Goal: Task Accomplishment & Management: Use online tool/utility

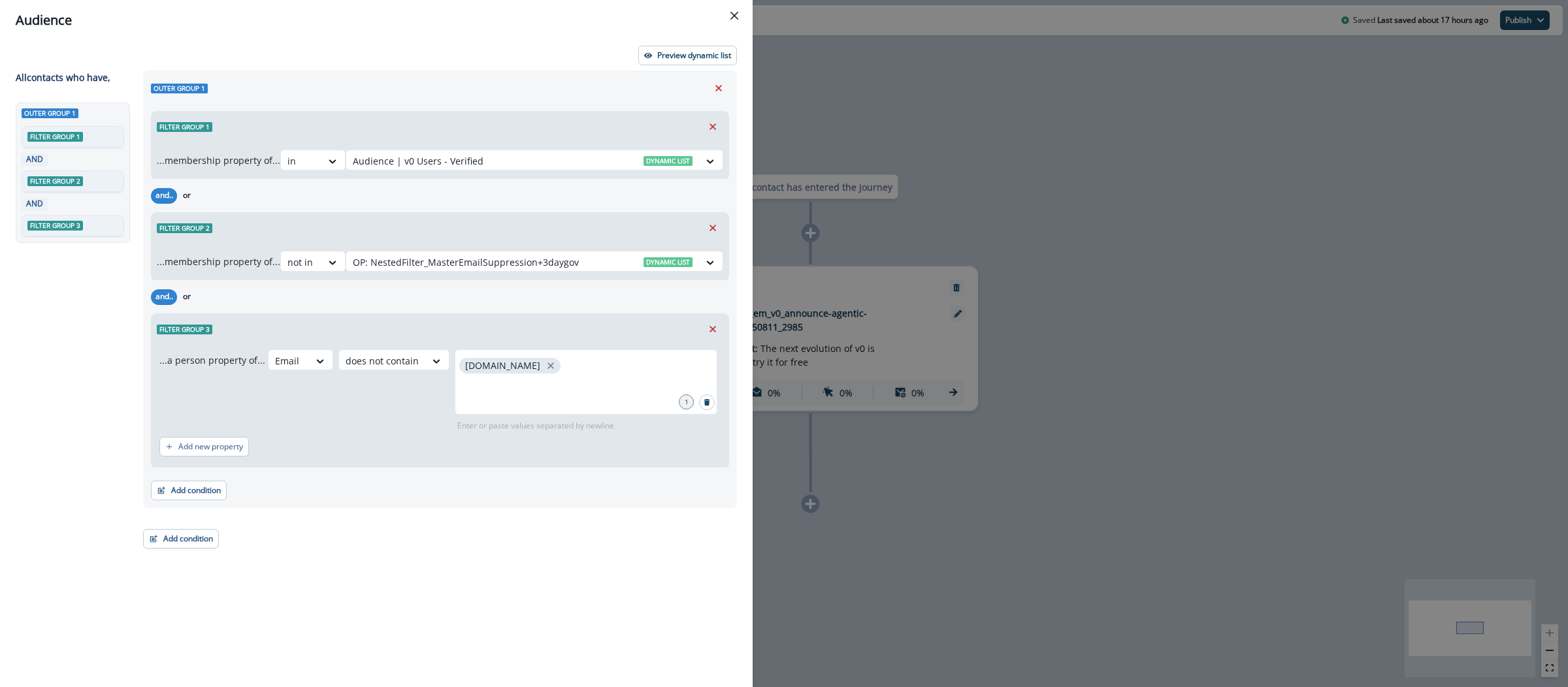
click at [922, 55] on div "Audience Preview dynamic list All contact s who have, Outer group 1 Filter grou…" at bounding box center [784, 344] width 1568 height 687
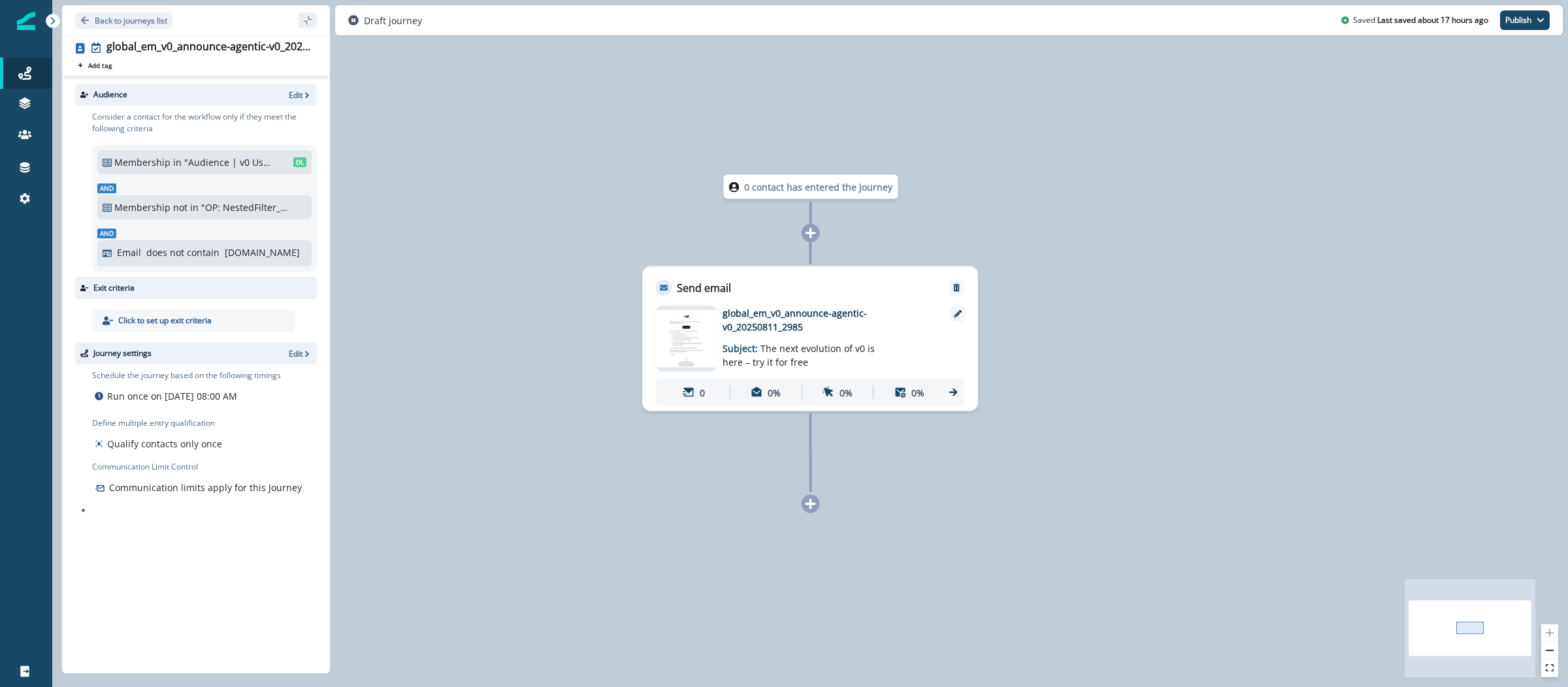
click at [24, 18] on img at bounding box center [26, 21] width 18 height 18
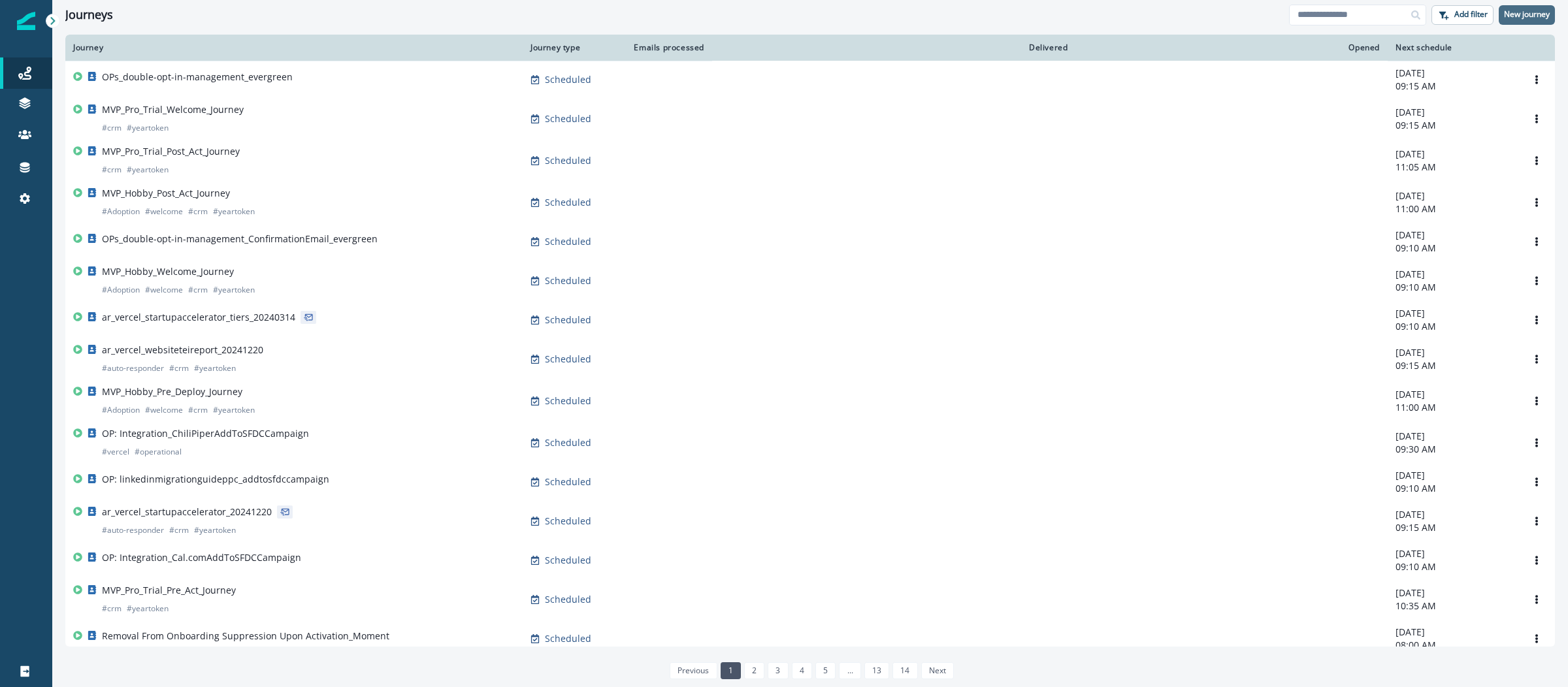
click at [1542, 14] on p "New journey" at bounding box center [1527, 14] width 46 height 9
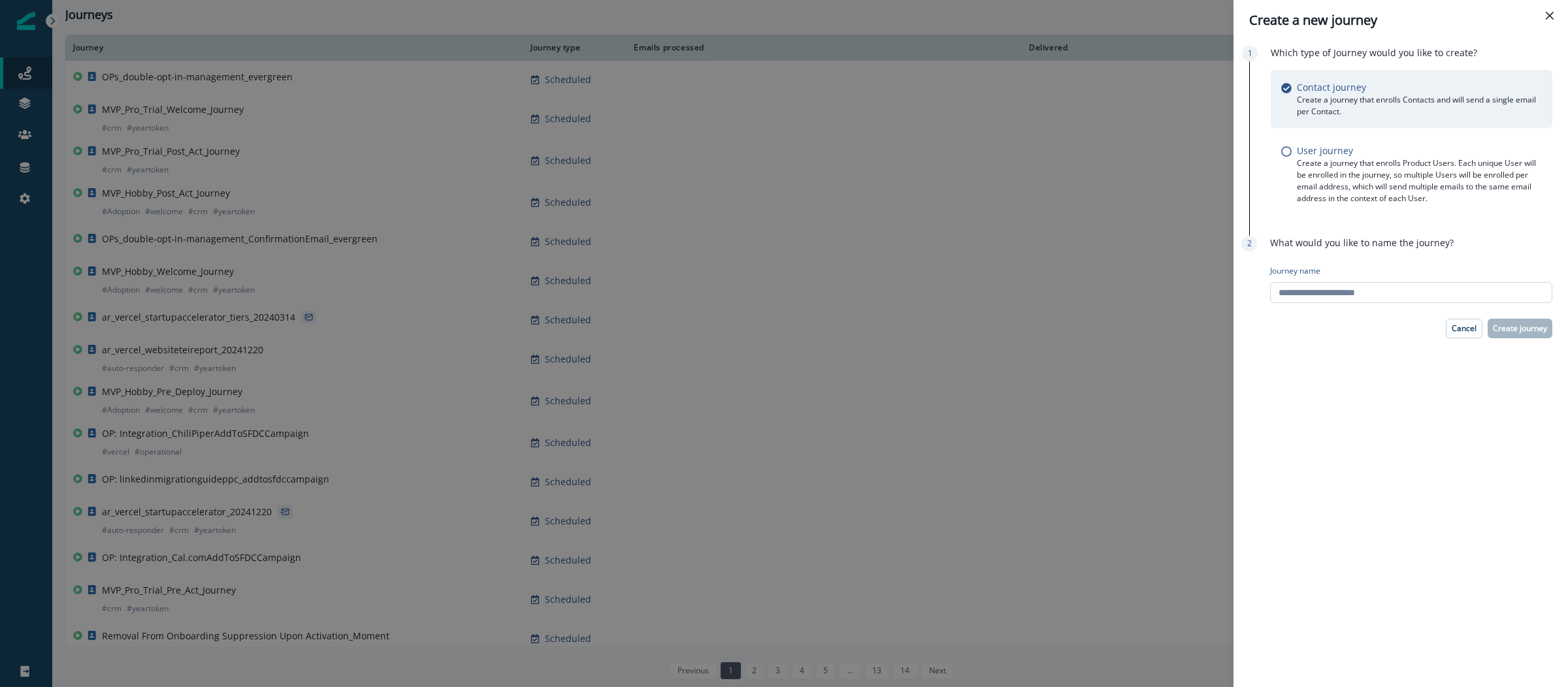
click at [1440, 292] on input "Journey name" at bounding box center [1411, 292] width 282 height 21
paste input "**********"
type input "**********"
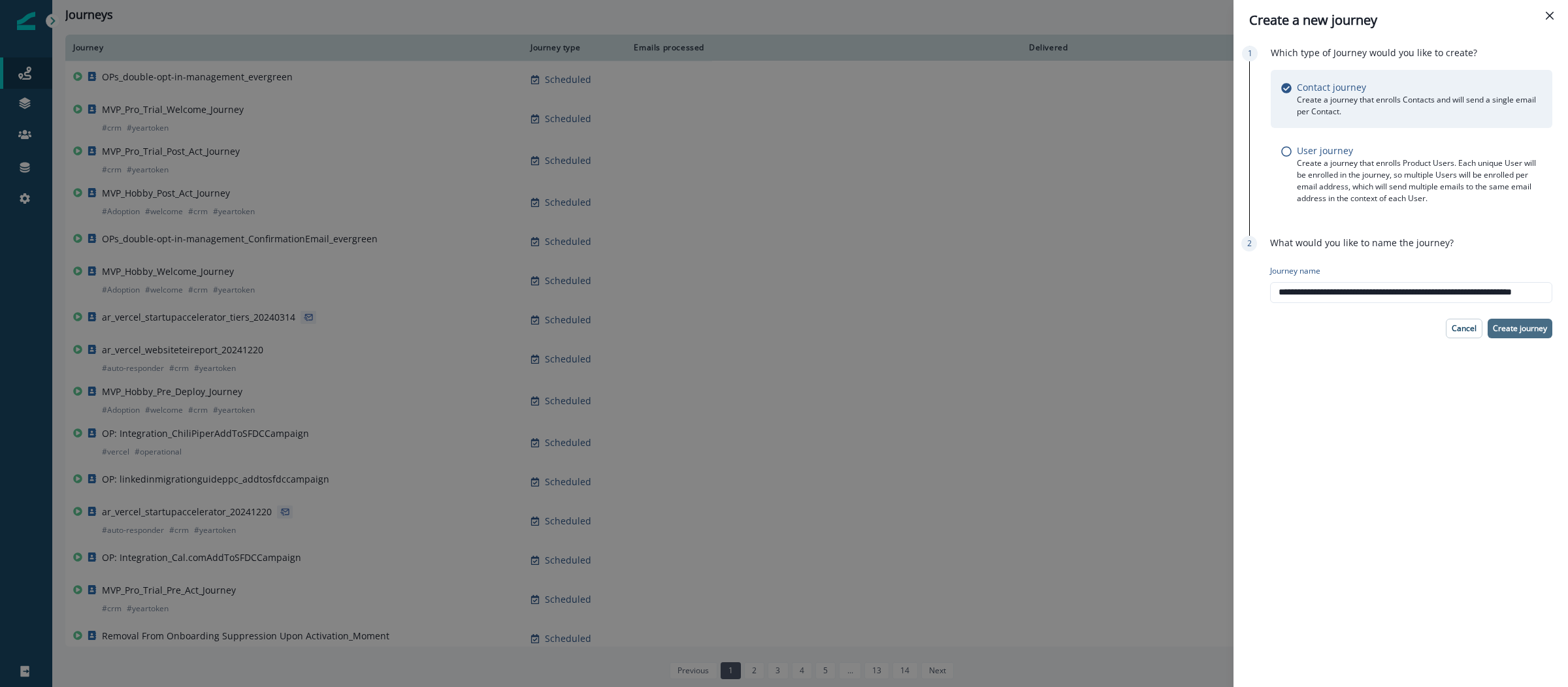
click at [1517, 326] on p "Create journey" at bounding box center [1520, 328] width 54 height 9
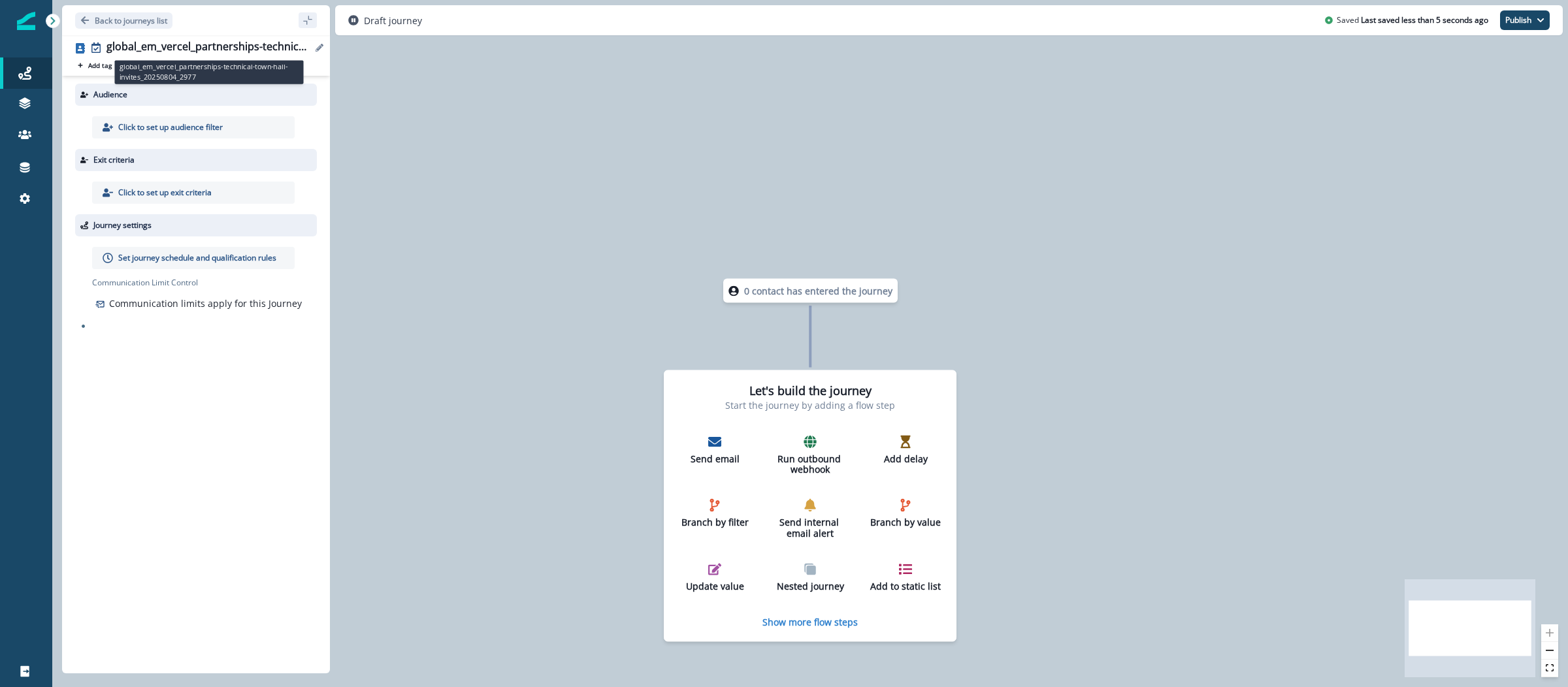
click at [152, 54] on div "global_em_vercel_partnerships-technical-town-hall-invites_20250804_2977" at bounding box center [209, 47] width 205 height 14
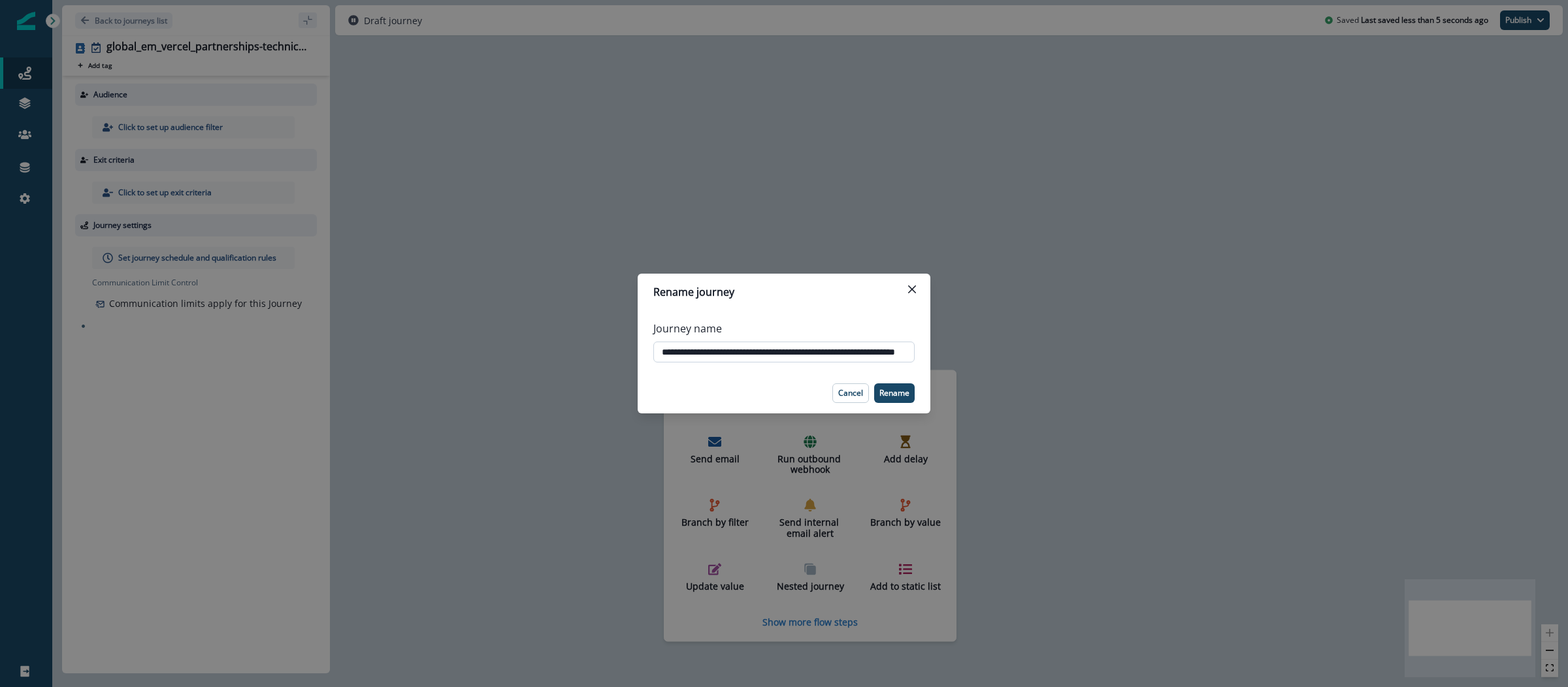
click at [735, 350] on input "**********" at bounding box center [784, 352] width 261 height 21
type input "**********"
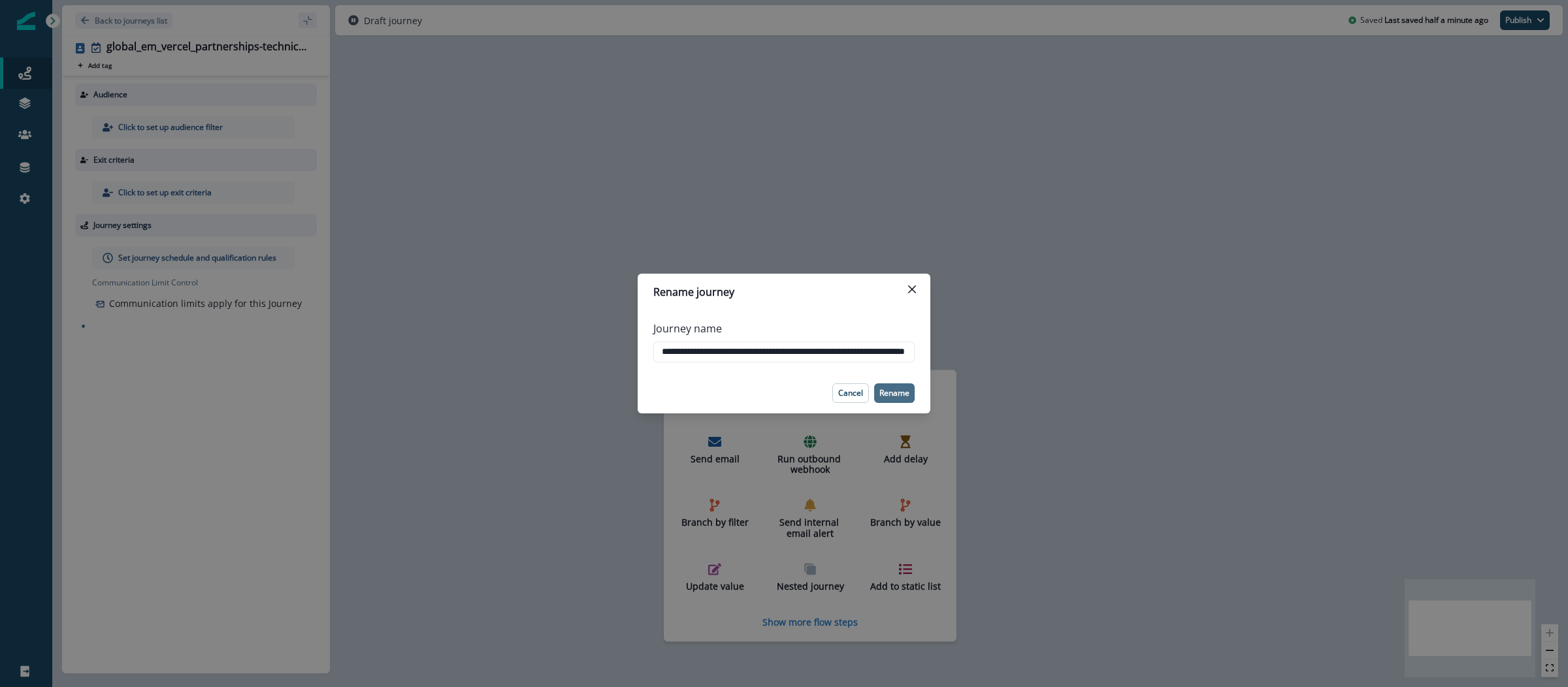
scroll to position [0, 0]
click at [909, 396] on button "Rename" at bounding box center [894, 393] width 41 height 20
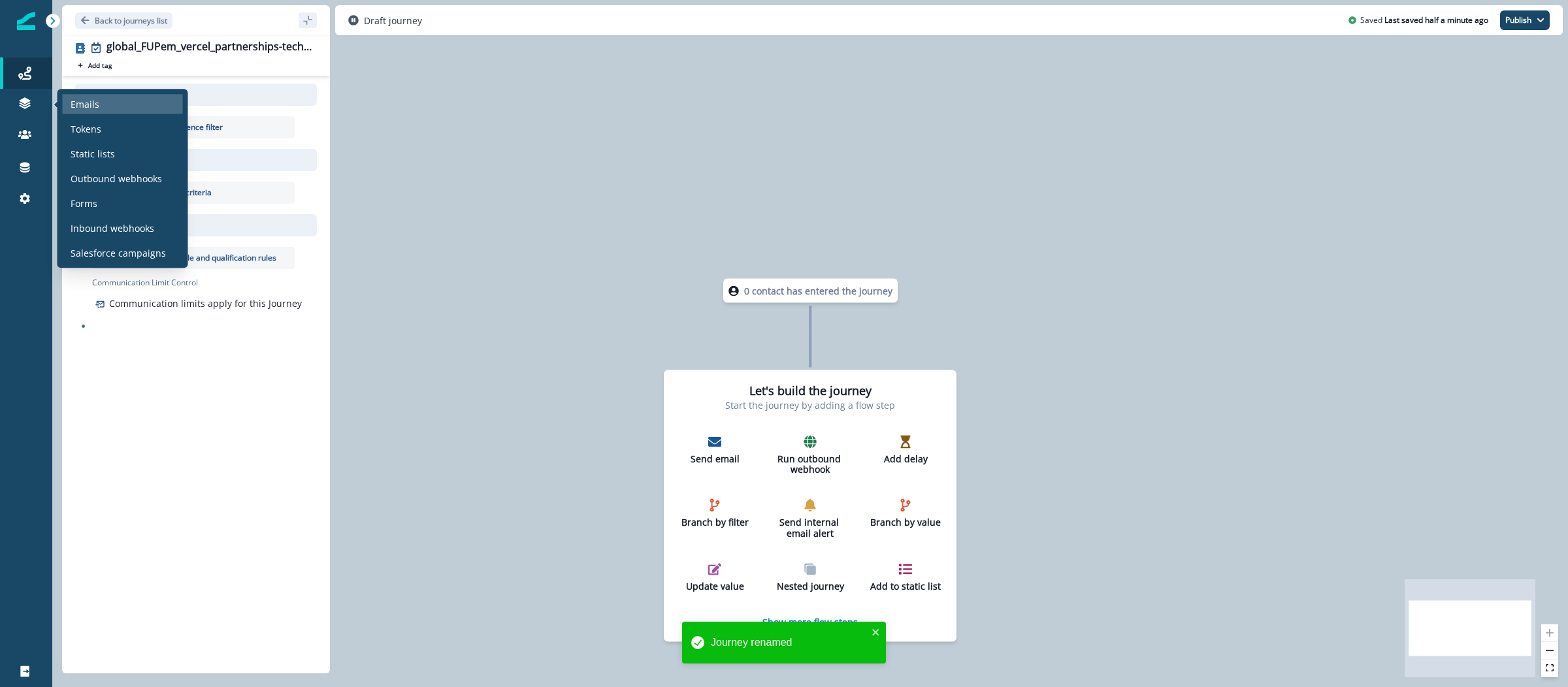
click at [124, 105] on div "Emails" at bounding box center [123, 104] width 120 height 20
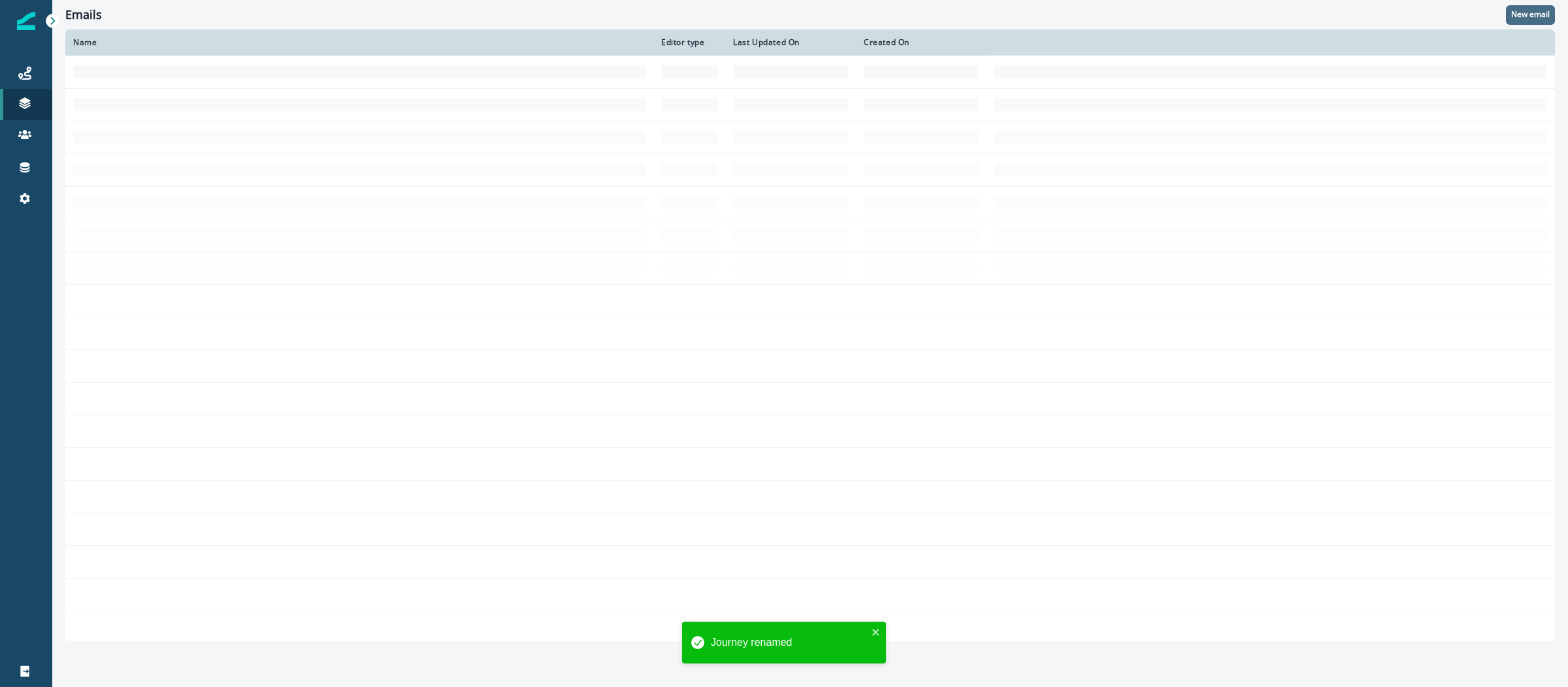
click at [1522, 16] on p "New email" at bounding box center [1530, 14] width 38 height 9
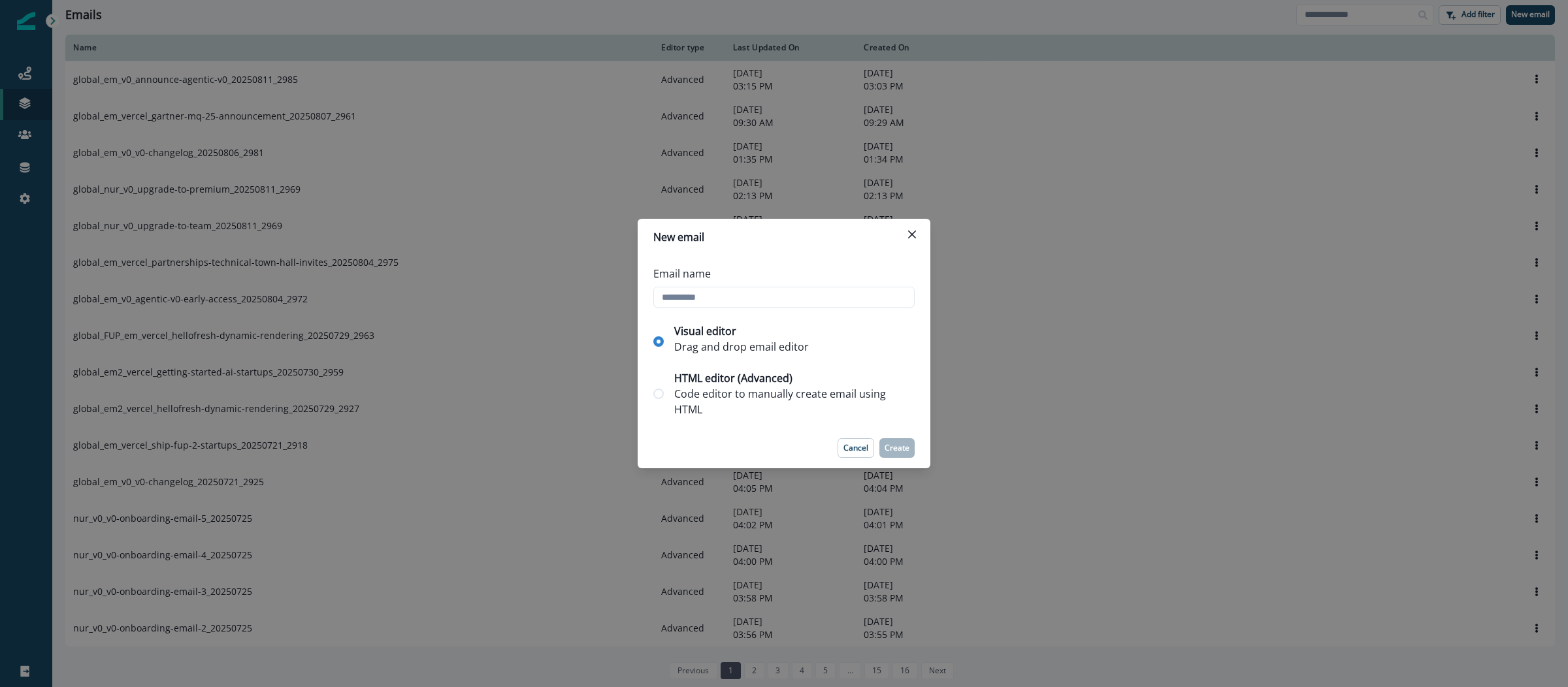
type input "**********"
paste input "**********"
type input "**********"
click at [657, 392] on span at bounding box center [659, 394] width 11 height 10
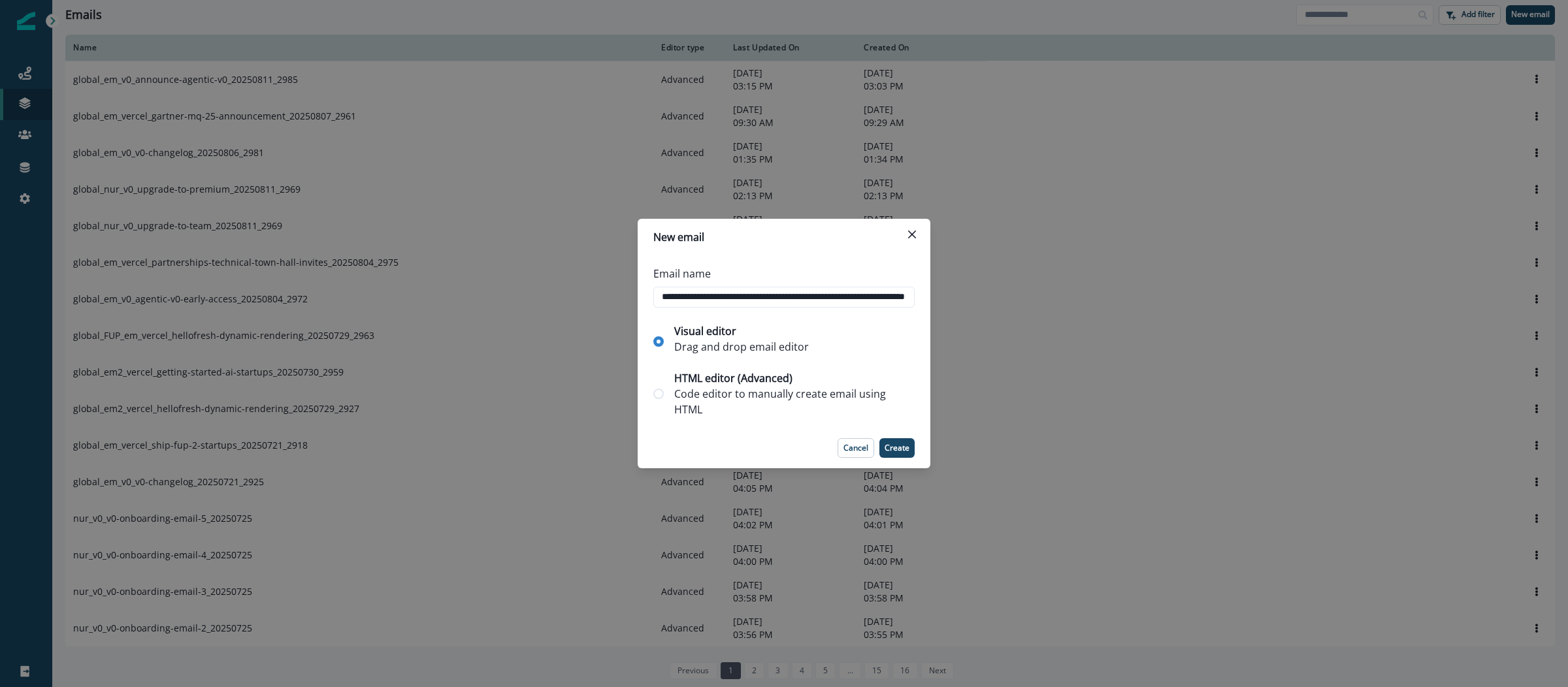
scroll to position [0, 0]
click at [888, 446] on p "Create" at bounding box center [897, 448] width 25 height 9
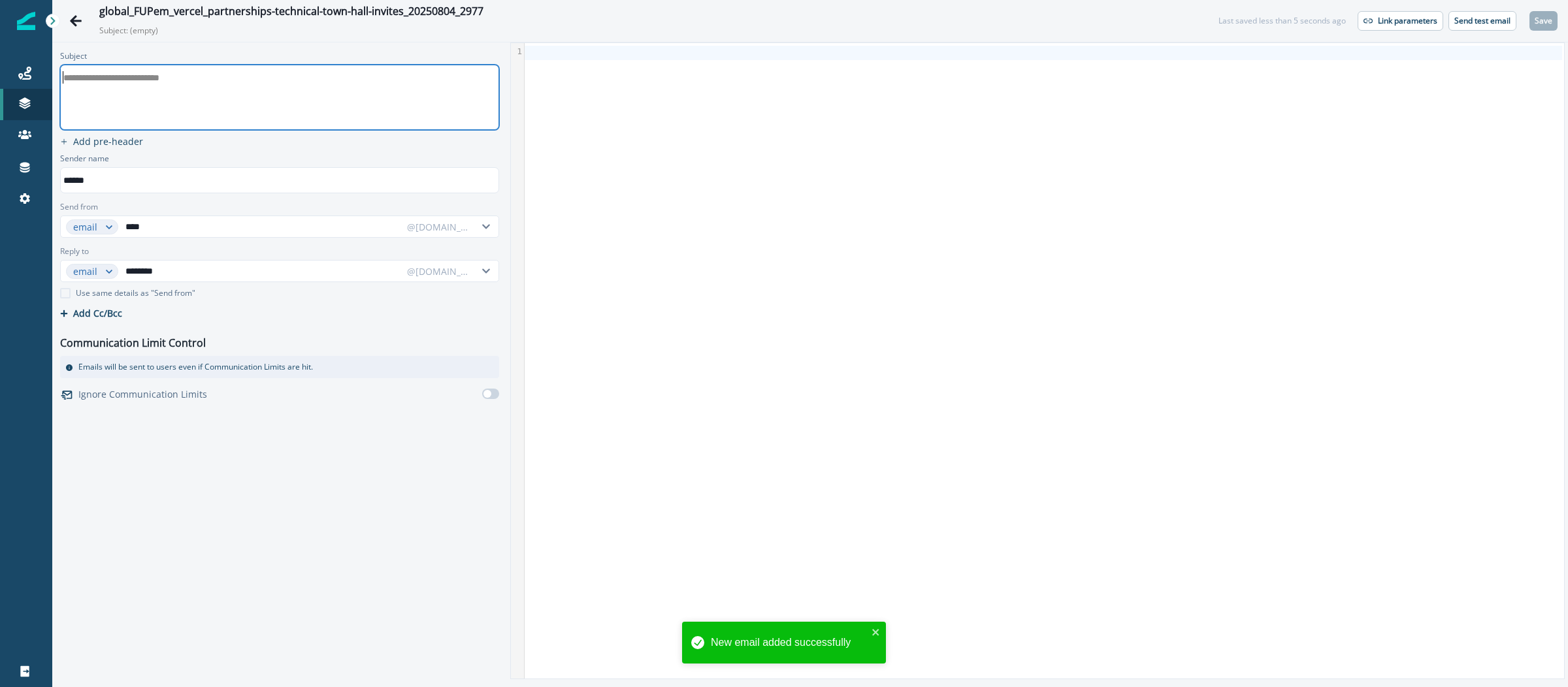
click at [220, 98] on div "**********" at bounding box center [278, 97] width 436 height 64
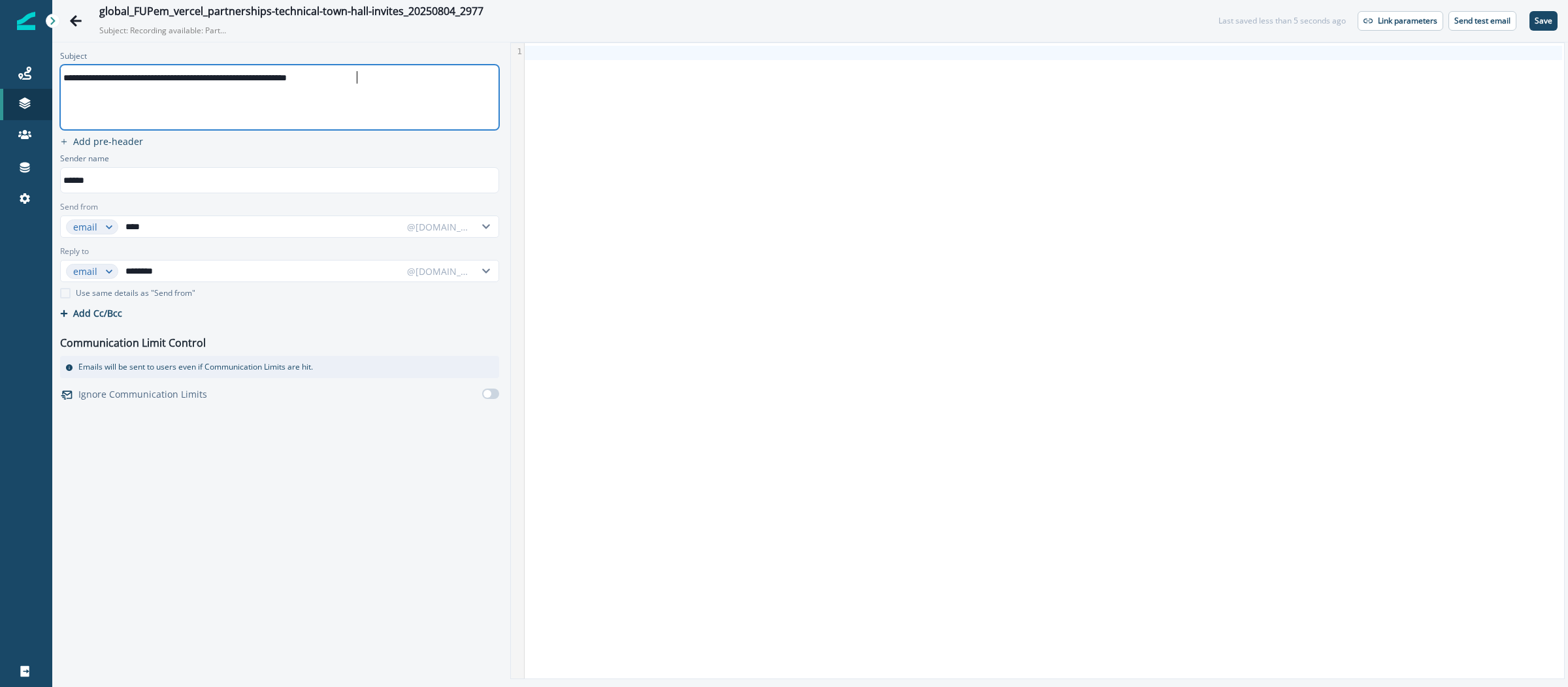
click at [794, 168] on div at bounding box center [1043, 360] width 1038 height 635
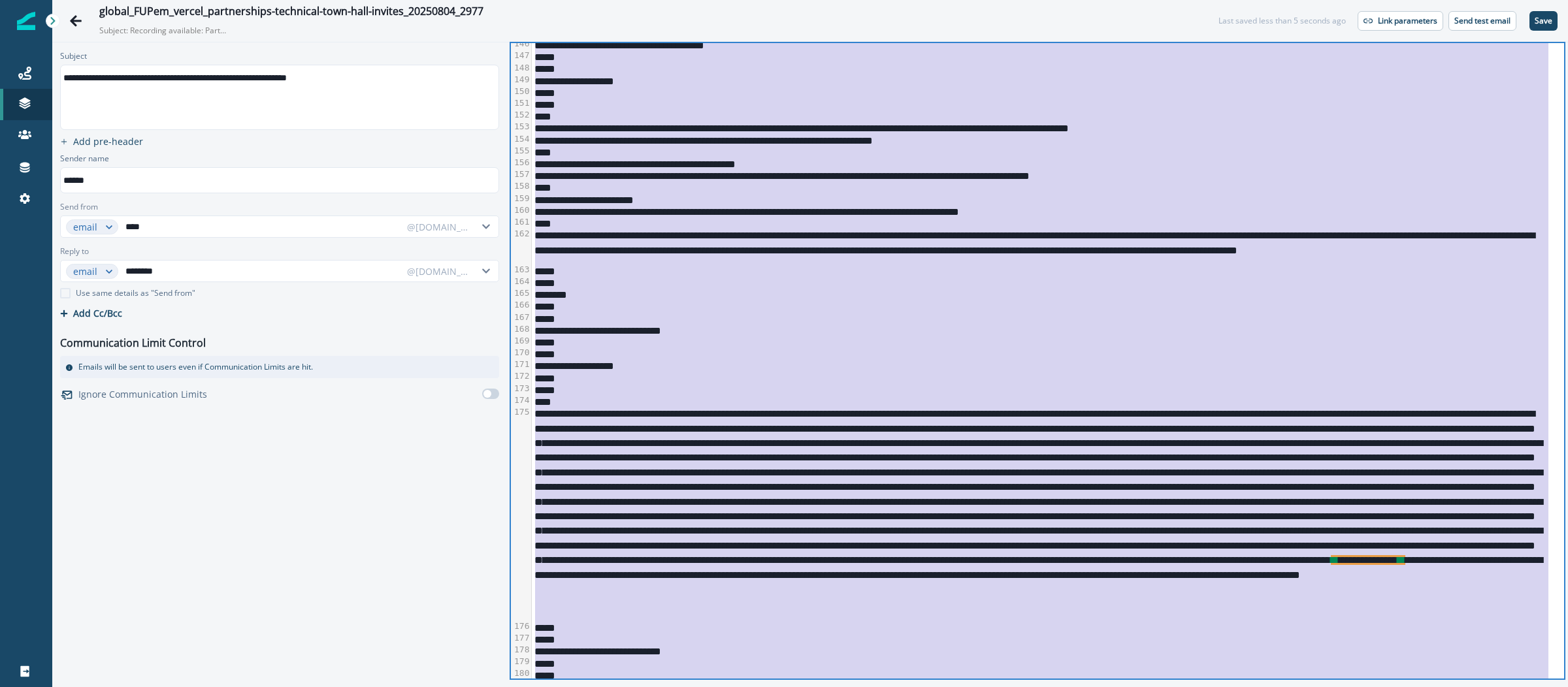
scroll to position [2368, 0]
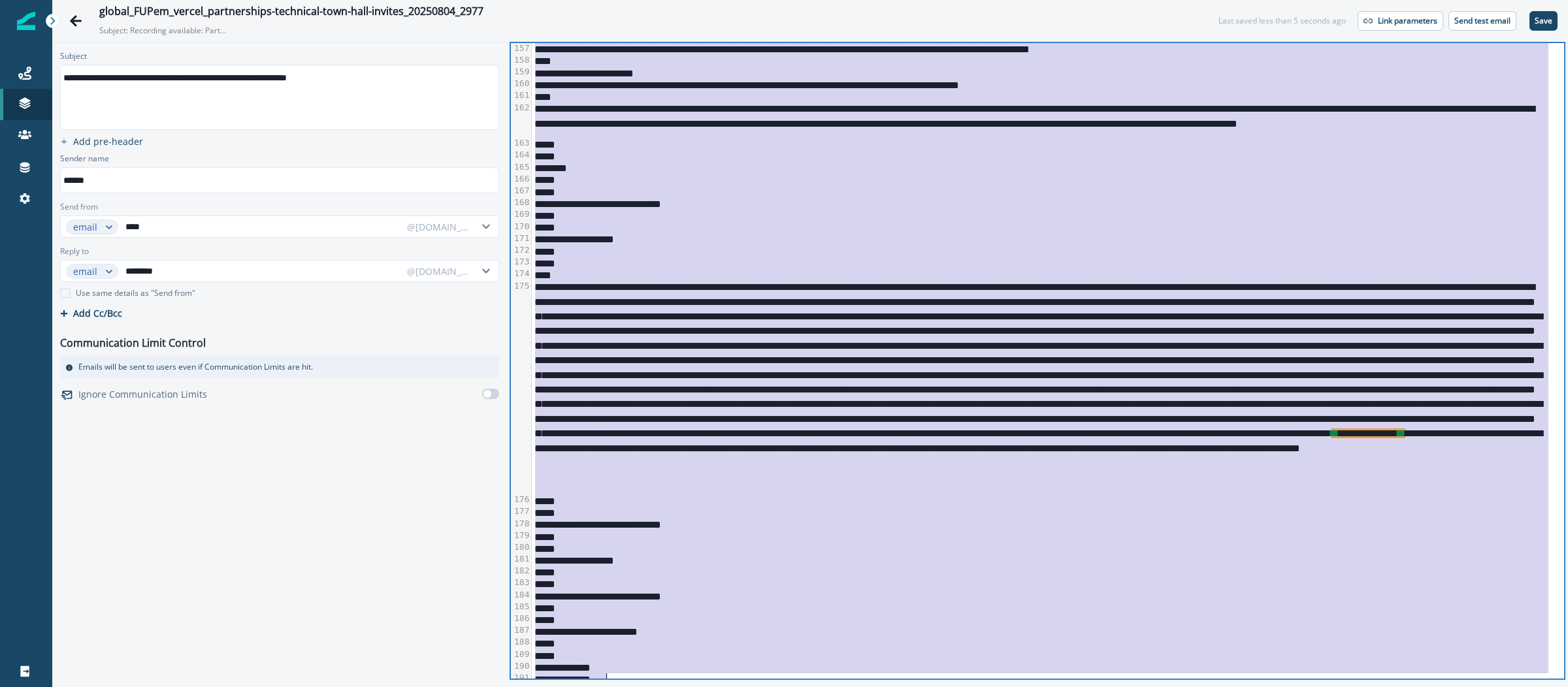
click at [876, 501] on div "*****" at bounding box center [1041, 500] width 1017 height 12
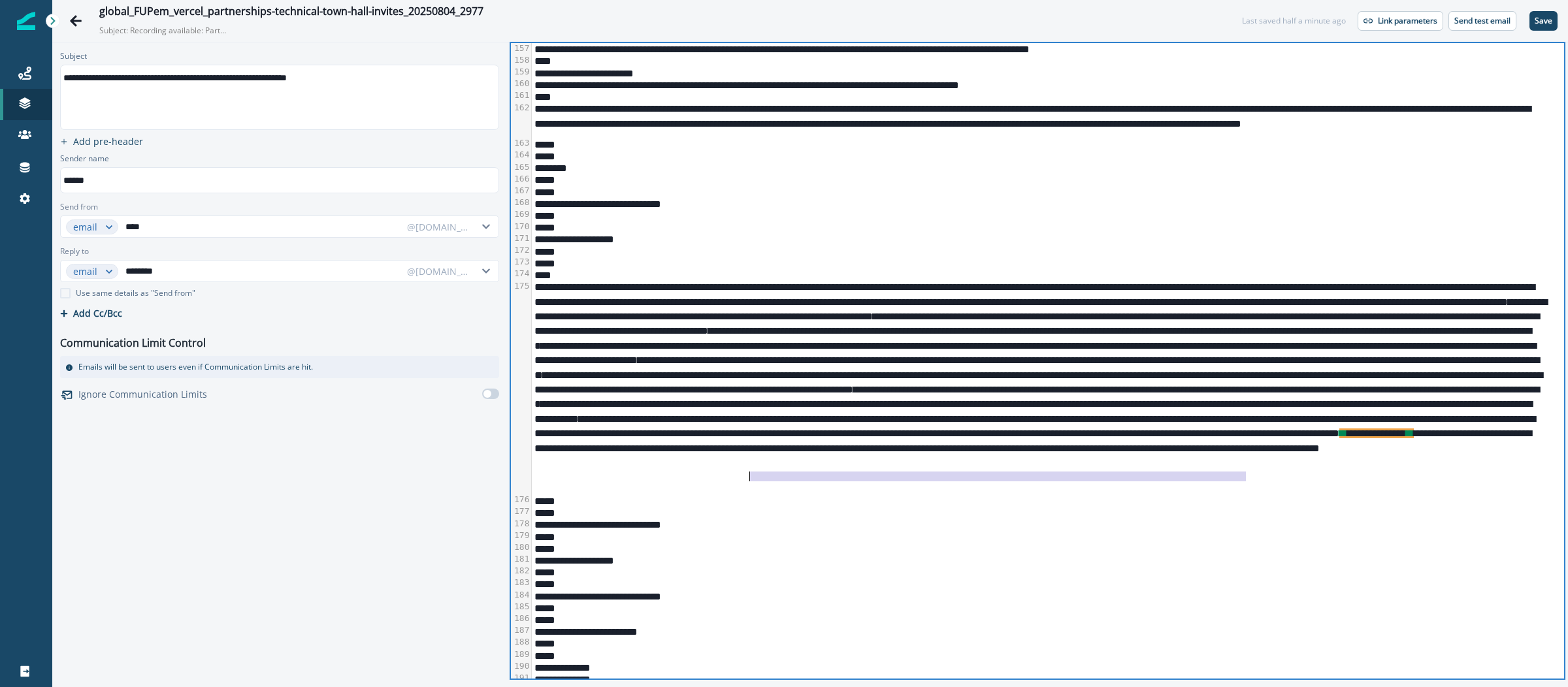
drag, startPoint x: 1244, startPoint y: 478, endPoint x: 752, endPoint y: 476, distance: 492.0
click at [752, 476] on div "**********" at bounding box center [1041, 388] width 1017 height 214
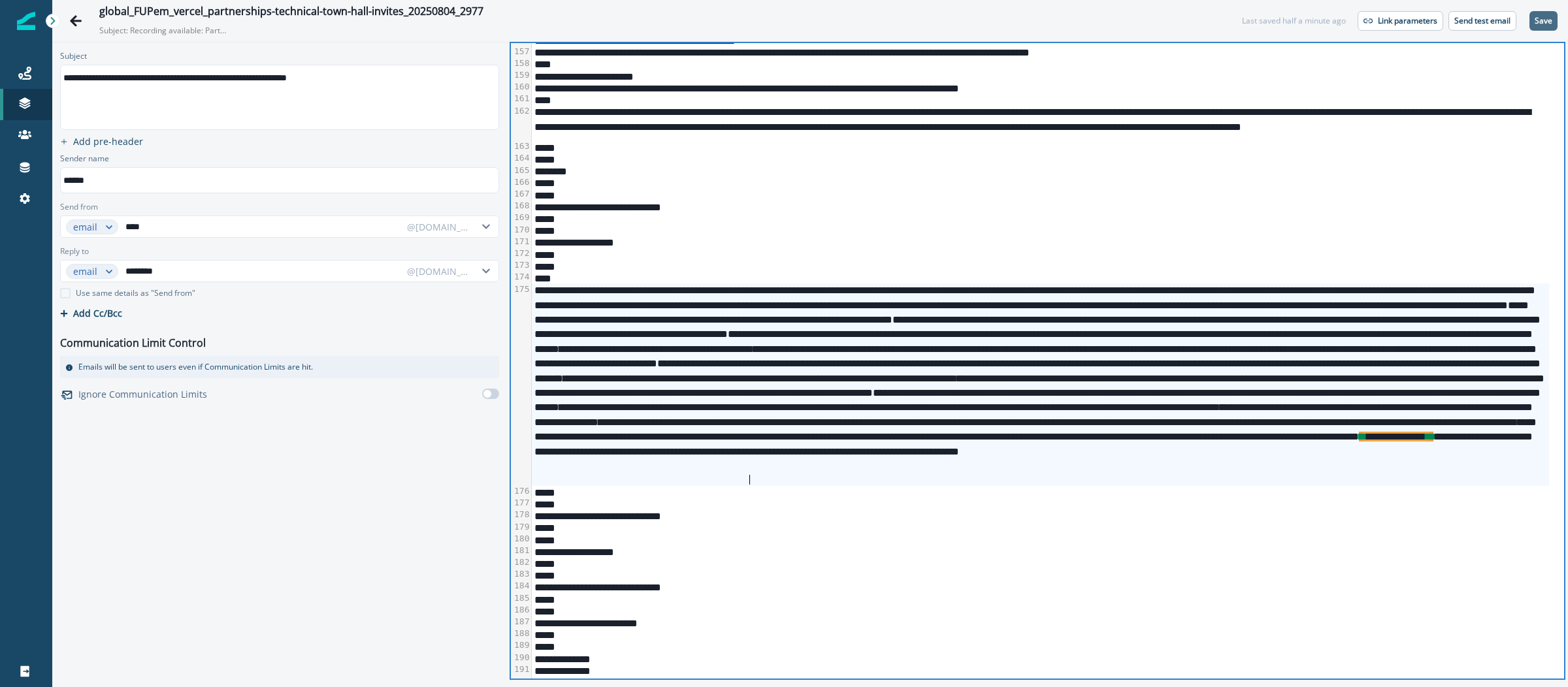
click at [1548, 24] on p "Save" at bounding box center [1544, 21] width 18 height 9
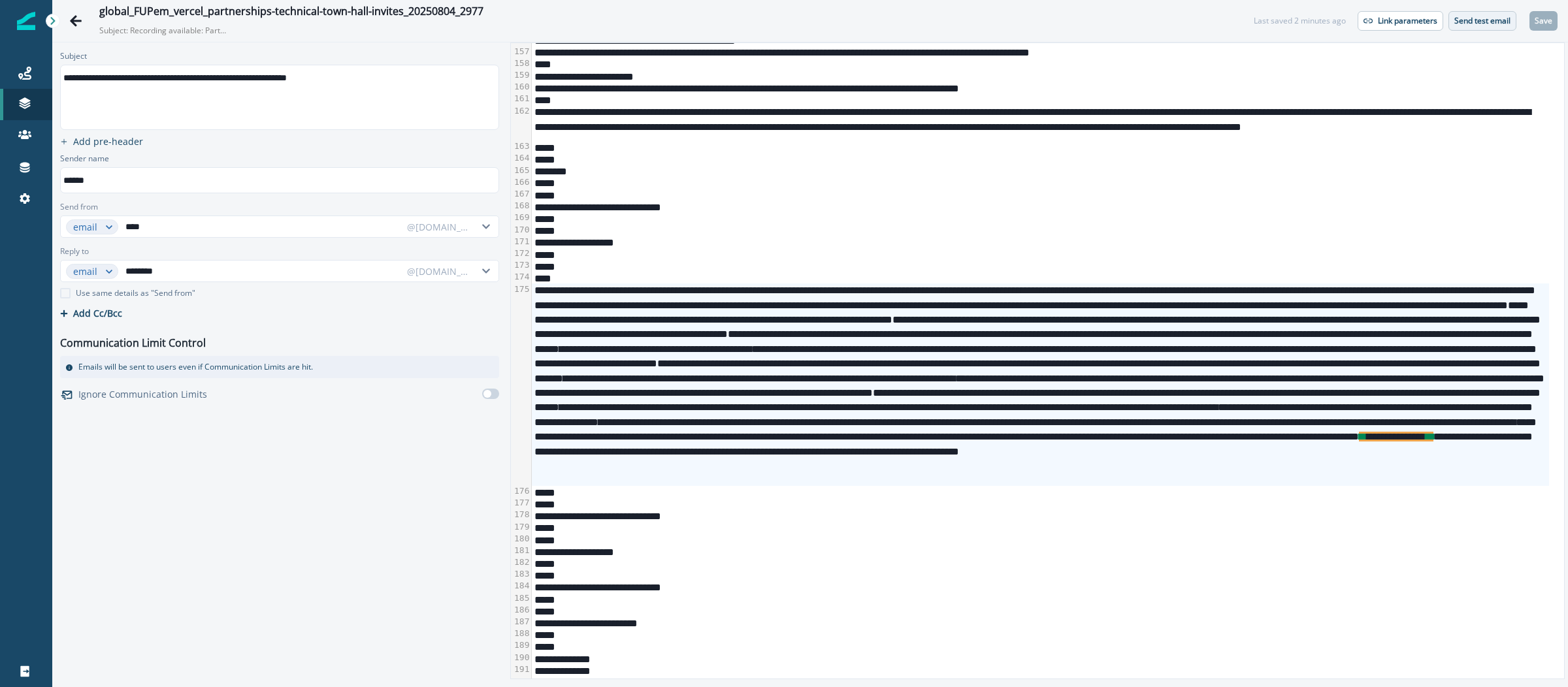
click at [1479, 14] on button "Send test email" at bounding box center [1482, 21] width 68 height 20
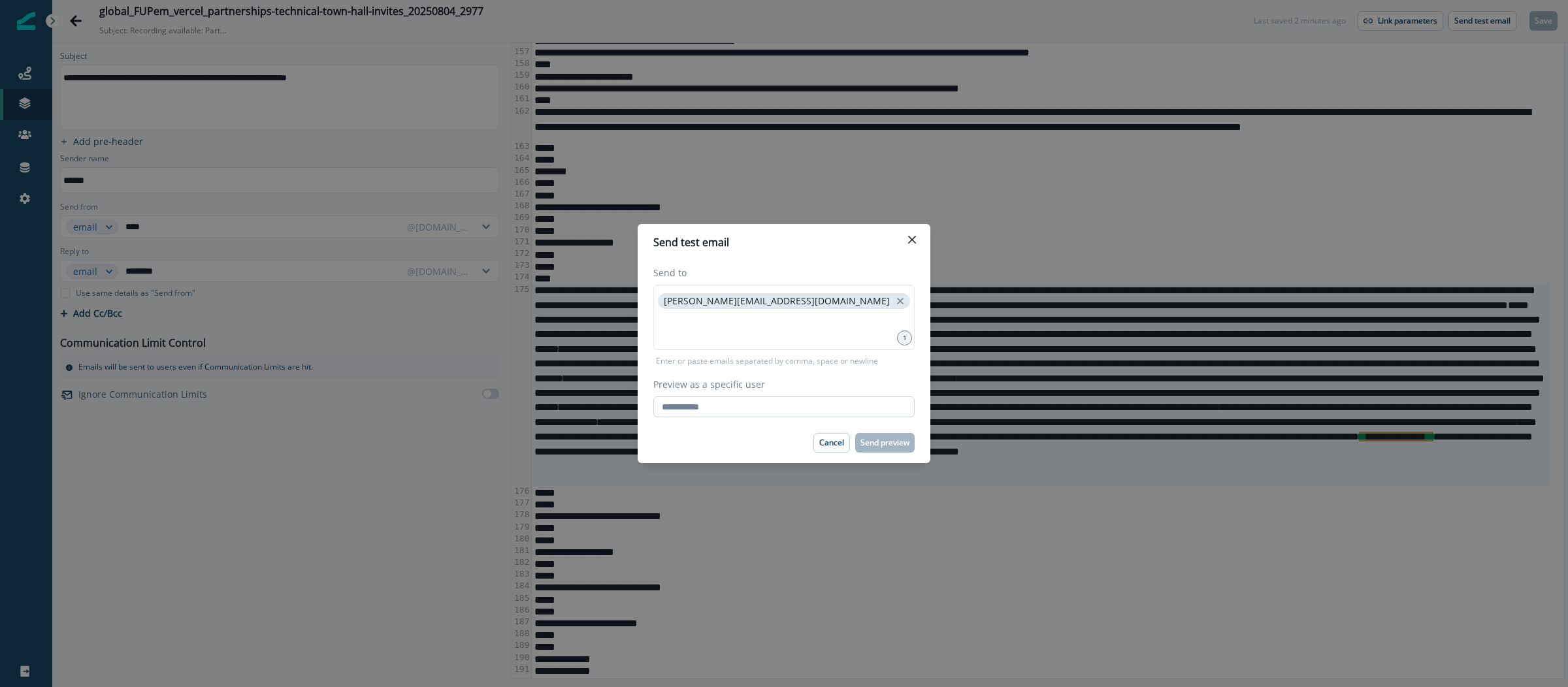
click at [782, 401] on input "Preview as a specific user" at bounding box center [784, 407] width 261 height 21
click at [814, 378] on label "Preview as a specific user" at bounding box center [780, 384] width 254 height 14
click at [814, 397] on input "Preview as a specific user" at bounding box center [784, 407] width 261 height 21
click at [914, 245] on button "Close" at bounding box center [912, 240] width 21 height 21
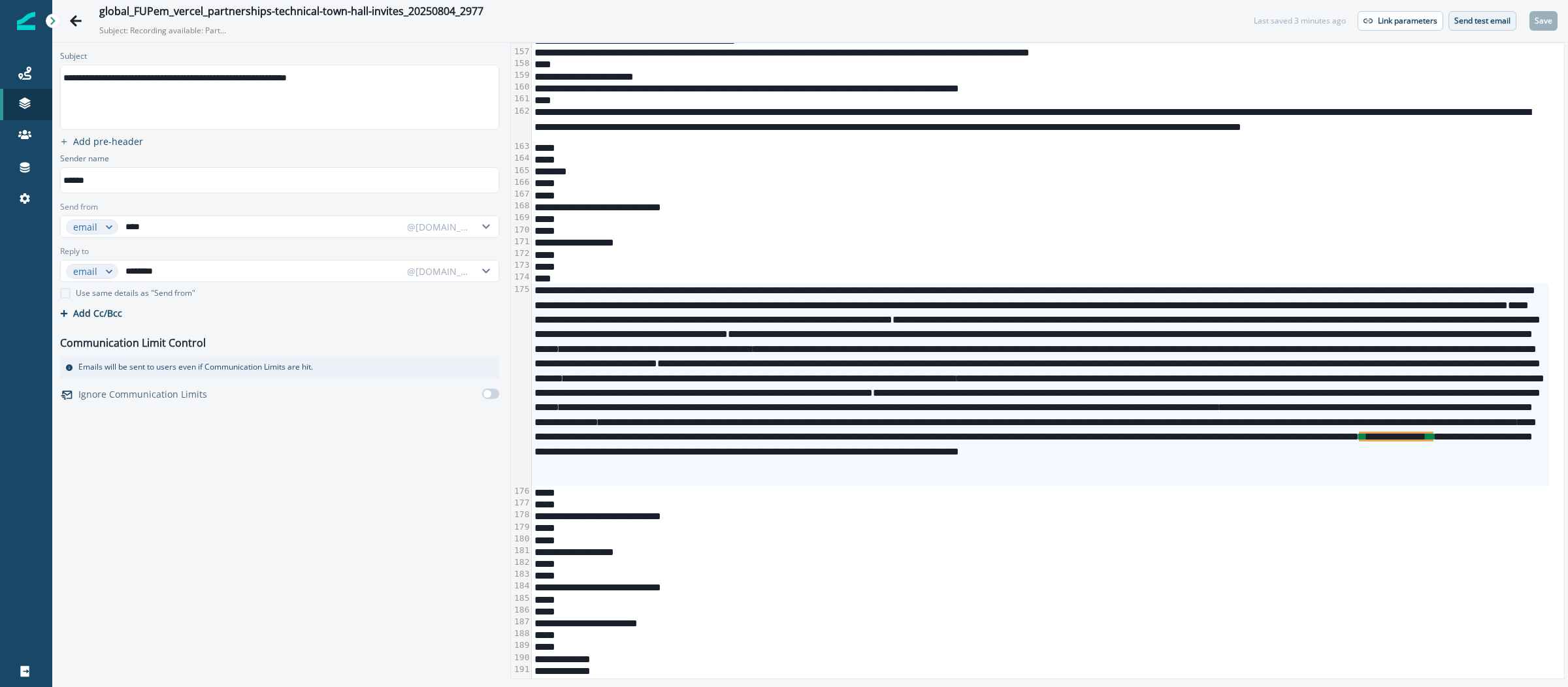
click at [1465, 16] on p "Send test email" at bounding box center [1482, 21] width 56 height 9
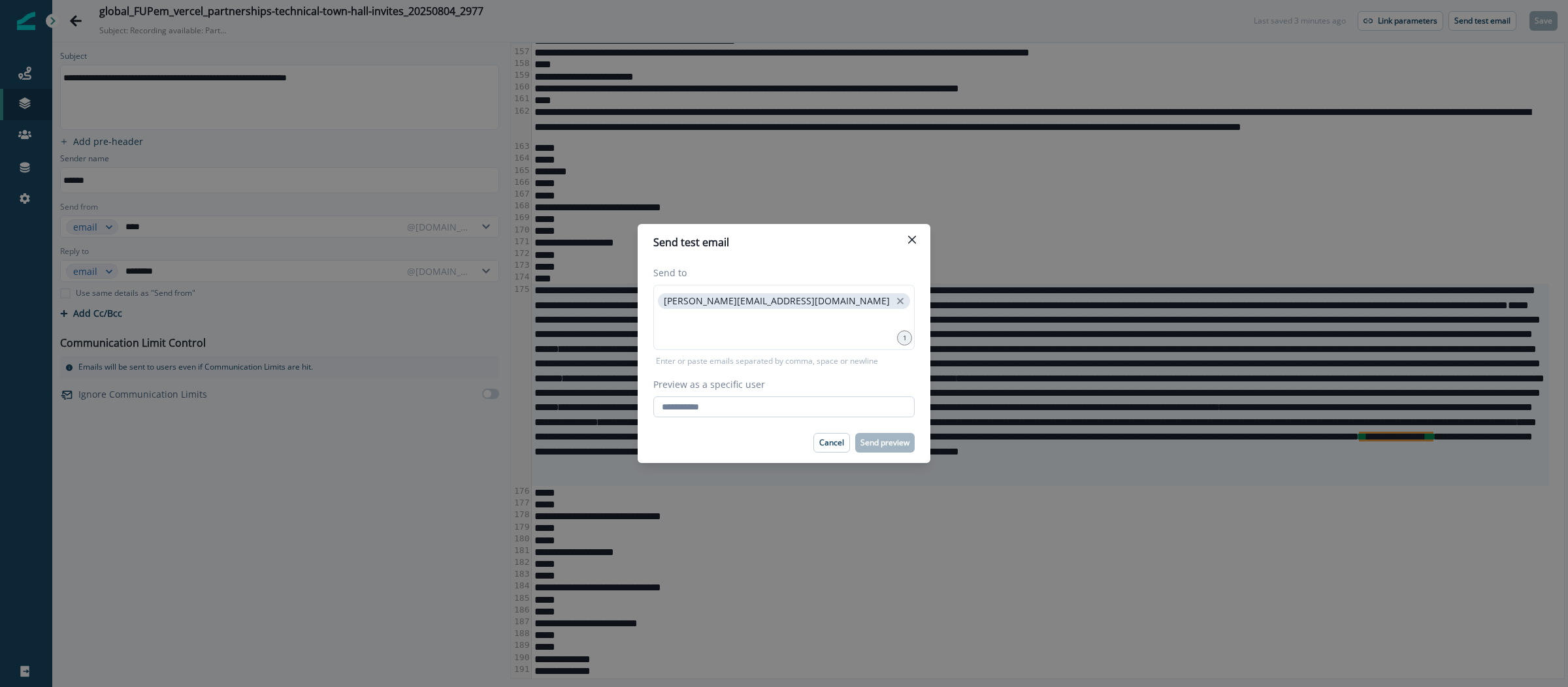
click at [777, 410] on input "Preview as a specific user" at bounding box center [784, 407] width 261 height 21
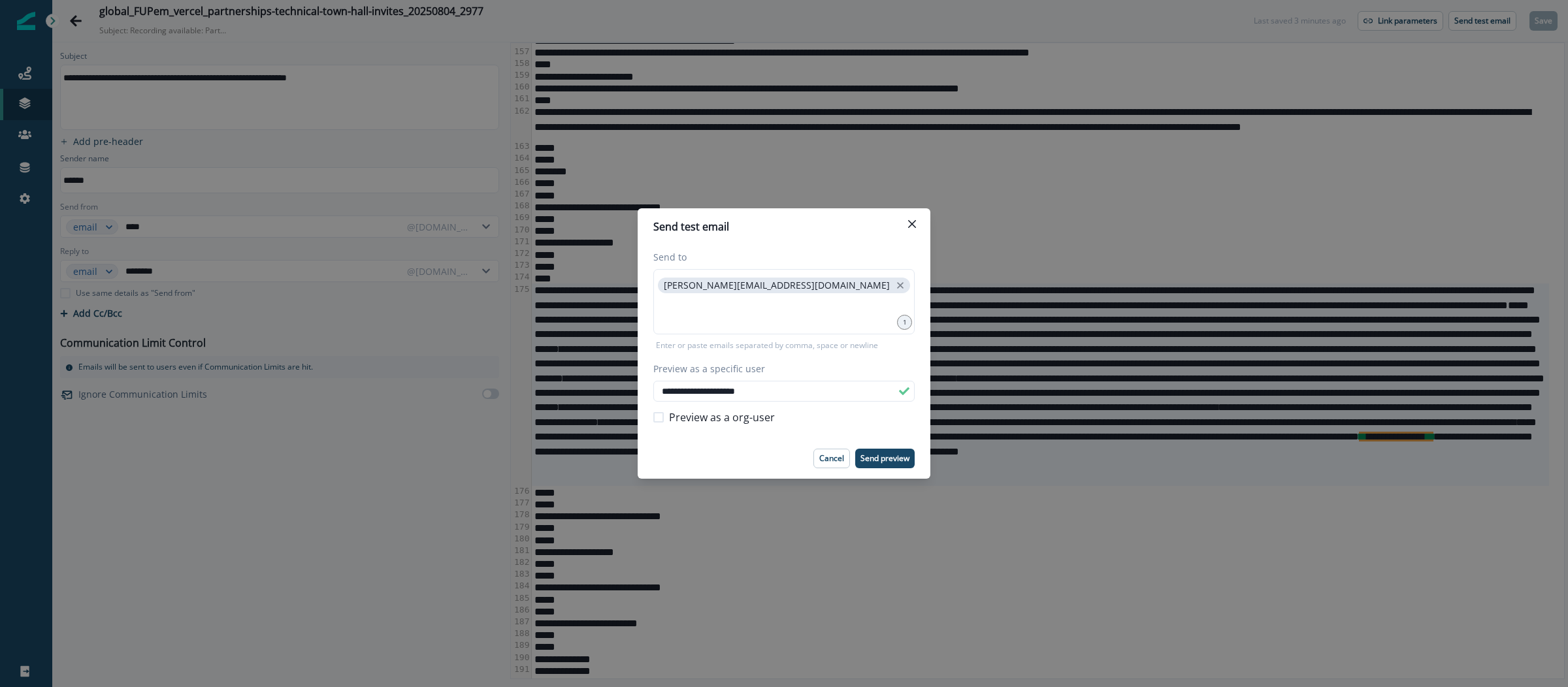
type input "**********"
click at [840, 367] on label "Preview as a specific user" at bounding box center [780, 369] width 254 height 14
click at [840, 381] on input "**********" at bounding box center [784, 392] width 261 height 21
click at [905, 432] on div "Preview as a org-user" at bounding box center [784, 418] width 261 height 32
click at [894, 458] on p "Send preview" at bounding box center [885, 458] width 49 height 9
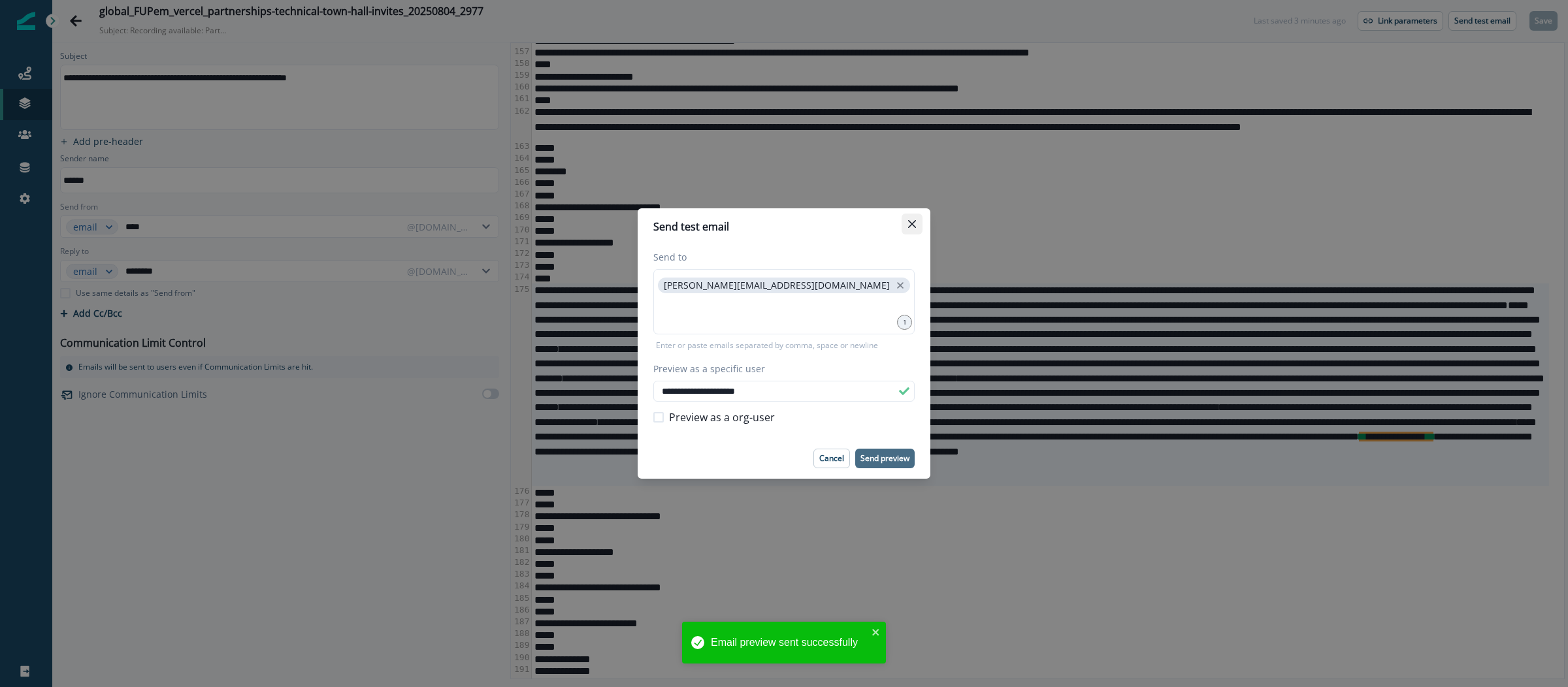
click at [917, 226] on button "Close" at bounding box center [912, 224] width 21 height 21
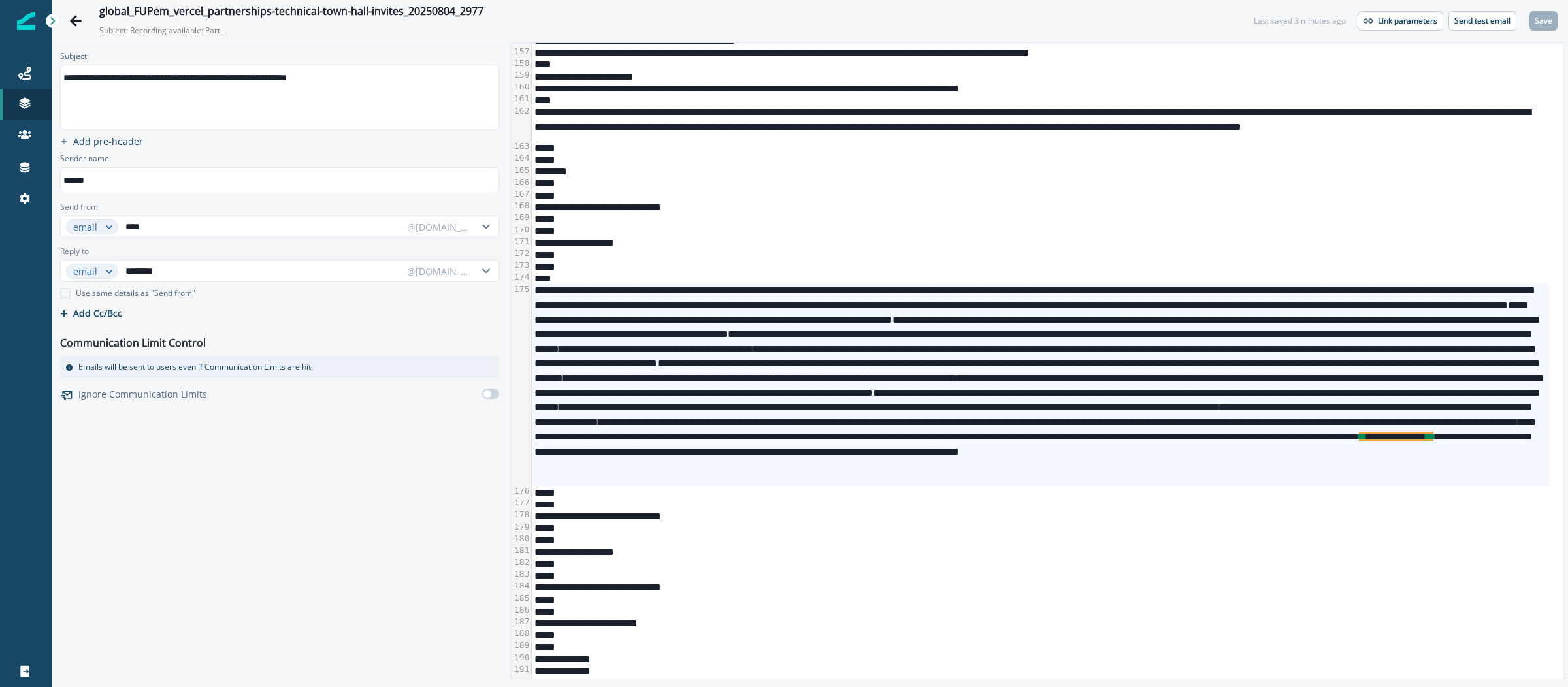
click at [305, 79] on div "**********" at bounding box center [278, 78] width 436 height 20
click at [1488, 21] on p "Send test email" at bounding box center [1482, 21] width 56 height 9
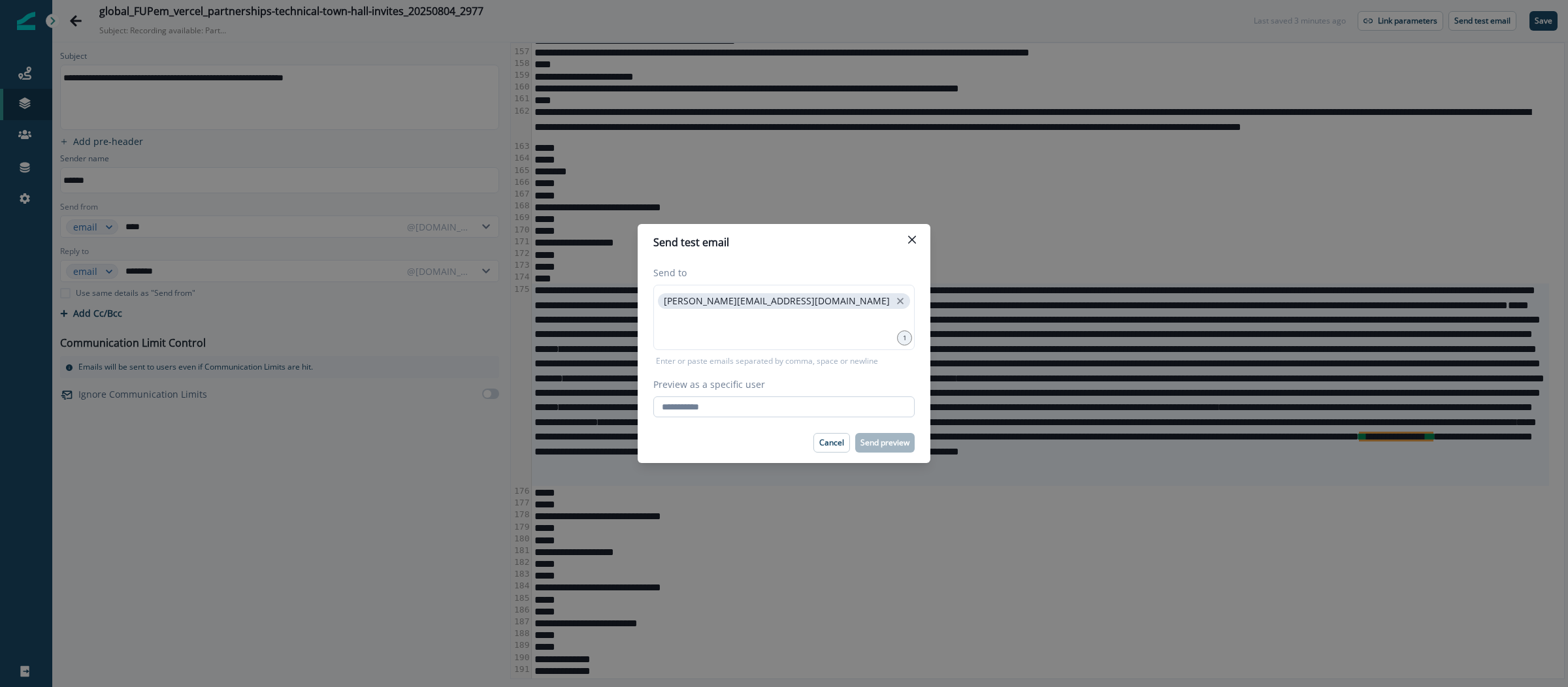
click at [789, 398] on input "Preview as a specific user" at bounding box center [784, 407] width 261 height 21
type input "**********"
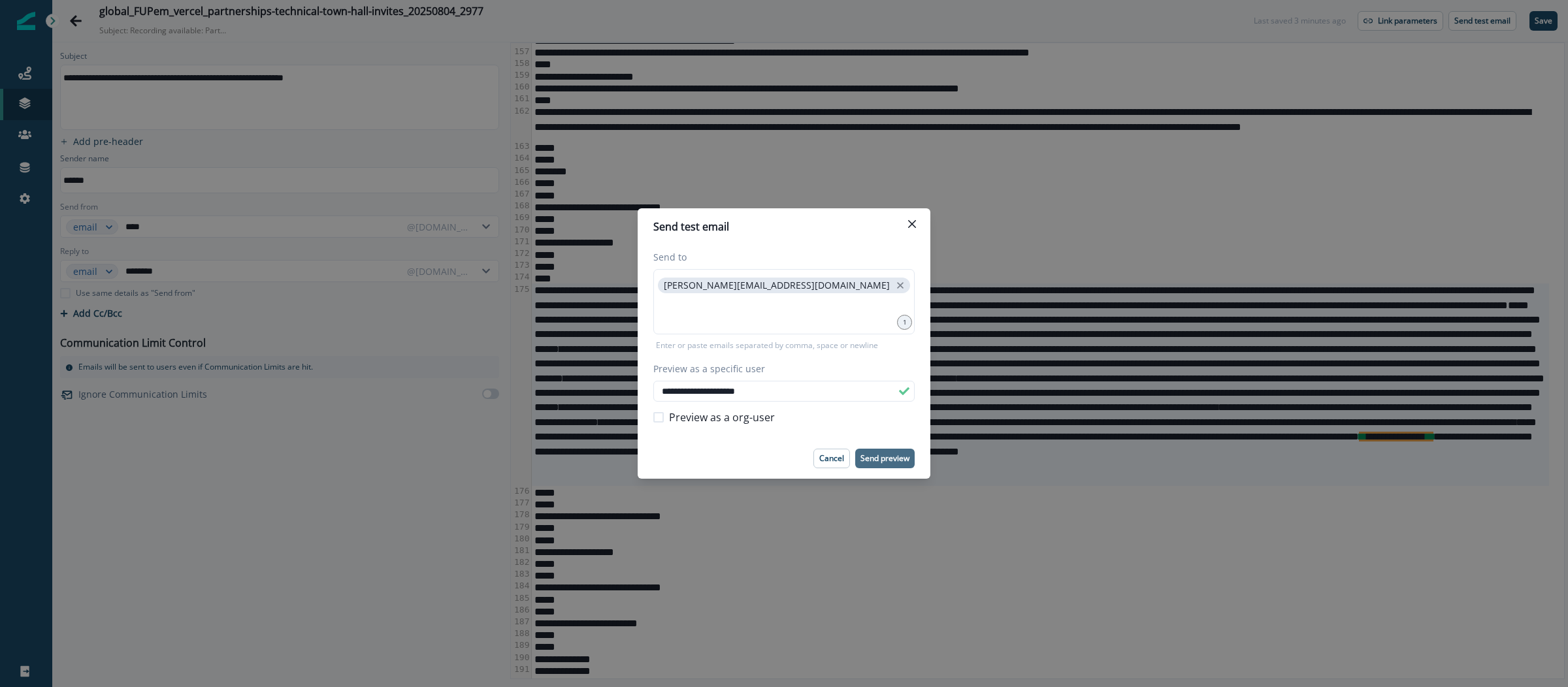
click at [889, 455] on p "Send preview" at bounding box center [885, 458] width 49 height 9
click at [27, 110] on div "**********" at bounding box center [784, 344] width 1568 height 687
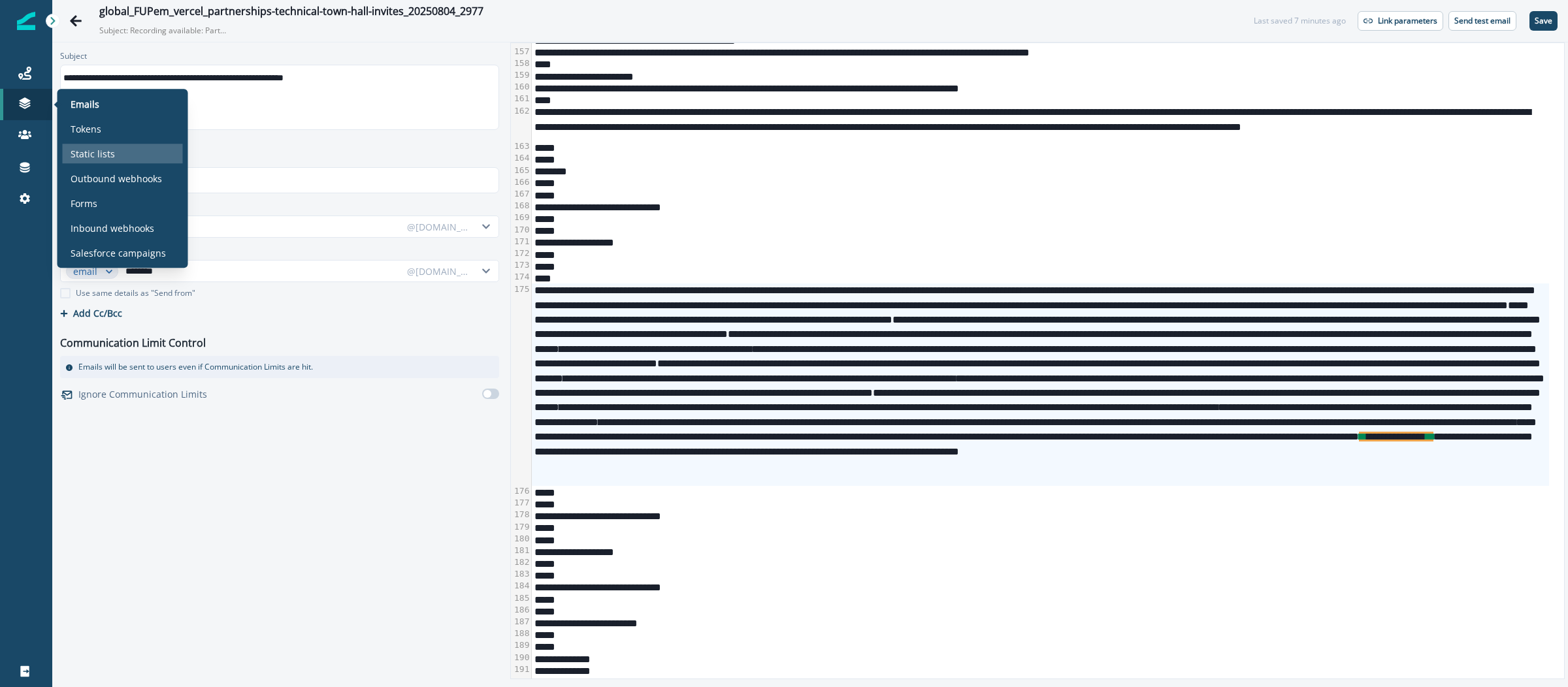
click at [107, 151] on p "Static lists" at bounding box center [92, 154] width 44 height 14
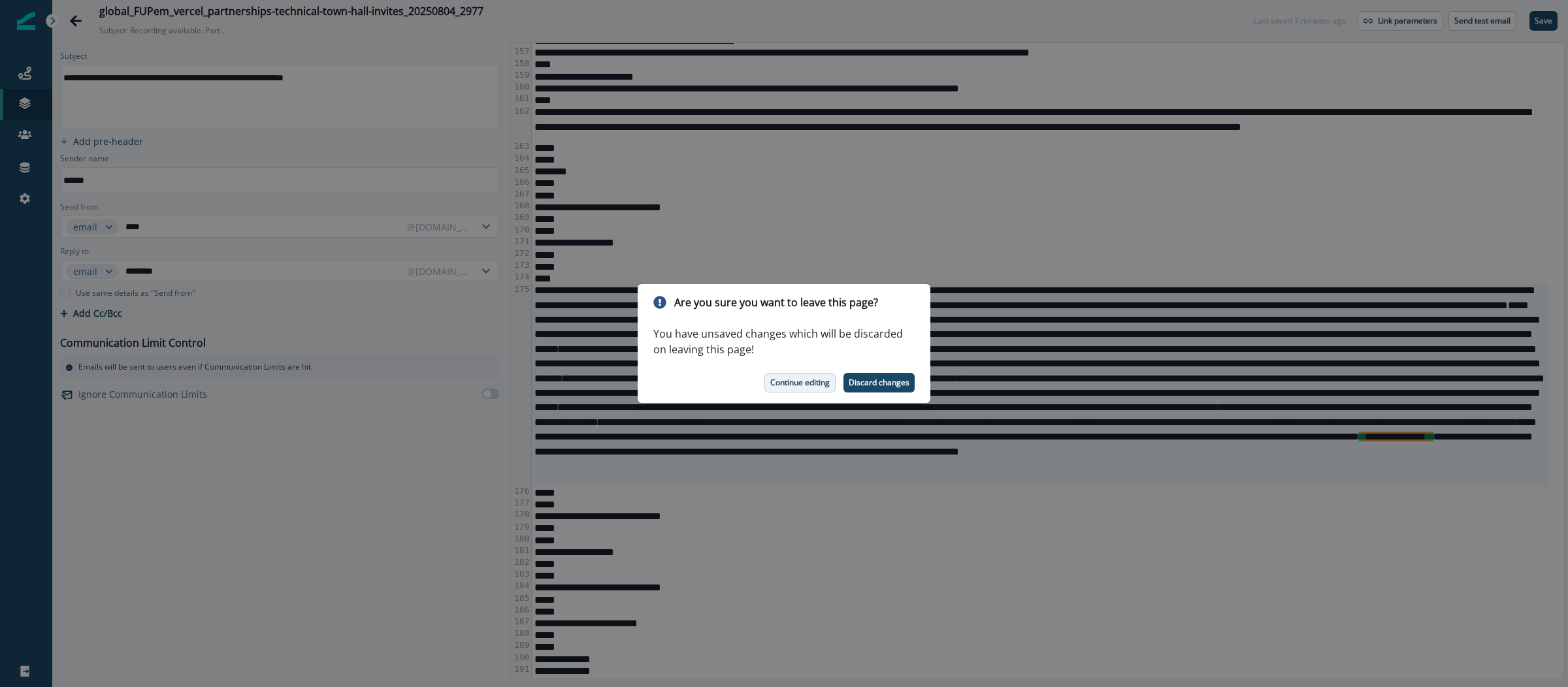
click at [803, 386] on p "Continue editing" at bounding box center [800, 382] width 59 height 9
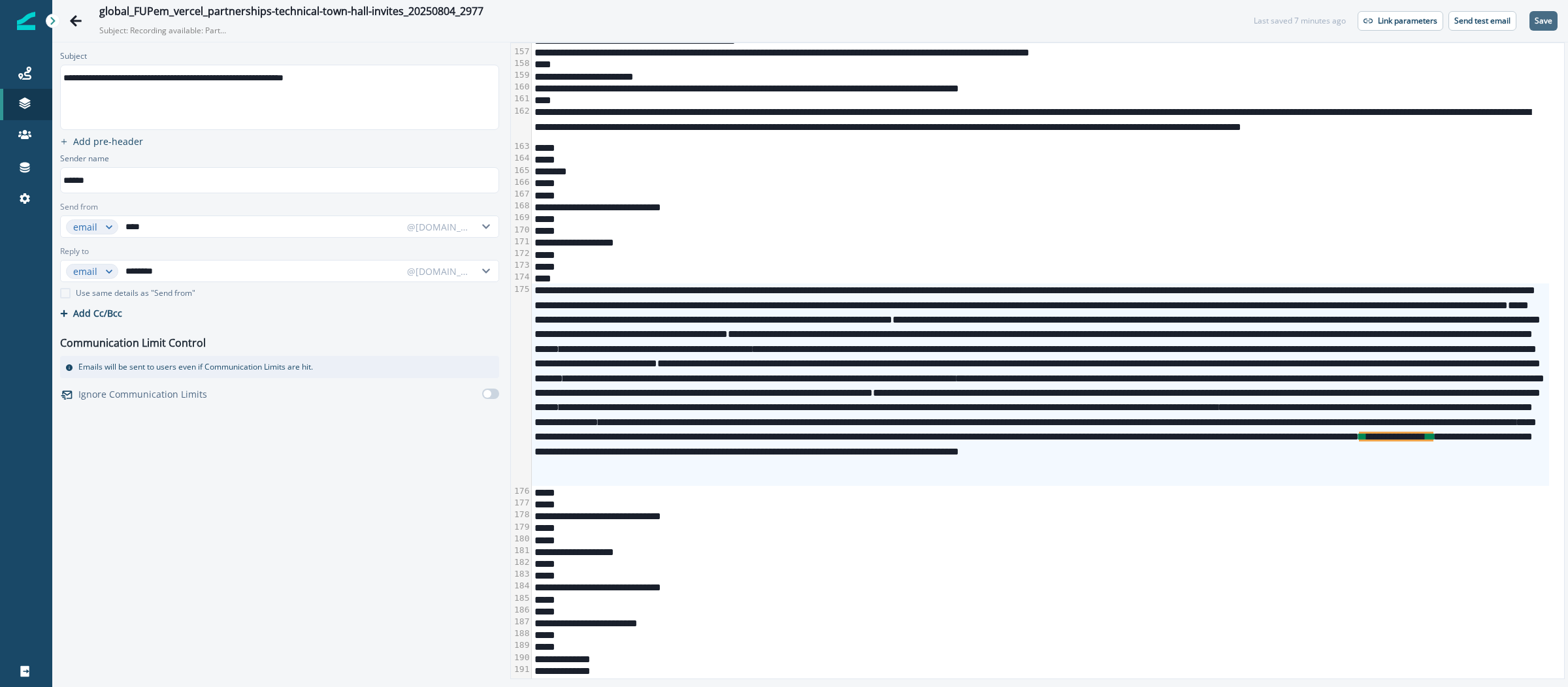
click at [1552, 23] on button "Save" at bounding box center [1543, 21] width 28 height 20
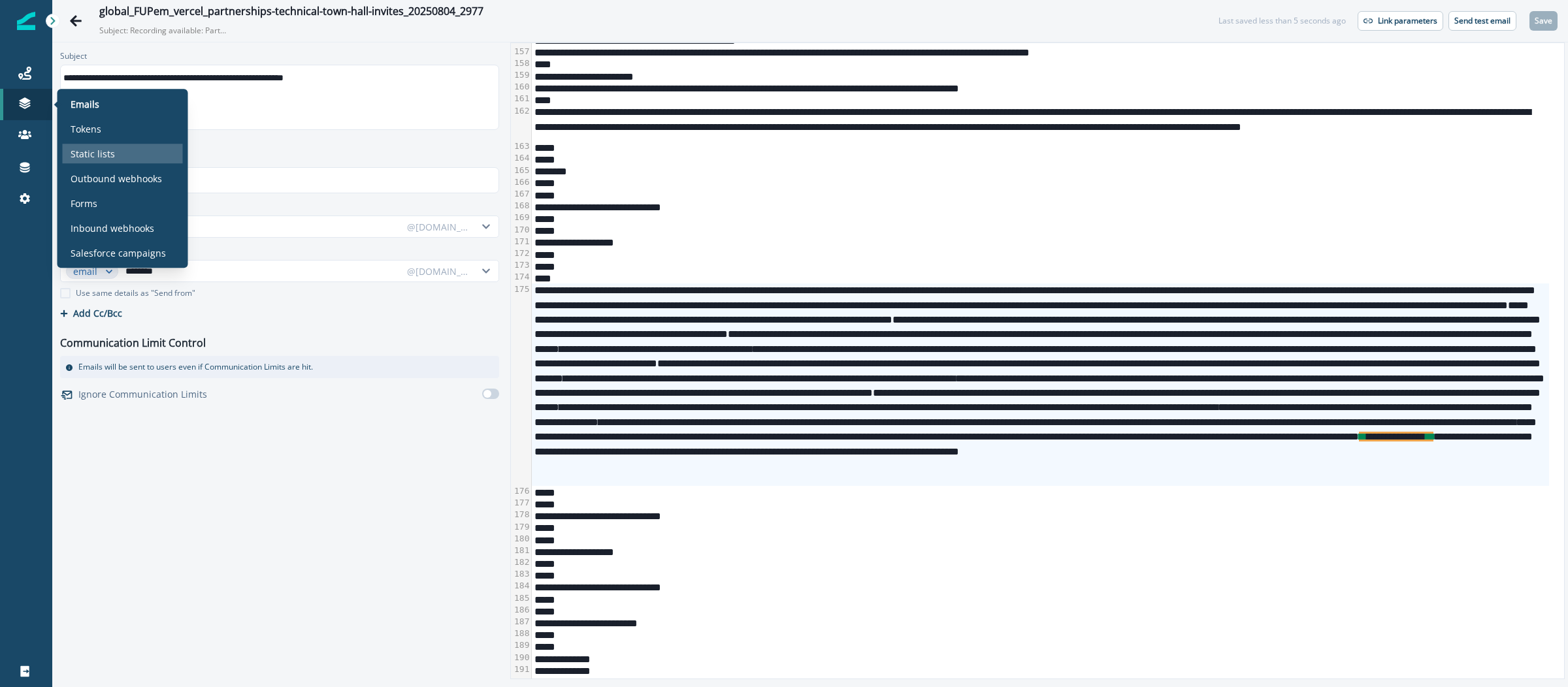
click at [113, 151] on div "Static lists" at bounding box center [123, 154] width 120 height 20
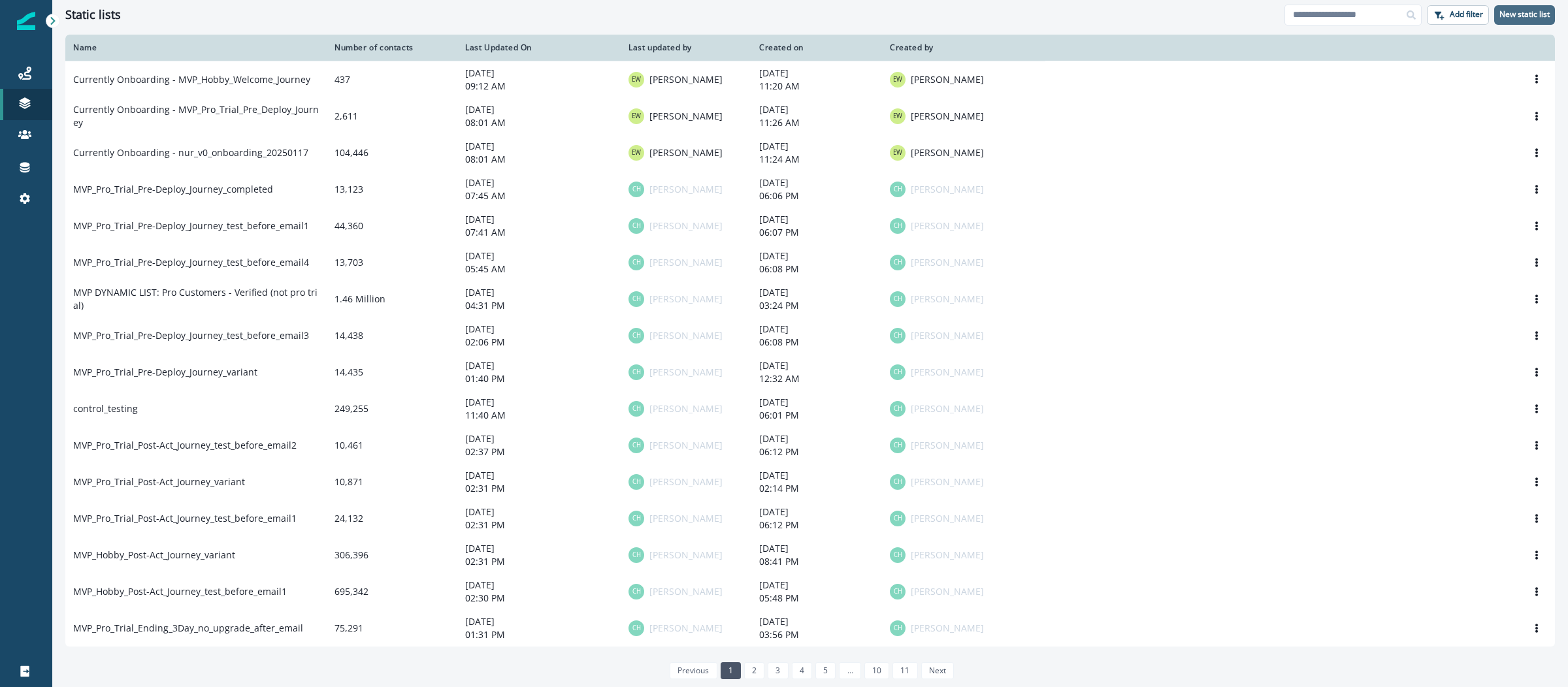
click at [1501, 16] on p "New static list" at bounding box center [1524, 14] width 50 height 9
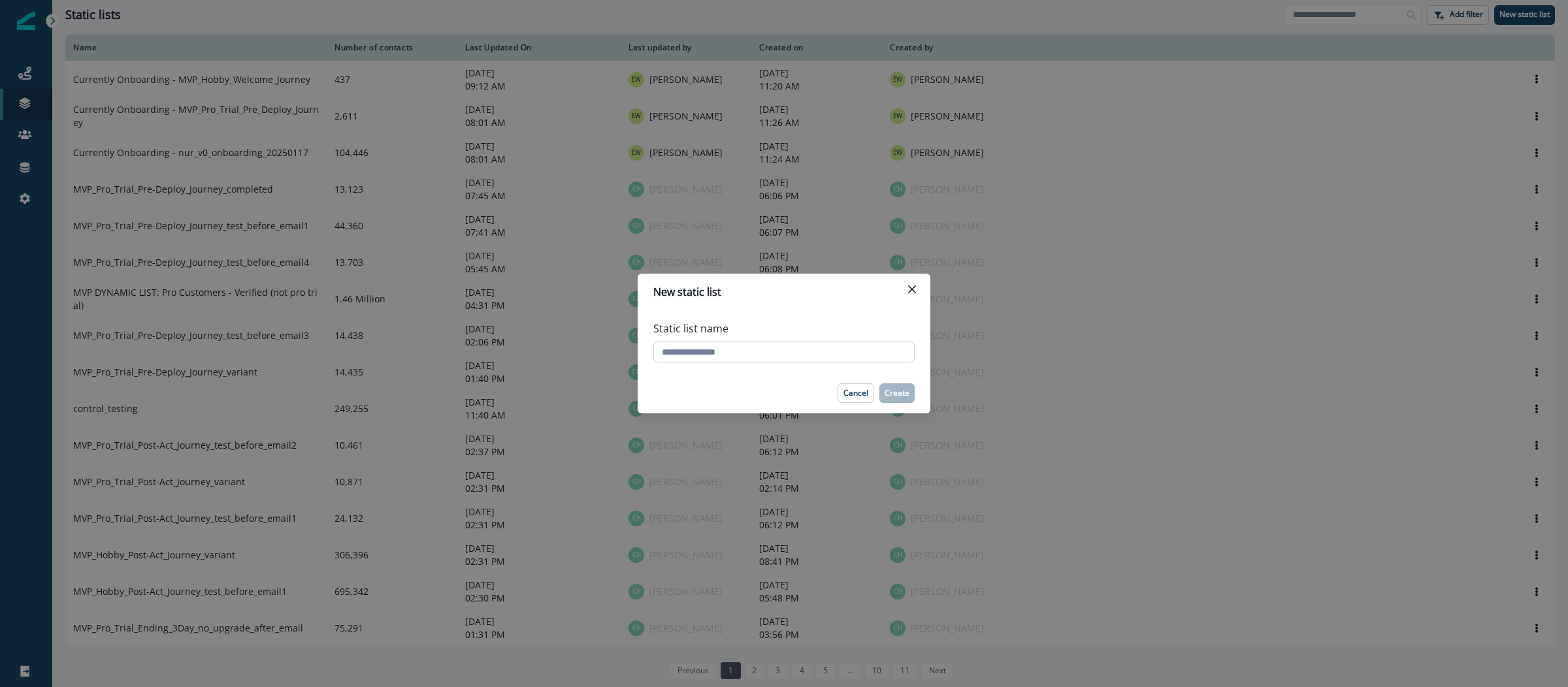
click at [746, 353] on input "Static list name" at bounding box center [784, 352] width 261 height 21
paste input "**********"
type input "**********"
click at [892, 385] on button "Create" at bounding box center [897, 393] width 35 height 20
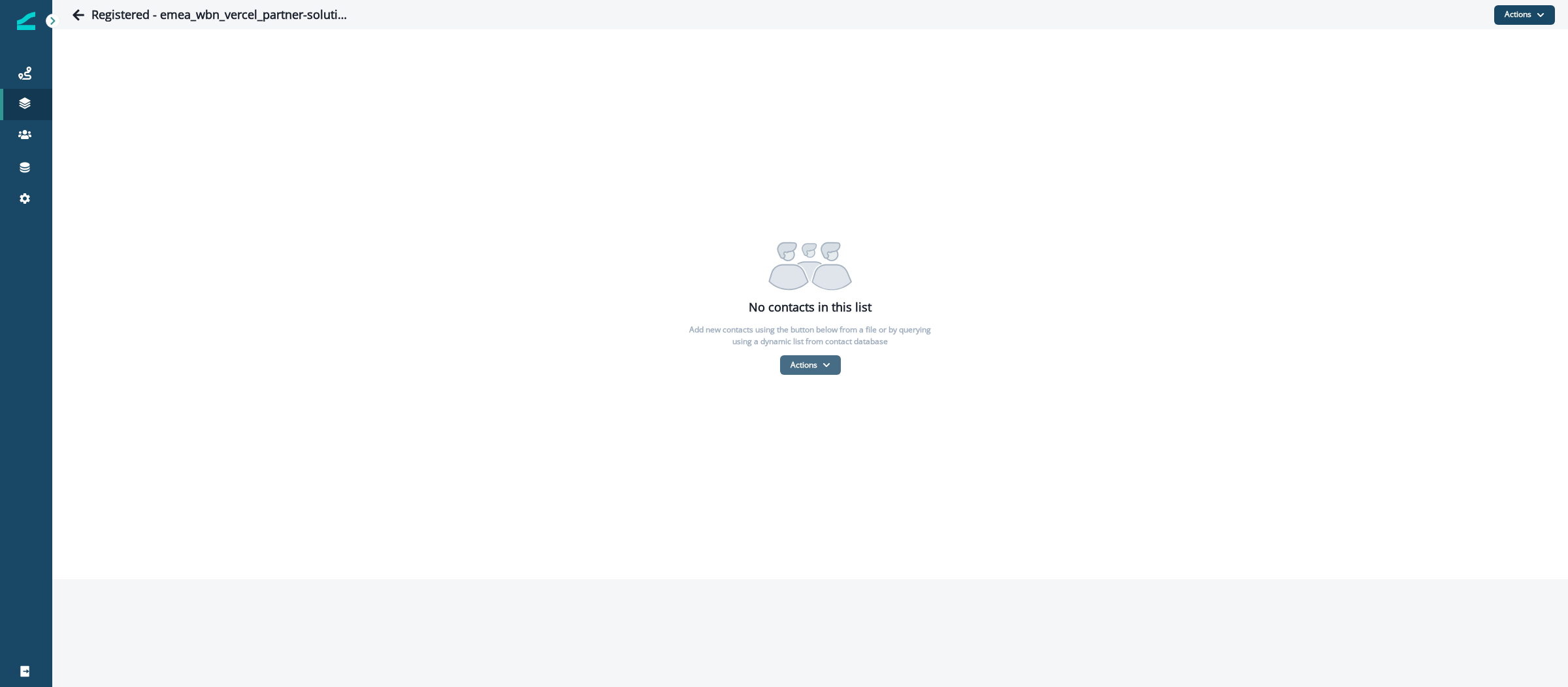
click at [828, 356] on button "Actions" at bounding box center [810, 365] width 61 height 20
click at [818, 422] on button "From a CSV file" at bounding box center [839, 422] width 116 height 22
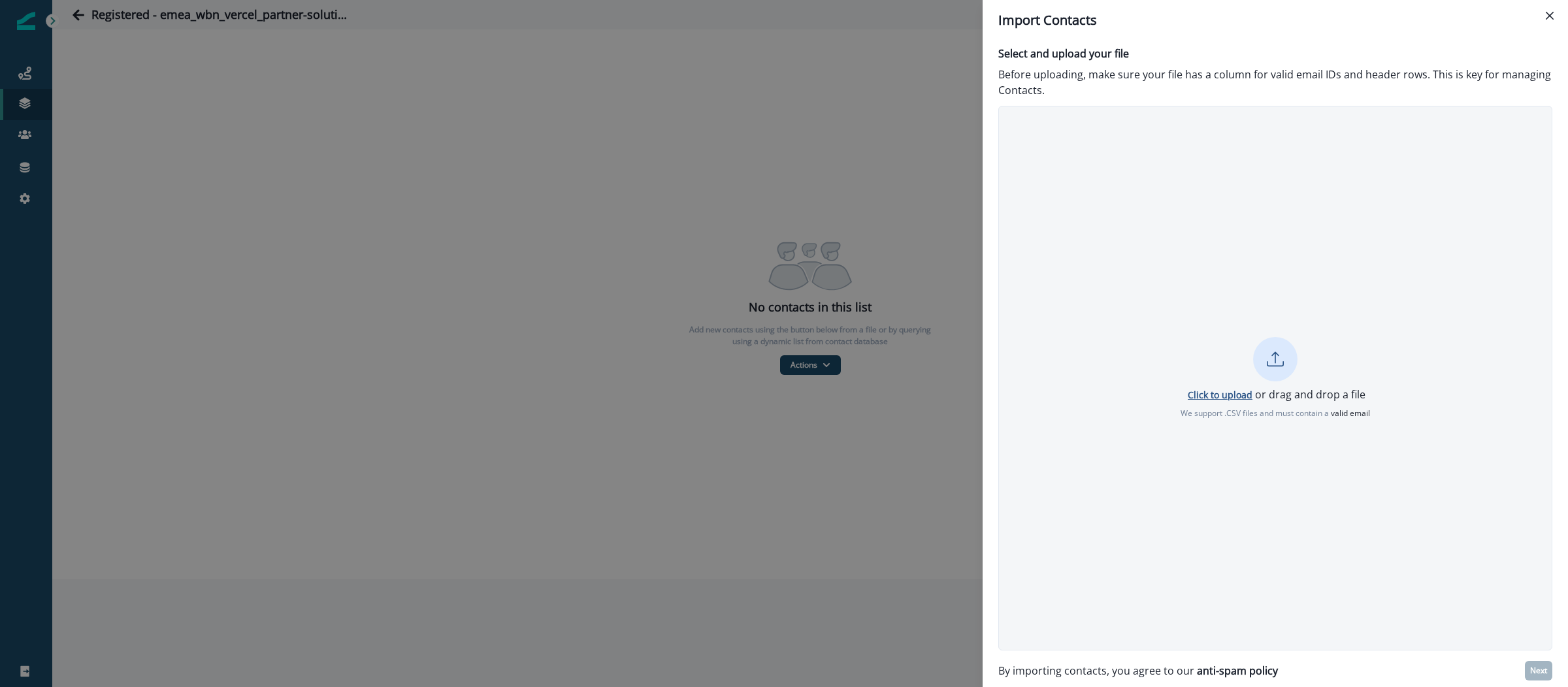
click at [1211, 397] on p "Click to upload" at bounding box center [1220, 394] width 65 height 13
click at [1535, 670] on p "Next" at bounding box center [1539, 670] width 17 height 9
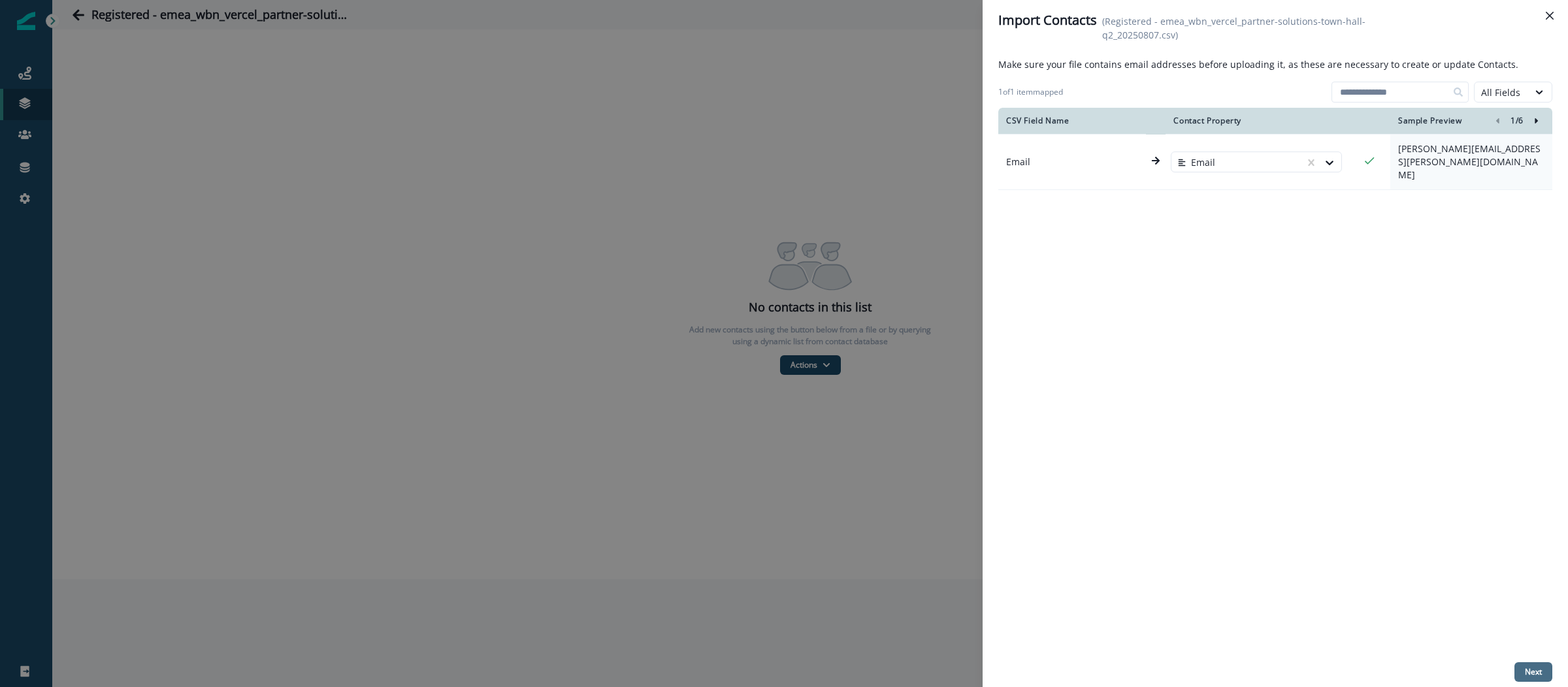
click at [1537, 676] on p "Next" at bounding box center [1533, 672] width 17 height 9
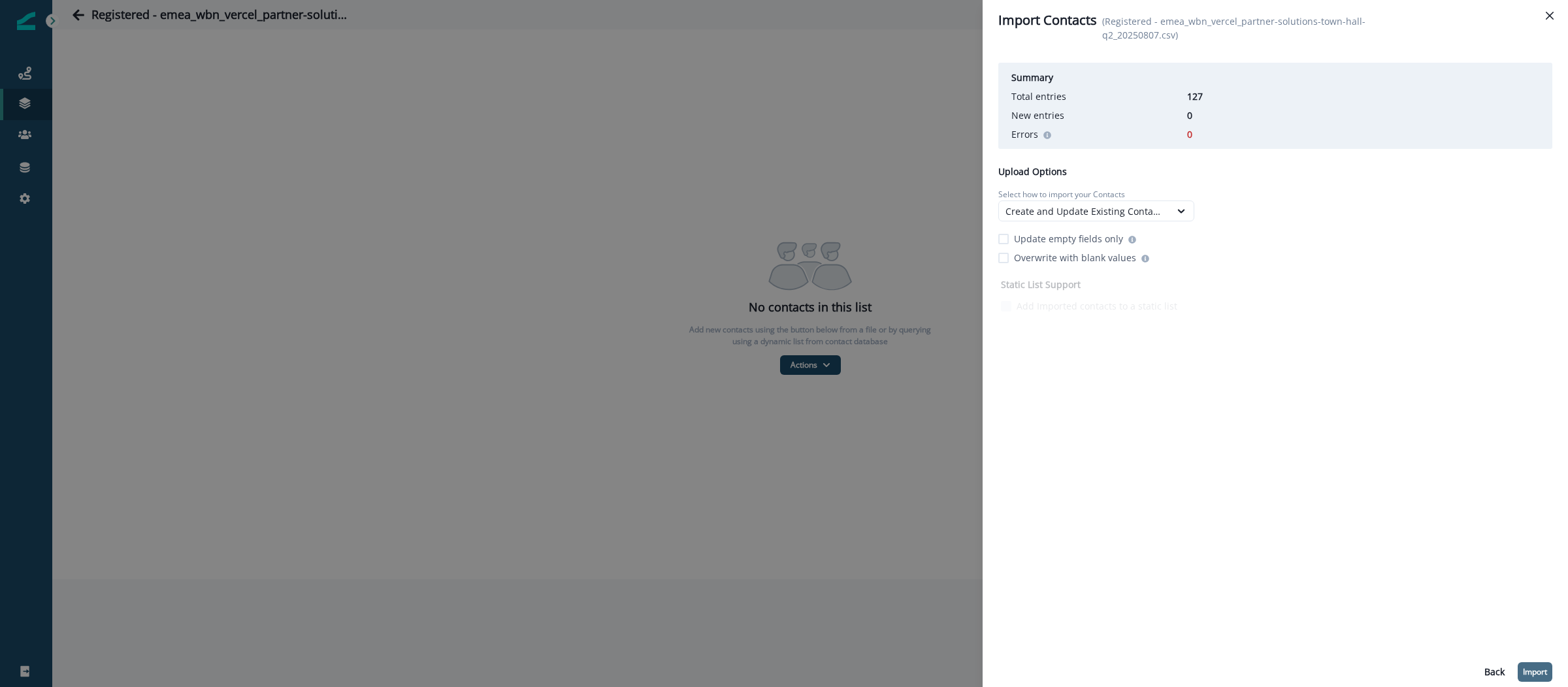
click at [1532, 673] on p "Import" at bounding box center [1535, 672] width 24 height 9
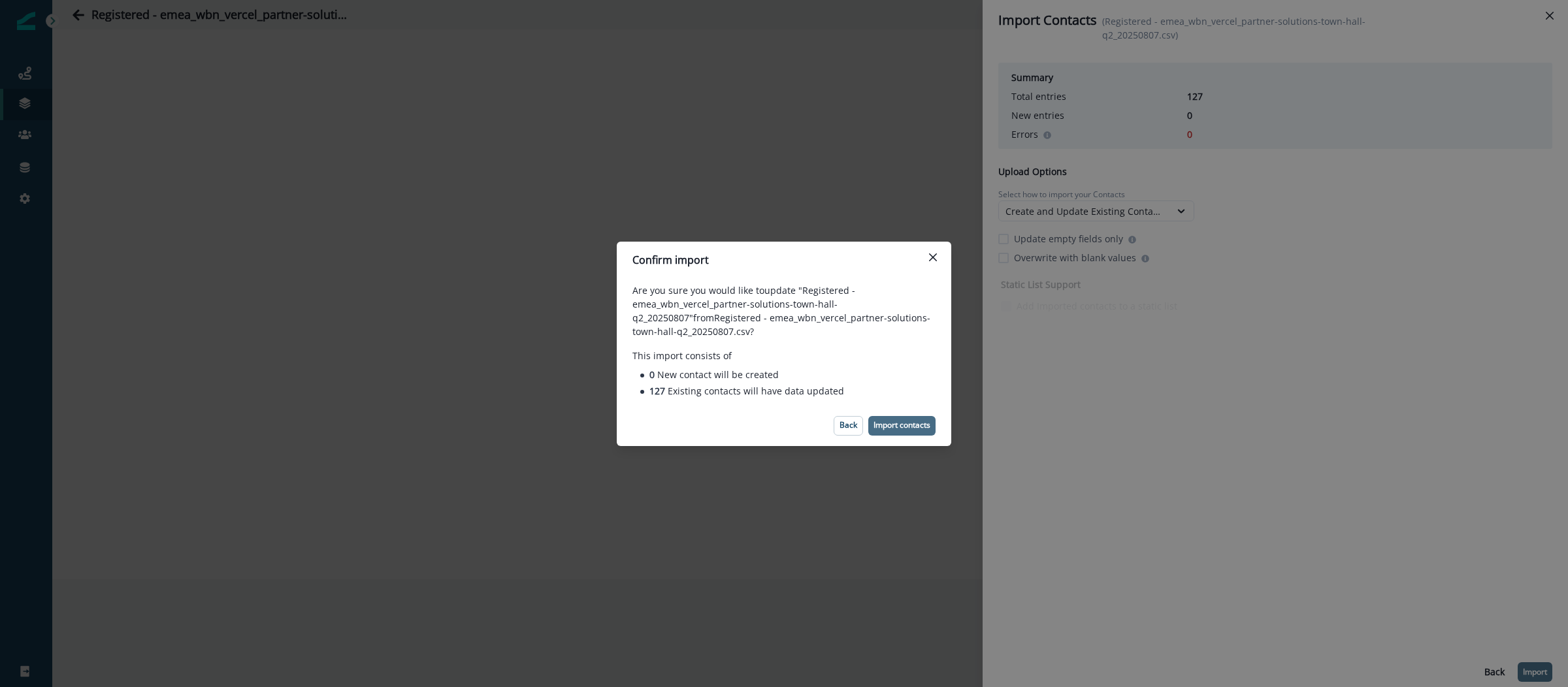
click at [882, 423] on p "Import contacts" at bounding box center [902, 425] width 57 height 9
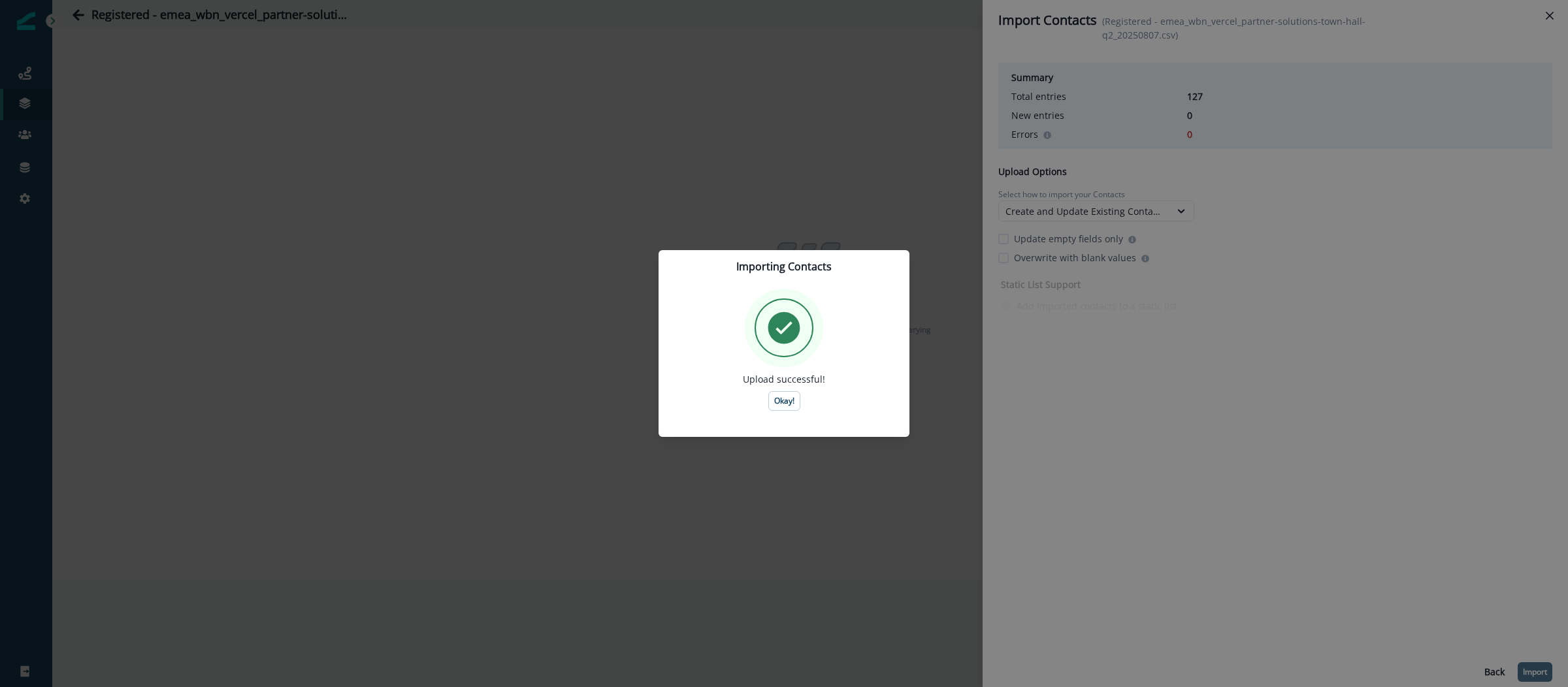
click at [773, 398] on button "Okay!" at bounding box center [784, 401] width 32 height 20
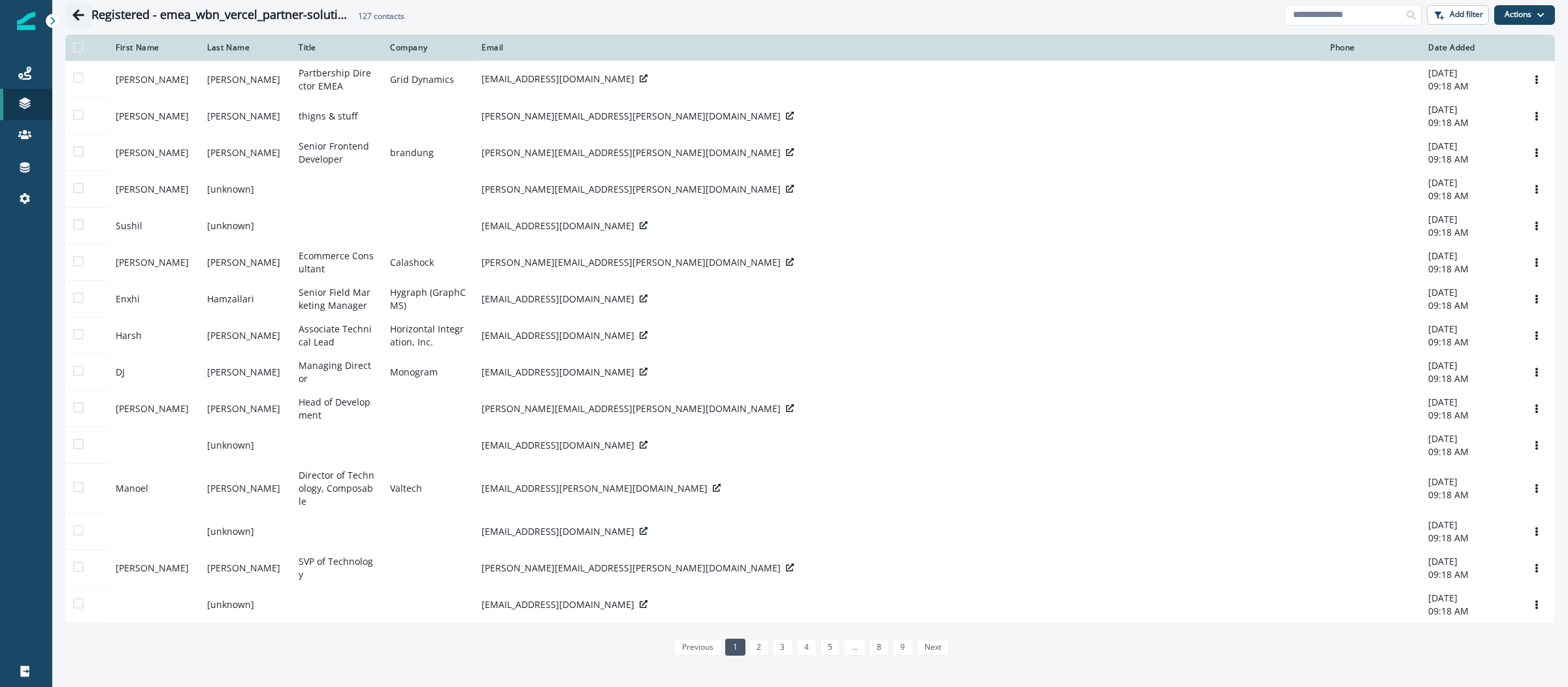
click at [78, 12] on icon "Go back" at bounding box center [78, 14] width 13 height 13
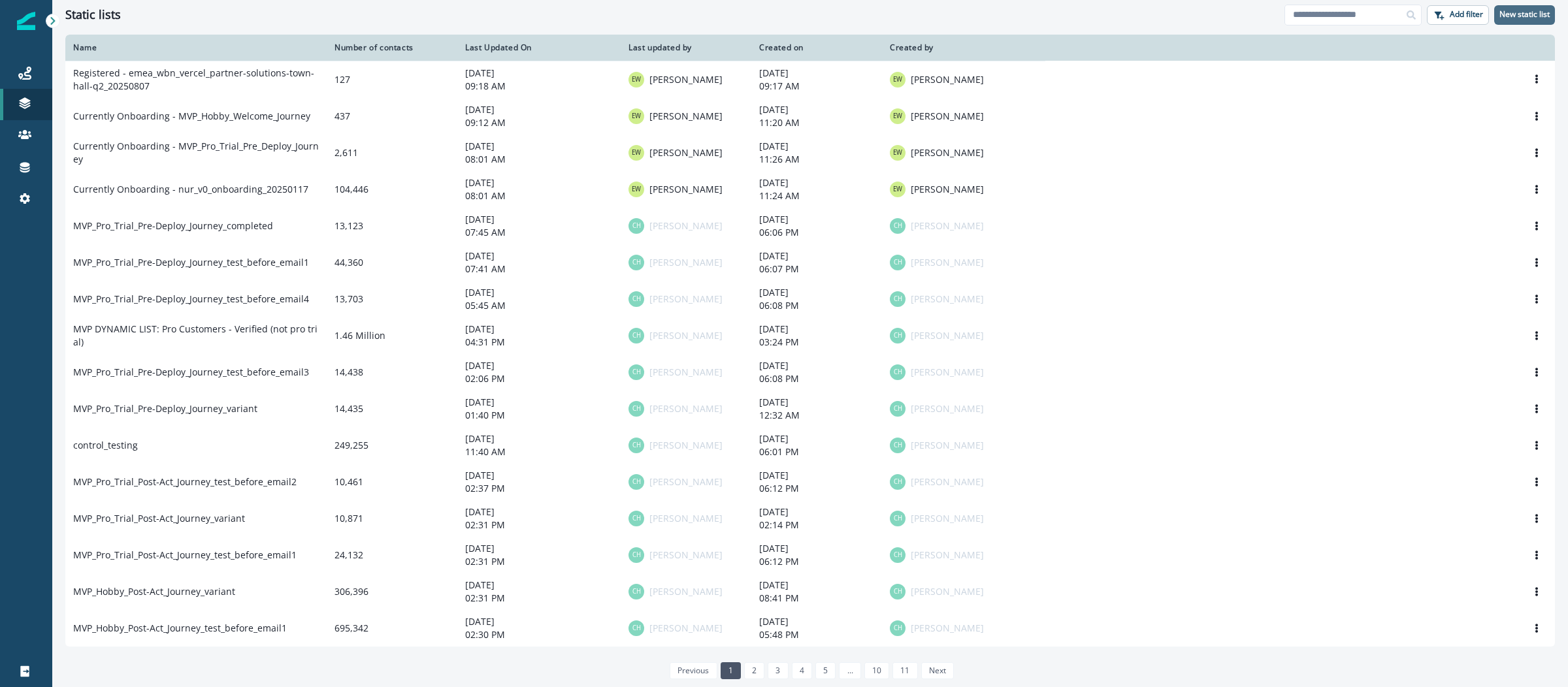
click at [1527, 14] on p "New static list" at bounding box center [1524, 14] width 50 height 9
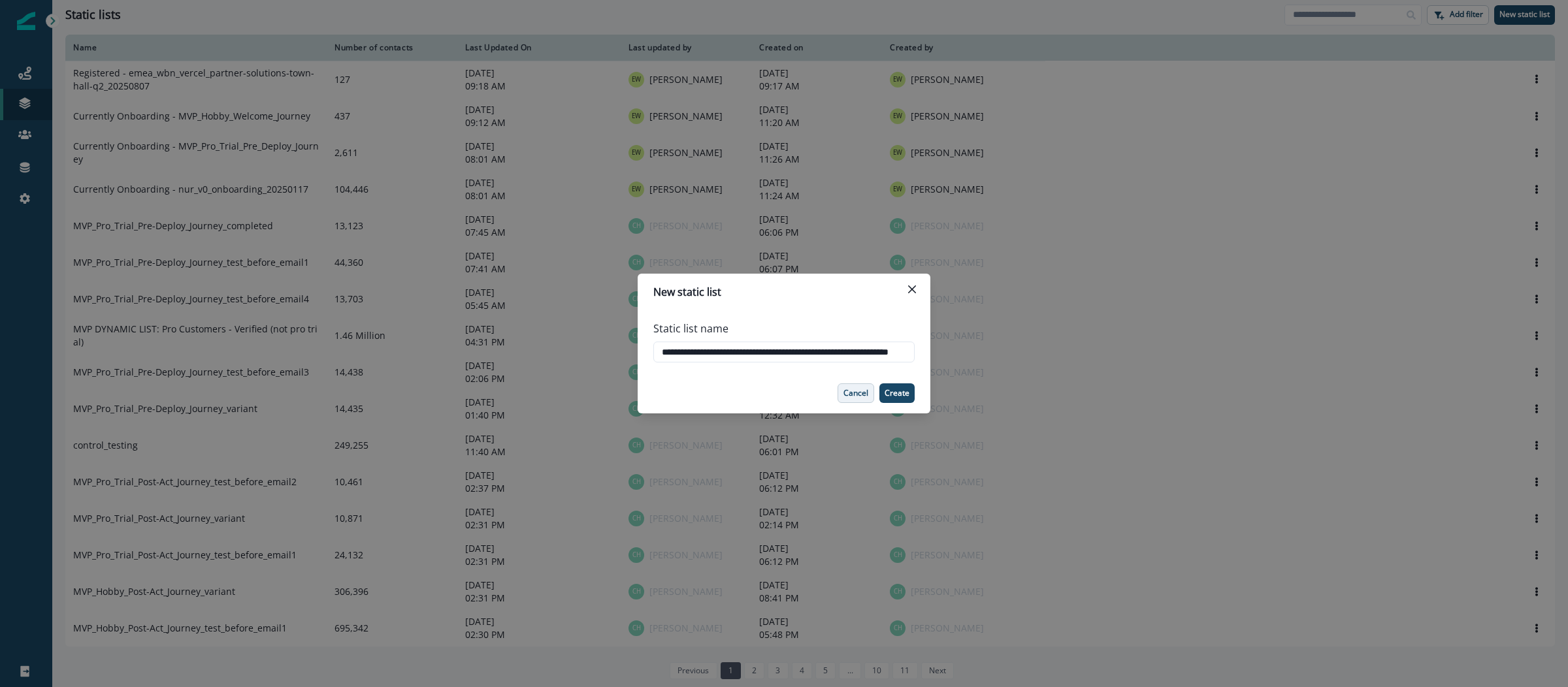
scroll to position [0, 68]
type input "**********"
click at [900, 399] on button "Create" at bounding box center [897, 393] width 35 height 20
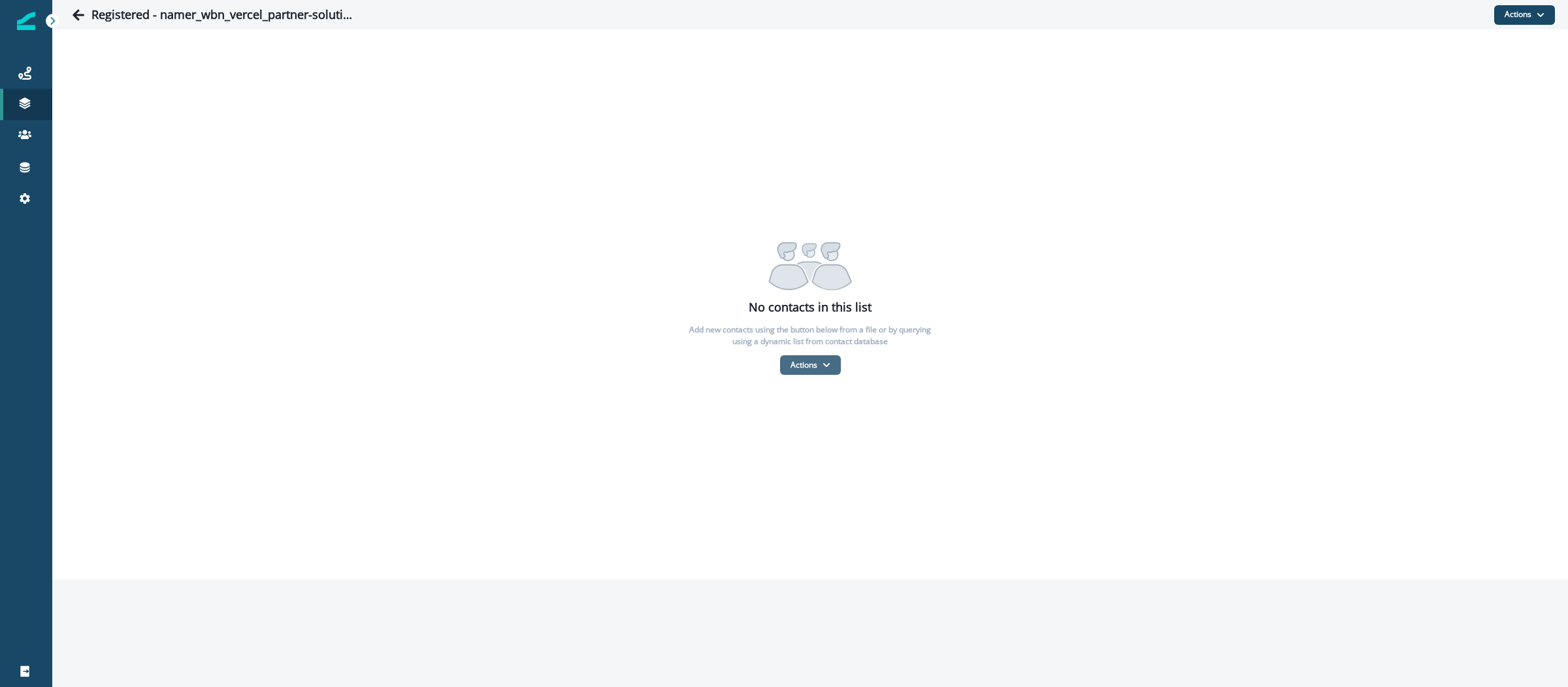
click at [801, 374] on button "Actions" at bounding box center [810, 365] width 61 height 20
click at [802, 422] on button "From a CSV file" at bounding box center [839, 422] width 116 height 22
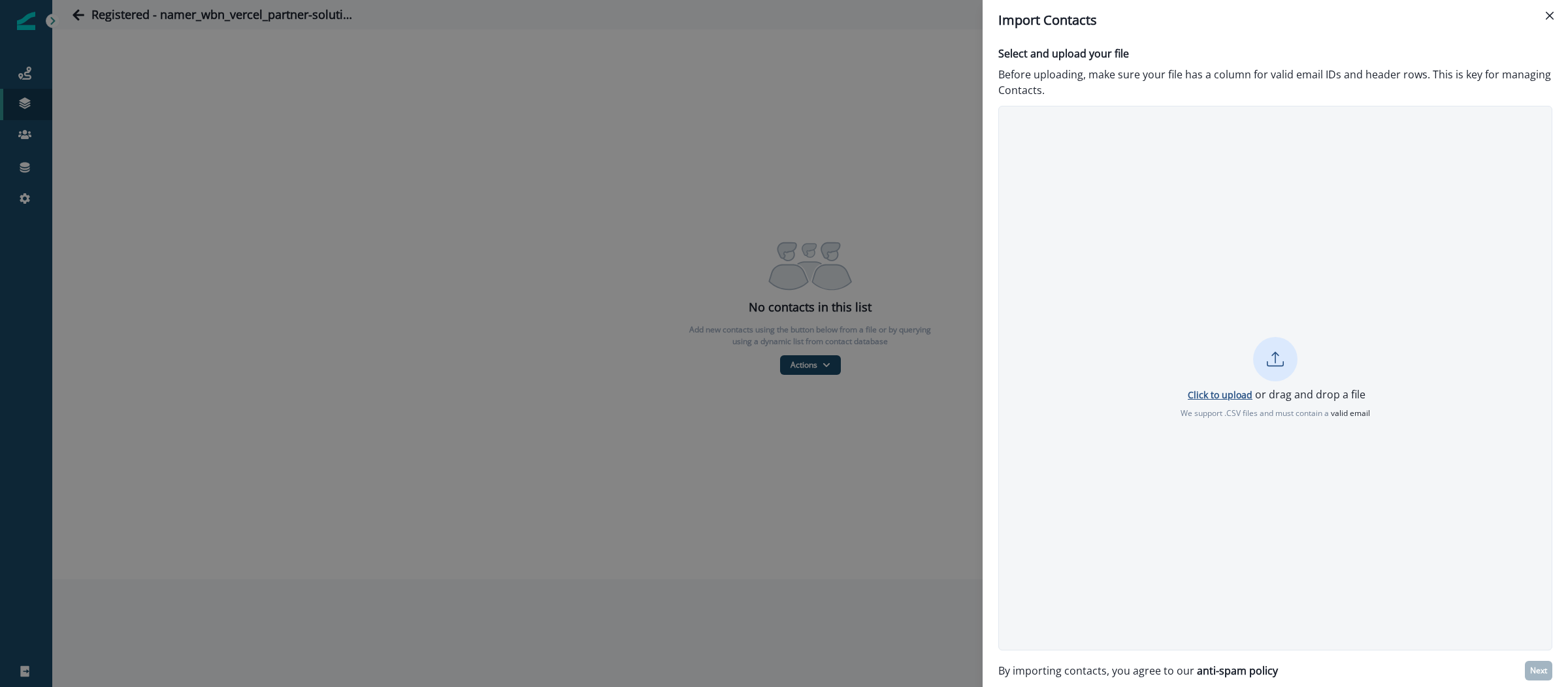
click at [1203, 393] on p "Click to upload" at bounding box center [1220, 394] width 65 height 13
click at [1541, 670] on p "Next" at bounding box center [1539, 670] width 17 height 9
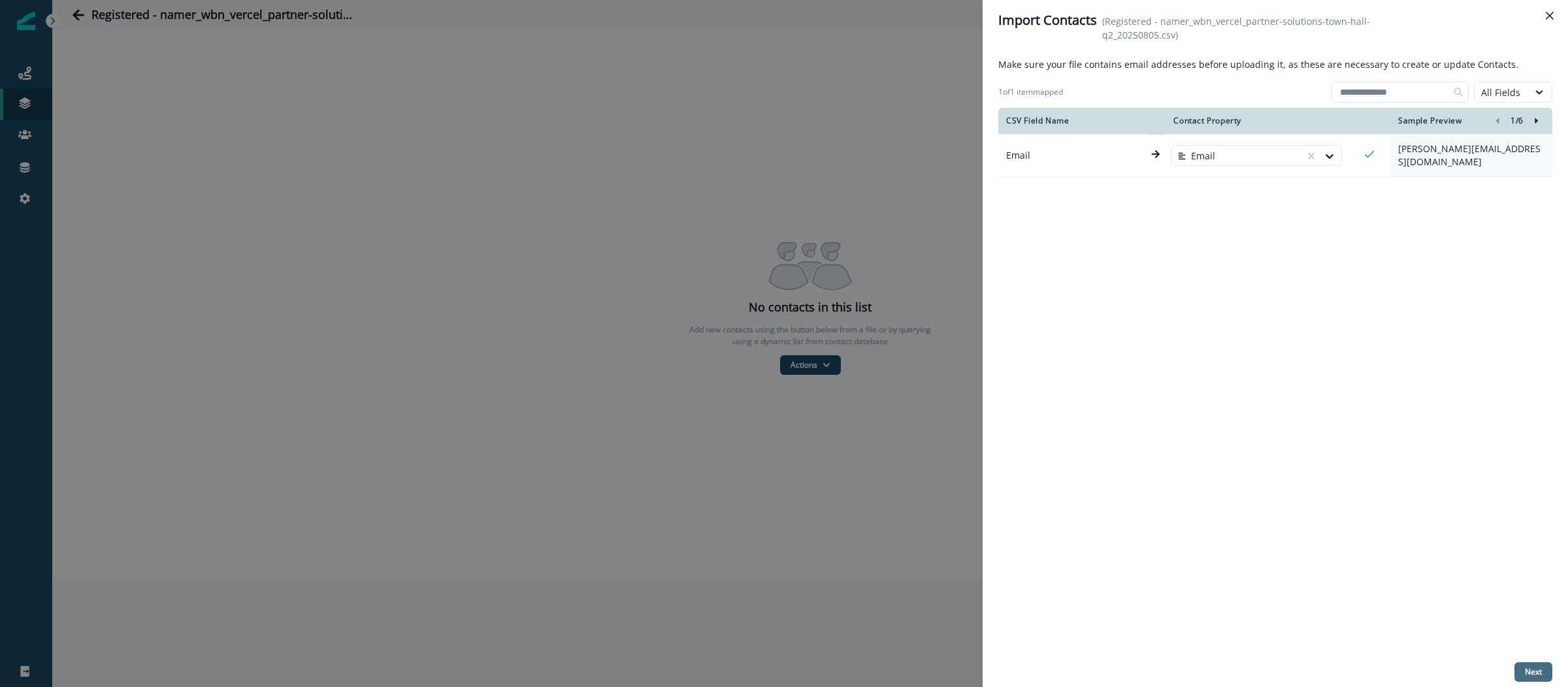
click at [1539, 674] on p "Next" at bounding box center [1533, 672] width 17 height 9
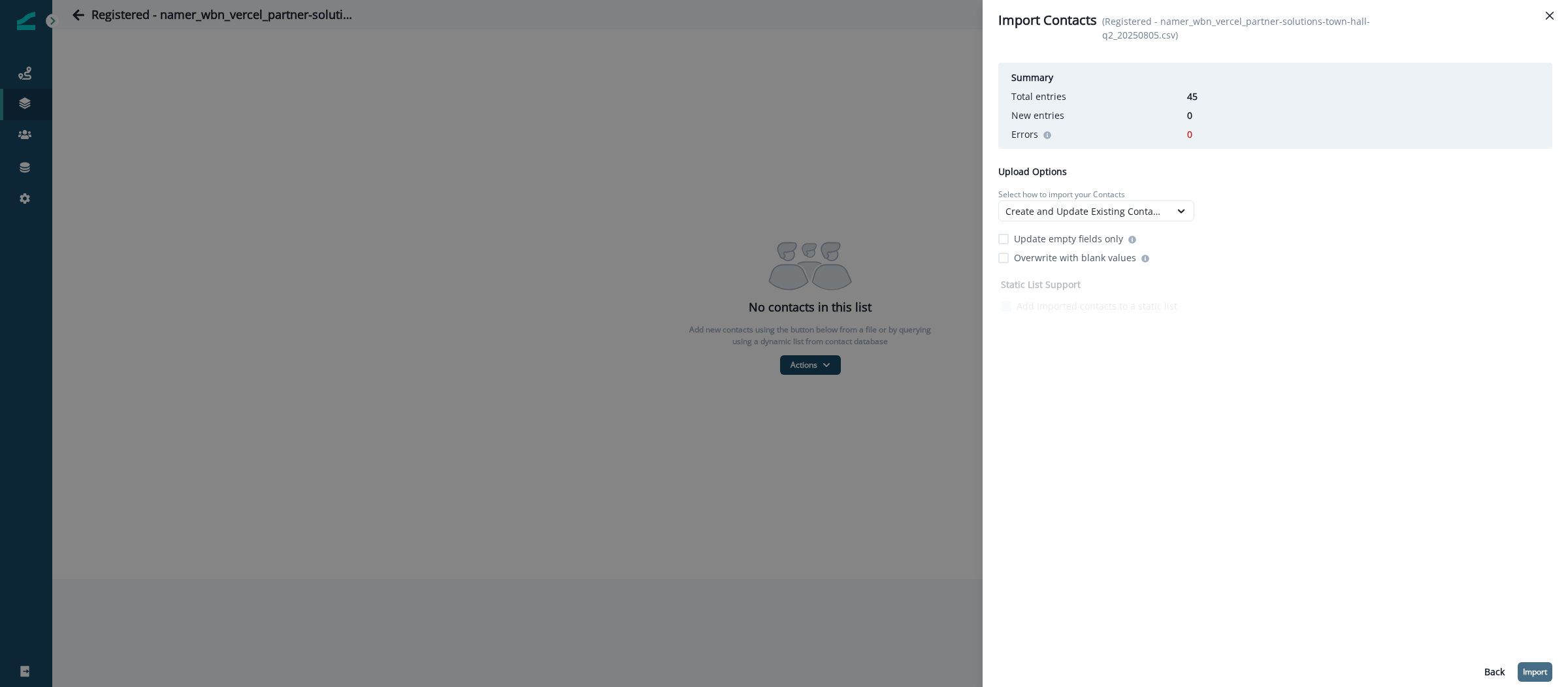
click at [1531, 676] on p "Import" at bounding box center [1535, 672] width 24 height 9
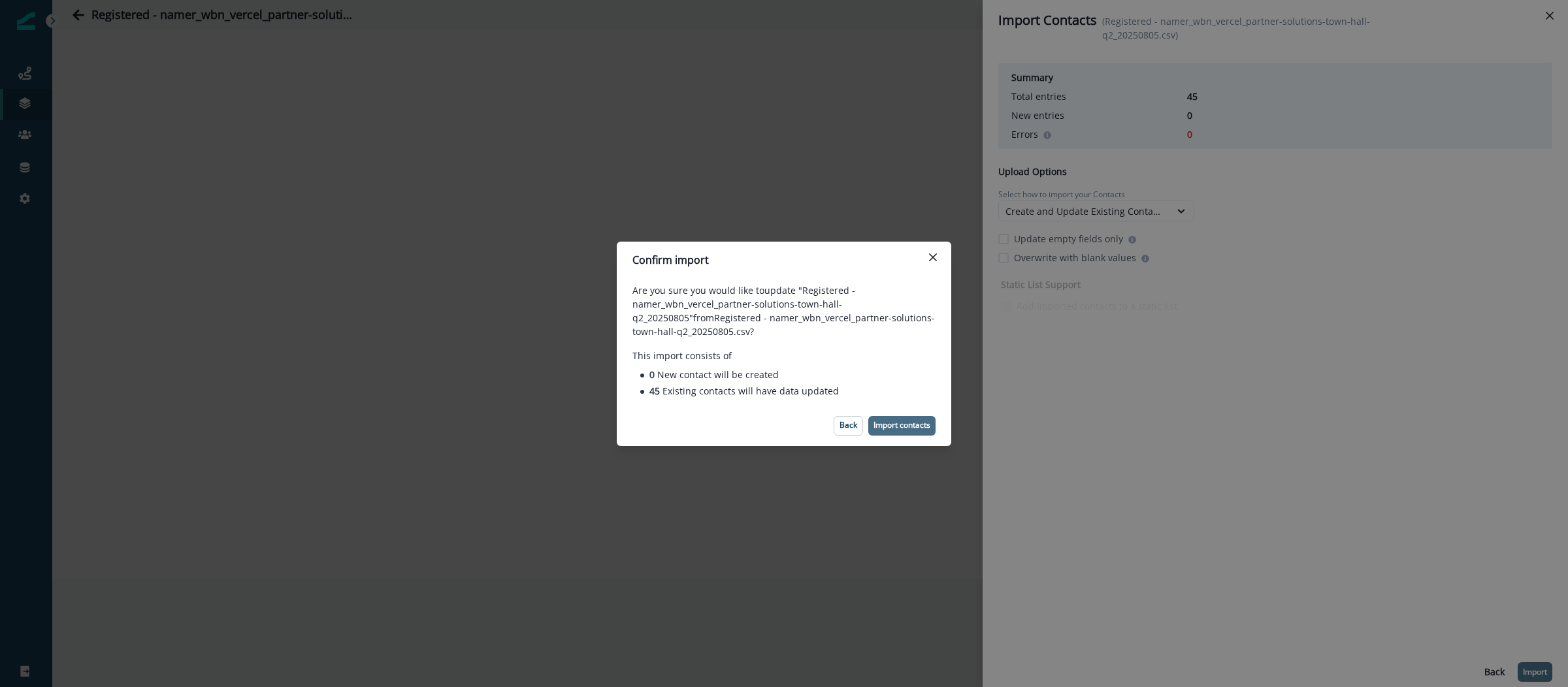
click at [915, 426] on p "Import contacts" at bounding box center [902, 425] width 57 height 9
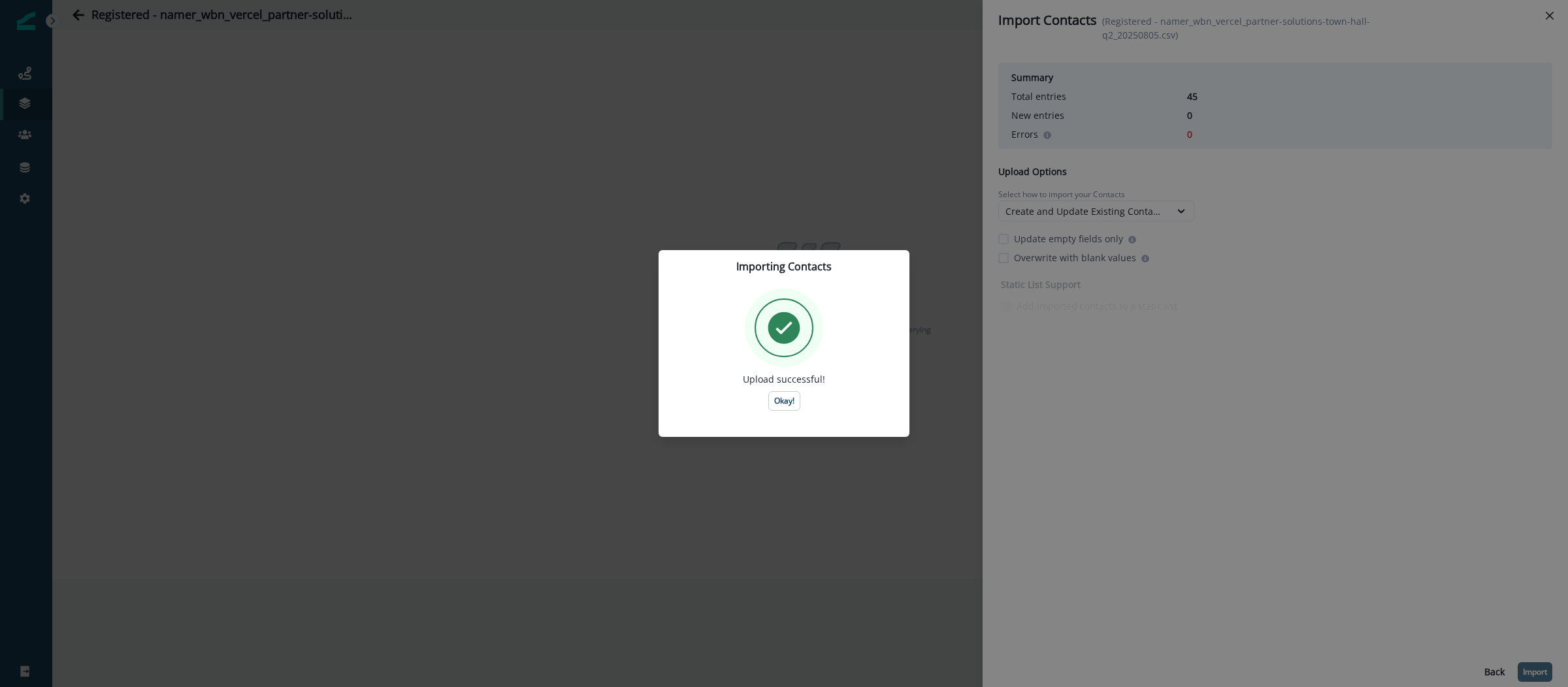
click at [786, 403] on p "Okay!" at bounding box center [784, 401] width 20 height 9
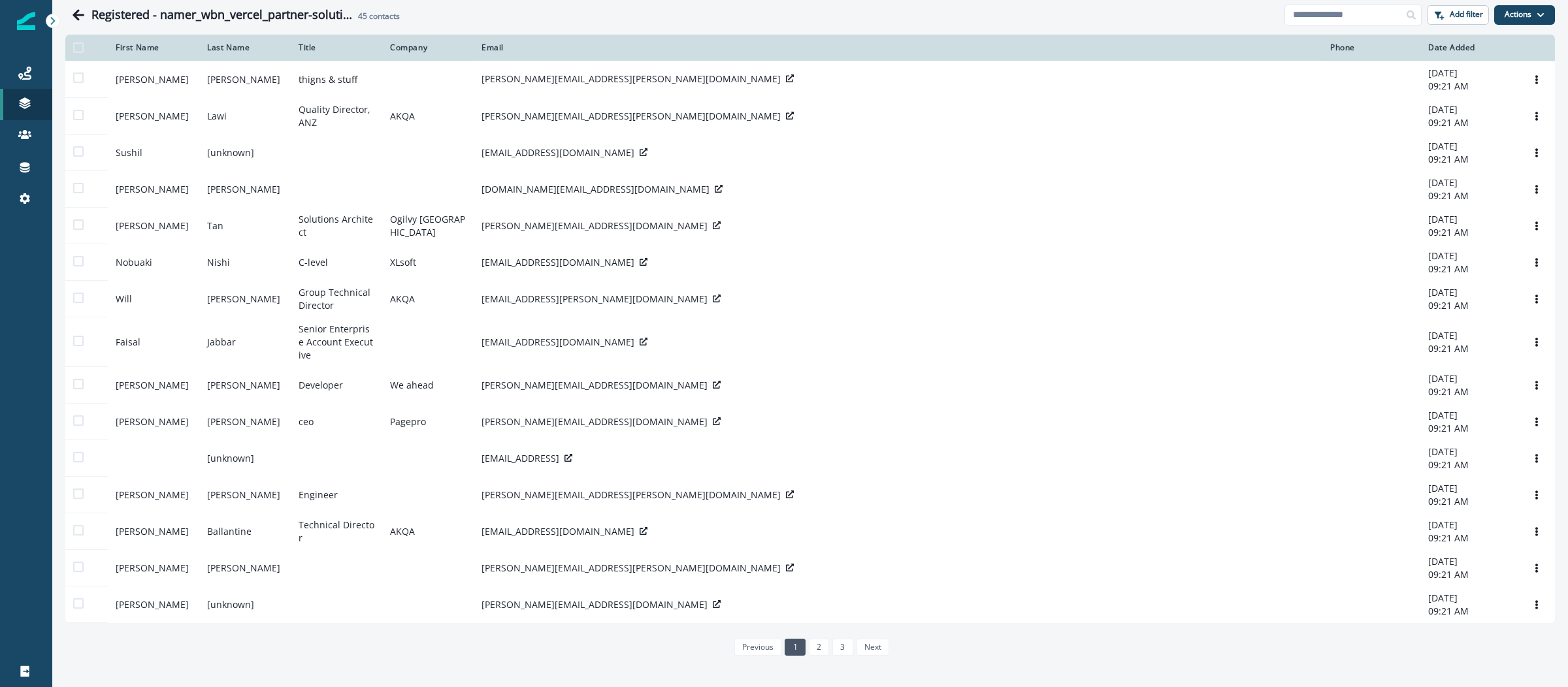
click at [32, 22] on img at bounding box center [26, 21] width 18 height 18
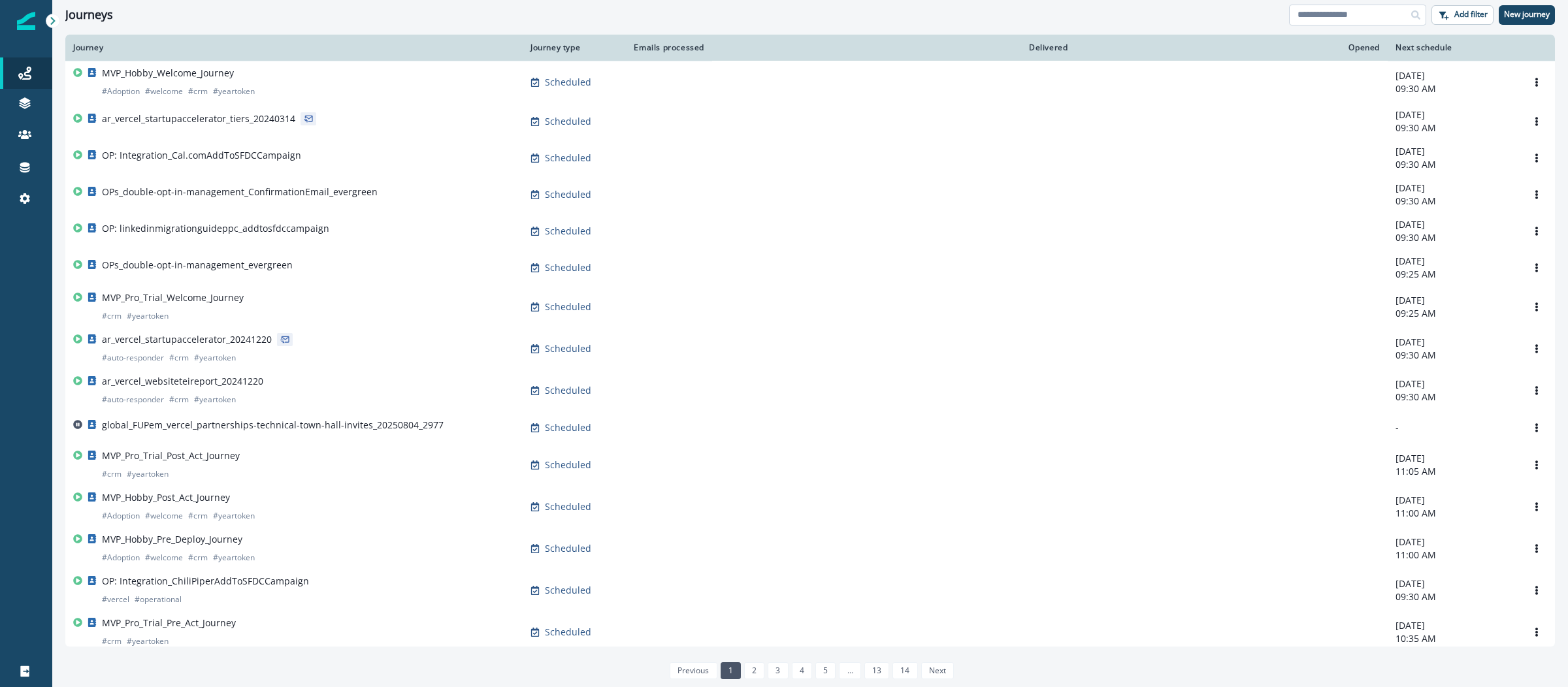
click at [1323, 11] on input at bounding box center [1357, 15] width 137 height 21
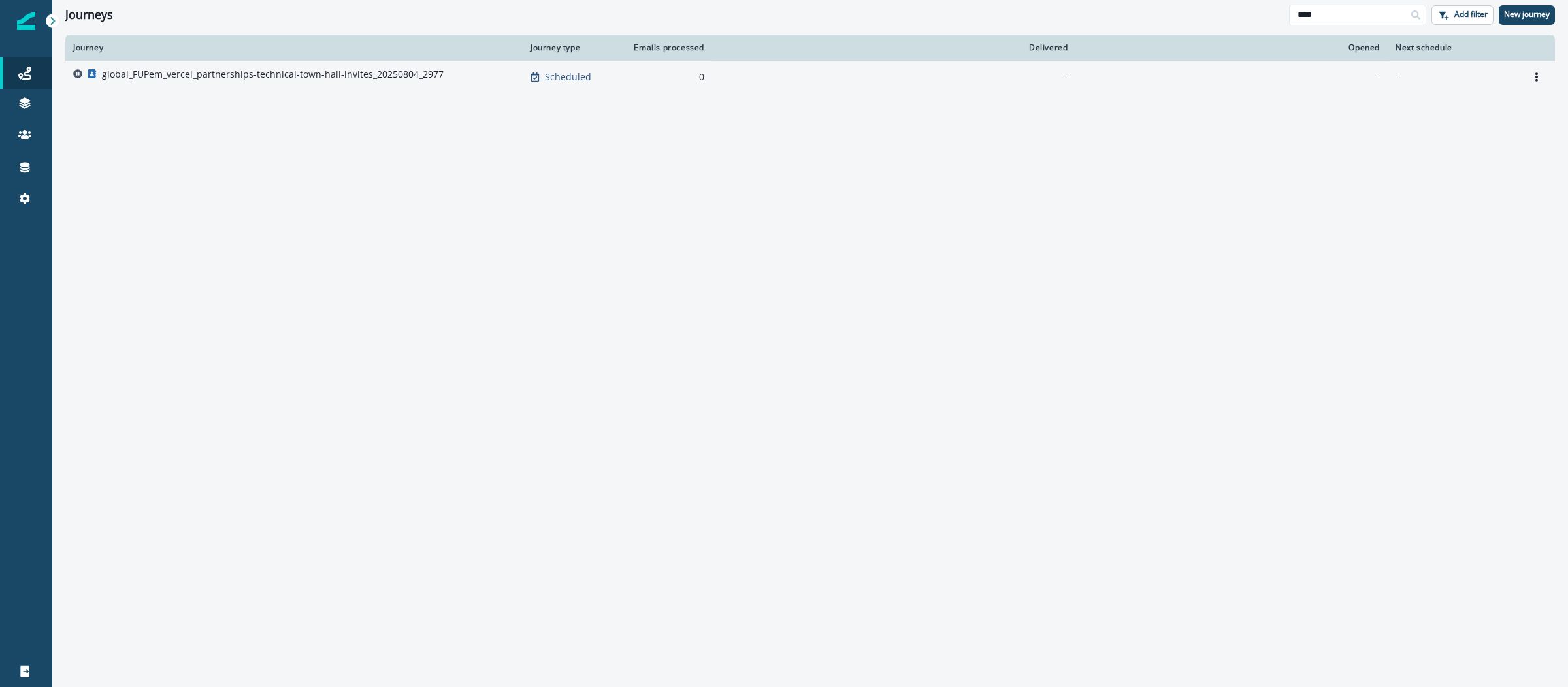
type input "****"
click at [261, 75] on p "global_FUPem_vercel_partnerships-technical-town-hall-invites_20250804_2977" at bounding box center [273, 74] width 342 height 13
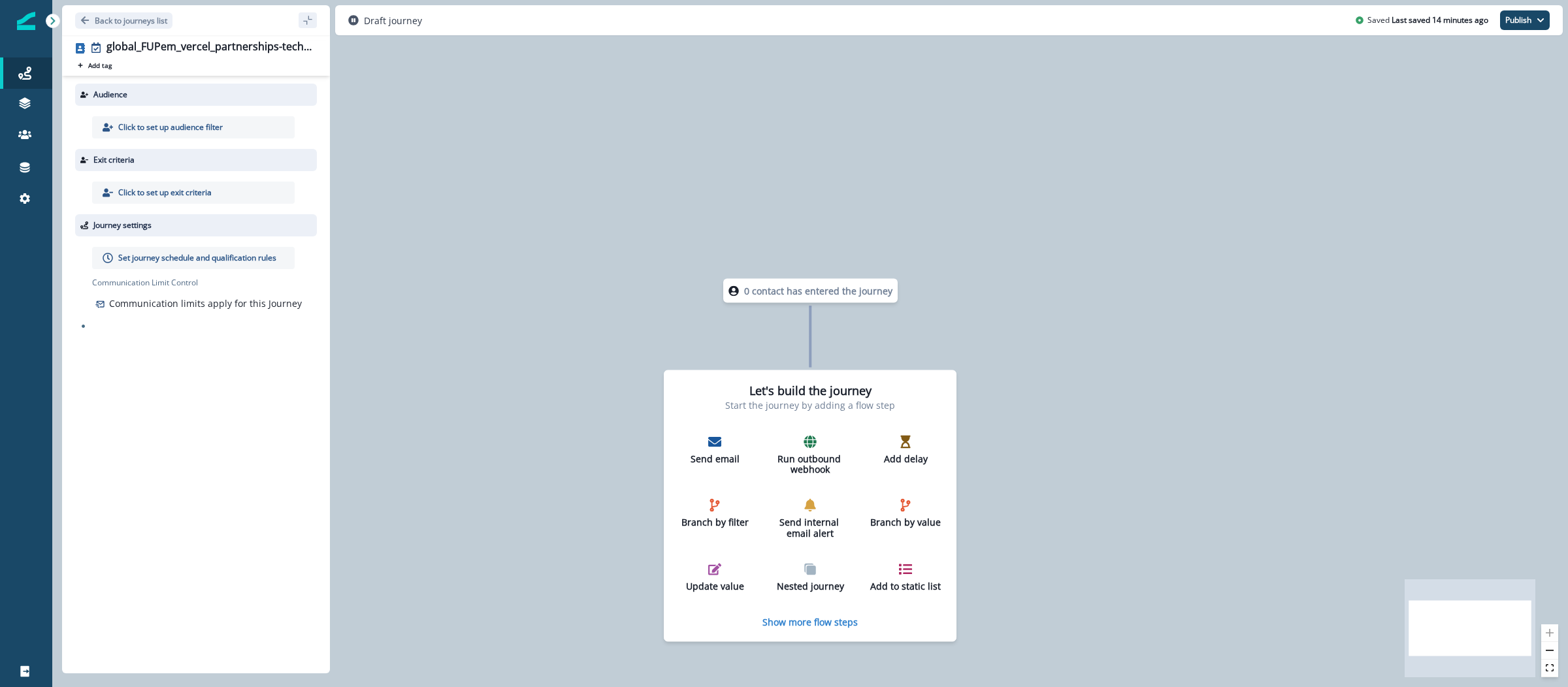
click at [221, 119] on div "Click to set up audience filter" at bounding box center [194, 128] width 203 height 22
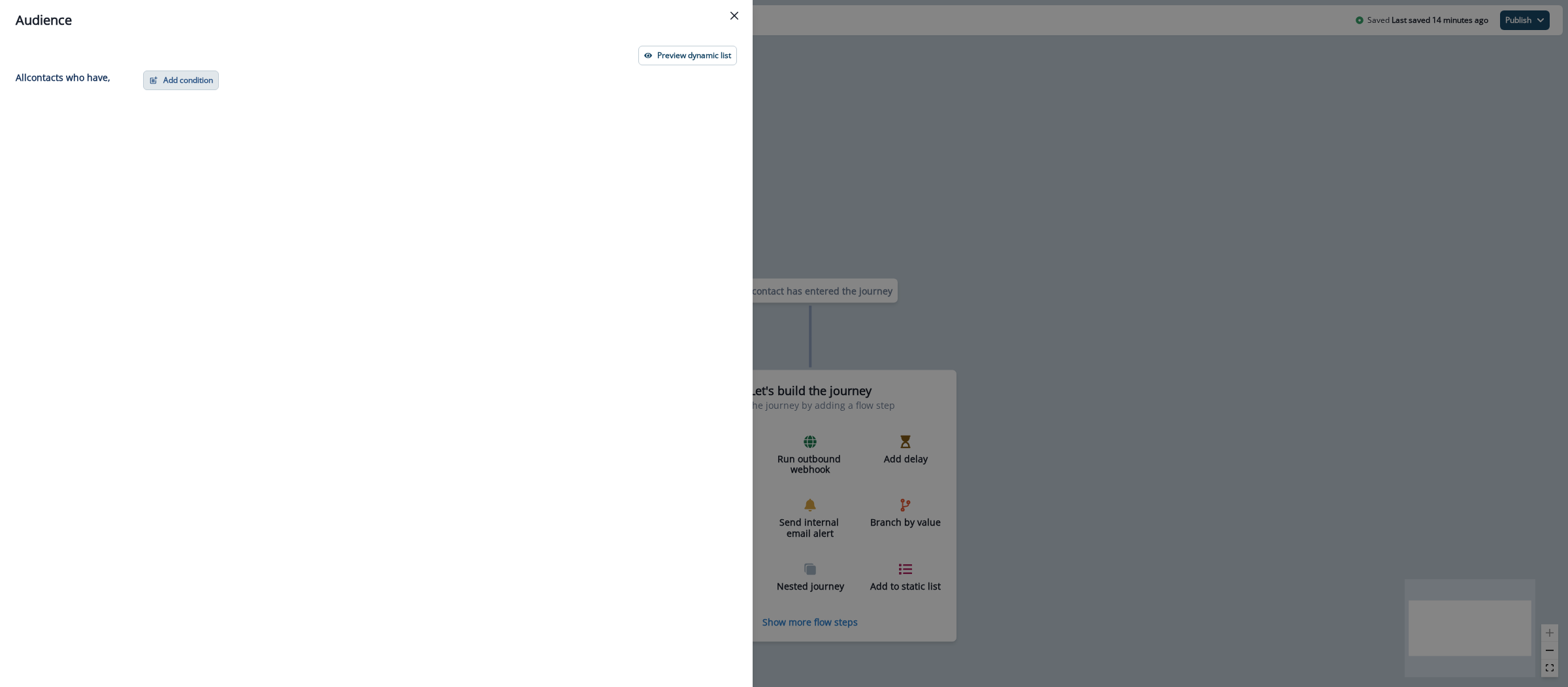
click at [206, 81] on button "Add condition" at bounding box center [181, 80] width 76 height 20
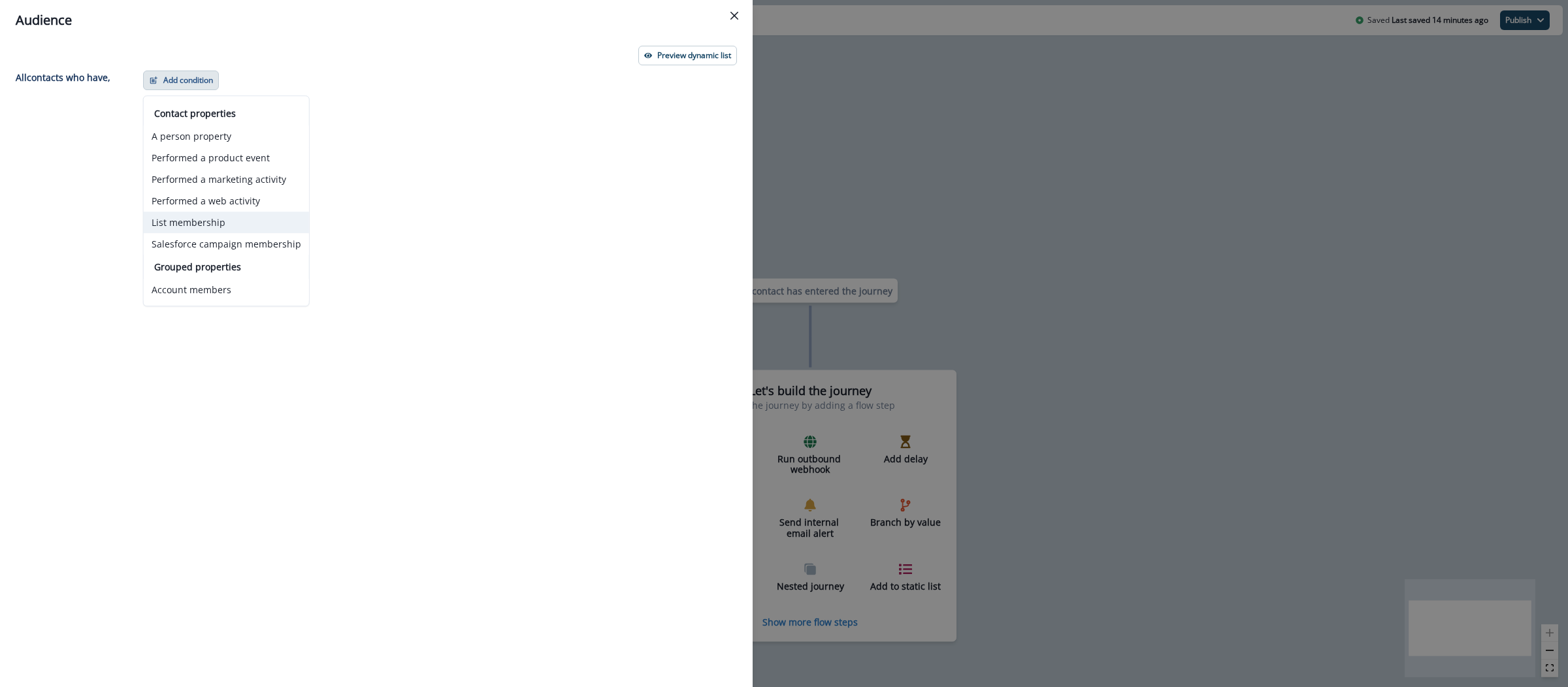
click at [188, 215] on button "List membership" at bounding box center [227, 222] width 165 height 22
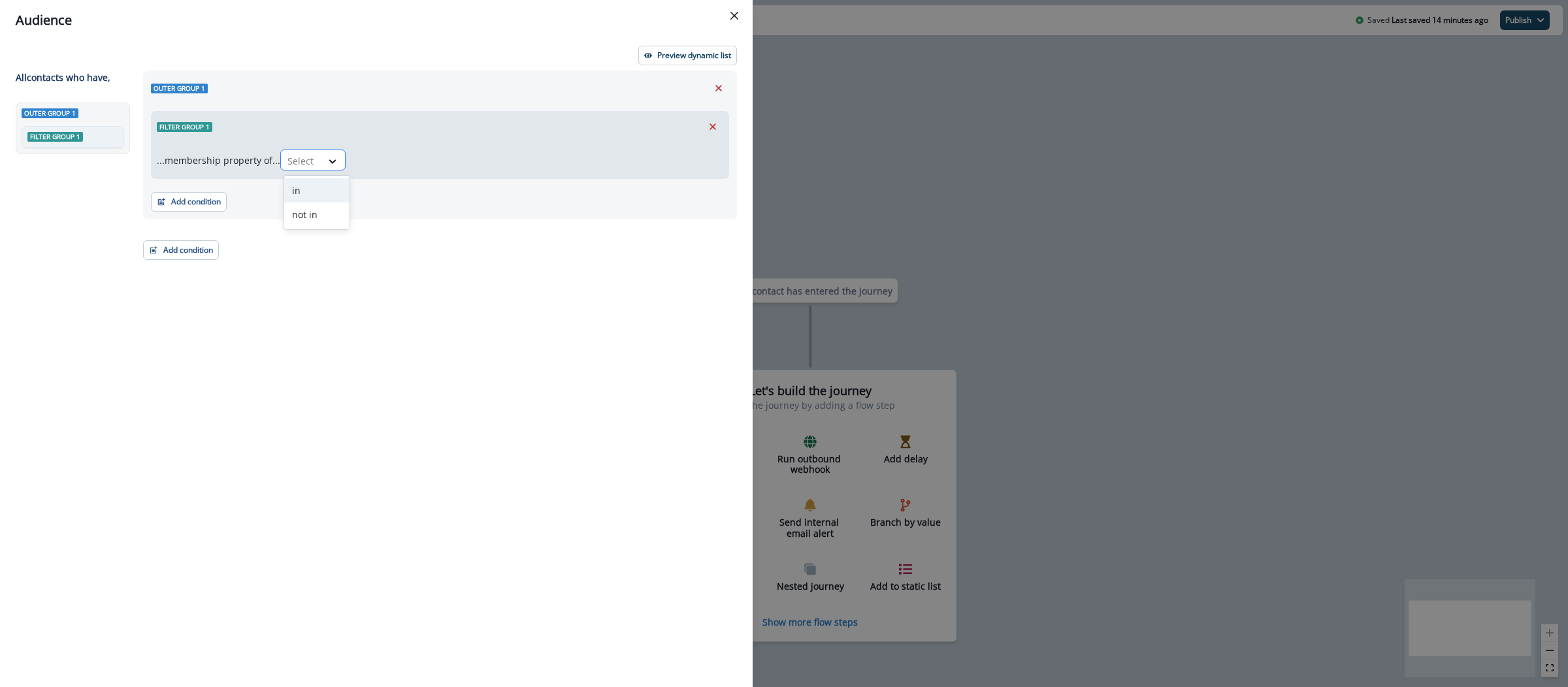
click at [305, 152] on div "Select" at bounding box center [302, 160] width 41 height 22
click at [309, 184] on div "in" at bounding box center [317, 190] width 65 height 24
click at [443, 160] on div at bounding box center [509, 161] width 314 height 16
paste input "**********"
type input "**********"
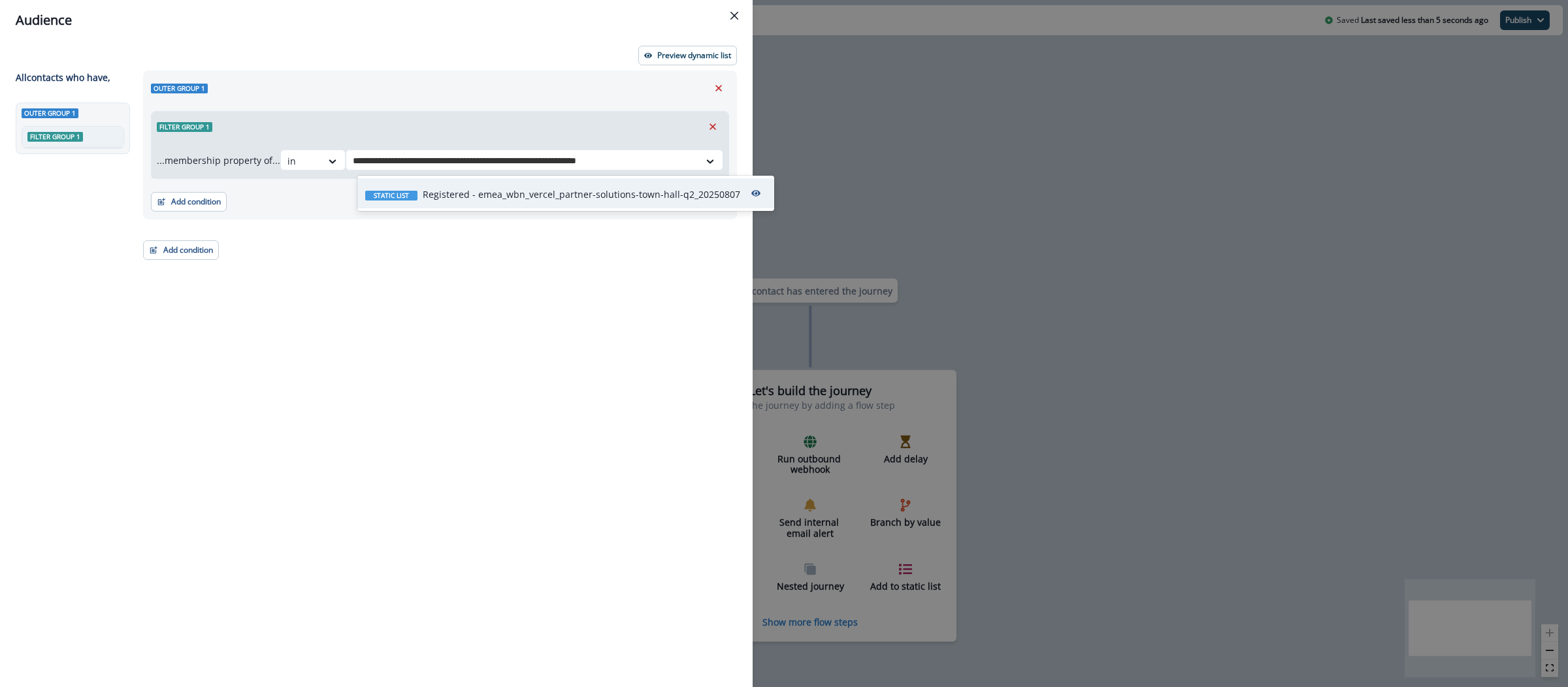
click at [540, 193] on p "Registered - emea_wbn_vercel_partner-solutions-town-hall-q2_20250807" at bounding box center [581, 194] width 317 height 14
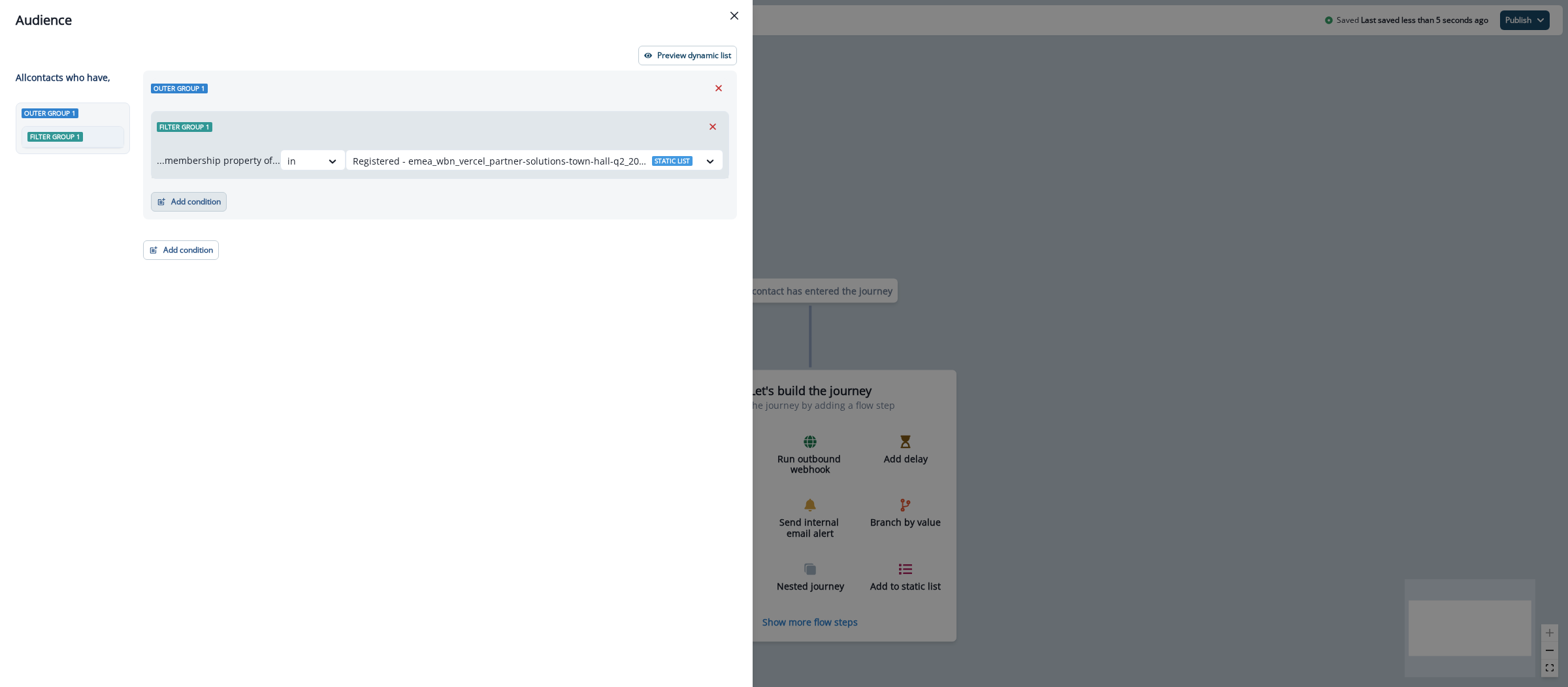
click at [188, 200] on button "Add condition" at bounding box center [188, 202] width 76 height 20
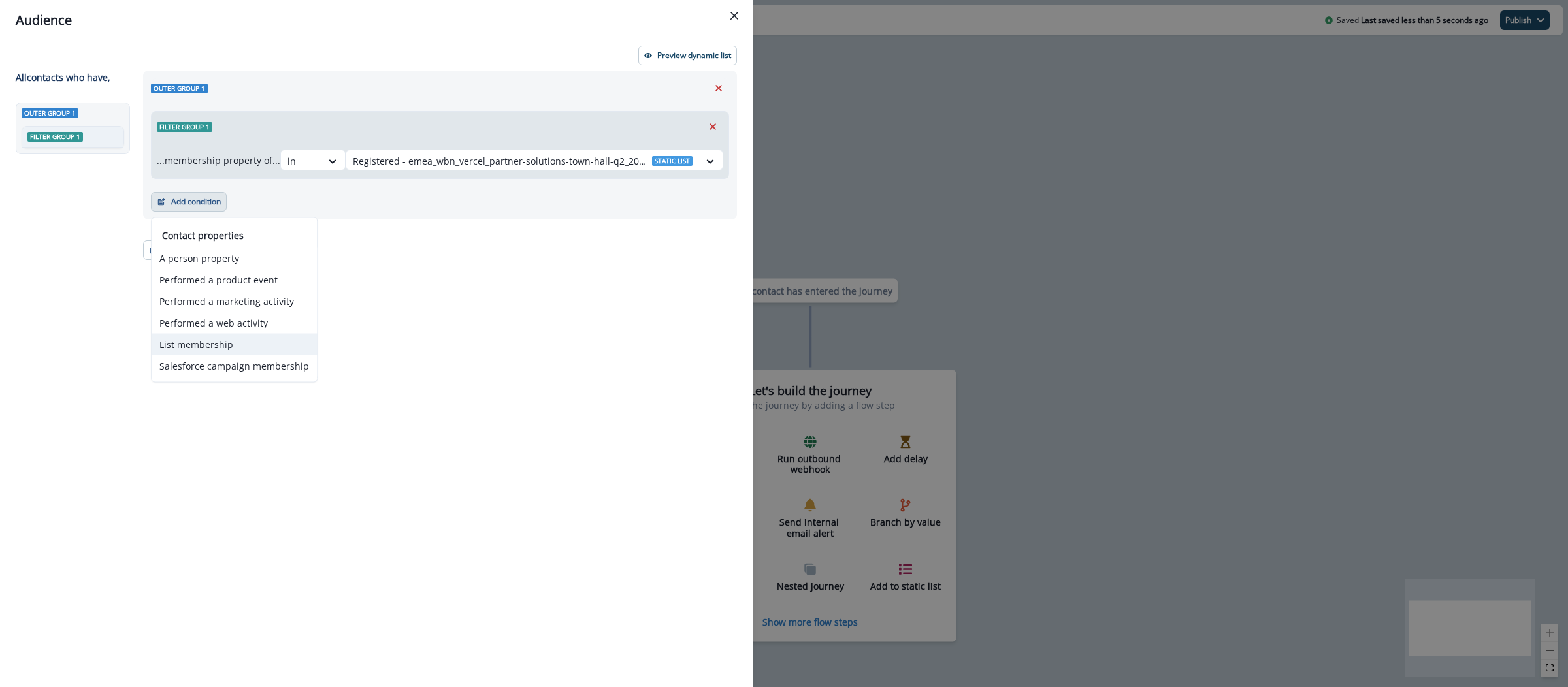
click at [243, 340] on button "List membership" at bounding box center [234, 344] width 165 height 22
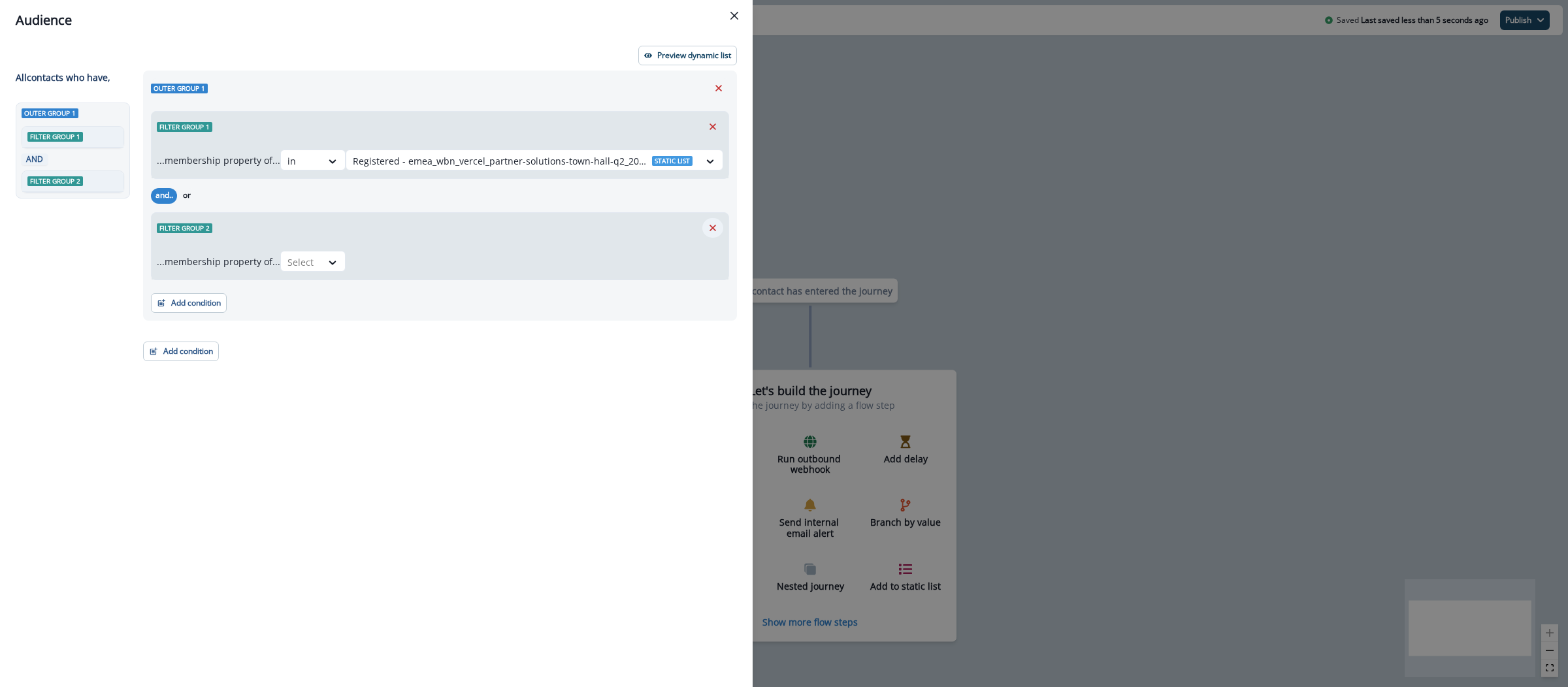
click at [717, 226] on icon "Remove" at bounding box center [713, 228] width 12 height 12
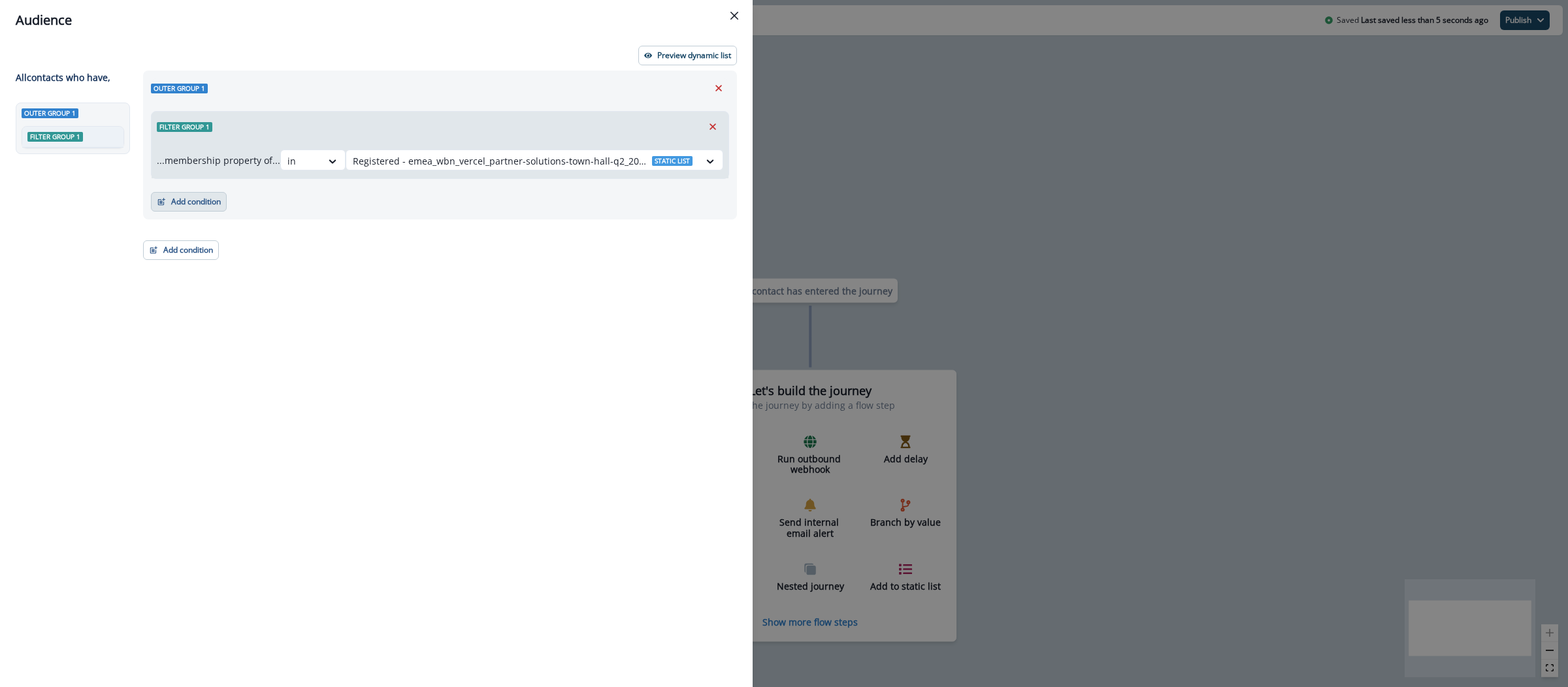
click at [195, 201] on button "Add condition" at bounding box center [188, 202] width 76 height 20
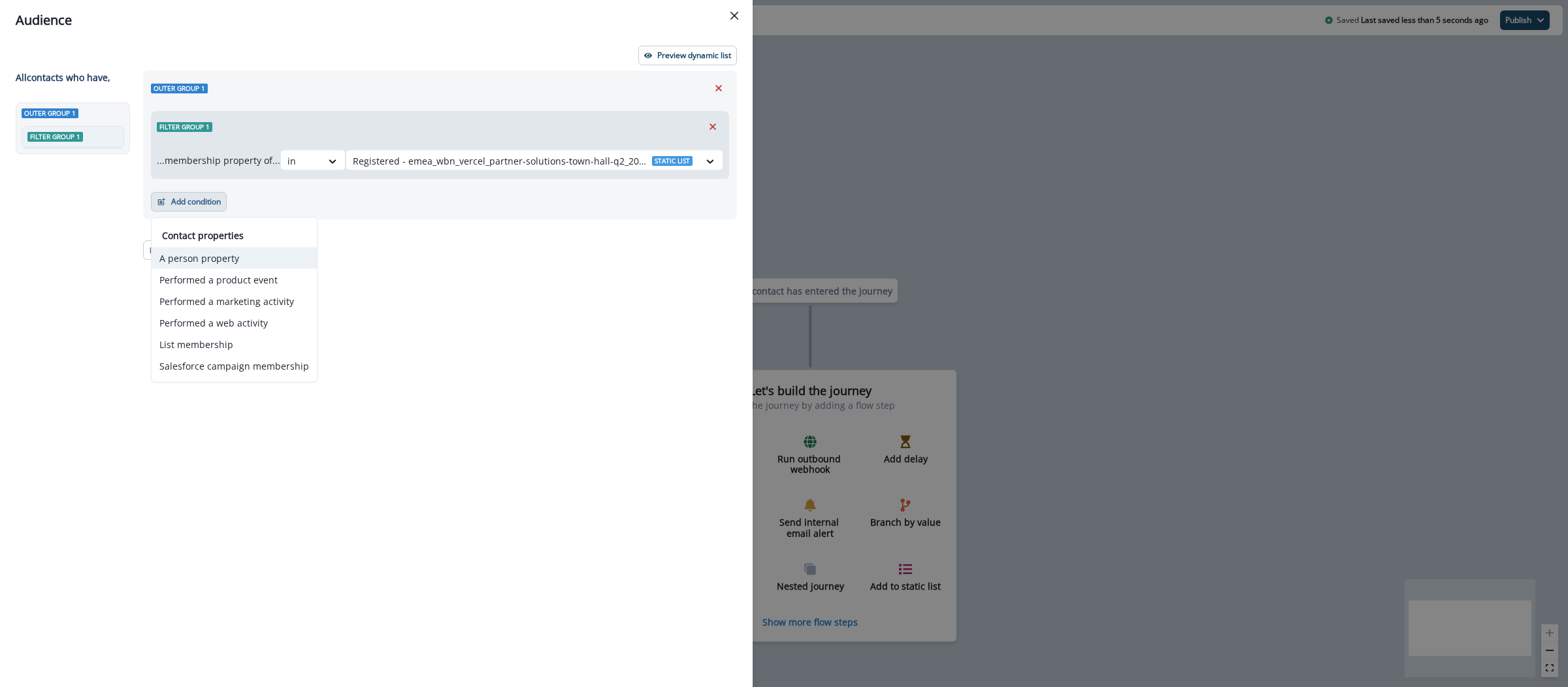
click at [225, 263] on button "A person property" at bounding box center [234, 258] width 165 height 22
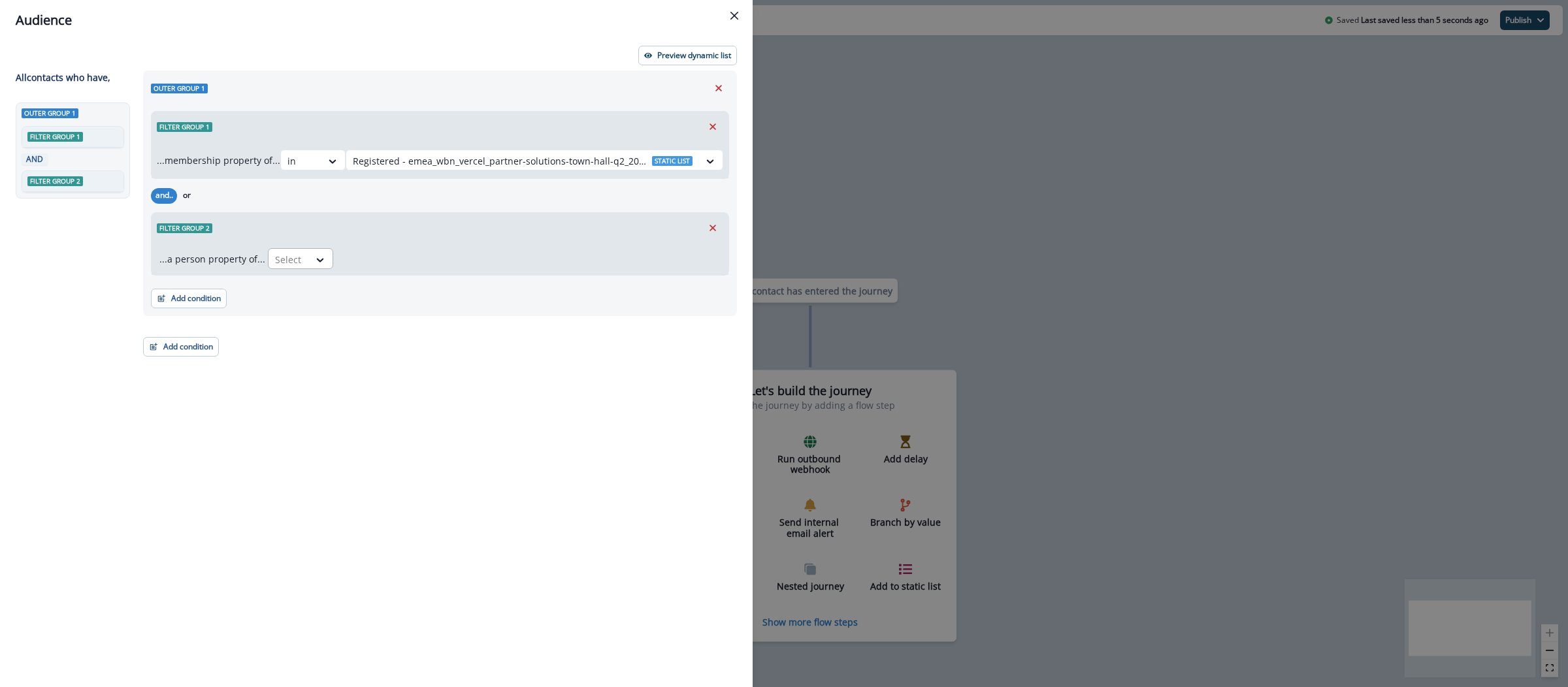
click at [286, 262] on div at bounding box center [289, 260] width 28 height 16
click at [294, 283] on div "Email" at bounding box center [369, 290] width 209 height 24
click at [380, 258] on div at bounding box center [391, 260] width 23 height 13
type input "*"
click at [386, 349] on div "does not end with" at bounding box center [386, 338] width 103 height 24
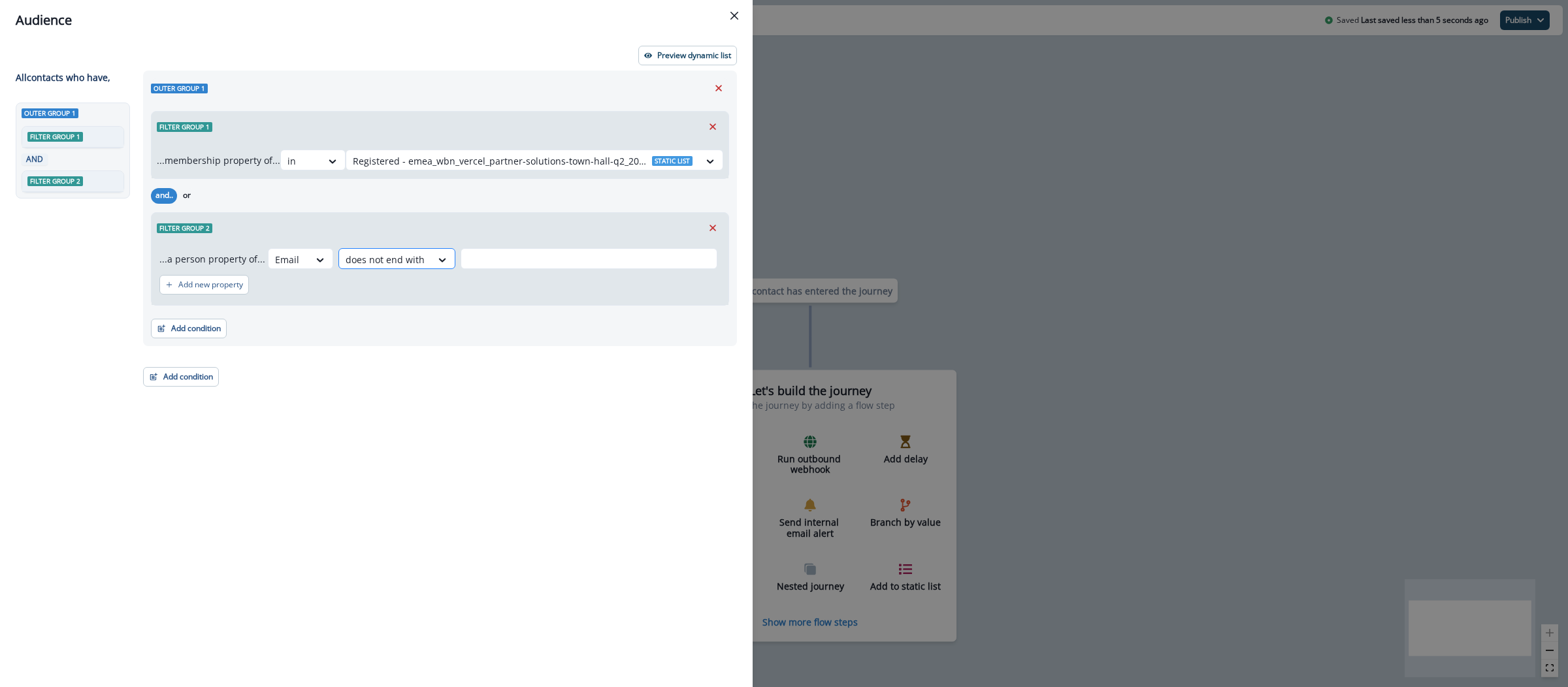
click at [398, 260] on div at bounding box center [385, 260] width 79 height 16
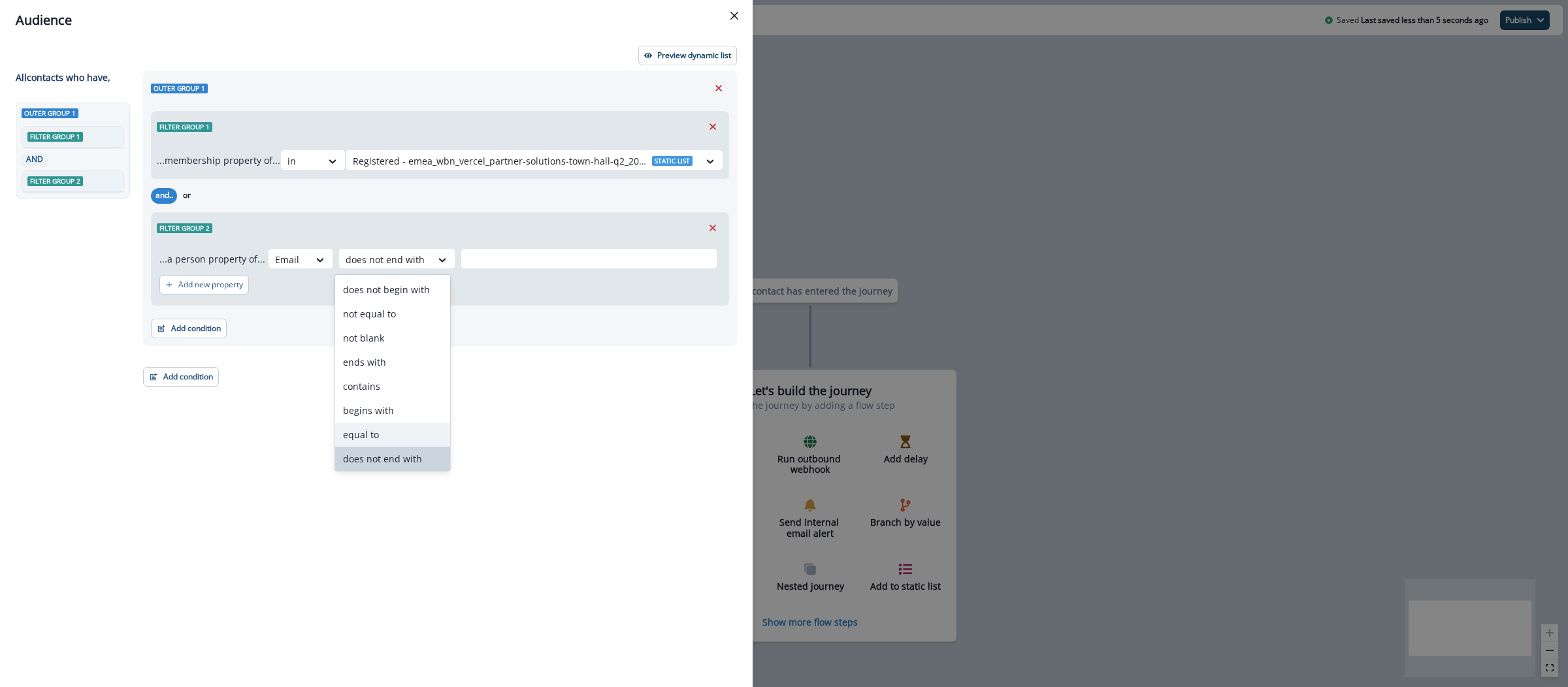
scroll to position [50, 0]
click at [386, 428] on div "does not contain" at bounding box center [392, 433] width 115 height 24
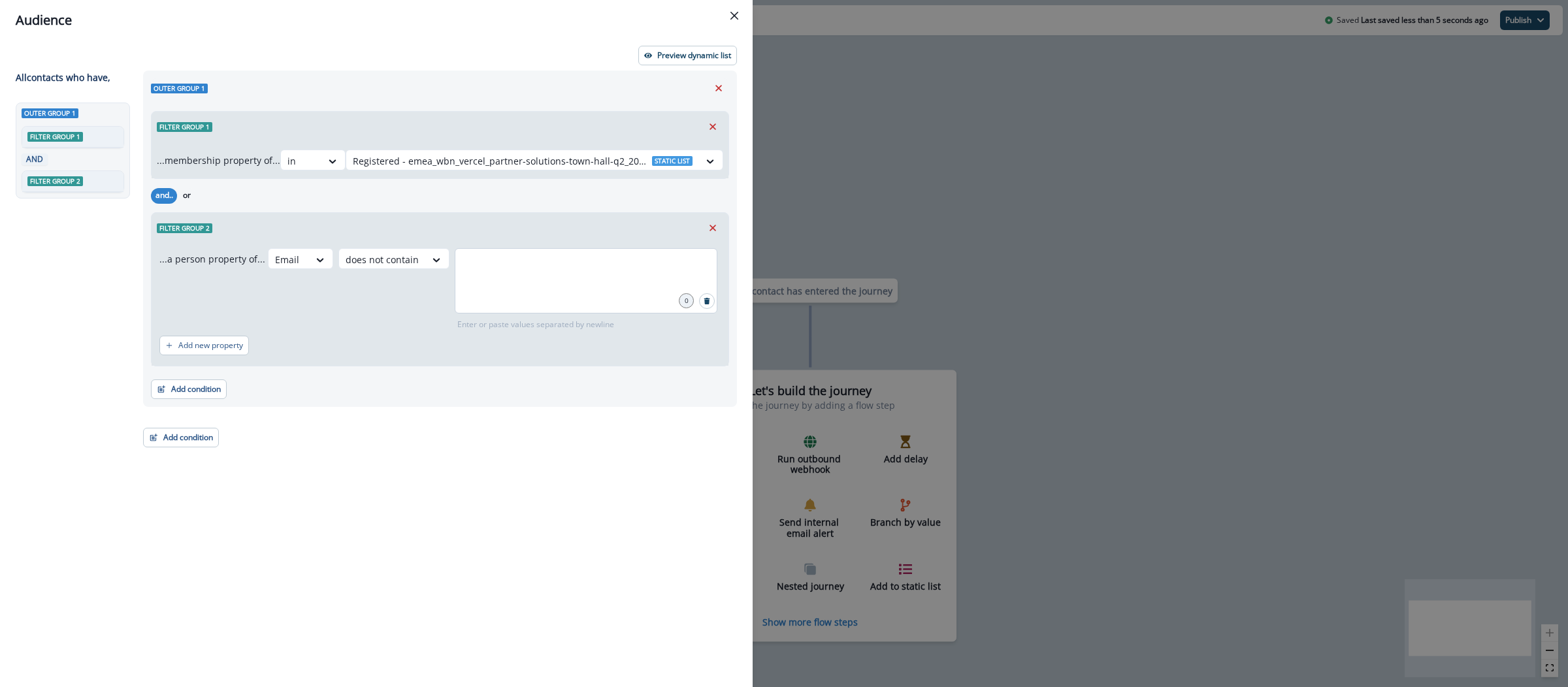
click at [506, 299] on div at bounding box center [586, 280] width 263 height 65
type input "**********"
click at [197, 435] on button "Add condition" at bounding box center [181, 437] width 76 height 20
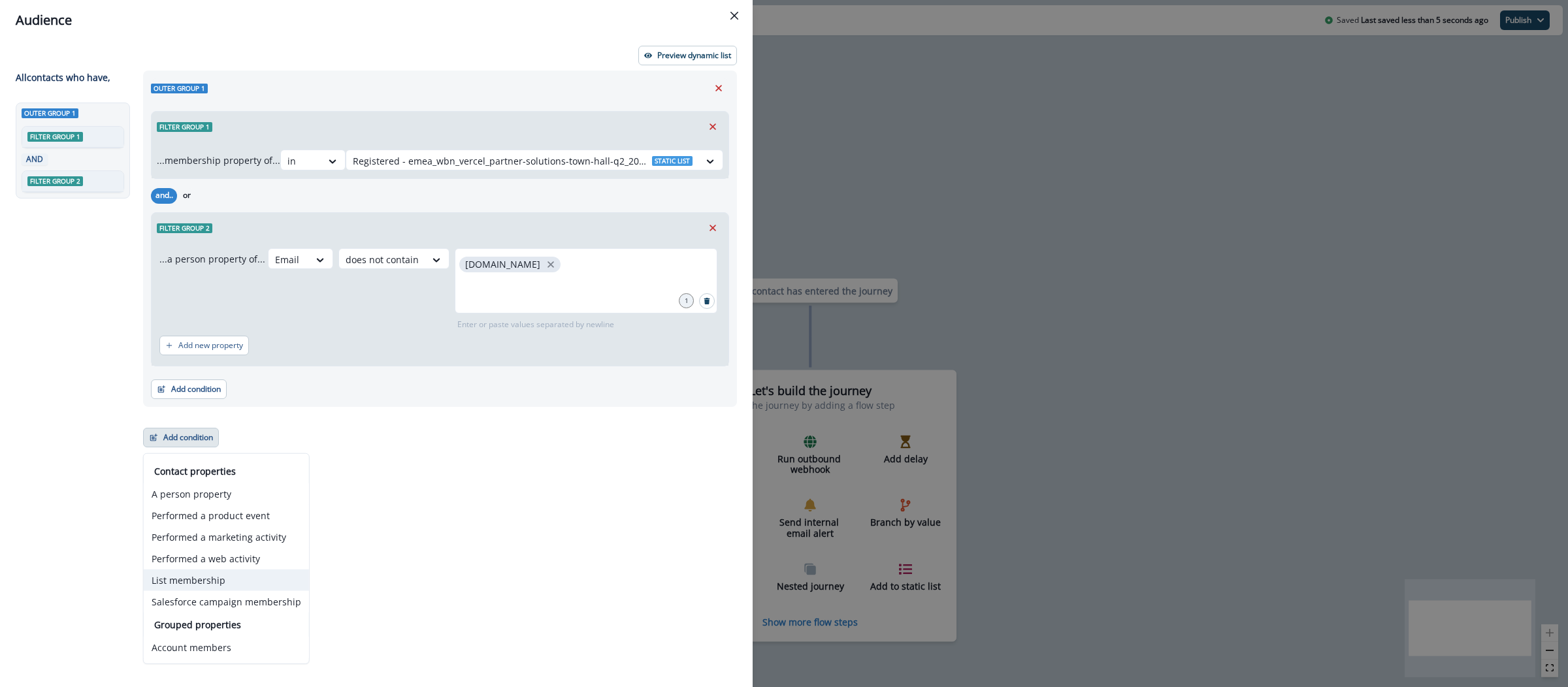
click at [212, 586] on button "List membership" at bounding box center [227, 580] width 165 height 22
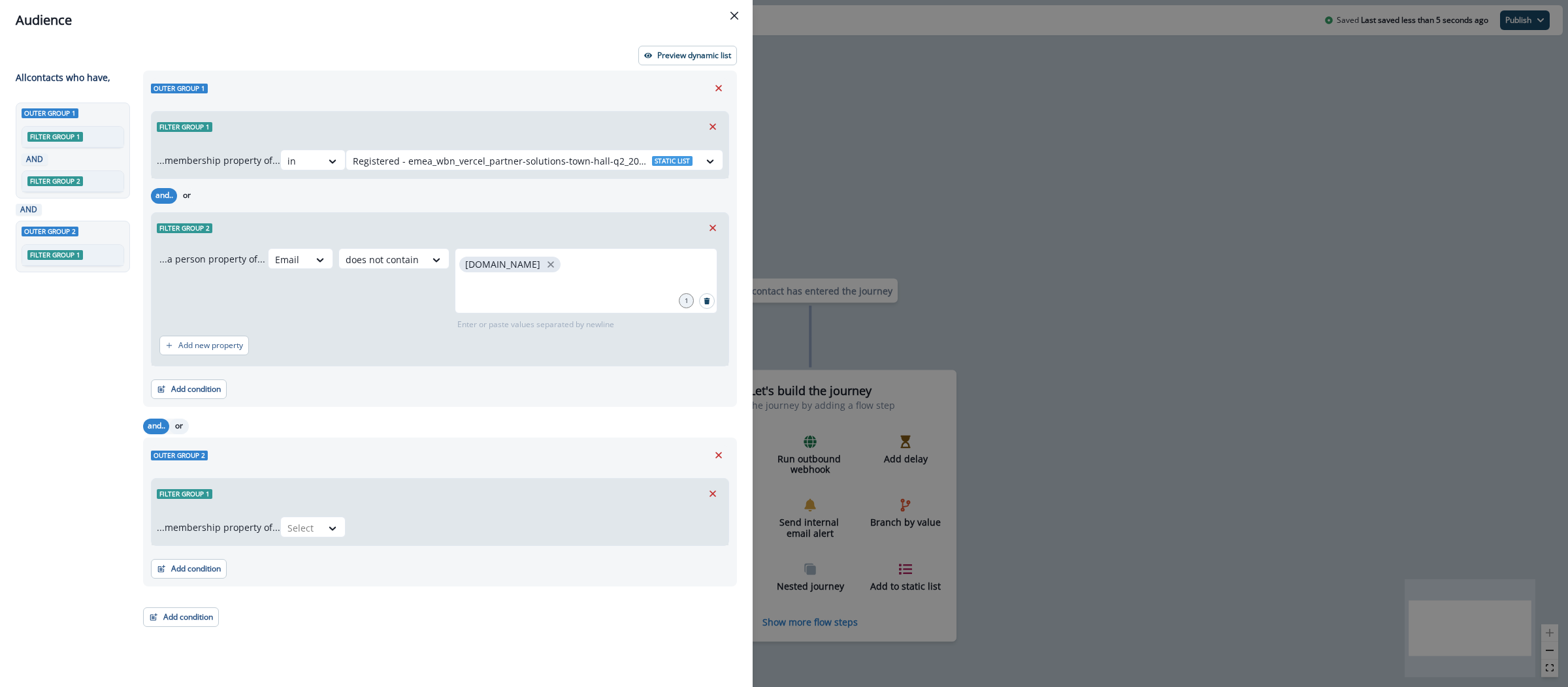
click at [179, 419] on button "or" at bounding box center [179, 426] width 20 height 16
click at [322, 532] on div "Select" at bounding box center [302, 528] width 41 height 22
click at [322, 551] on div "in" at bounding box center [317, 558] width 65 height 24
click at [567, 529] on div at bounding box center [522, 528] width 340 height 16
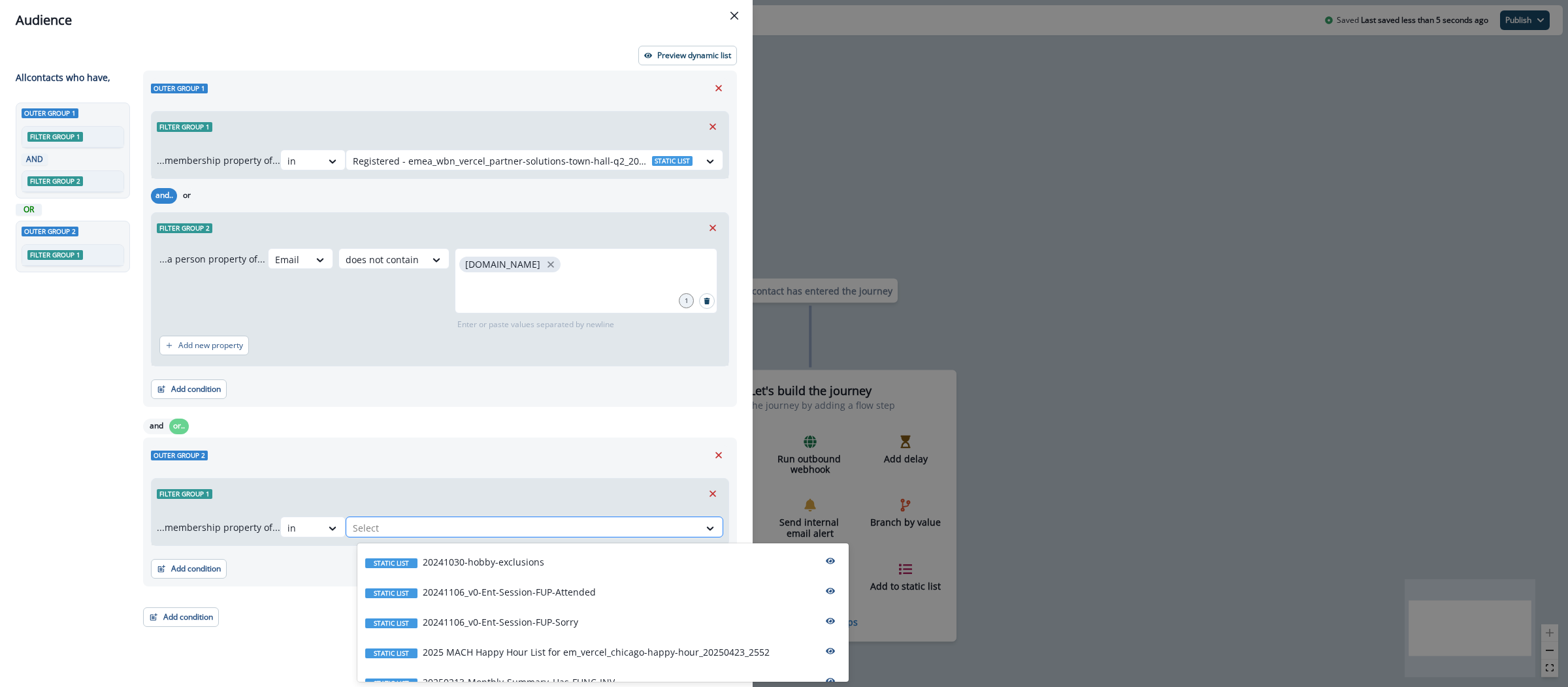
paste input "**********"
type input "**********"
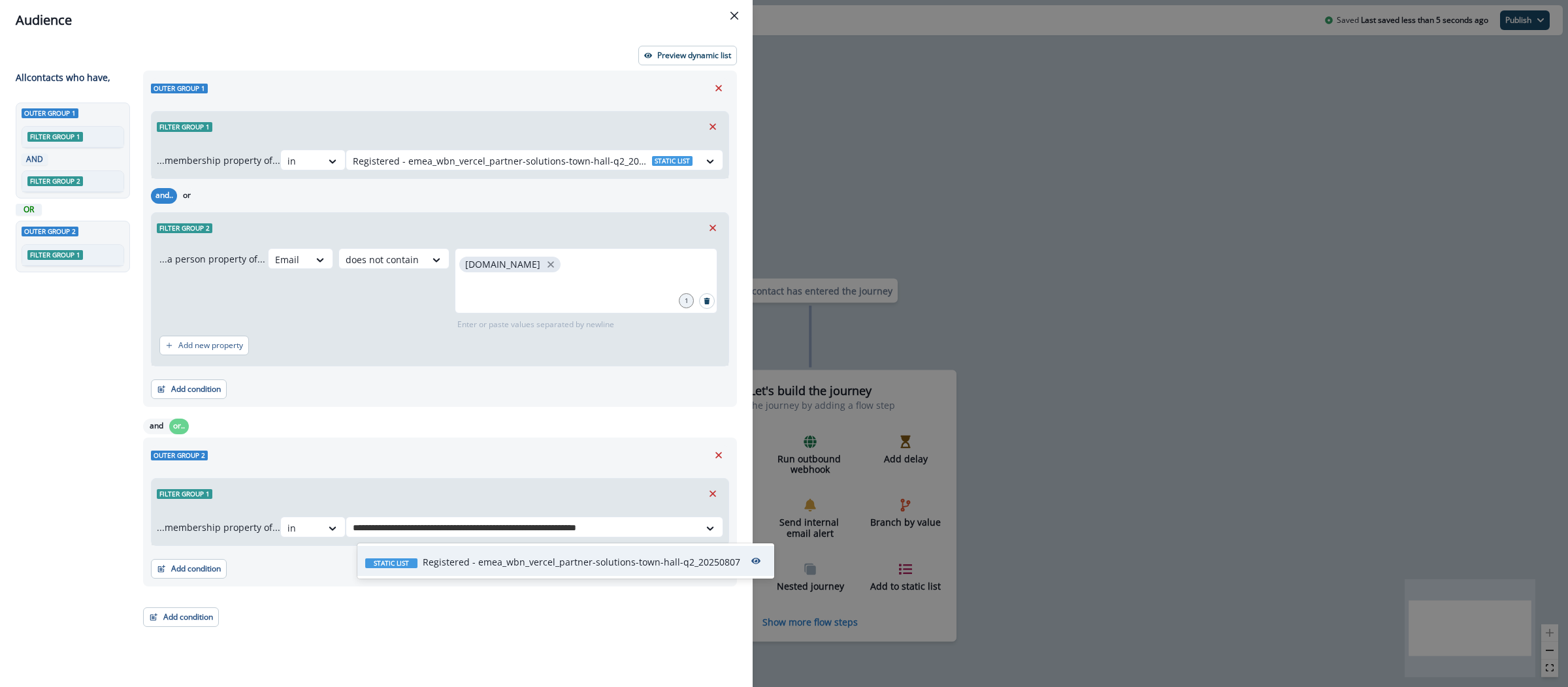
click at [550, 562] on p "Registered - emea_wbn_vercel_partner-solutions-town-hall-q2_20250807" at bounding box center [581, 562] width 317 height 14
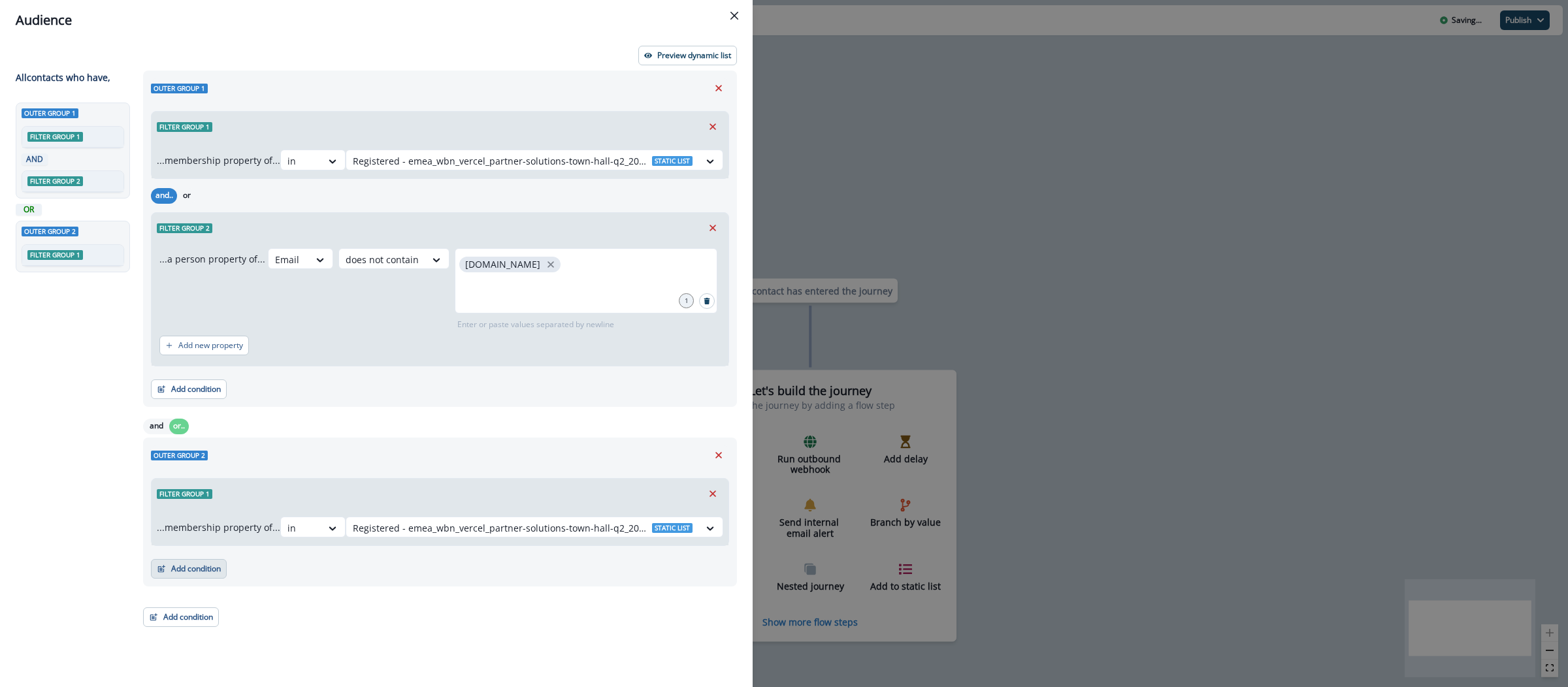
click at [170, 565] on button "Add condition" at bounding box center [188, 569] width 76 height 20
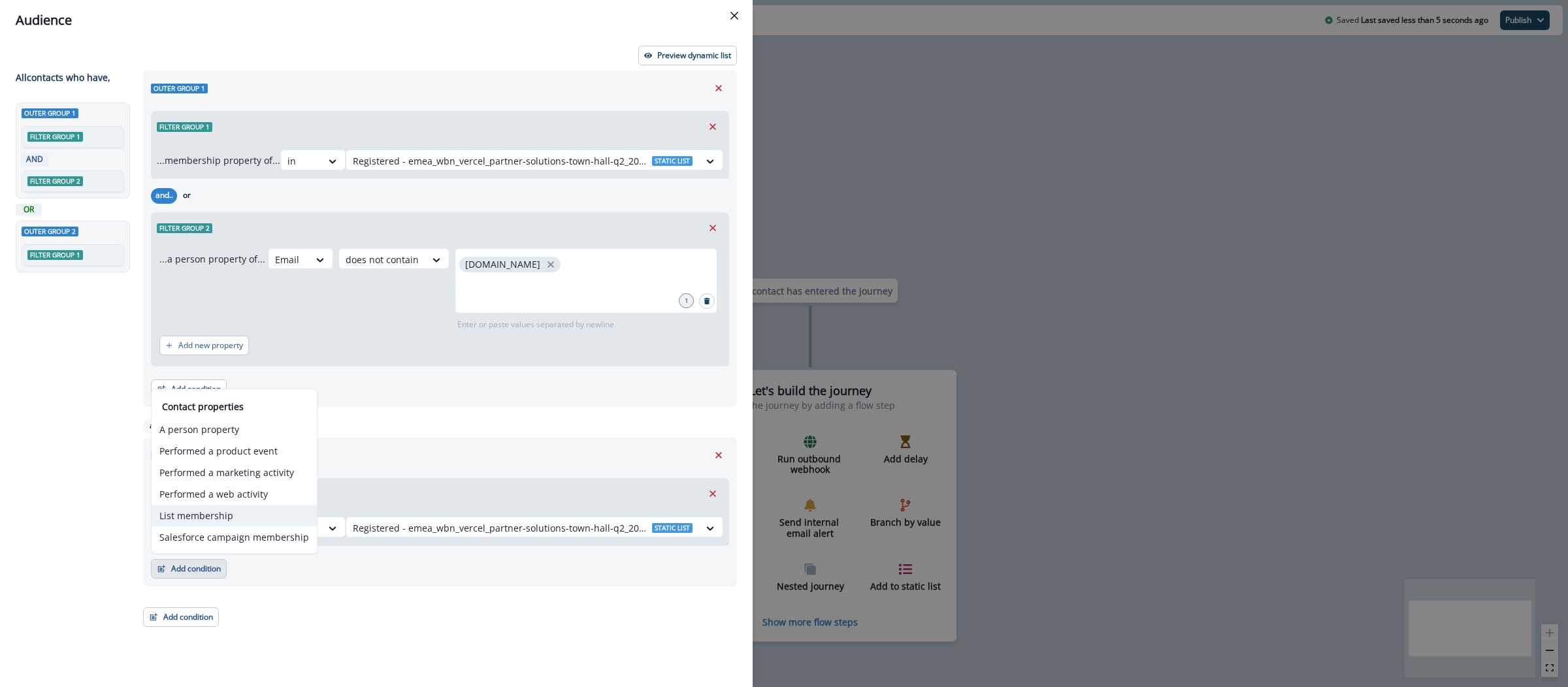
click at [210, 516] on button "List membership" at bounding box center [234, 515] width 165 height 22
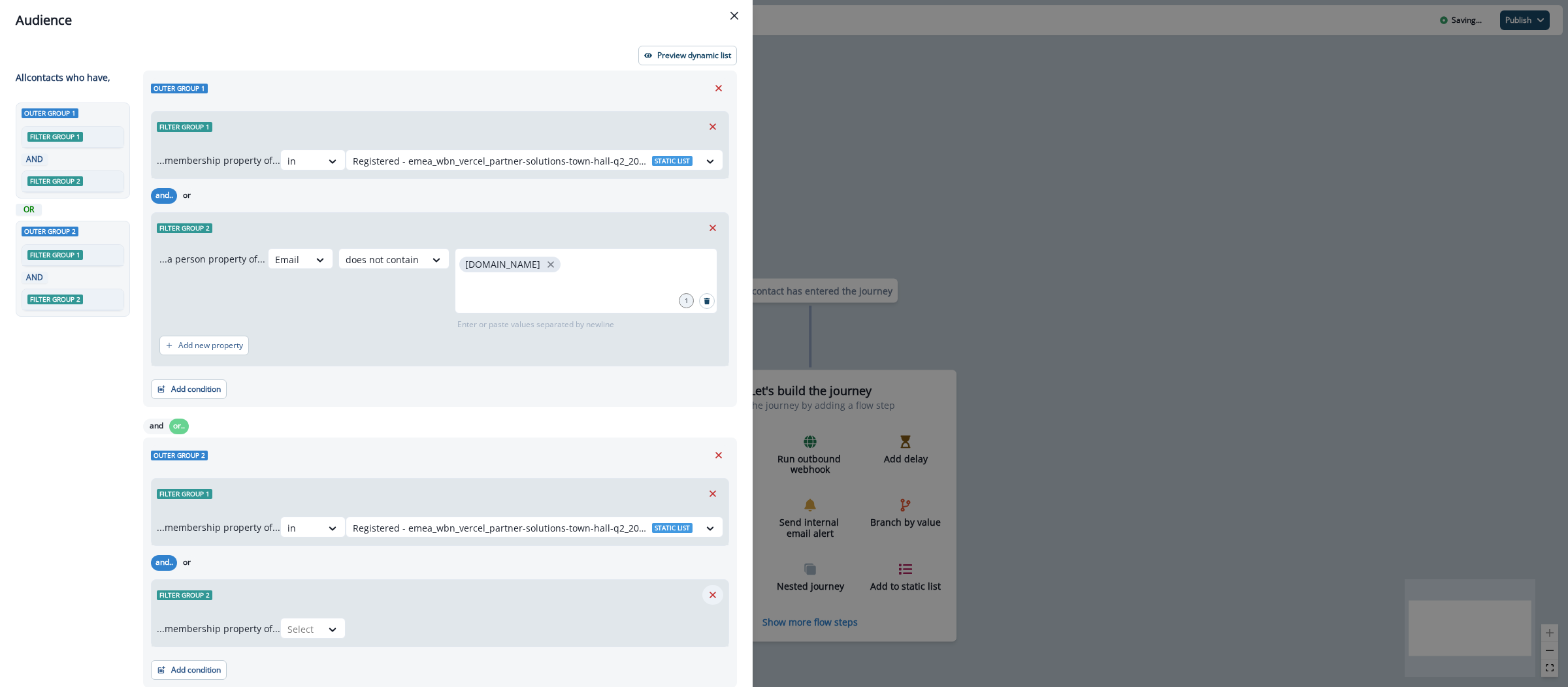
click at [710, 596] on icon "Remove" at bounding box center [713, 595] width 7 height 7
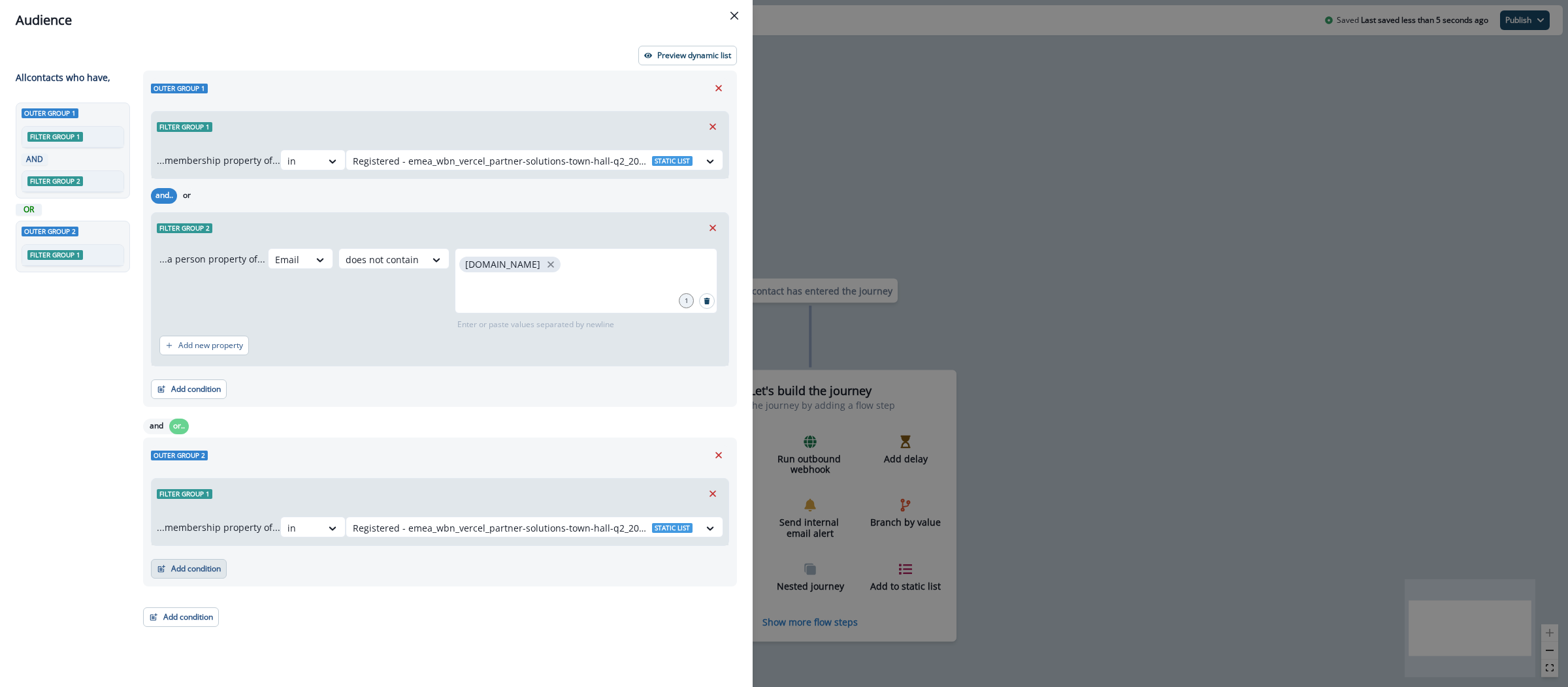
click at [208, 568] on button "Add condition" at bounding box center [188, 569] width 76 height 20
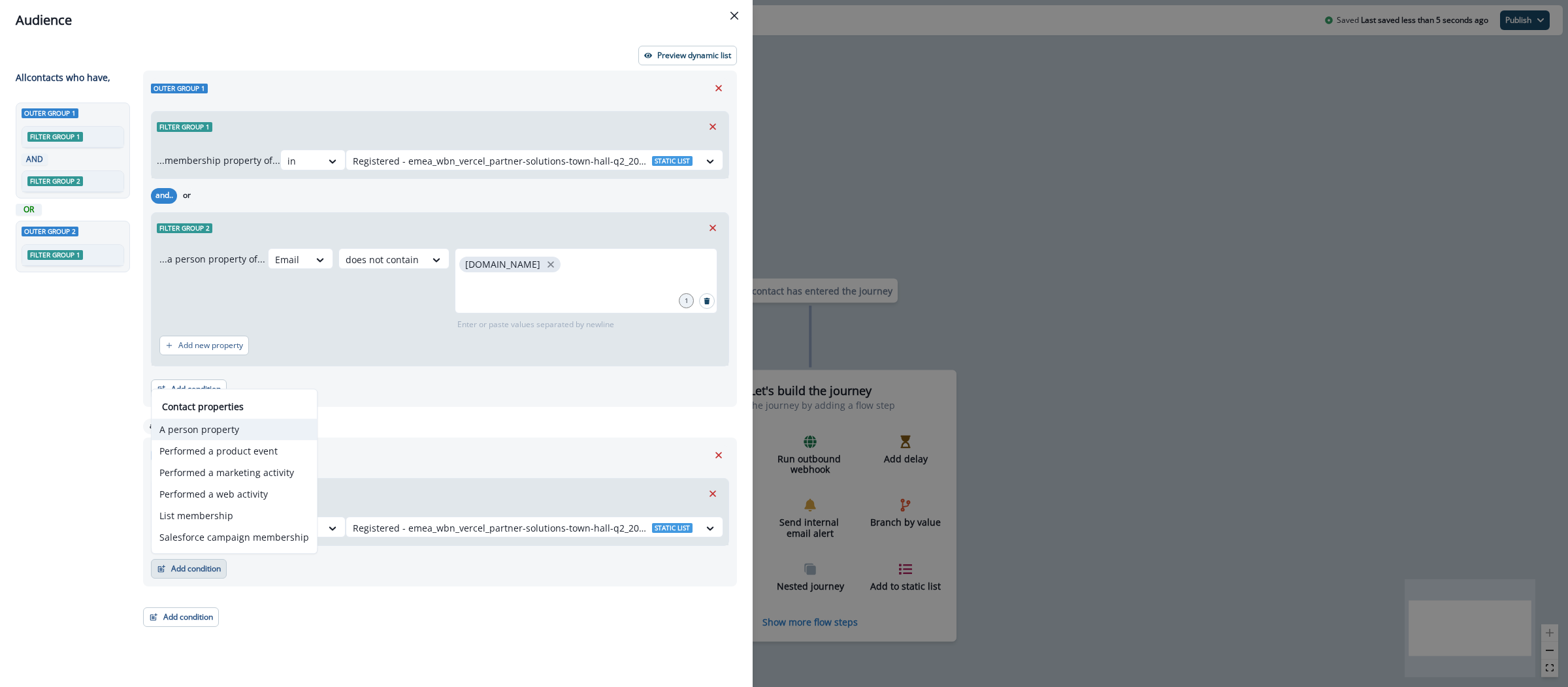
click at [203, 430] on button "A person property" at bounding box center [234, 429] width 165 height 22
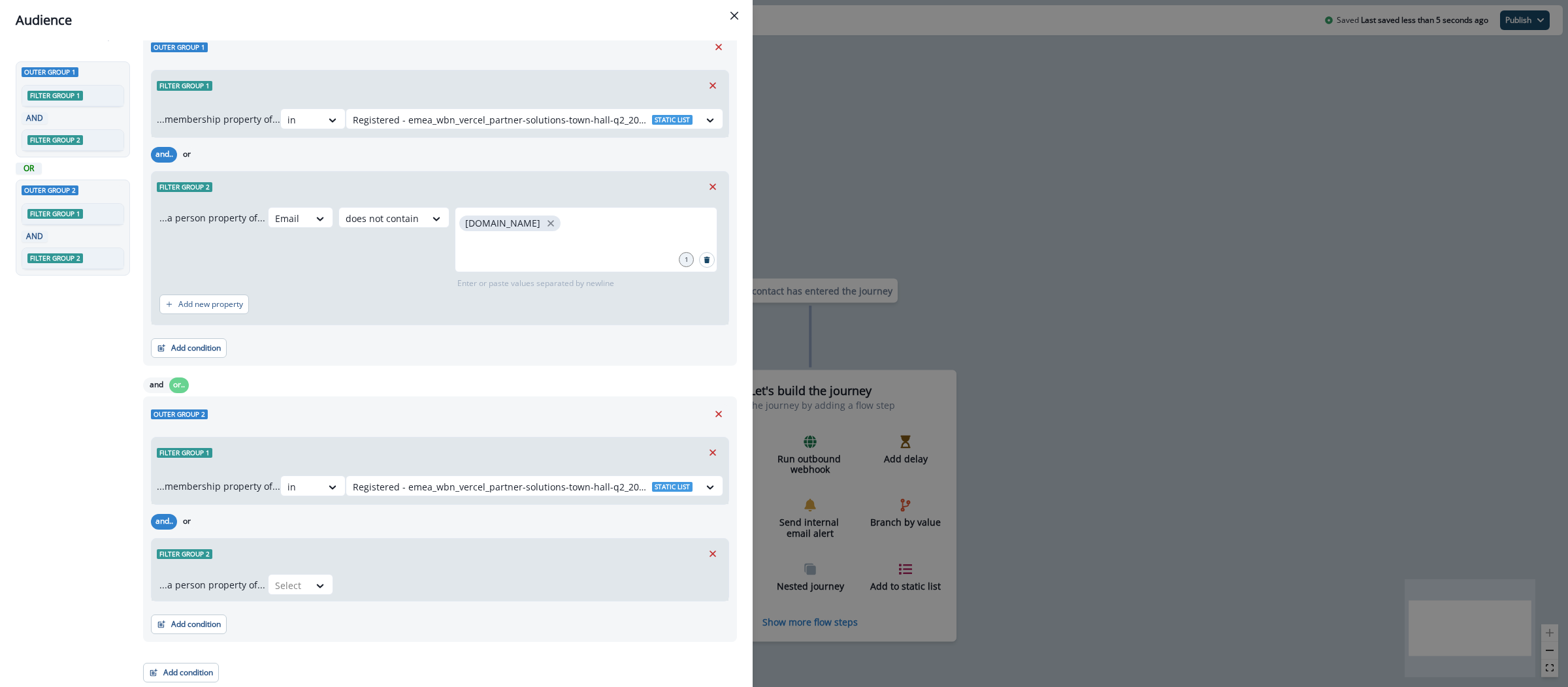
scroll to position [43, 0]
click at [309, 580] on div at bounding box center [320, 585] width 23 height 13
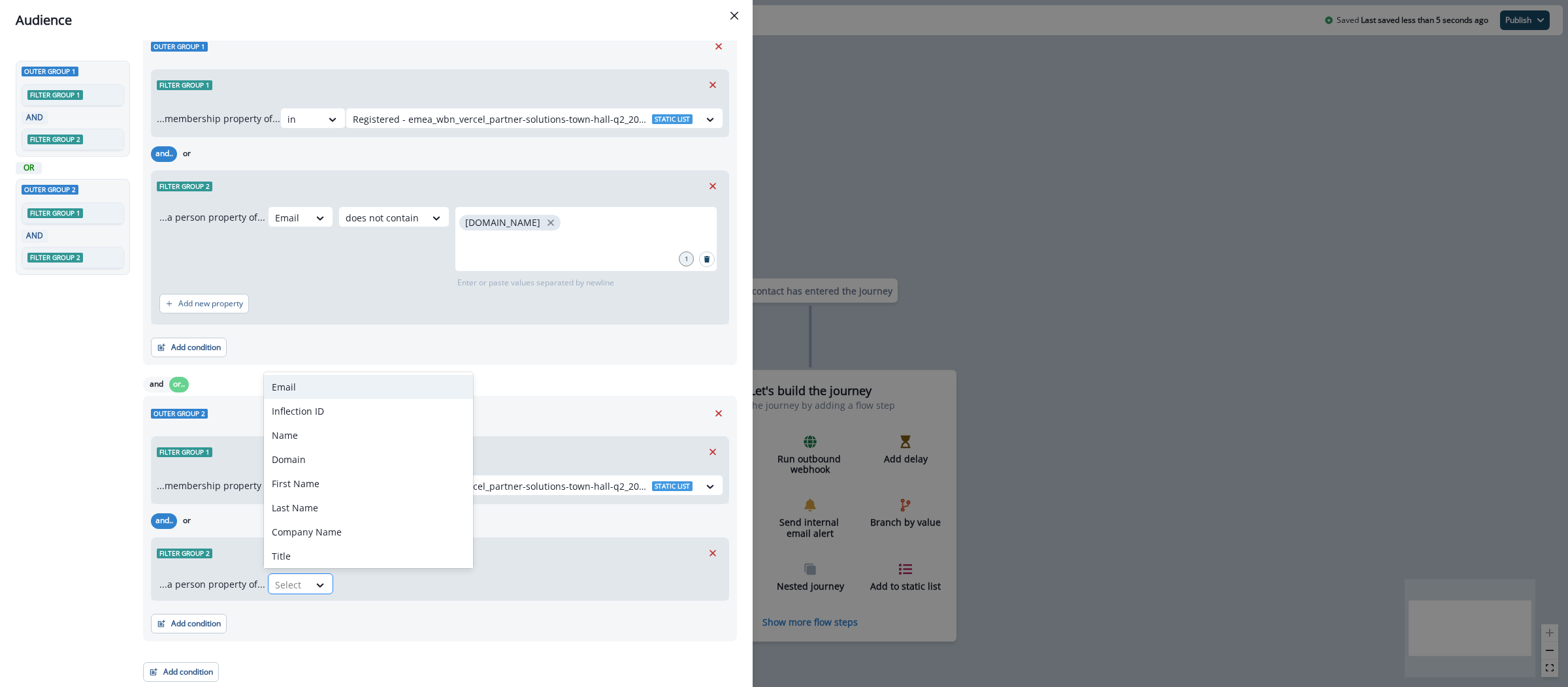
type input "*"
click at [329, 396] on div "Email" at bounding box center [368, 387] width 209 height 24
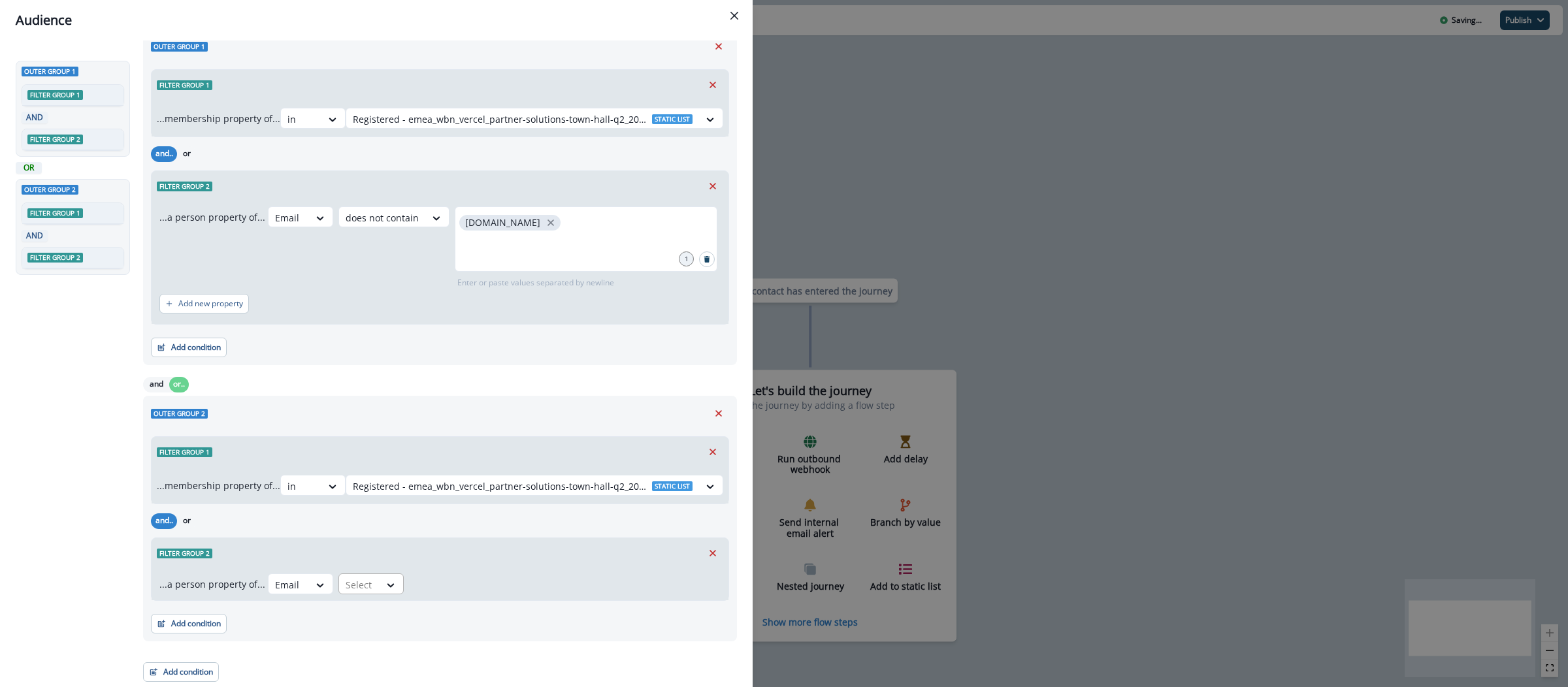
click at [374, 585] on div "Select" at bounding box center [359, 585] width 41 height 22
type input "*"
click at [386, 554] on div "does not contain" at bounding box center [386, 554] width 103 height 24
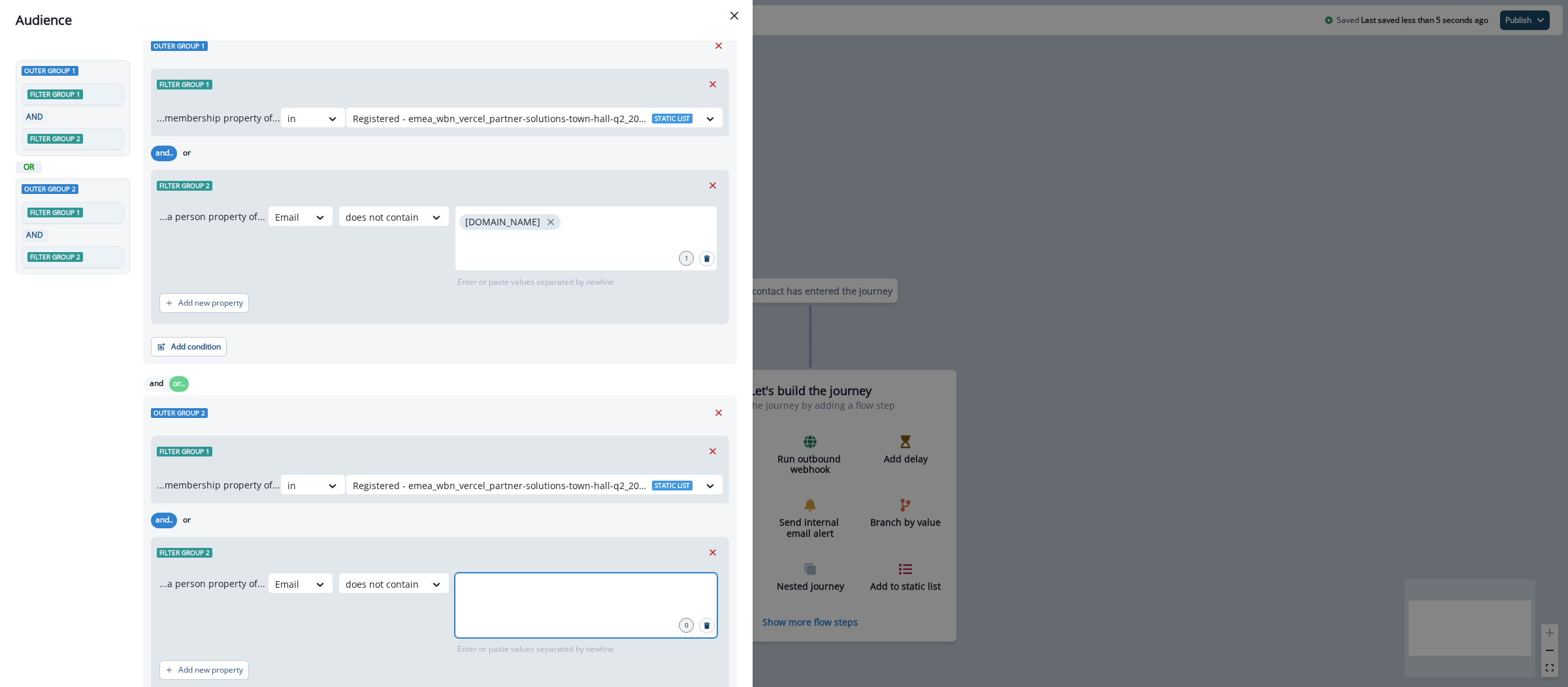
drag, startPoint x: 437, startPoint y: 573, endPoint x: 502, endPoint y: 590, distance: 67.2
click at [507, 592] on input "text" at bounding box center [586, 589] width 259 height 26
type input "**********"
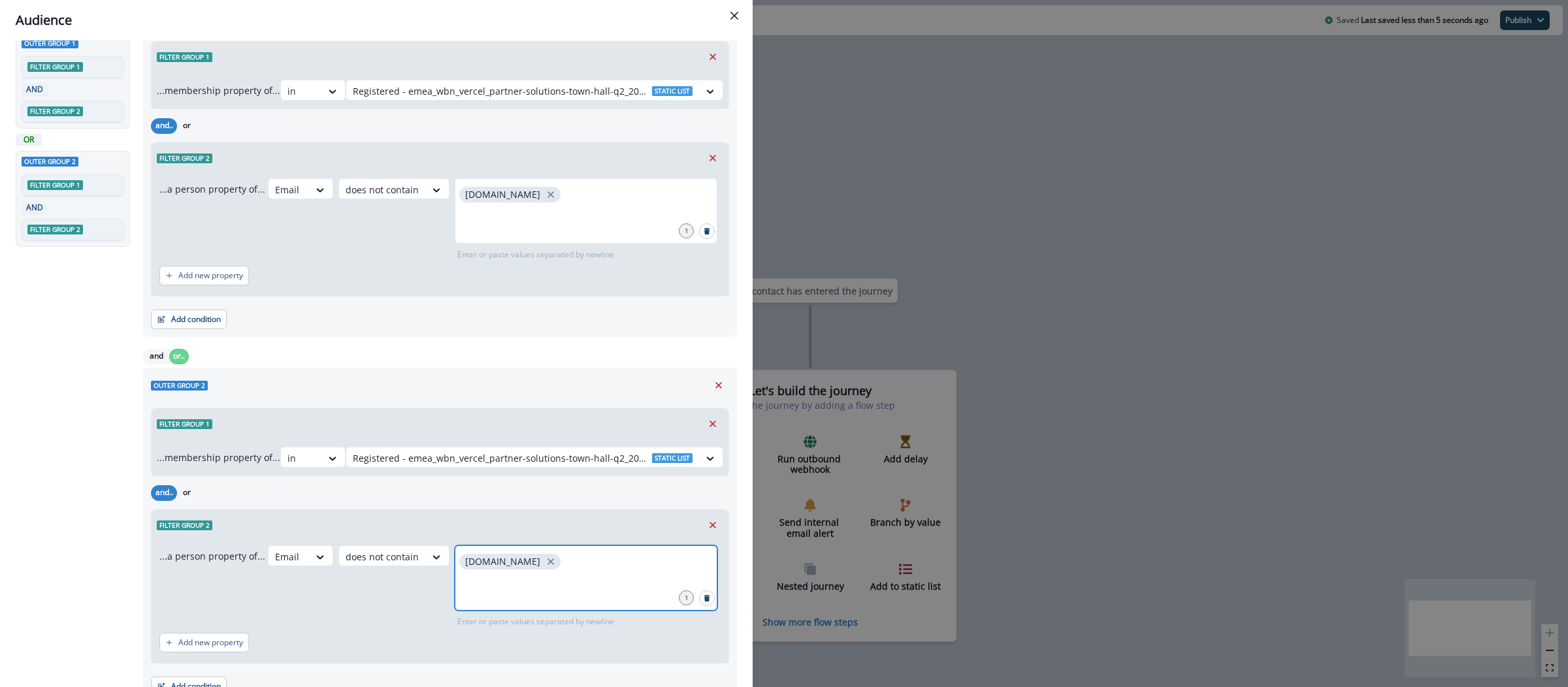
scroll to position [0, 0]
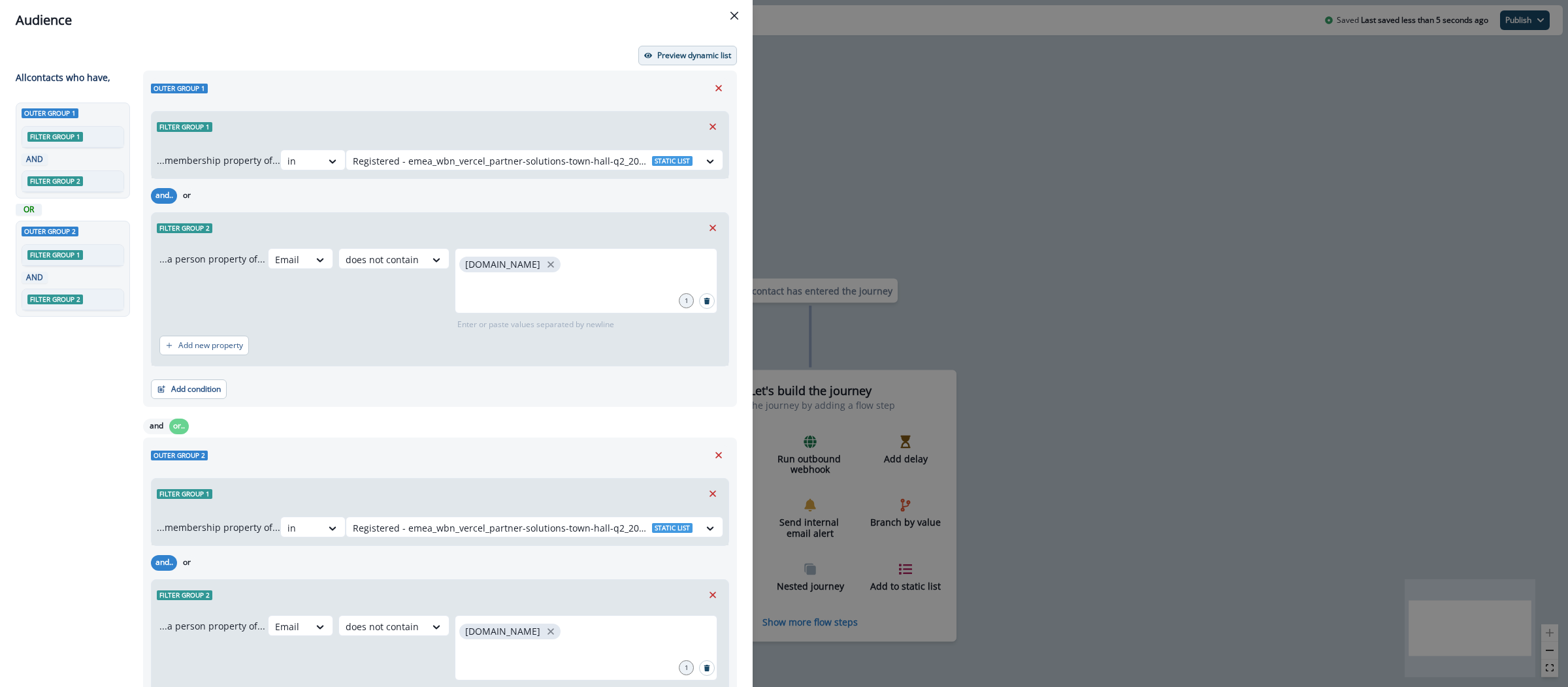
click at [683, 48] on button "Preview dynamic list" at bounding box center [688, 56] width 99 height 20
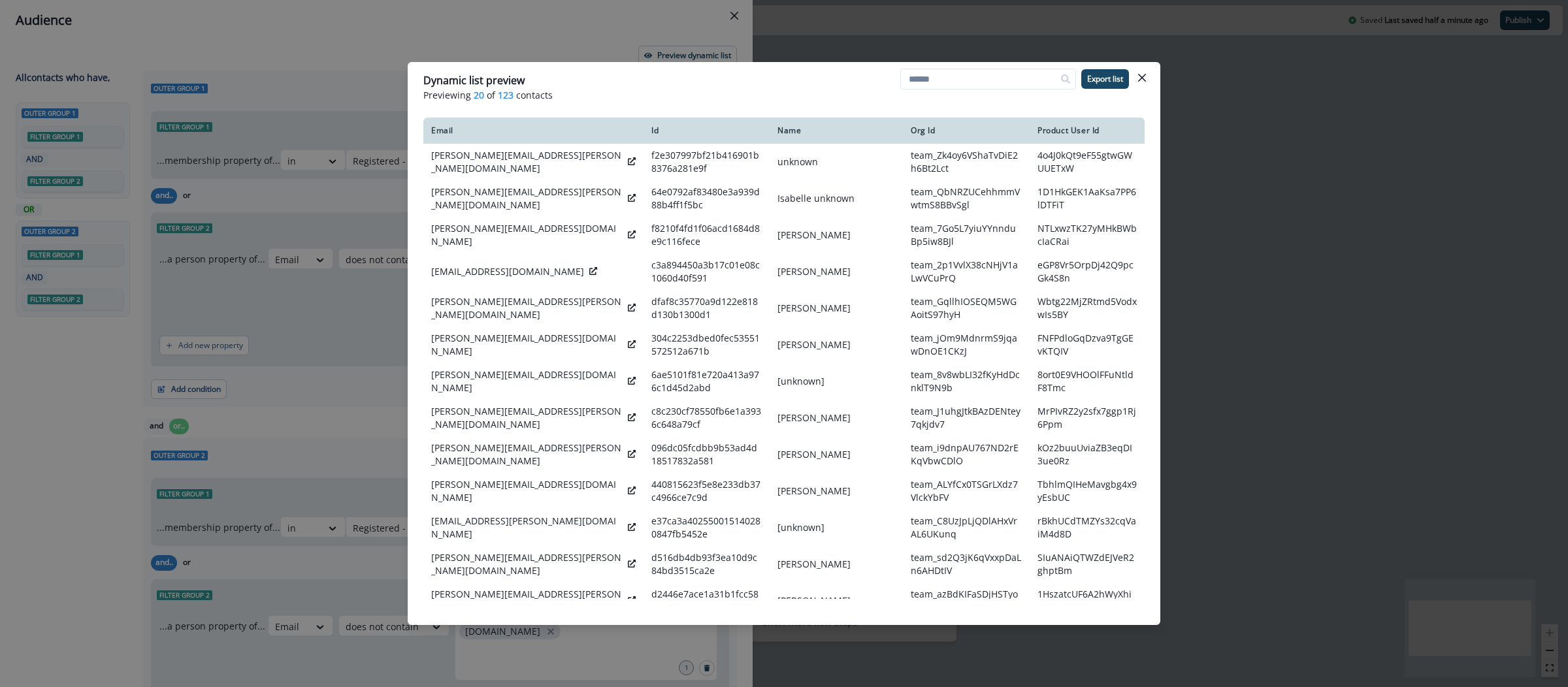
click at [1324, 242] on div "Dynamic list preview Previewing 20 of 123 contacts Export list Email Id Name Or…" at bounding box center [784, 344] width 1568 height 687
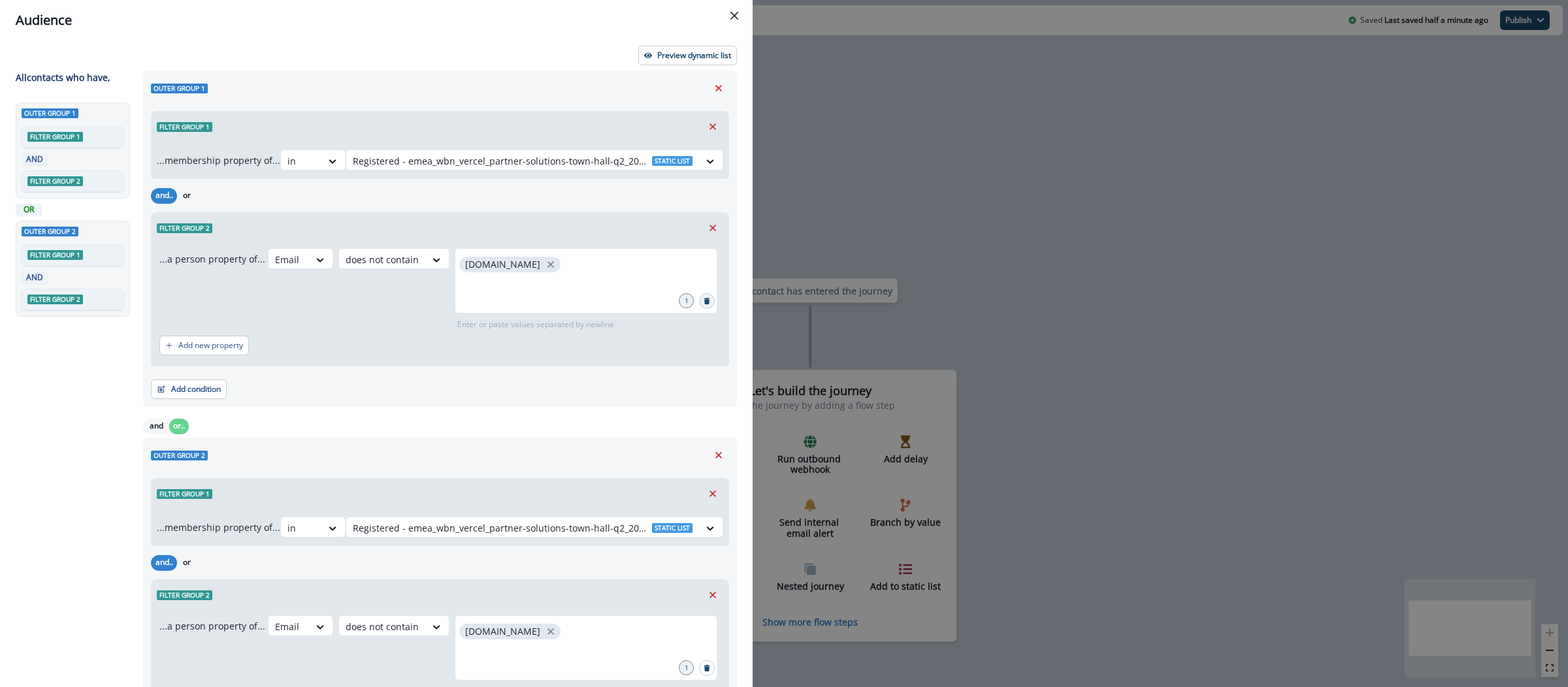
click at [704, 299] on icon "Search" at bounding box center [707, 301] width 7 height 7
click at [700, 213] on div "Filter group 2" at bounding box center [440, 228] width 577 height 30
click at [702, 220] on button "Remove" at bounding box center [713, 228] width 21 height 20
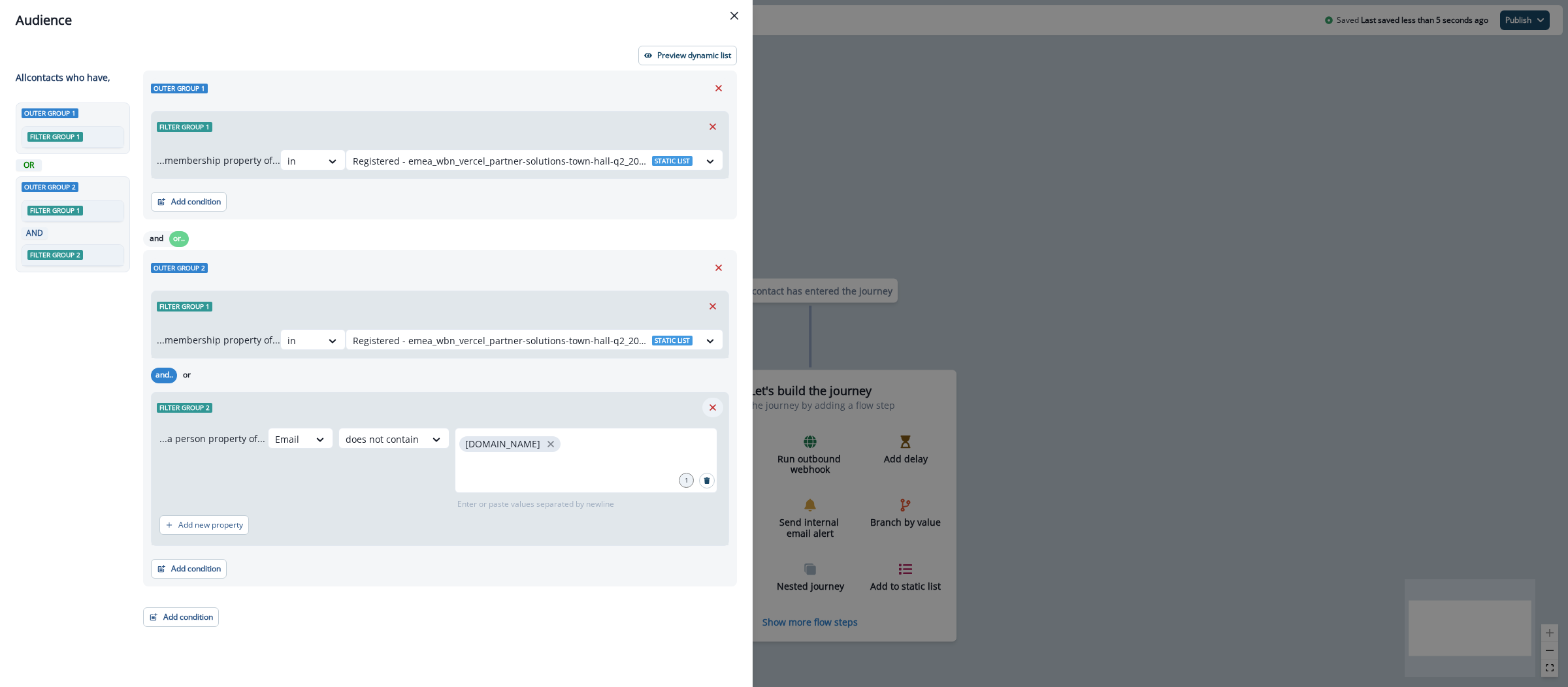
click at [709, 406] on icon "Remove" at bounding box center [713, 408] width 12 height 12
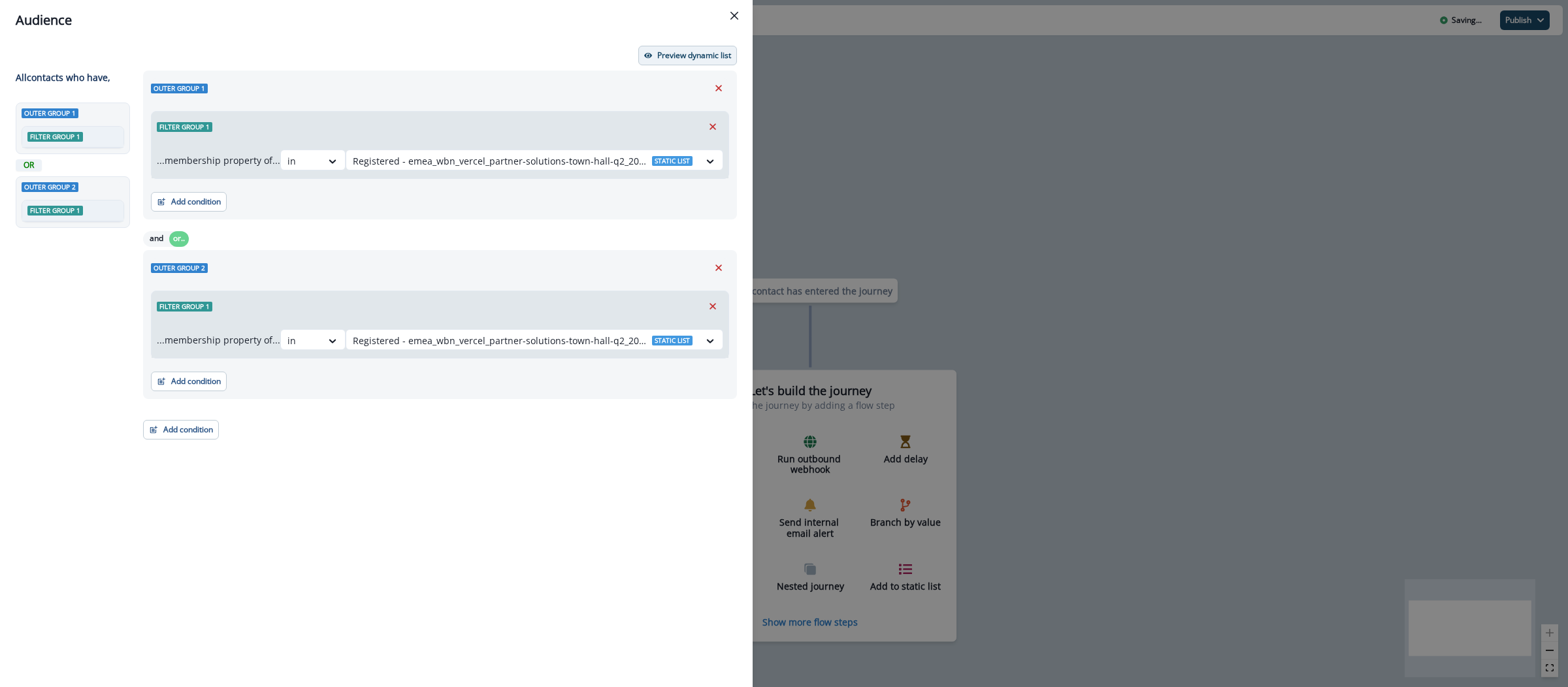
click at [707, 58] on p "Preview dynamic list" at bounding box center [694, 56] width 74 height 9
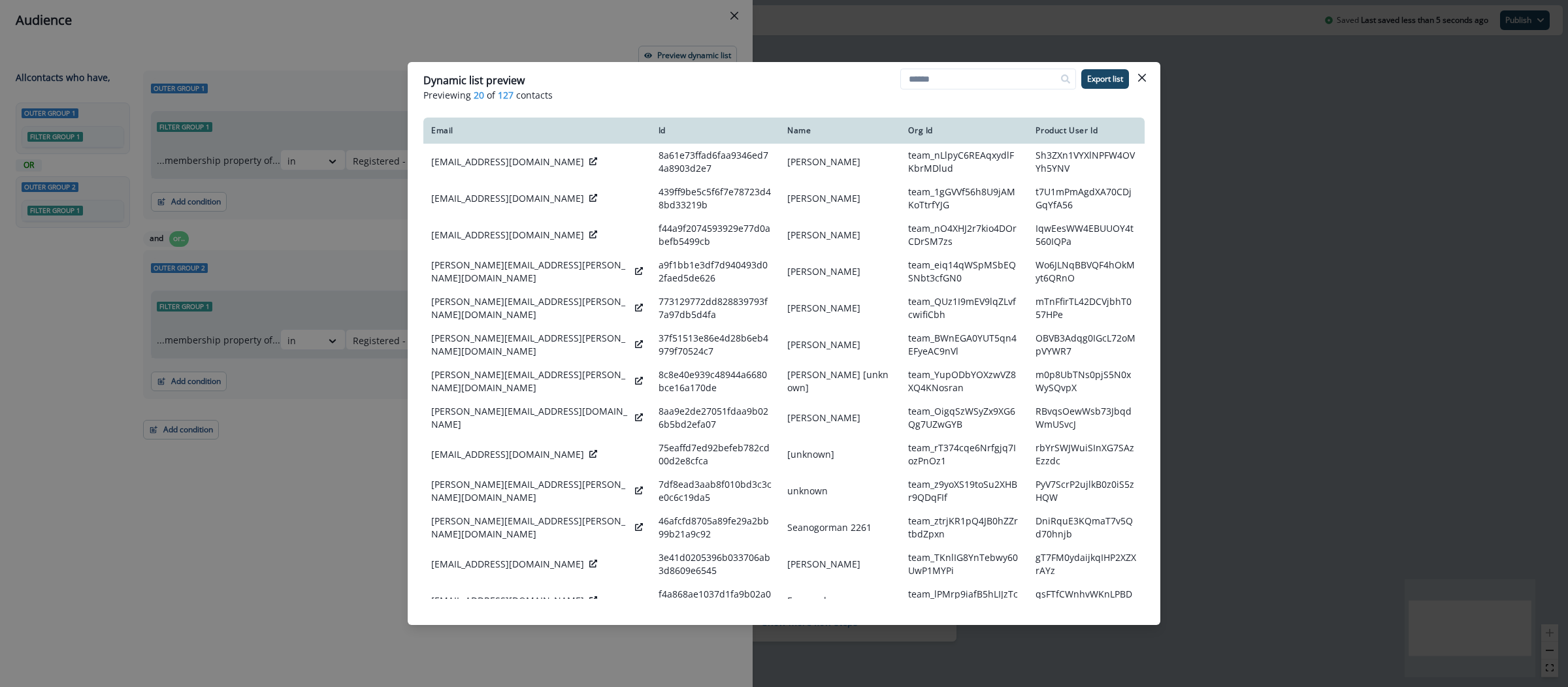
click at [1251, 218] on div "Dynamic list preview Previewing 20 of 127 contacts Export list Email Id Name Or…" at bounding box center [784, 344] width 1568 height 687
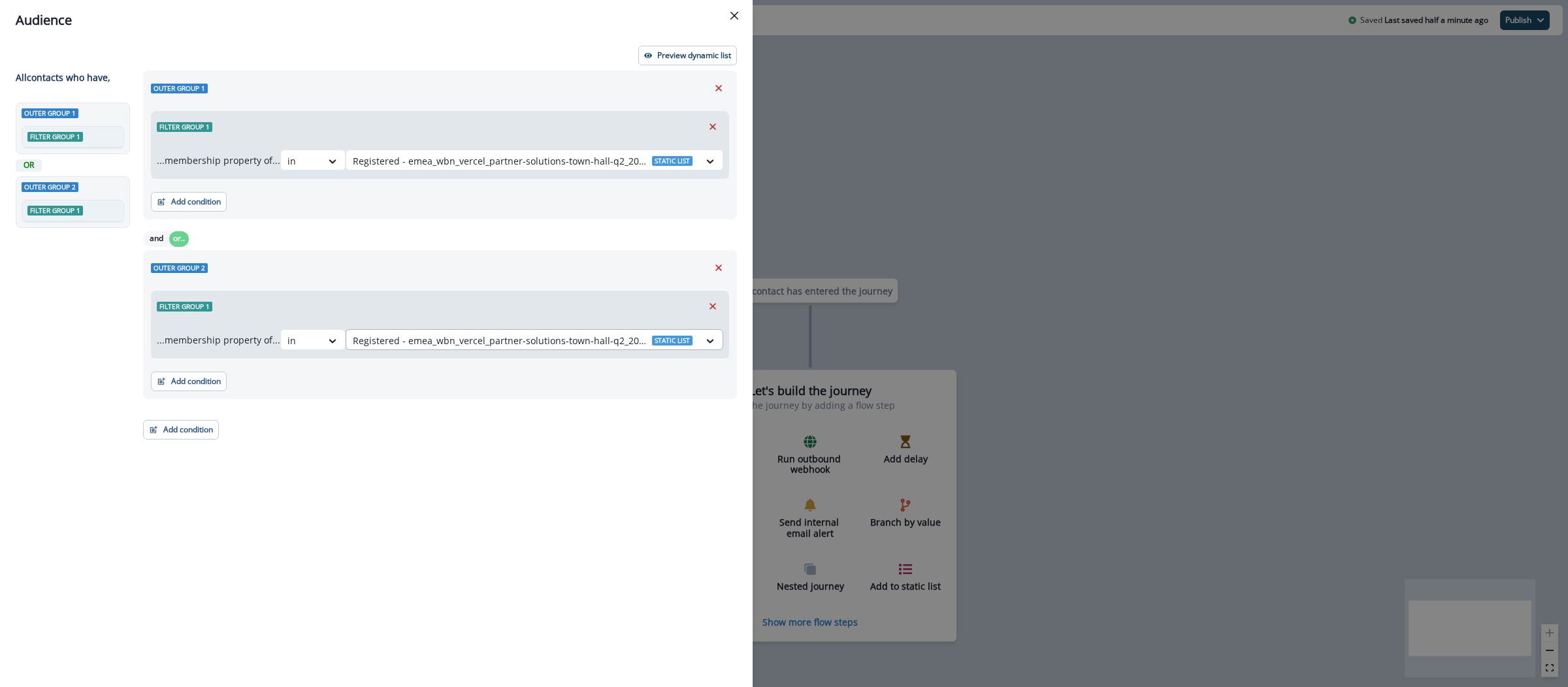
click at [368, 342] on div at bounding box center [522, 340] width 340 height 16
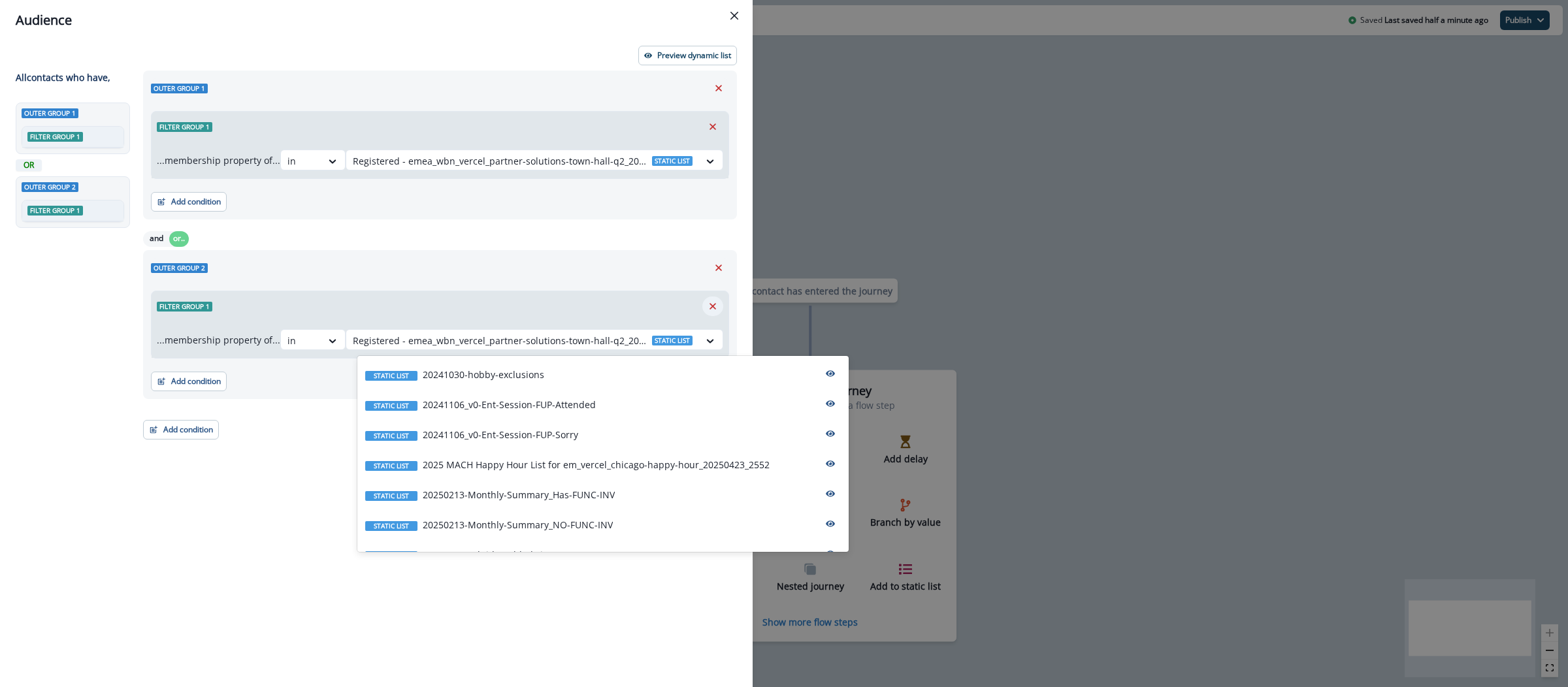
click at [710, 302] on icon "Remove" at bounding box center [713, 307] width 12 height 12
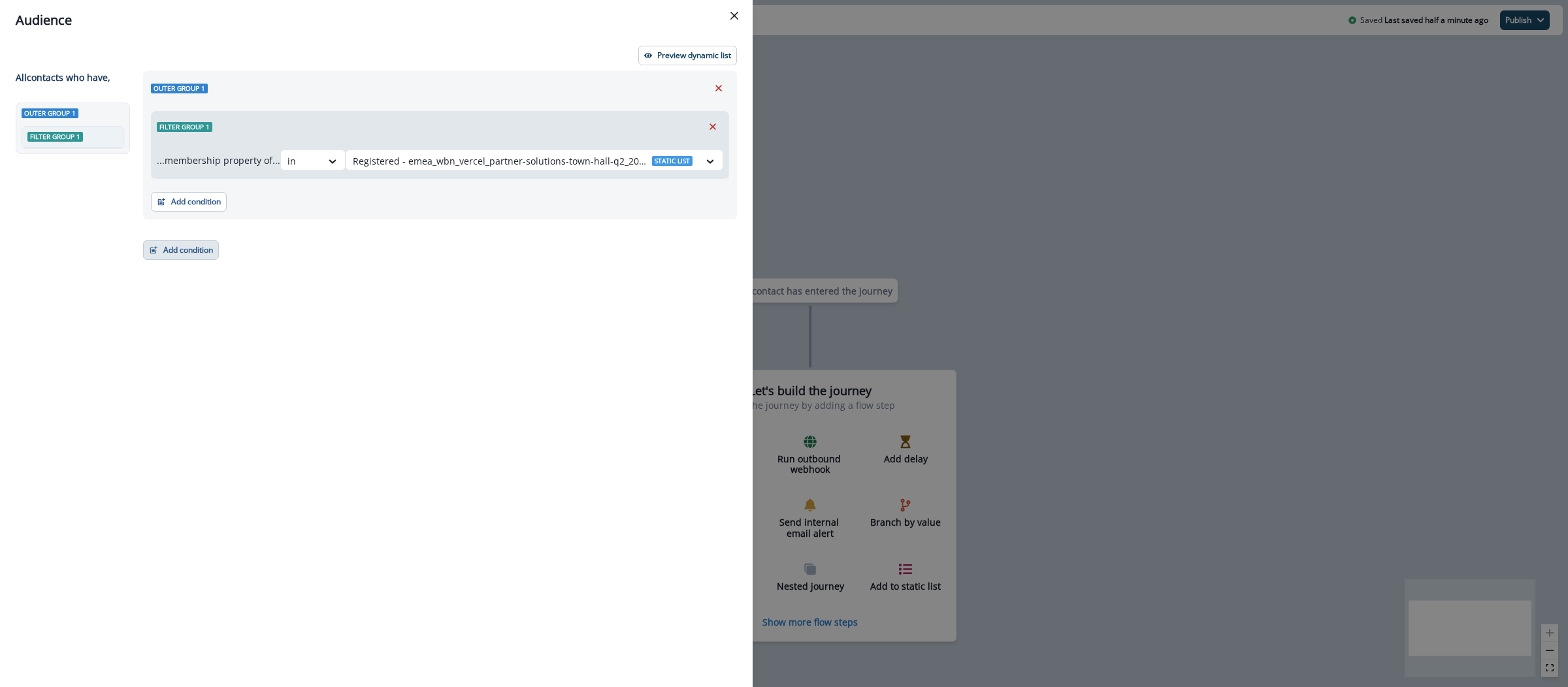
click at [180, 244] on button "Add condition" at bounding box center [181, 250] width 76 height 20
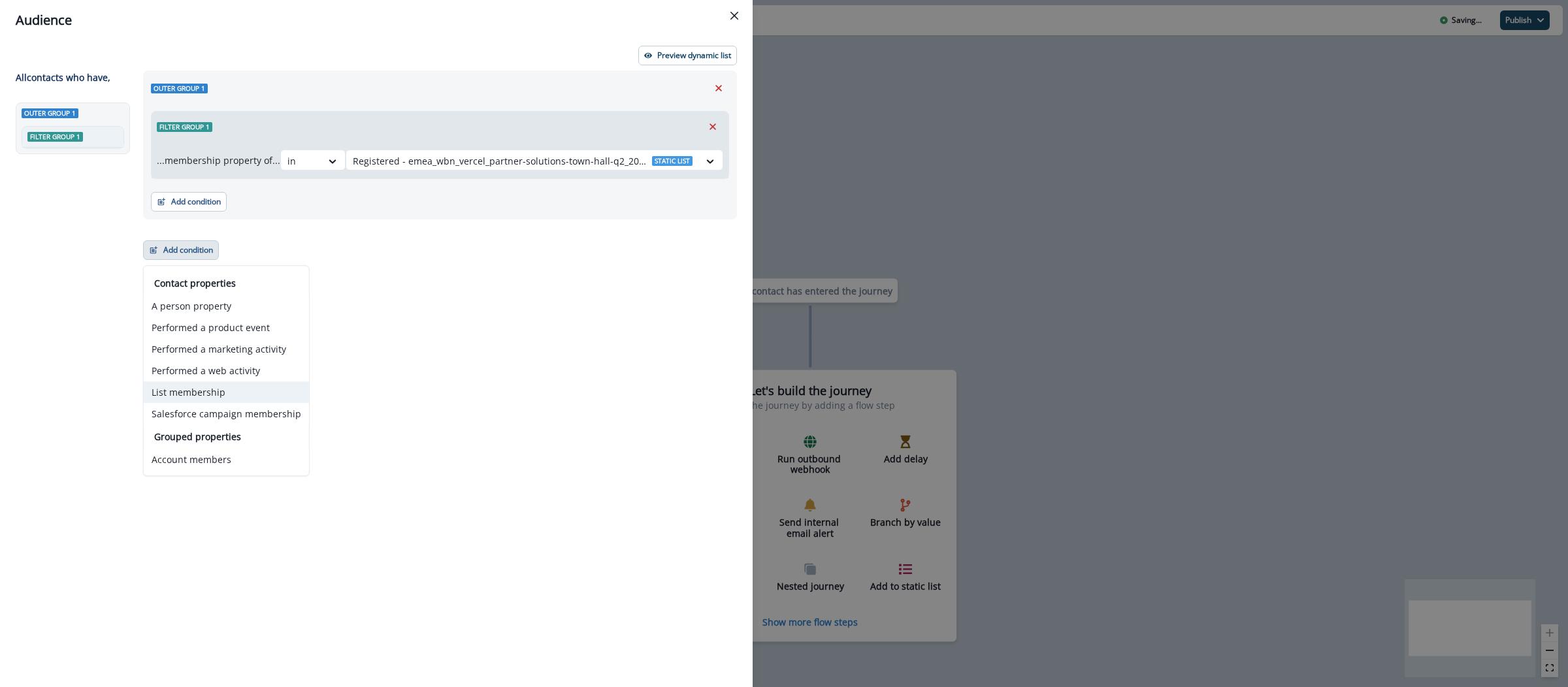
click at [211, 391] on button "List membership" at bounding box center [227, 392] width 165 height 22
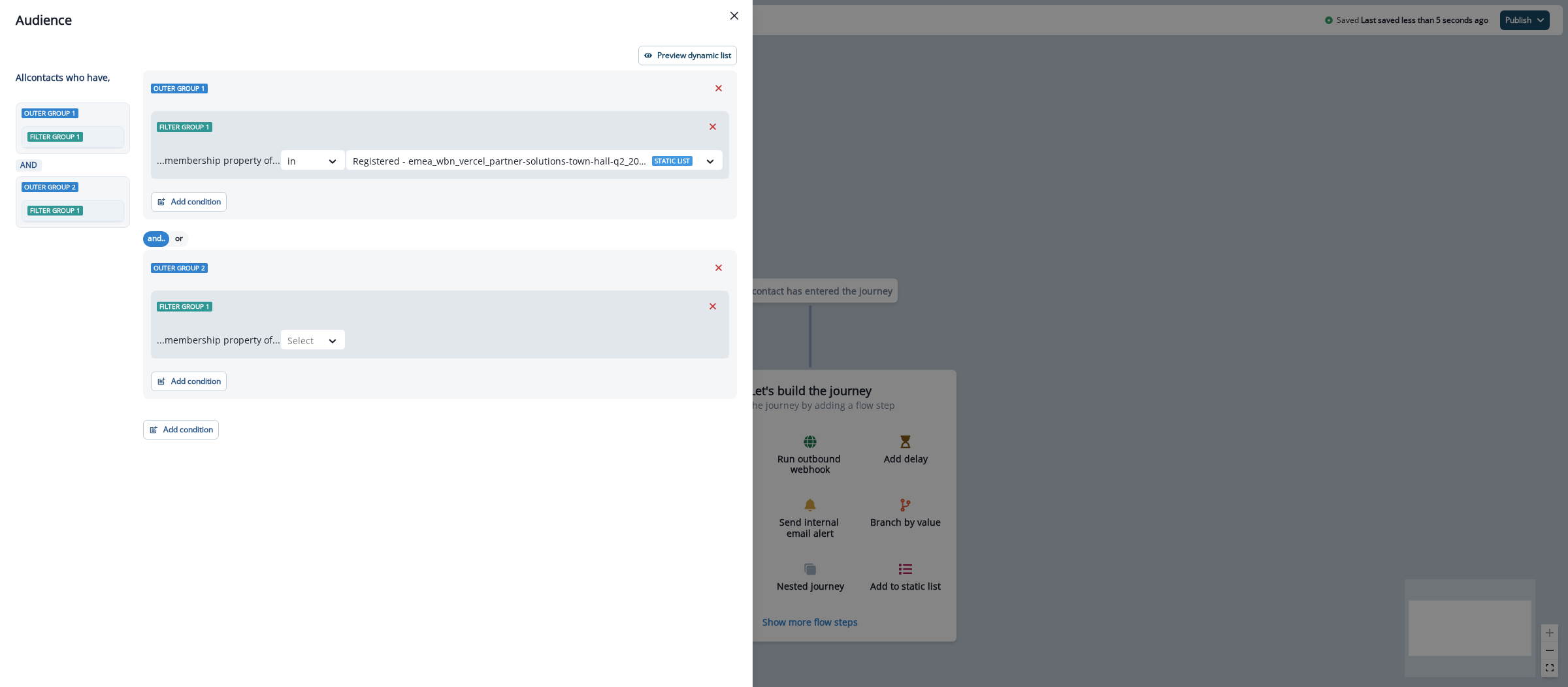
click at [185, 249] on div "and.. or" at bounding box center [440, 238] width 594 height 22
click at [179, 243] on button "or" at bounding box center [179, 238] width 20 height 16
click at [303, 340] on div at bounding box center [301, 340] width 28 height 16
click at [306, 370] on div "in" at bounding box center [317, 370] width 65 height 24
click at [443, 340] on div at bounding box center [522, 340] width 340 height 16
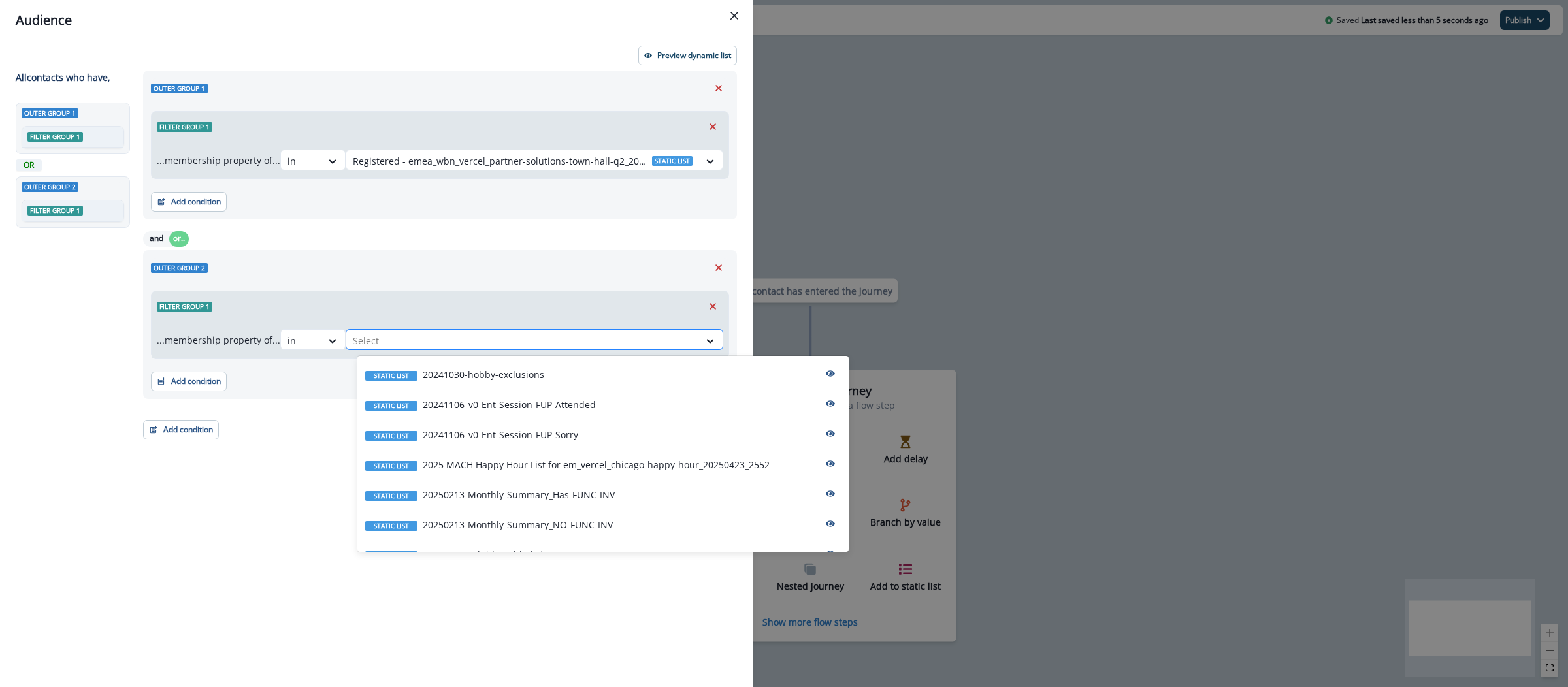
paste input "**********"
type input "**********"
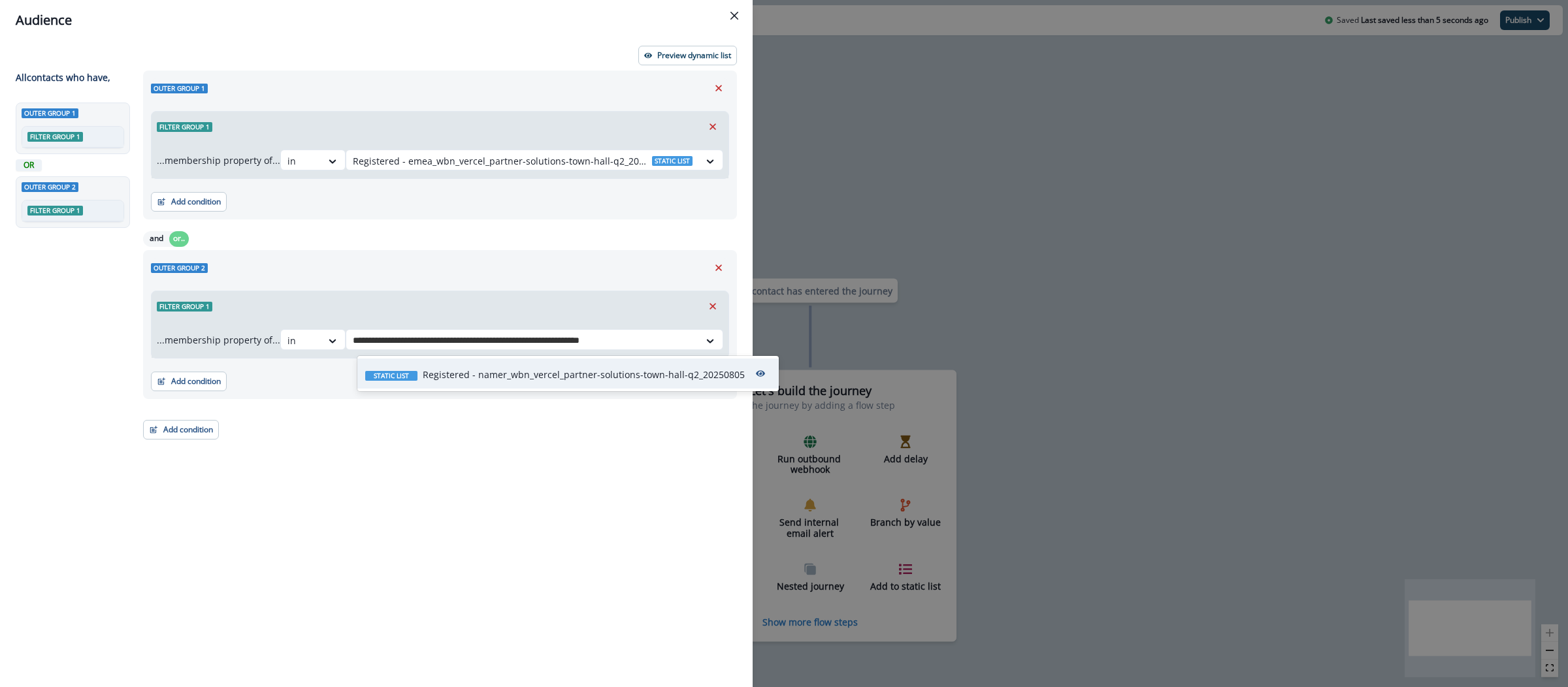
click at [597, 372] on p "Registered - namer_wbn_vercel_partner-solutions-town-hall-q2_20250805" at bounding box center [584, 374] width 322 height 14
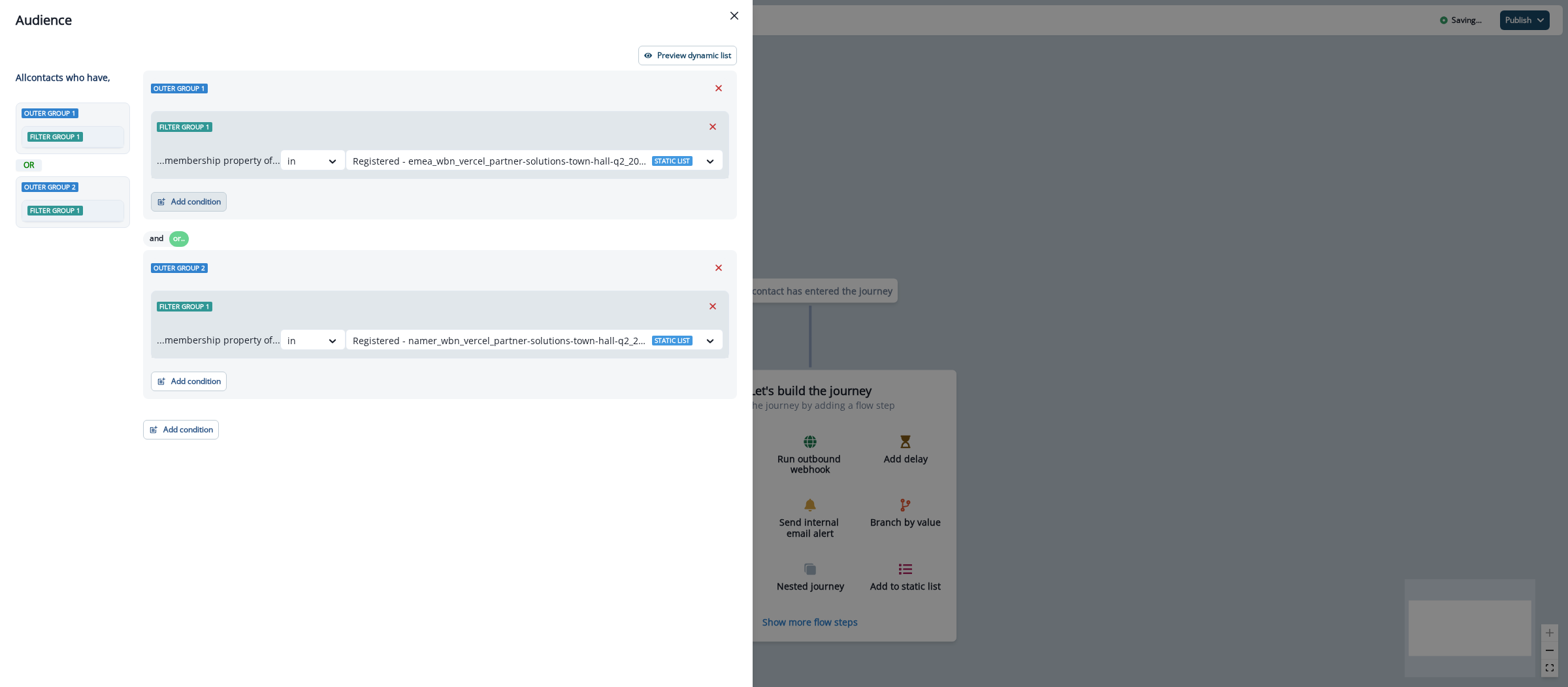
click at [209, 207] on button "Add condition" at bounding box center [188, 202] width 76 height 20
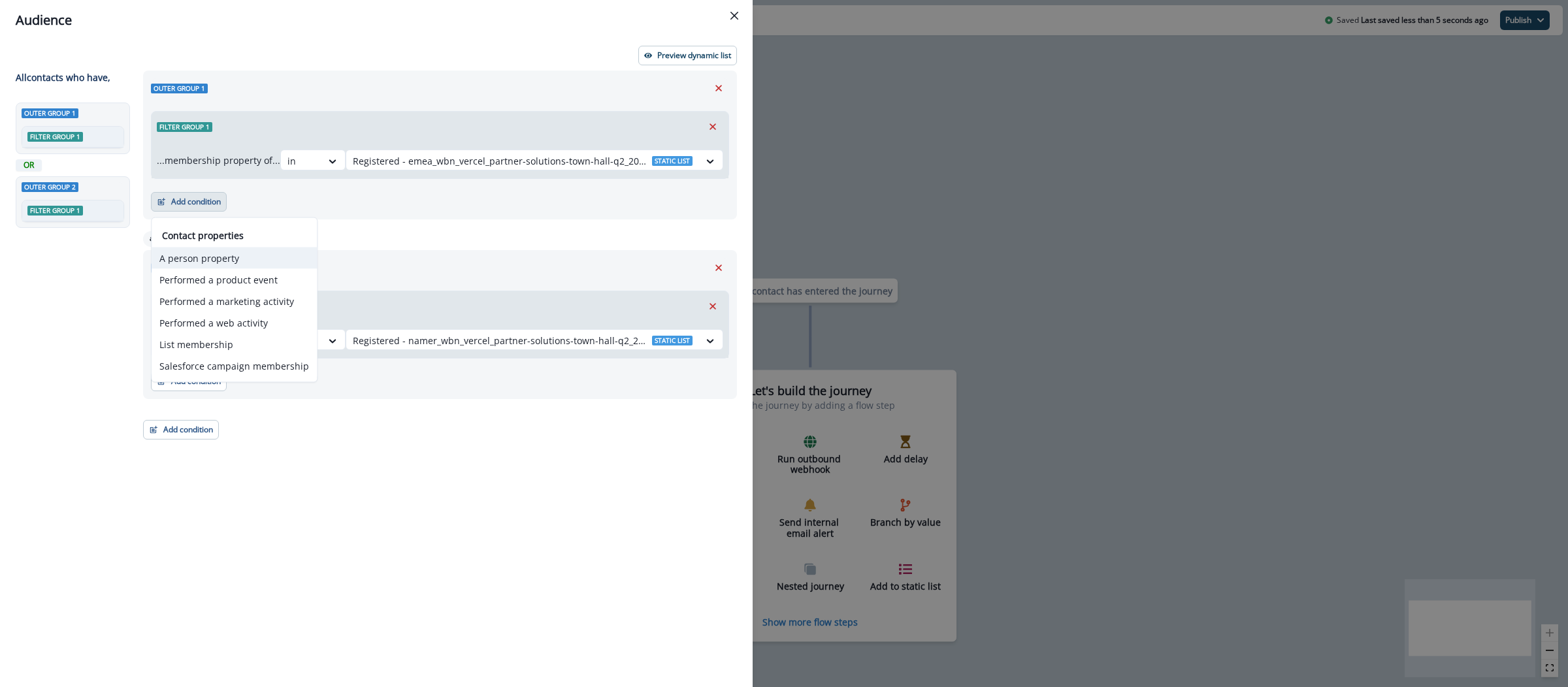
click at [215, 261] on button "A person property" at bounding box center [234, 258] width 165 height 22
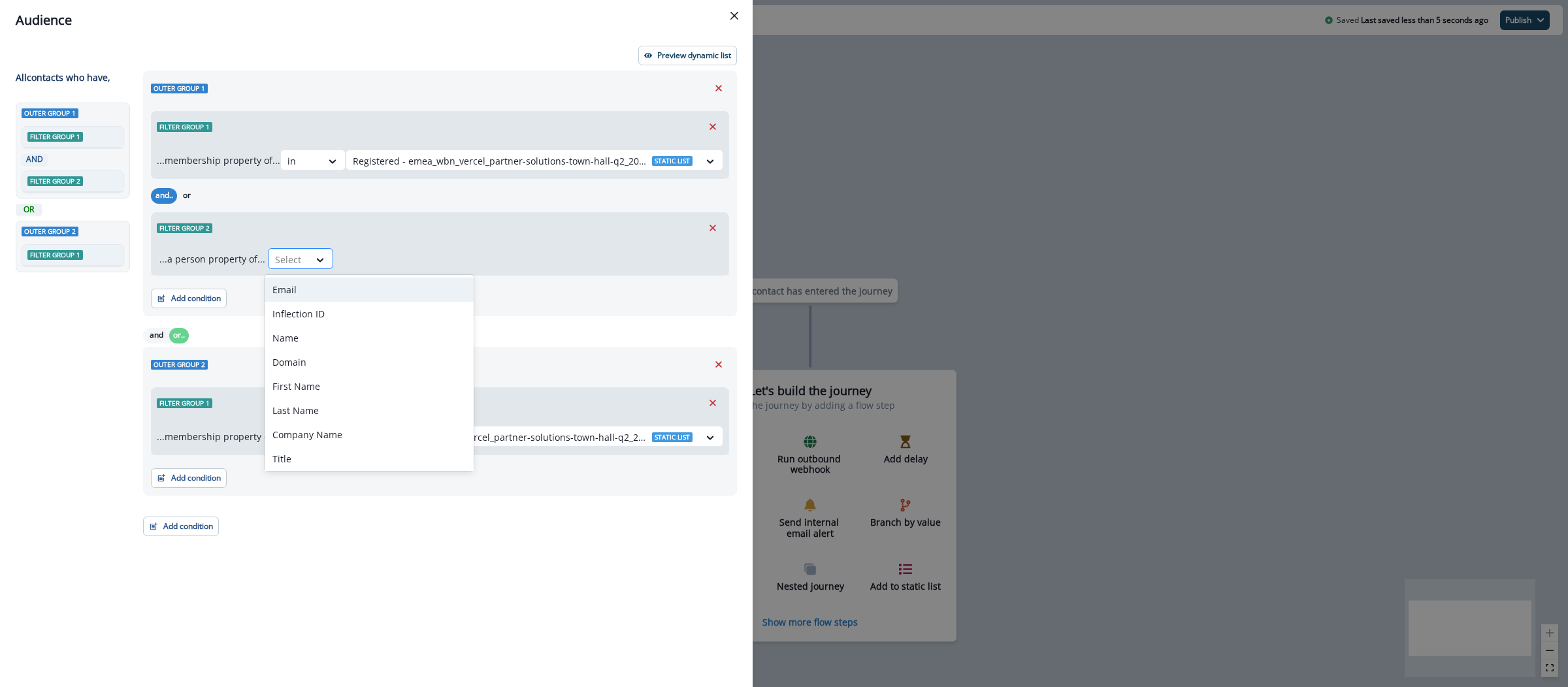
click at [276, 254] on div at bounding box center [289, 260] width 28 height 16
click at [290, 291] on div "Email" at bounding box center [369, 290] width 209 height 24
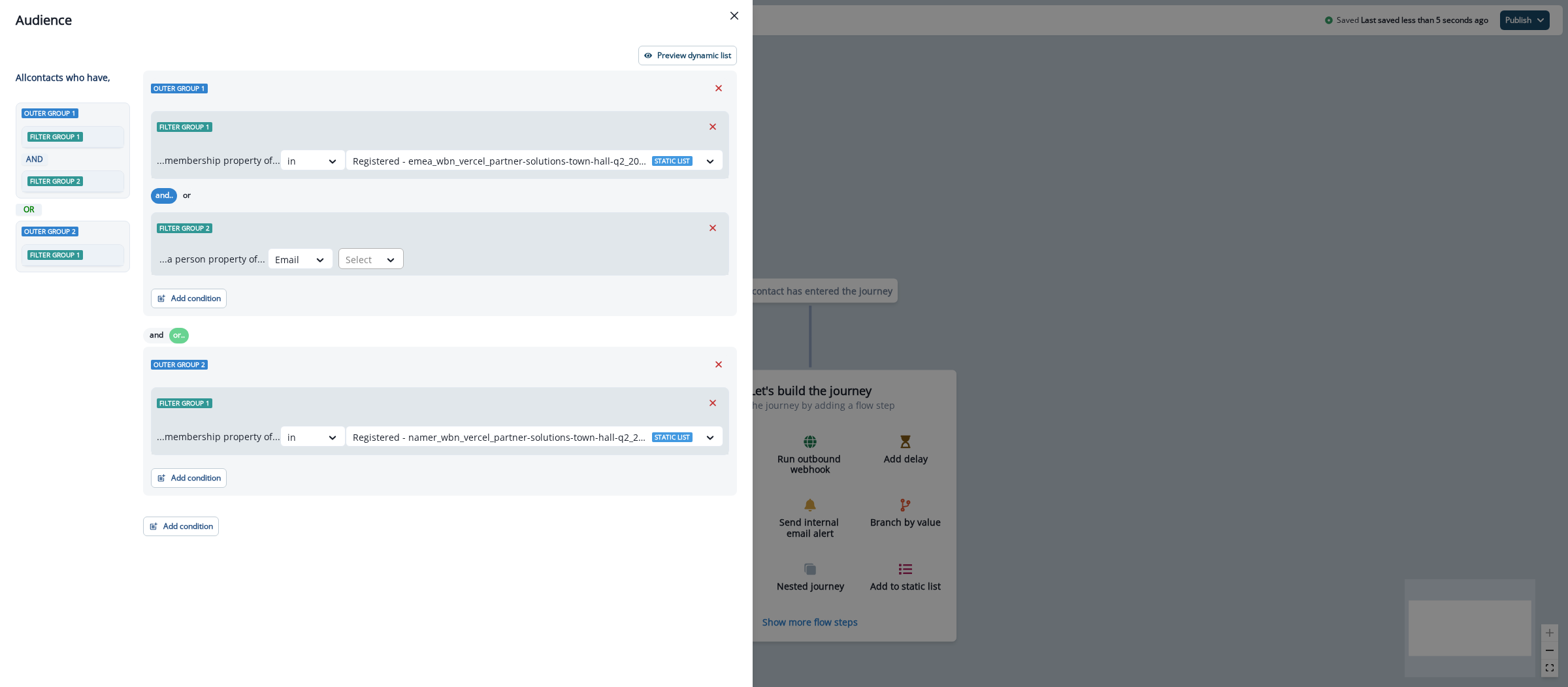
click at [352, 260] on div at bounding box center [359, 260] width 28 height 16
type input "*"
click at [389, 360] on div "does not contain" at bounding box center [386, 362] width 103 height 24
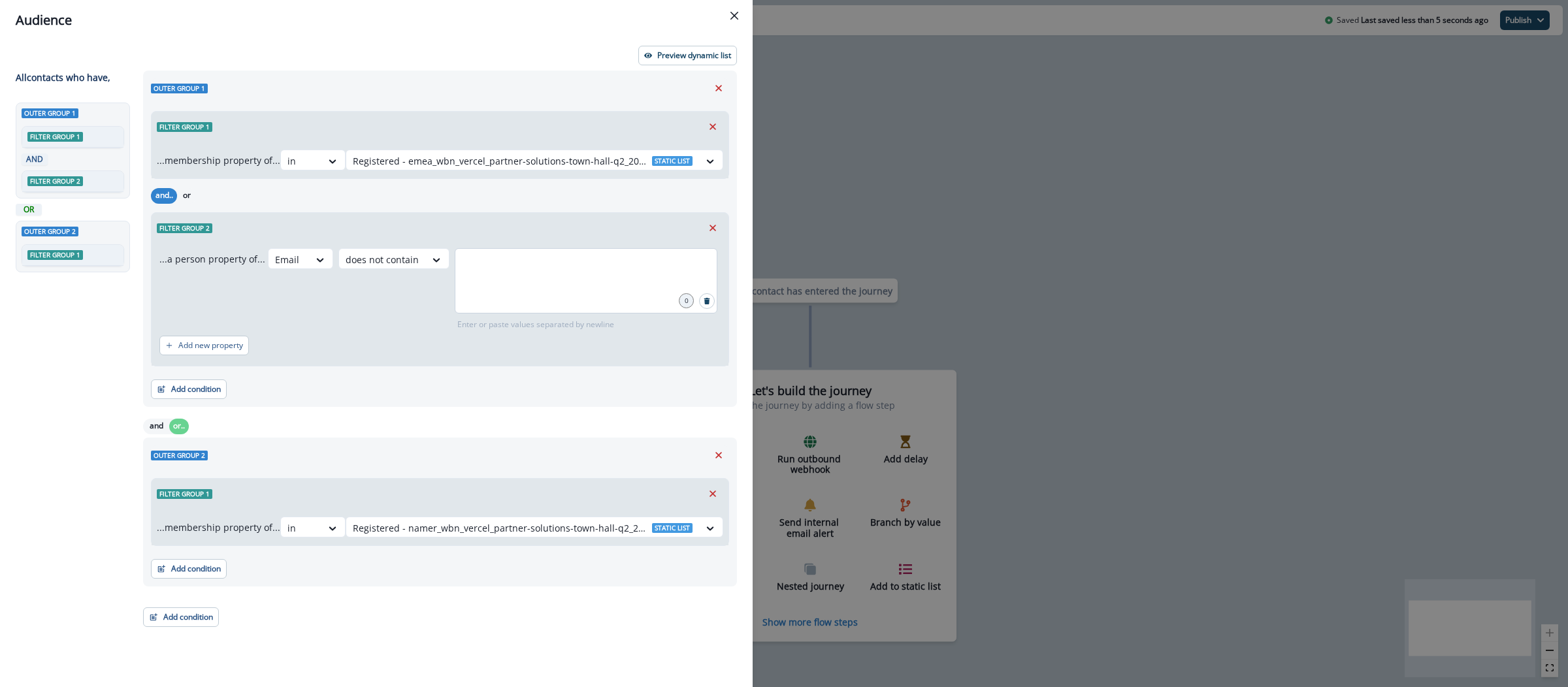
click at [509, 278] on div at bounding box center [586, 280] width 263 height 65
type input "**********"
click at [170, 571] on button "Add condition" at bounding box center [188, 569] width 76 height 20
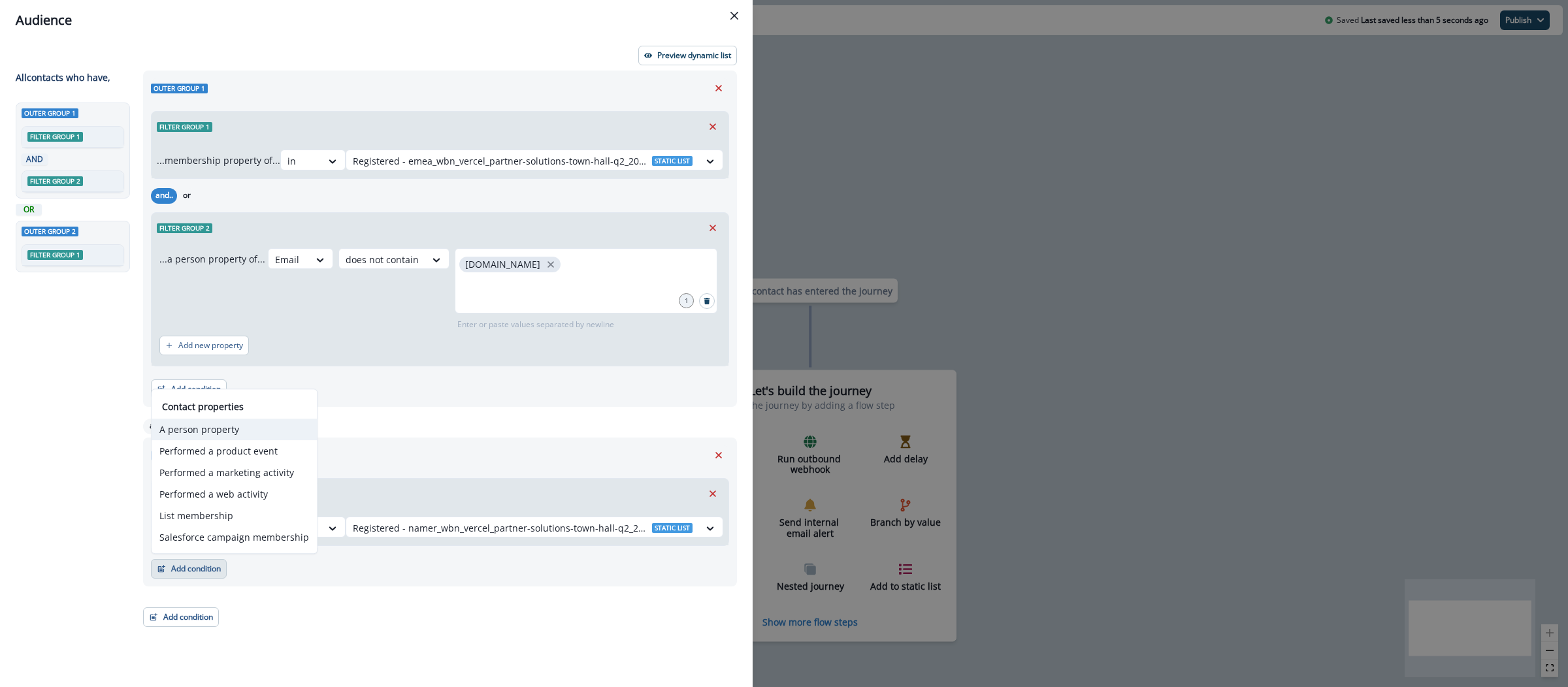
click at [194, 433] on button "A person property" at bounding box center [234, 429] width 165 height 22
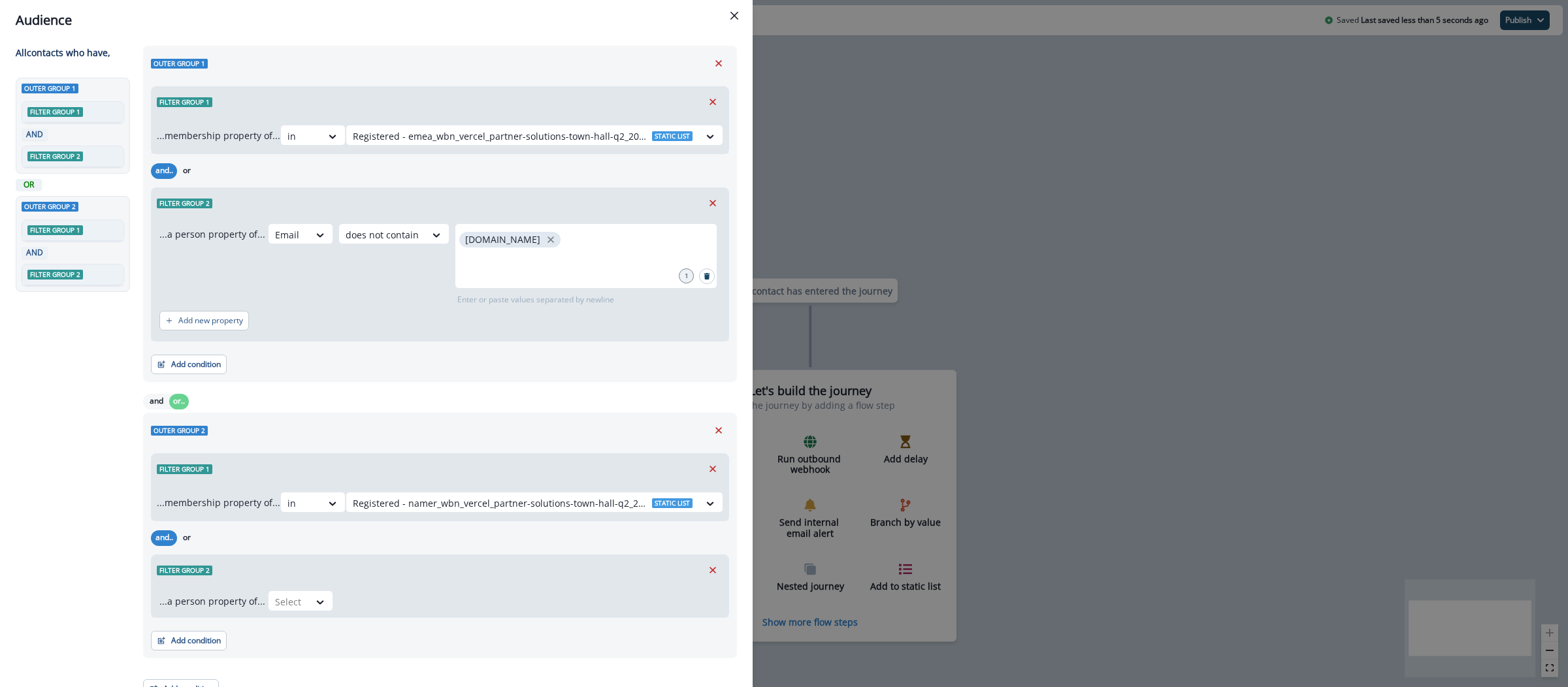
scroll to position [26, 0]
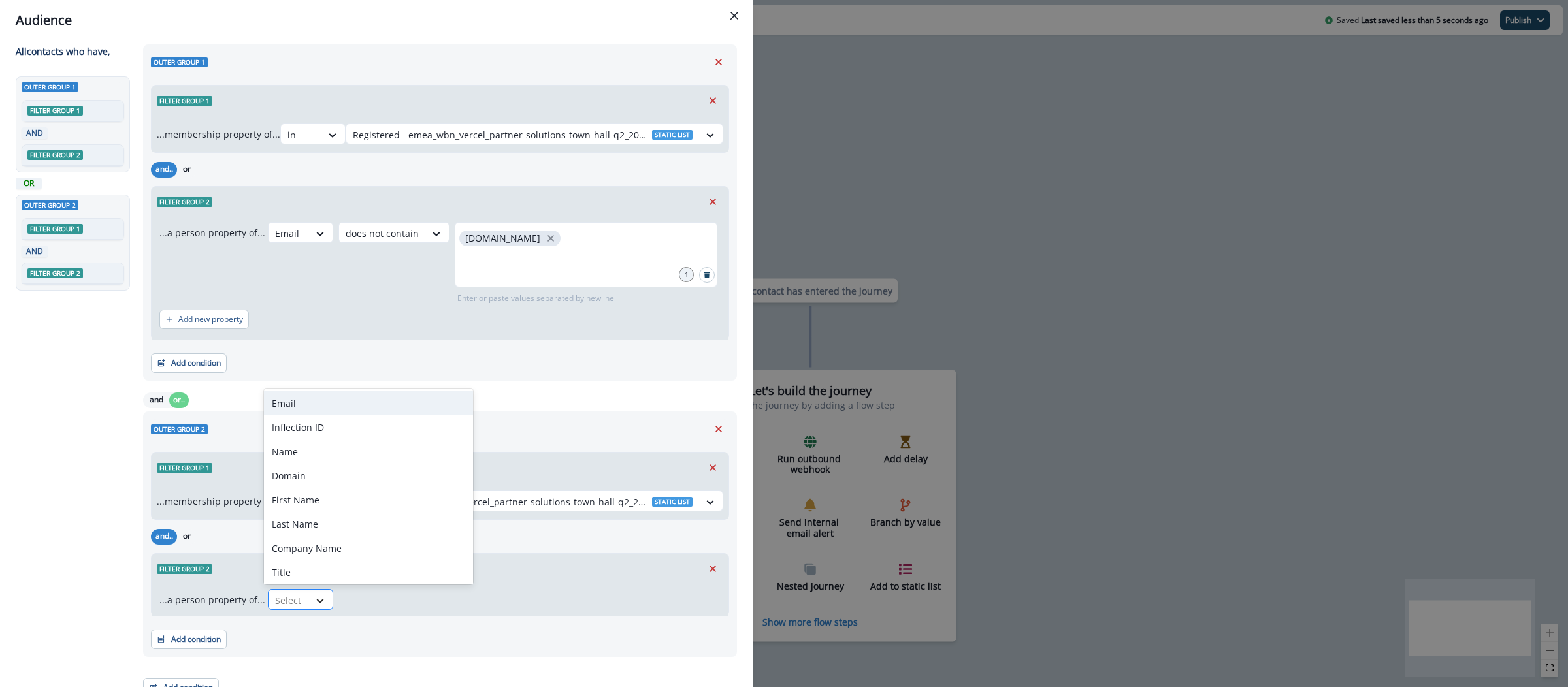
click at [309, 602] on div at bounding box center [320, 601] width 23 height 13
type input "*"
click at [308, 412] on div "Email" at bounding box center [368, 404] width 209 height 24
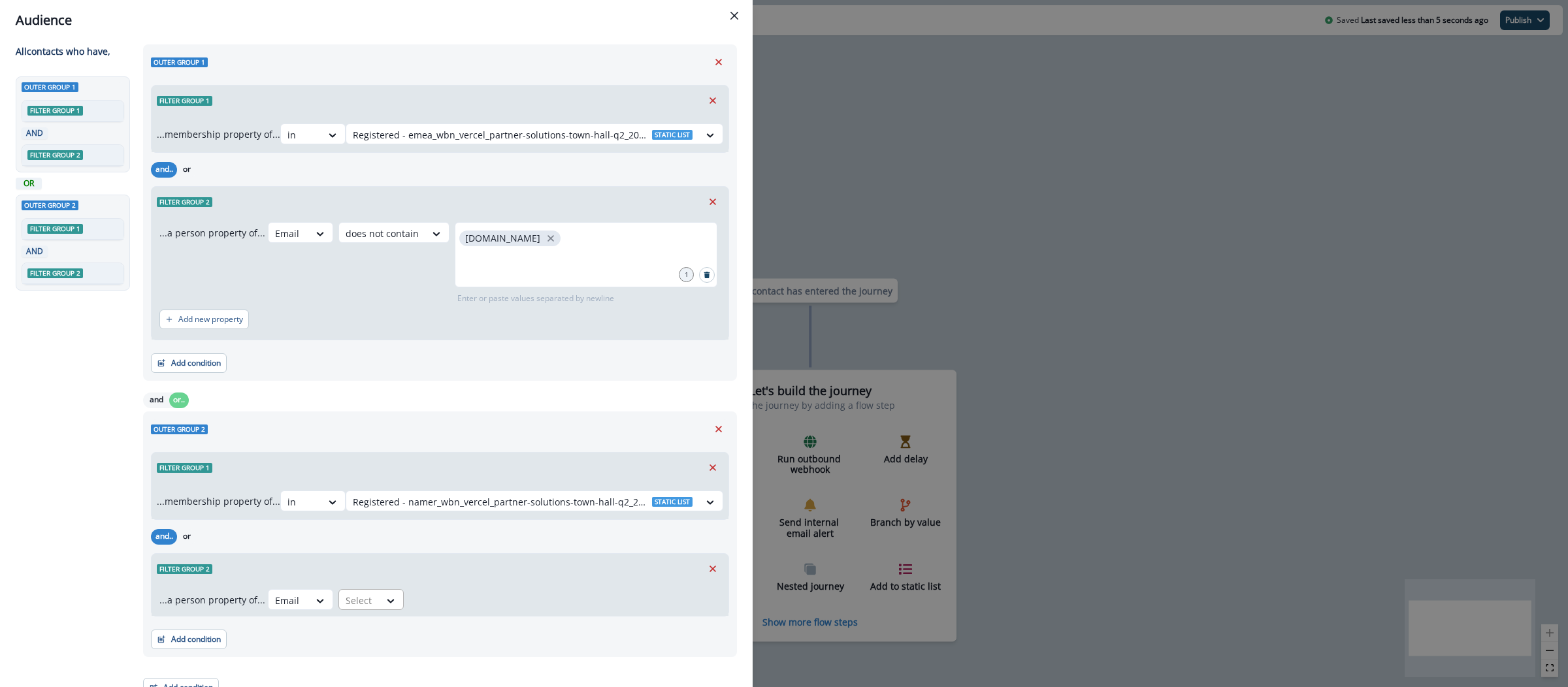
click at [368, 598] on div at bounding box center [359, 601] width 28 height 16
type input "*"
click at [398, 567] on div "does not contain" at bounding box center [386, 570] width 103 height 24
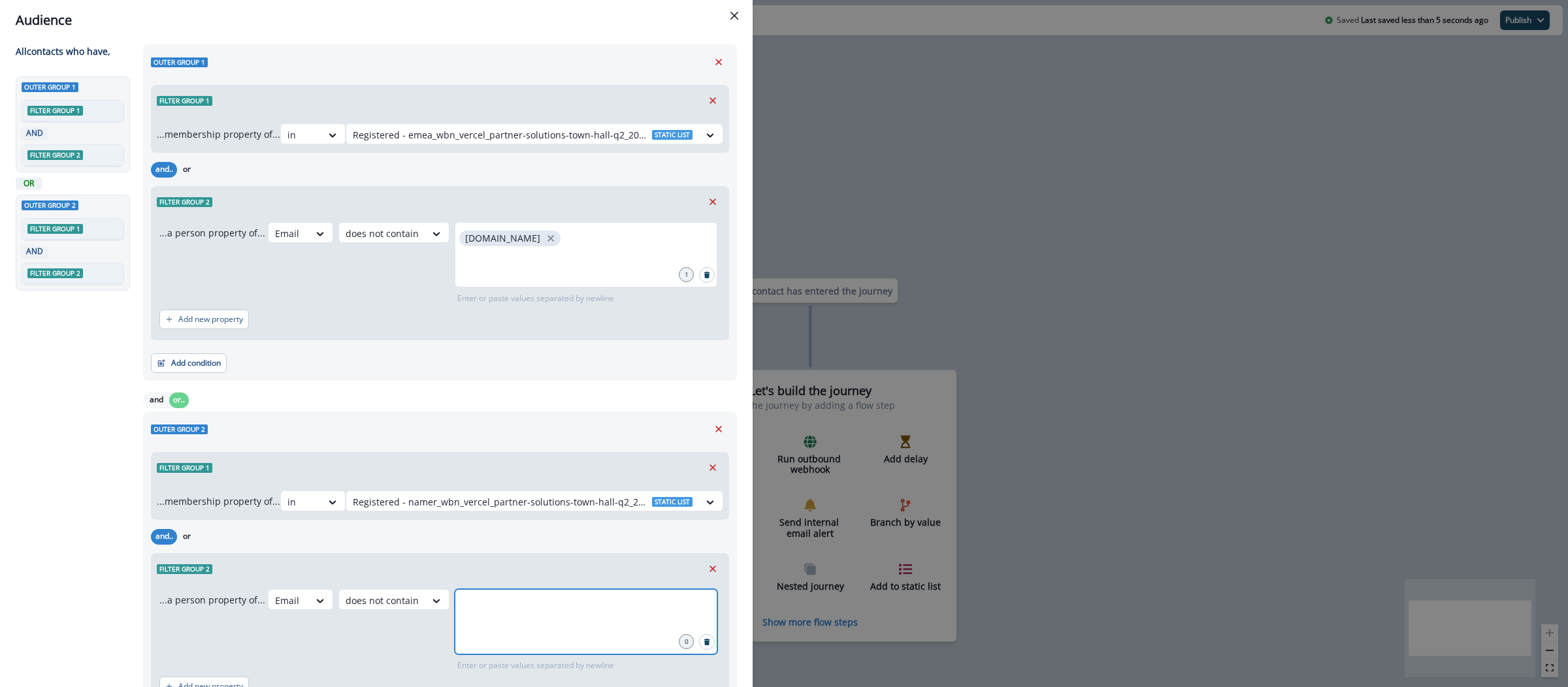
click at [488, 595] on input "text" at bounding box center [586, 605] width 259 height 26
type input "**********"
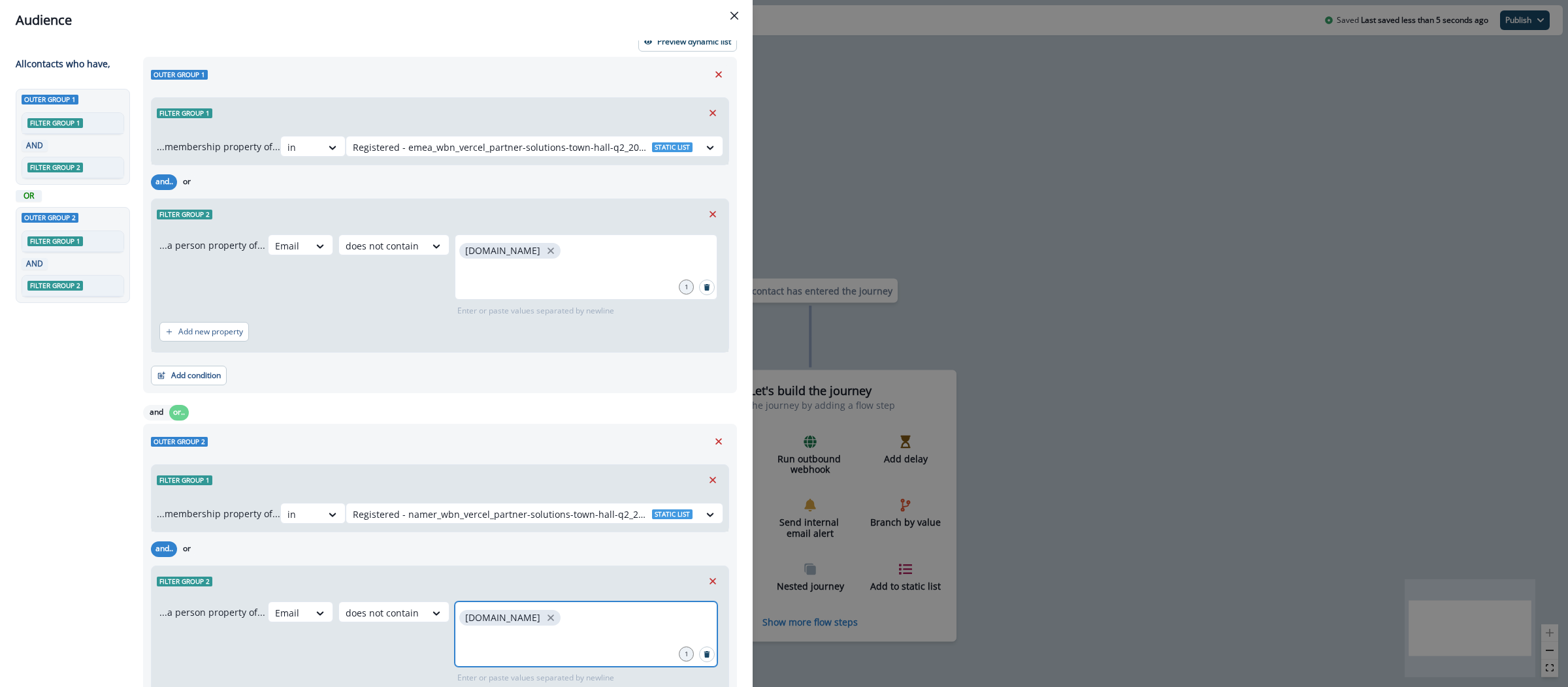
scroll to position [0, 0]
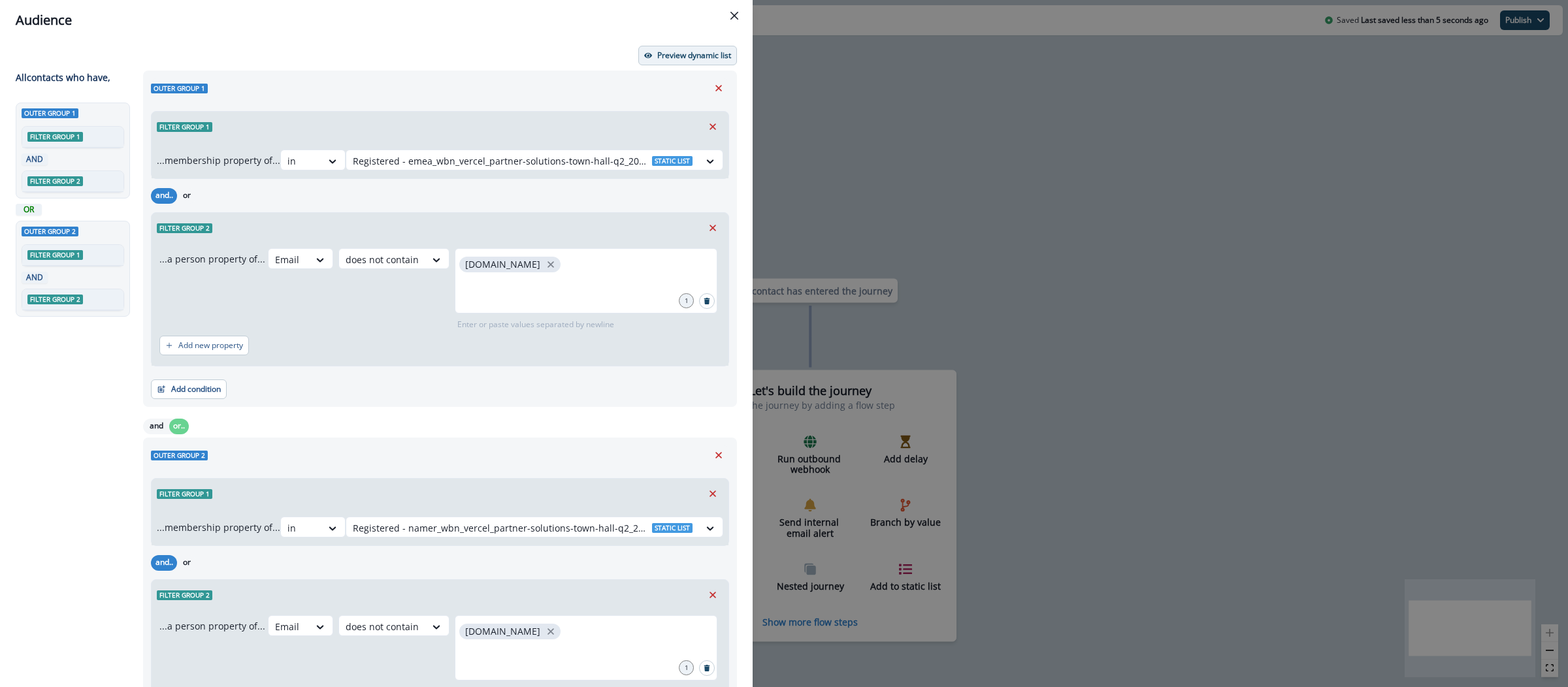
click at [701, 58] on p "Preview dynamic list" at bounding box center [694, 56] width 74 height 9
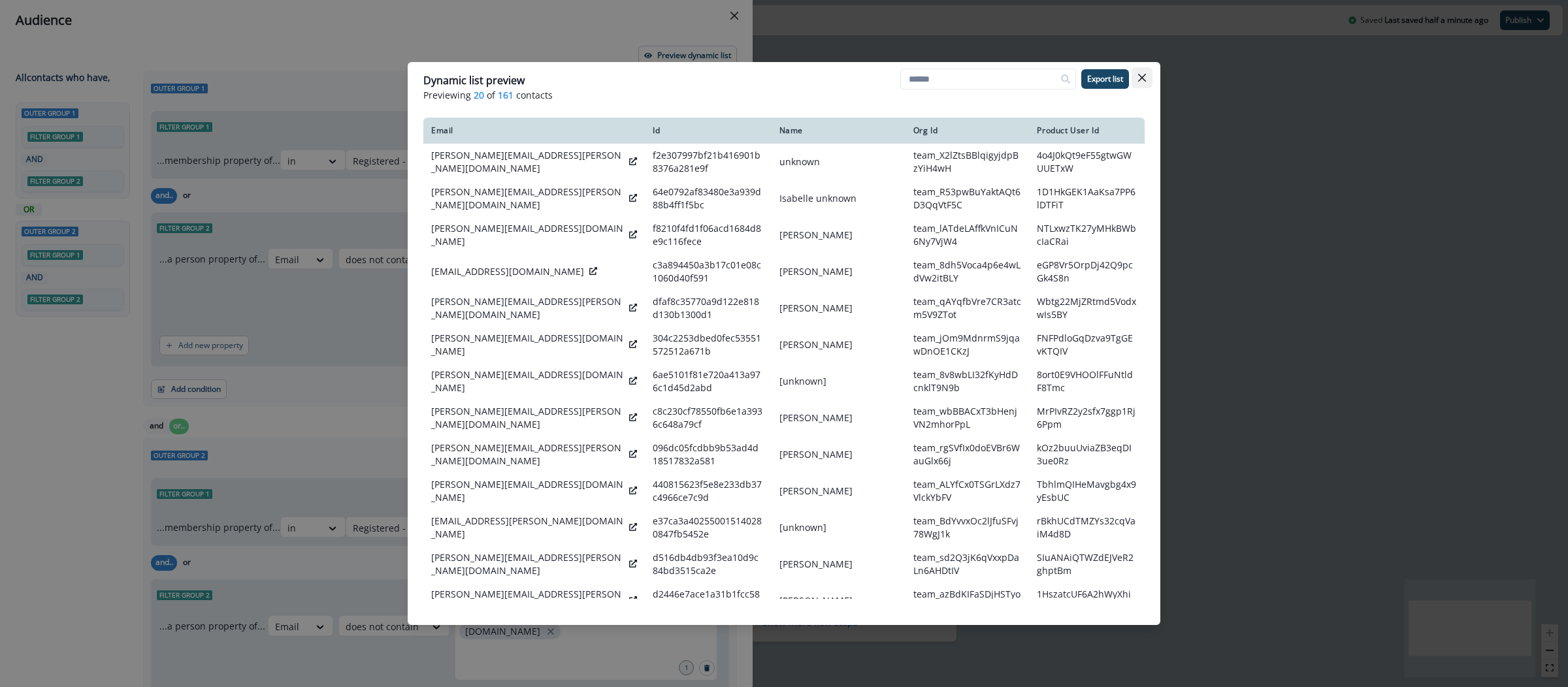
click at [1142, 71] on button "Close" at bounding box center [1143, 78] width 21 height 21
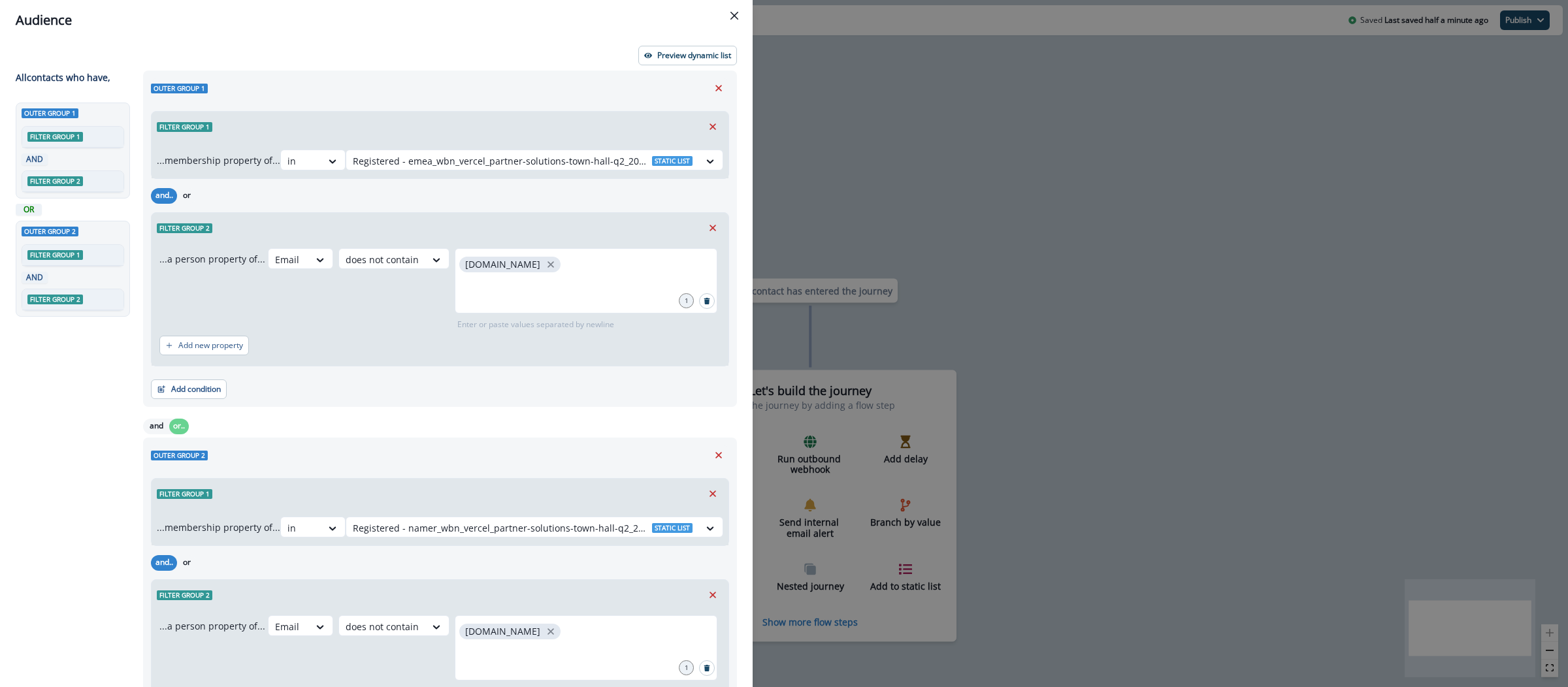
click at [918, 220] on div "Audience Preview dynamic list All contact s who have, Outer group 1 Filter grou…" at bounding box center [784, 344] width 1568 height 687
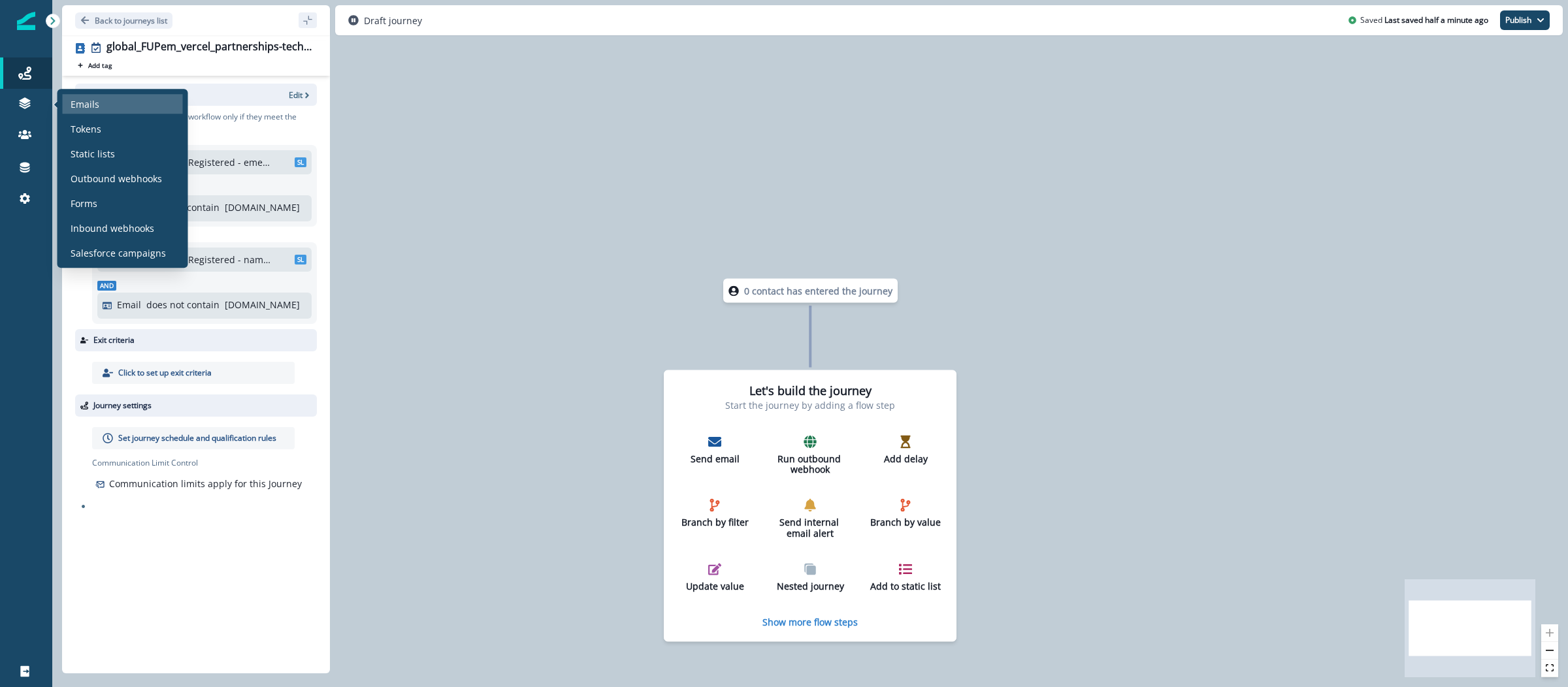
click at [132, 100] on div "Emails" at bounding box center [123, 104] width 120 height 20
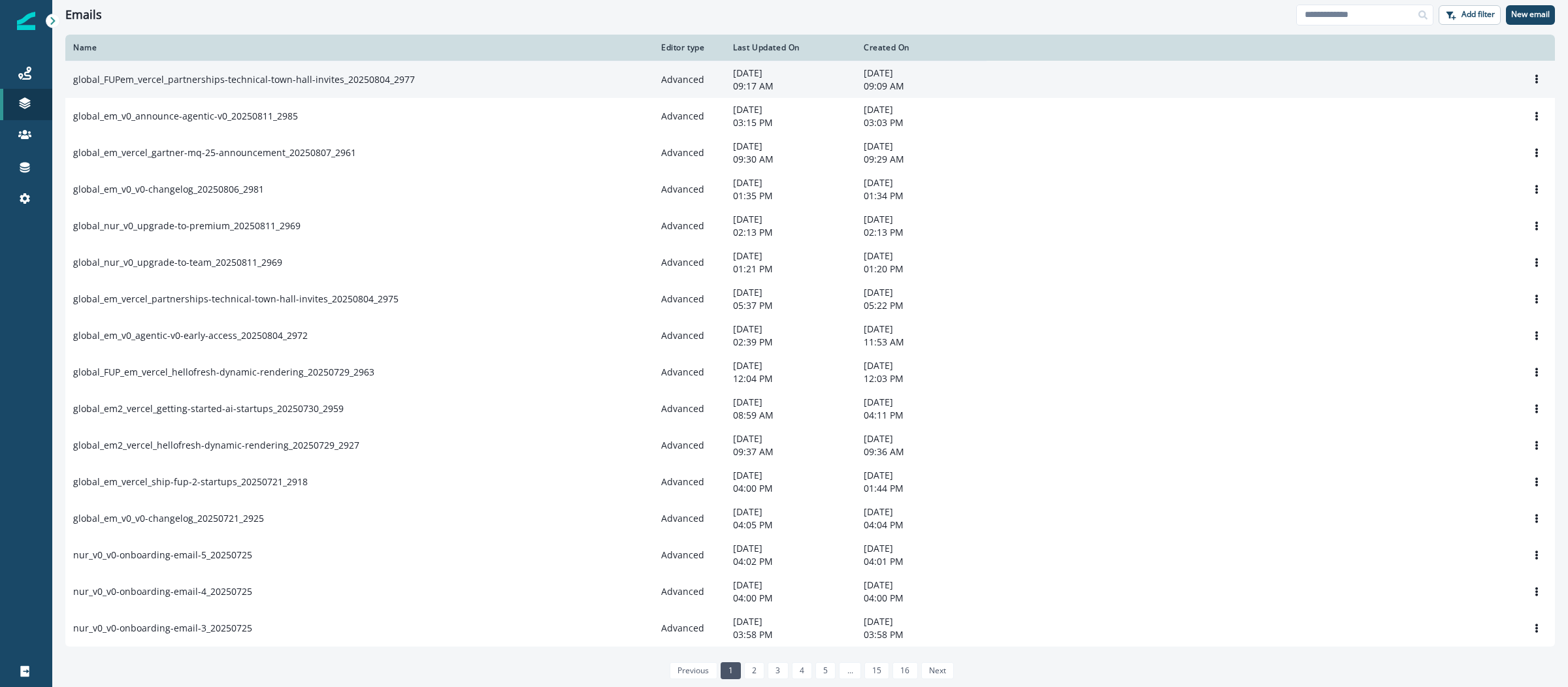
click at [203, 88] on td "global_FUPem_vercel_partnerships-technical-town-hall-invites_20250804_2977" at bounding box center [359, 80] width 588 height 38
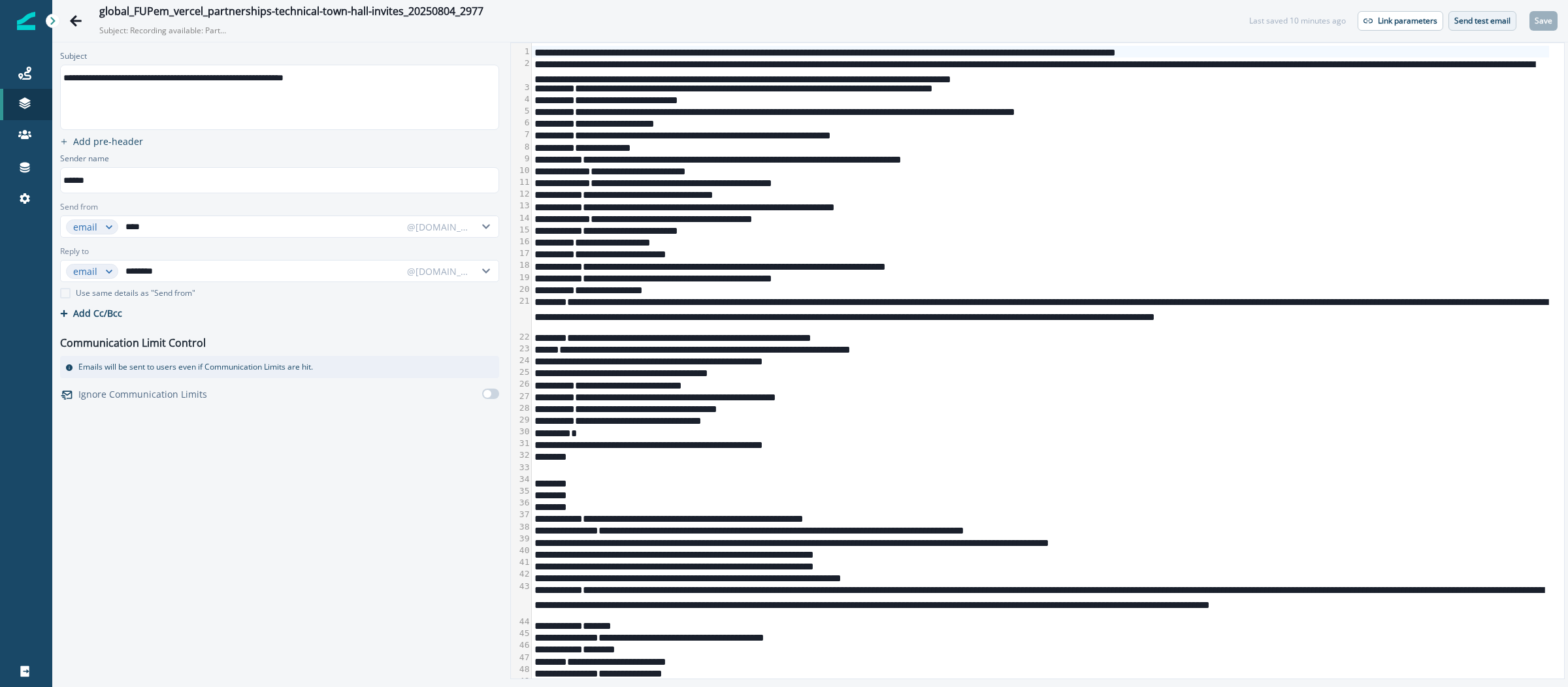
click at [1491, 22] on p "Send test email" at bounding box center [1482, 21] width 56 height 9
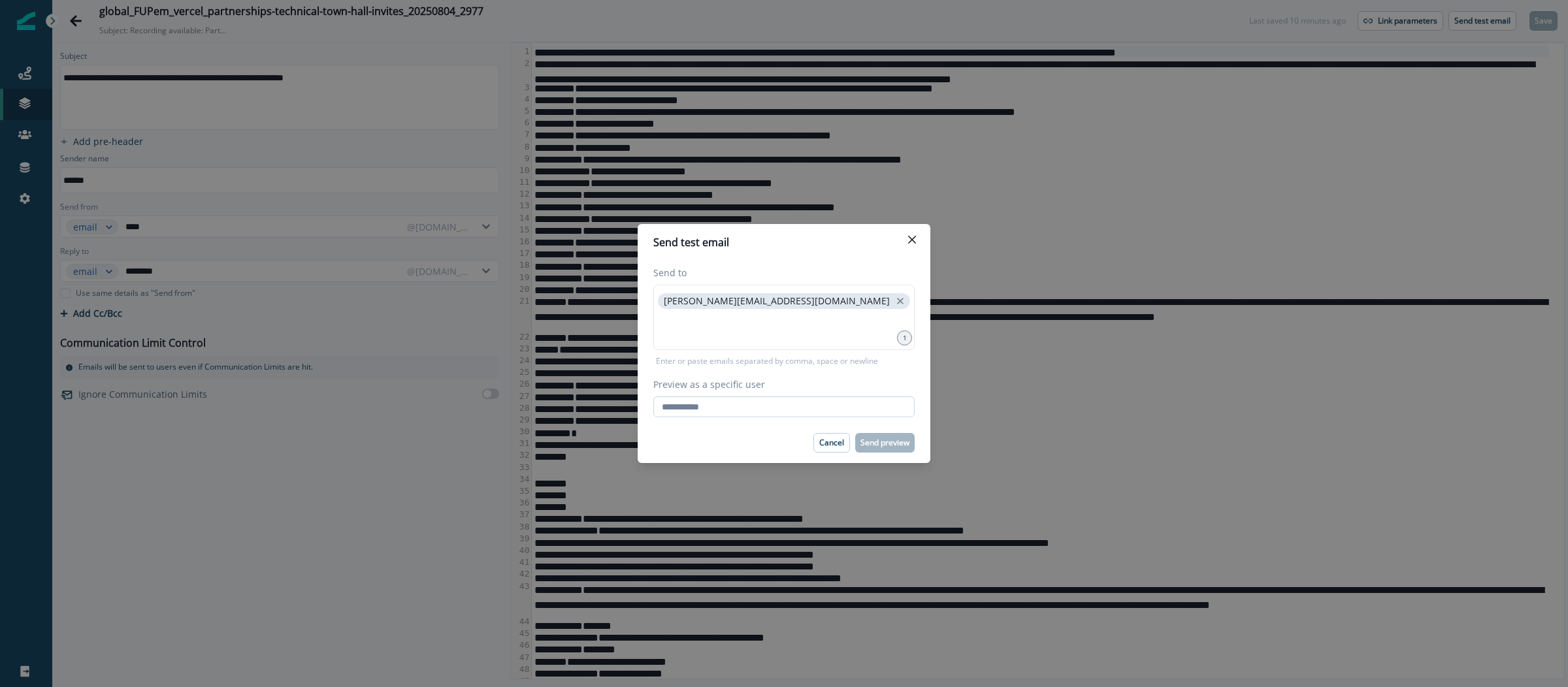
click at [723, 406] on input "Preview as a specific user" at bounding box center [784, 407] width 261 height 21
type input "**********"
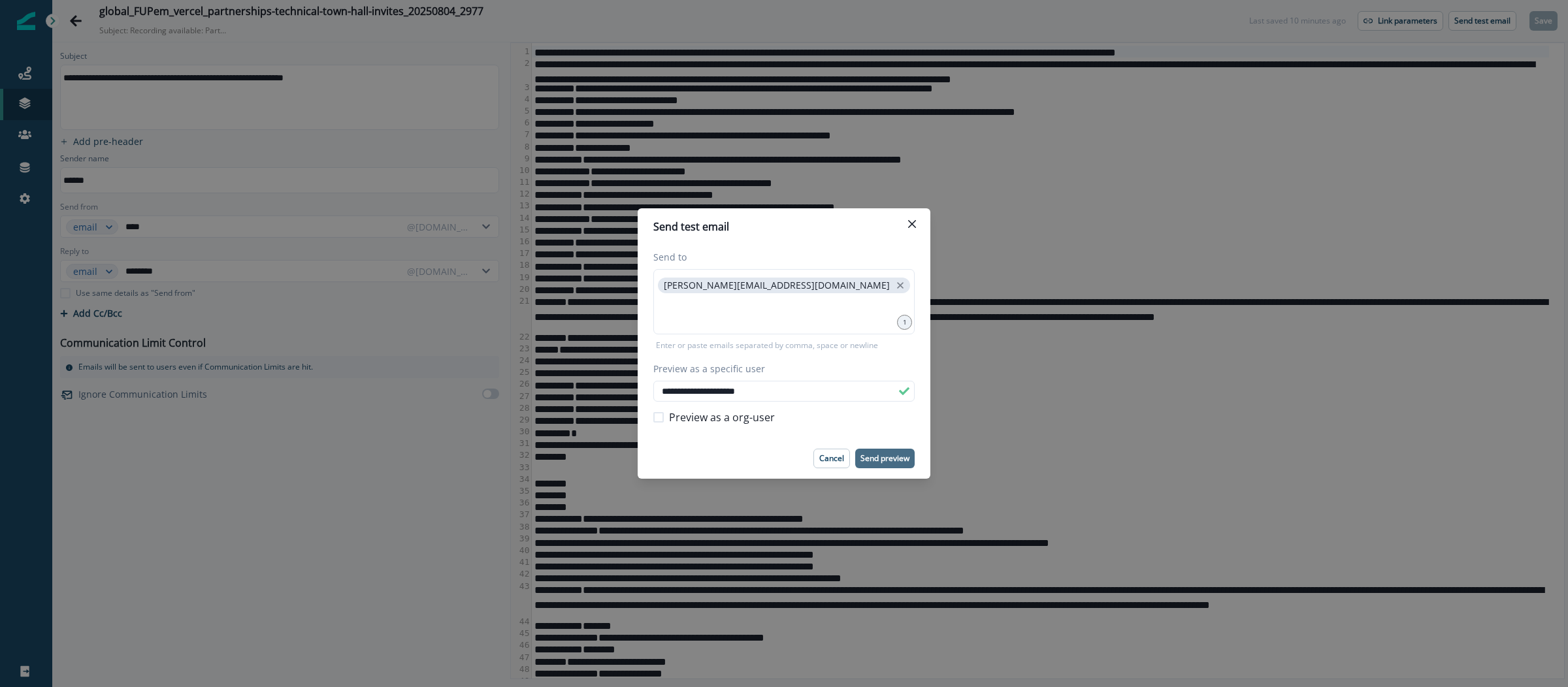
click at [880, 458] on p "Send preview" at bounding box center [885, 458] width 49 height 9
click at [37, 26] on div "**********" at bounding box center [784, 344] width 1568 height 687
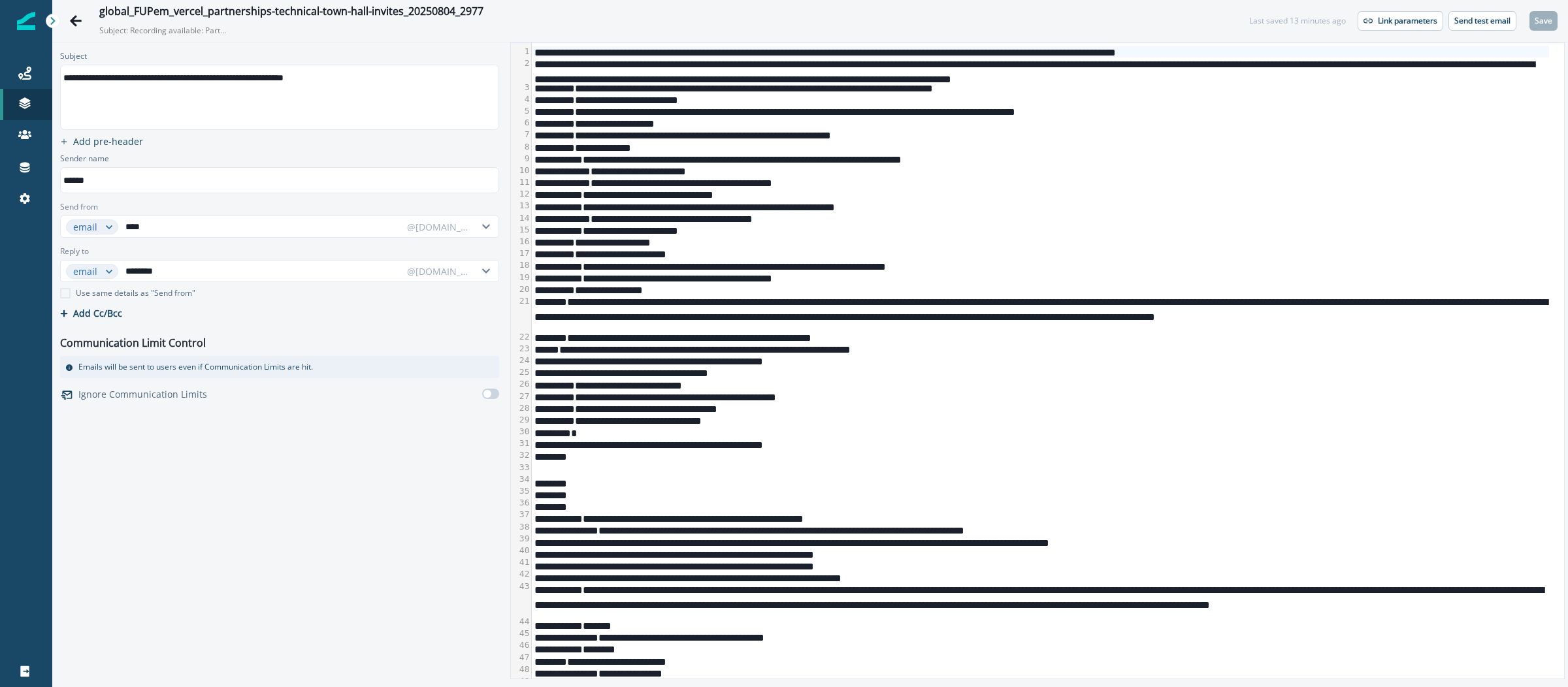
click at [23, 28] on img at bounding box center [26, 21] width 18 height 18
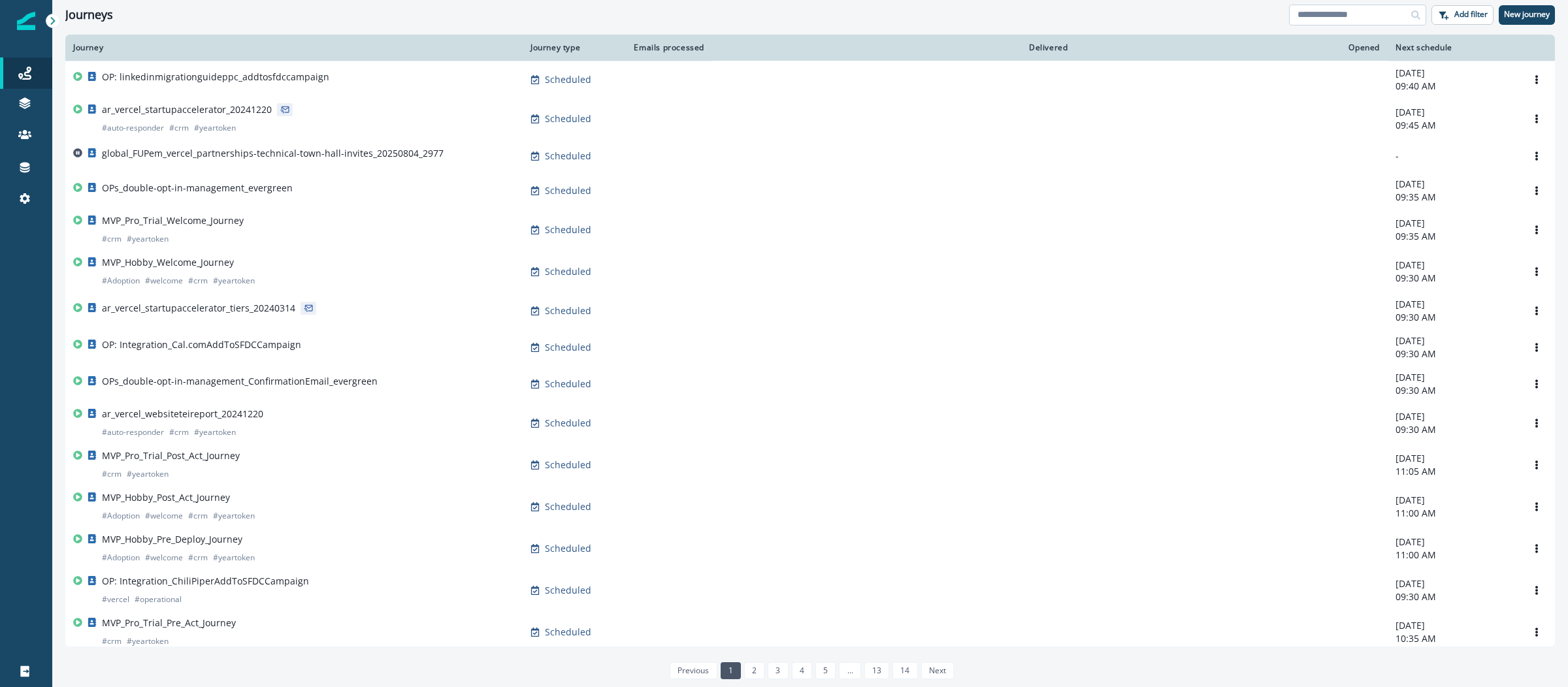
click at [1344, 8] on input at bounding box center [1357, 15] width 137 height 21
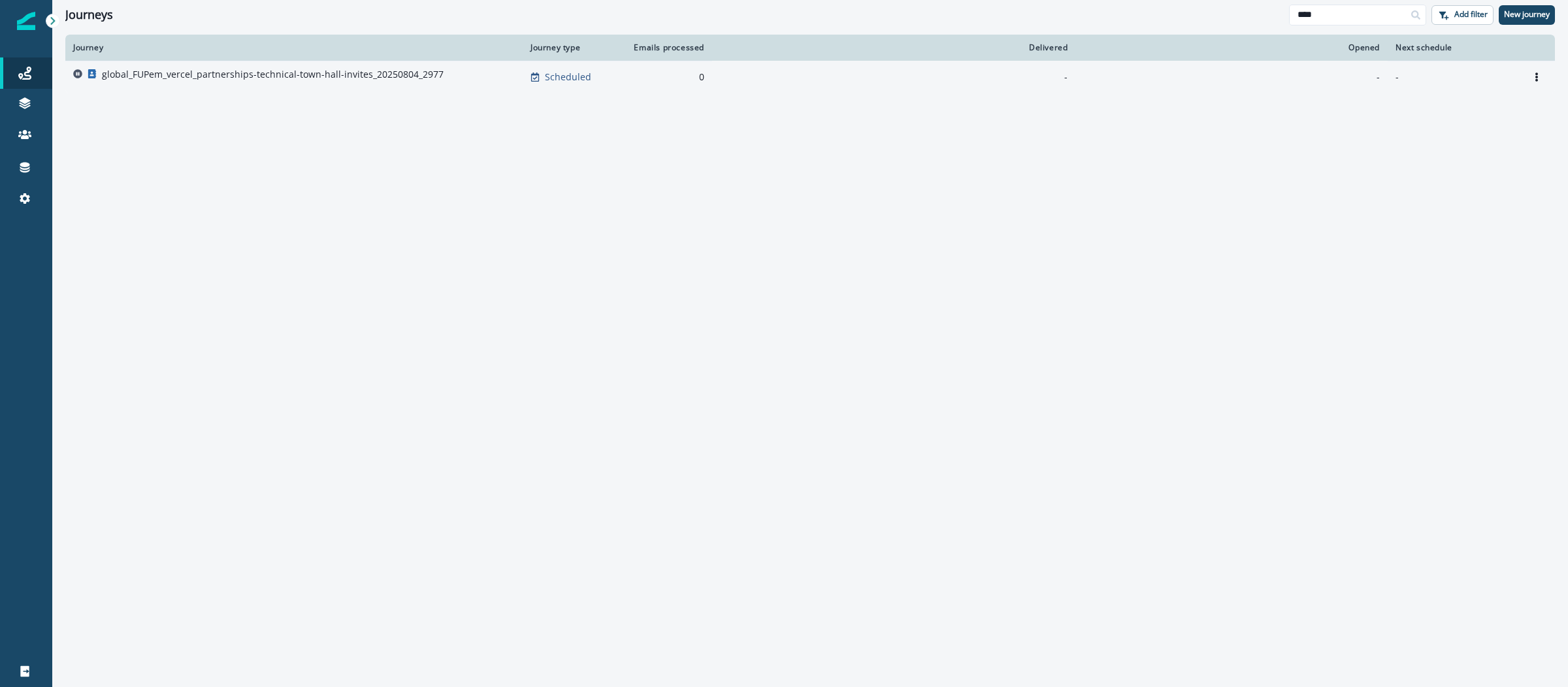
type input "****"
click at [250, 71] on p "global_FUPem_vercel_partnerships-technical-town-hall-invites_20250804_2977" at bounding box center [273, 74] width 342 height 13
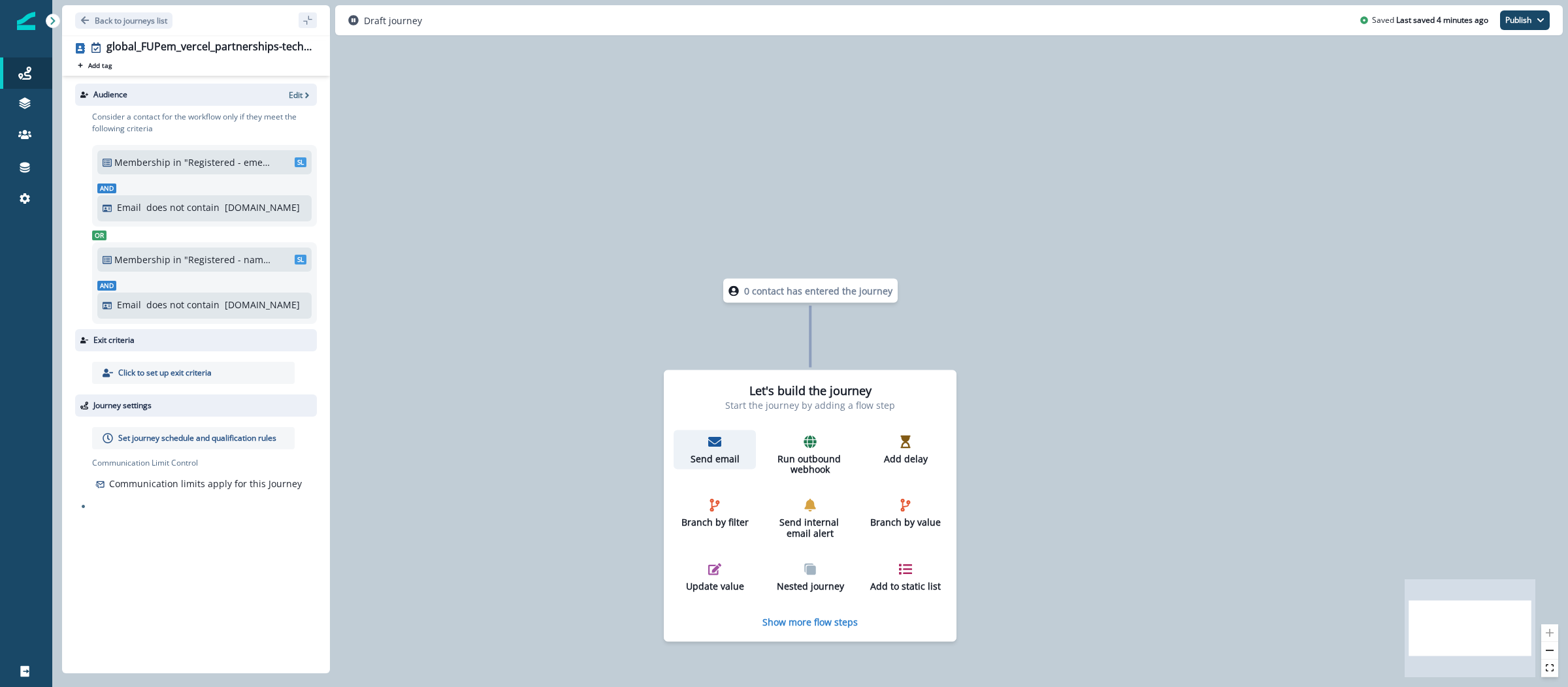
click at [731, 448] on div "Send email" at bounding box center [715, 449] width 72 height 29
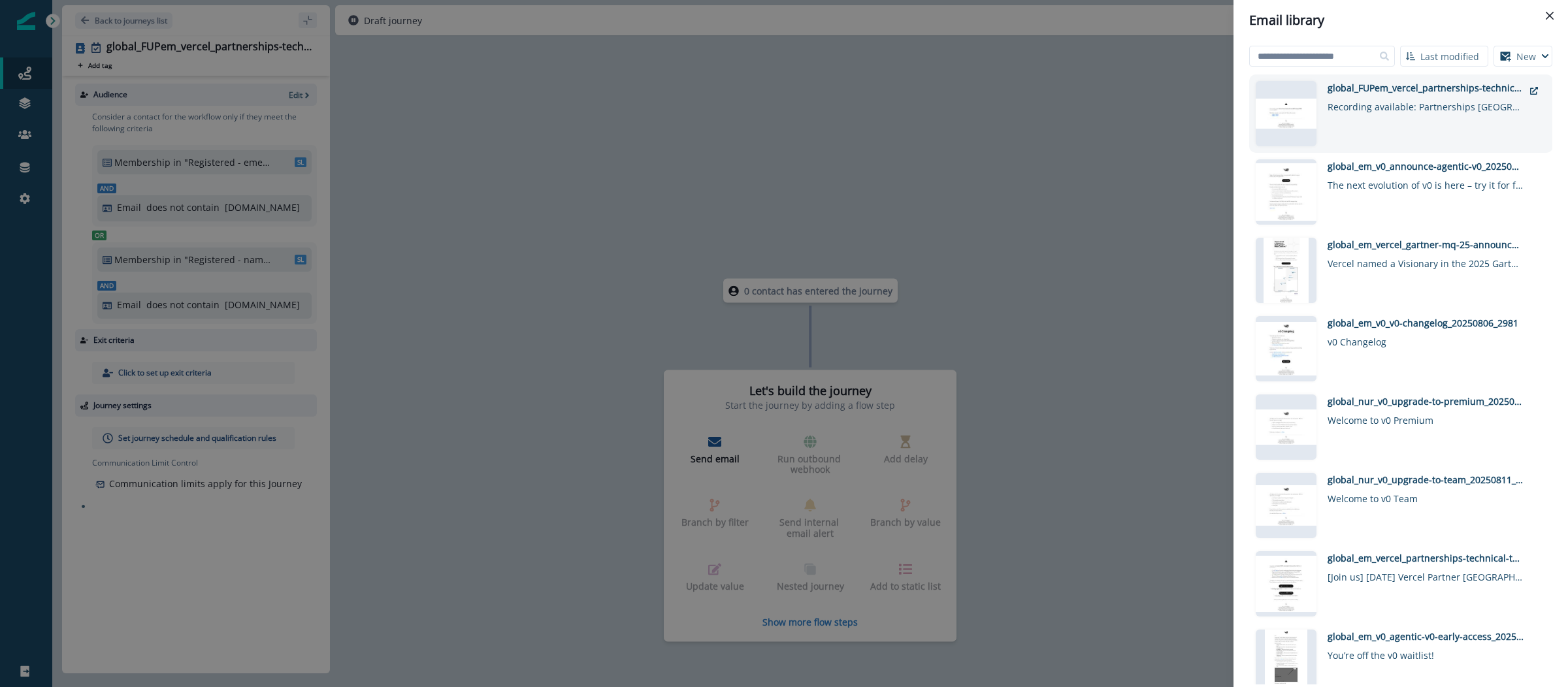
click at [1416, 106] on div "Recording available: Partnerships Technical Town Hall | August 2025" at bounding box center [1425, 104] width 196 height 19
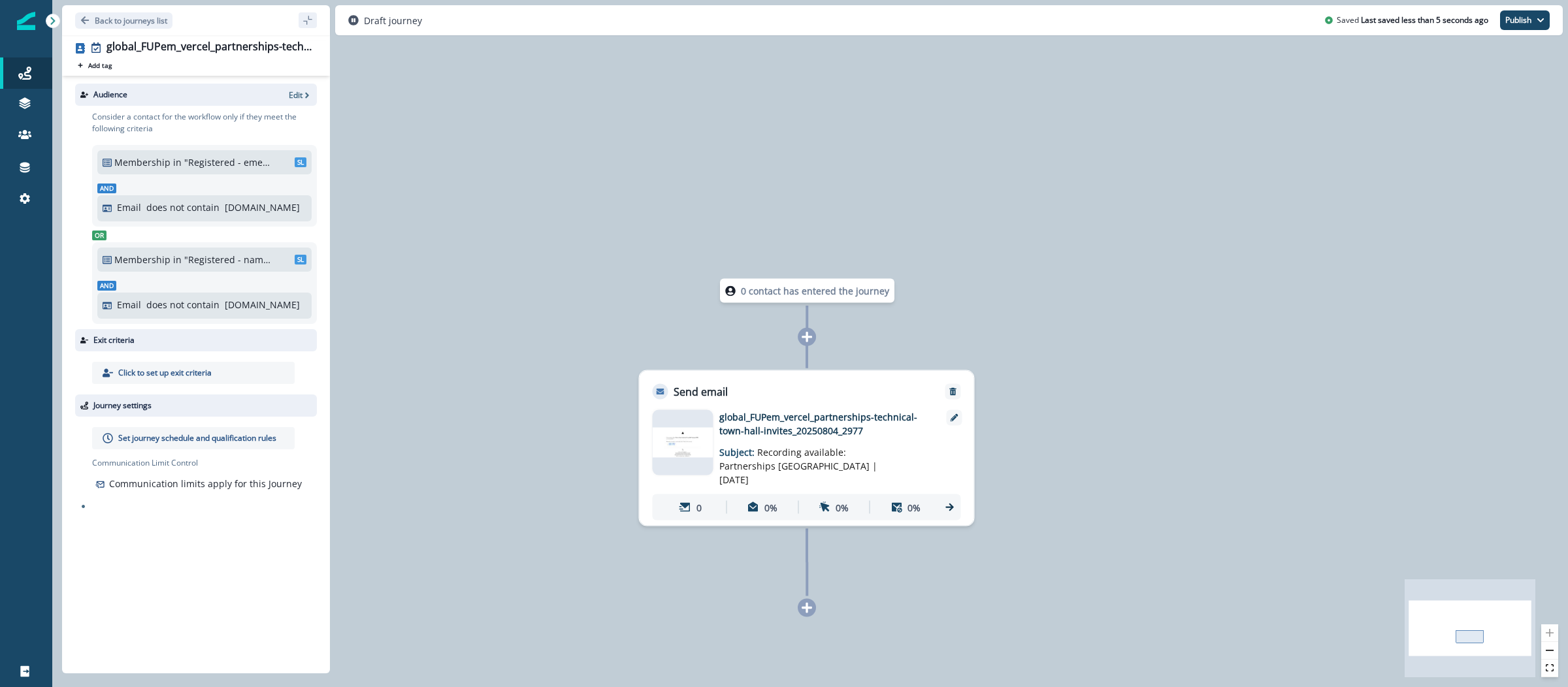
click at [212, 430] on div "Set journey schedule and qualification rules" at bounding box center [194, 439] width 203 height 22
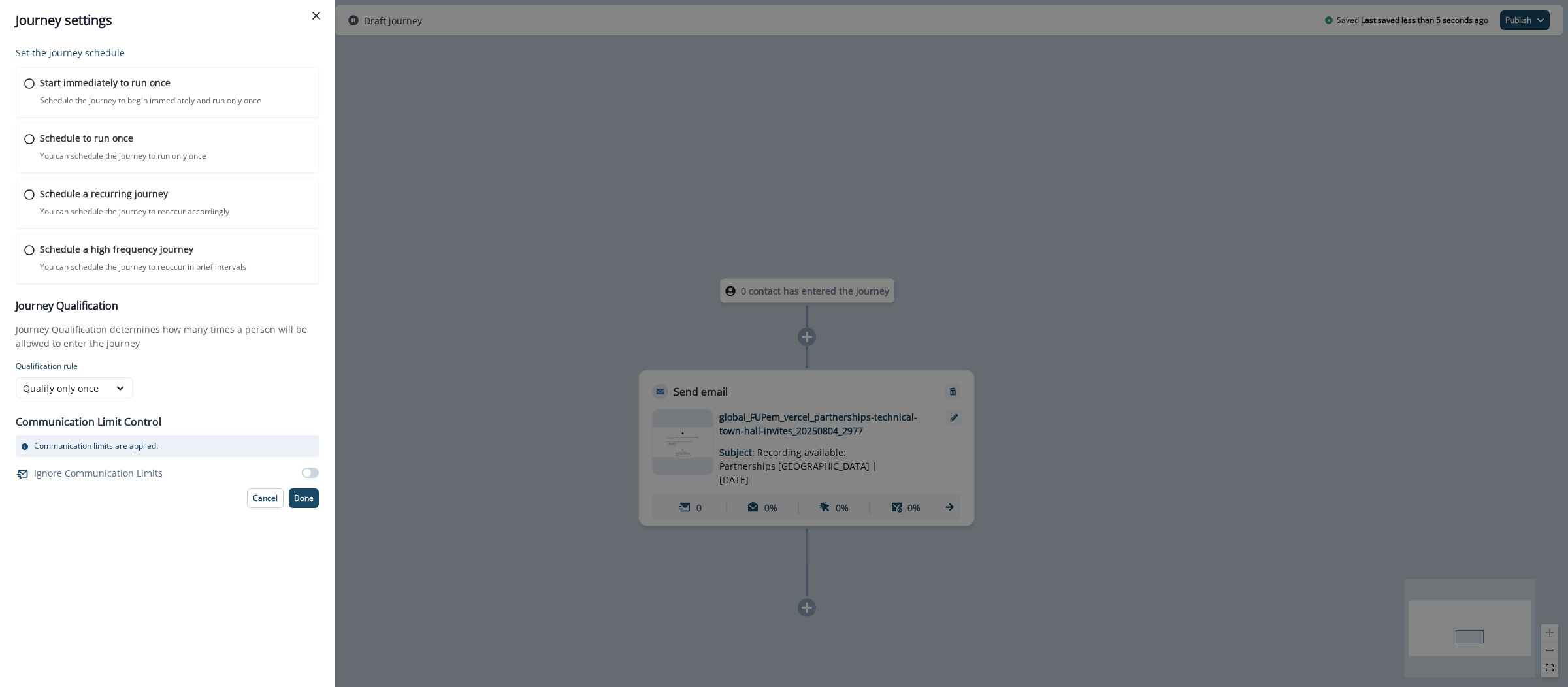
click at [310, 473] on span at bounding box center [307, 472] width 8 height 8
click at [161, 104] on p "Schedule the journey to begin immediately and run only once" at bounding box center [150, 100] width 224 height 12
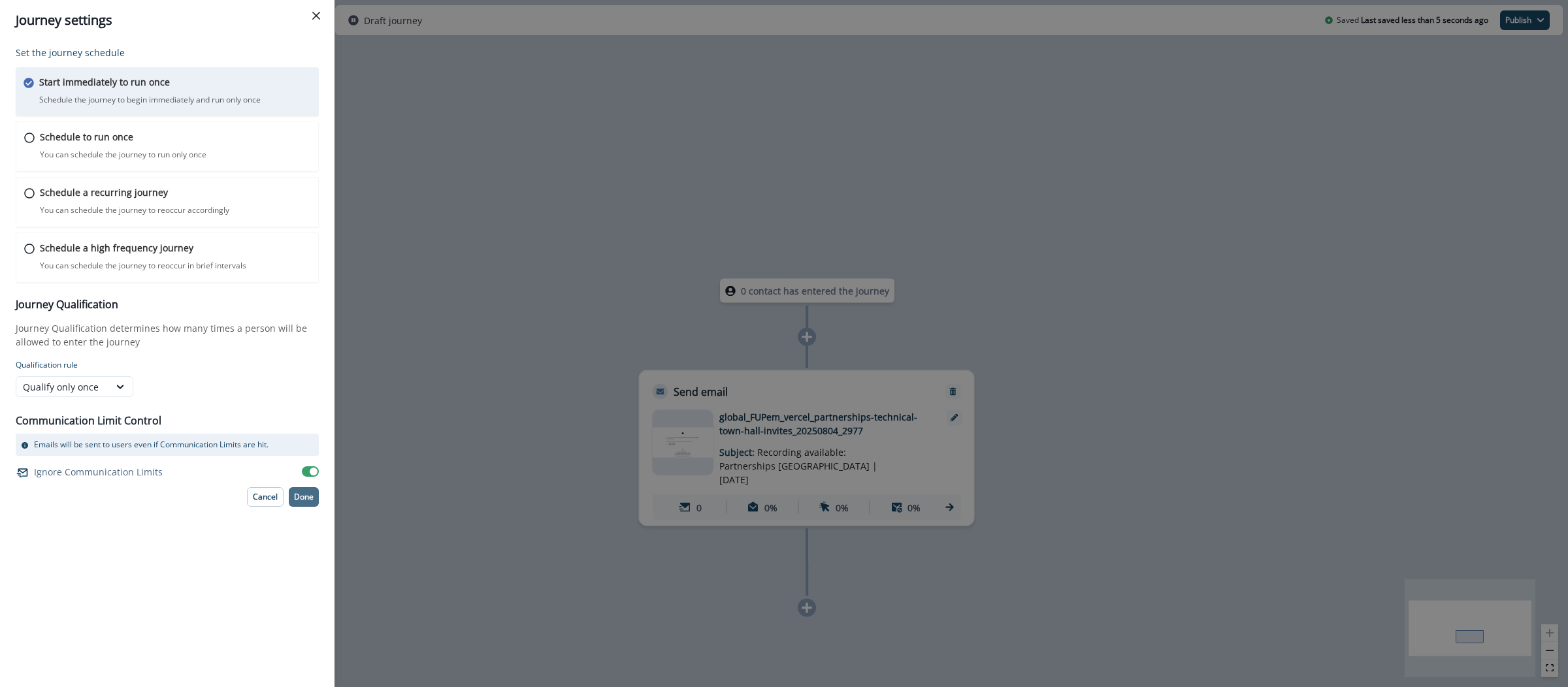
click at [299, 500] on p "Done" at bounding box center [304, 497] width 20 height 9
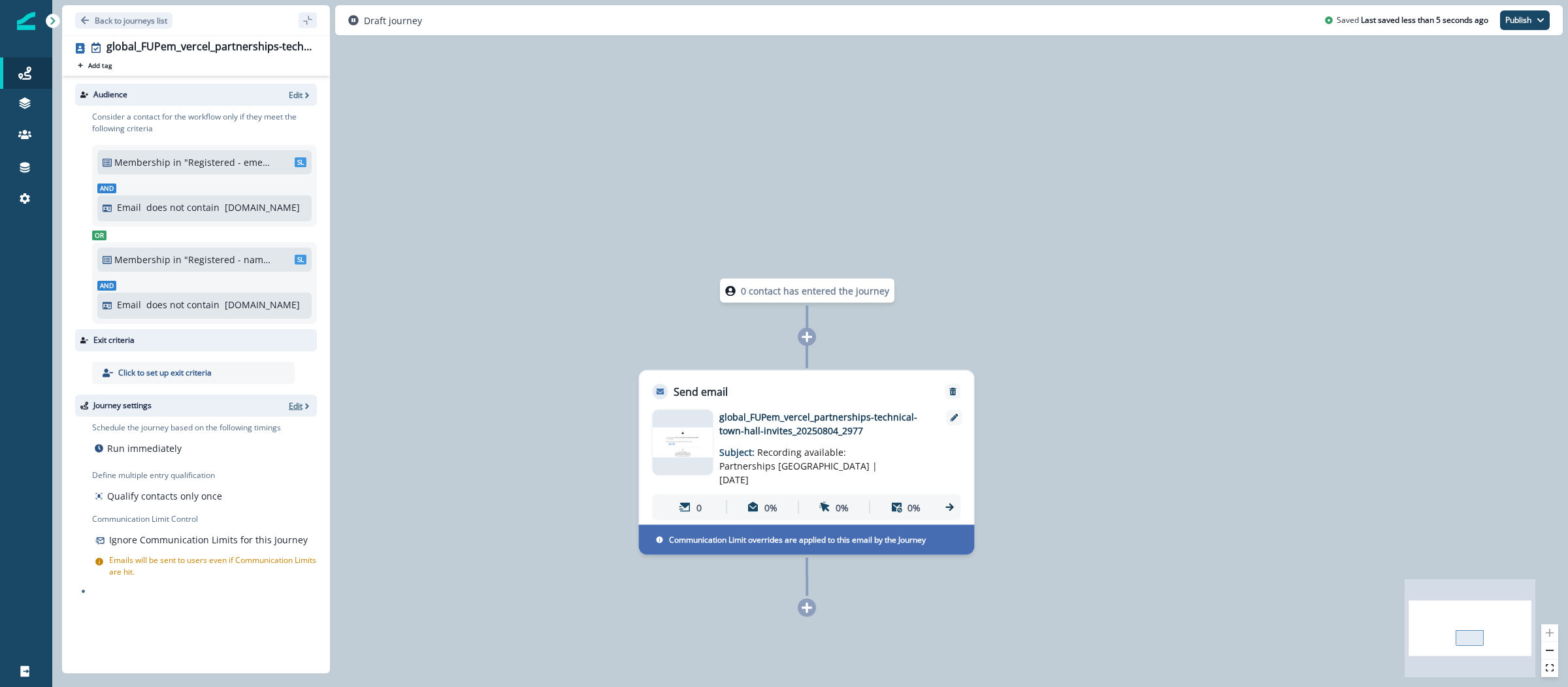
click at [303, 405] on icon "button" at bounding box center [307, 406] width 9 height 9
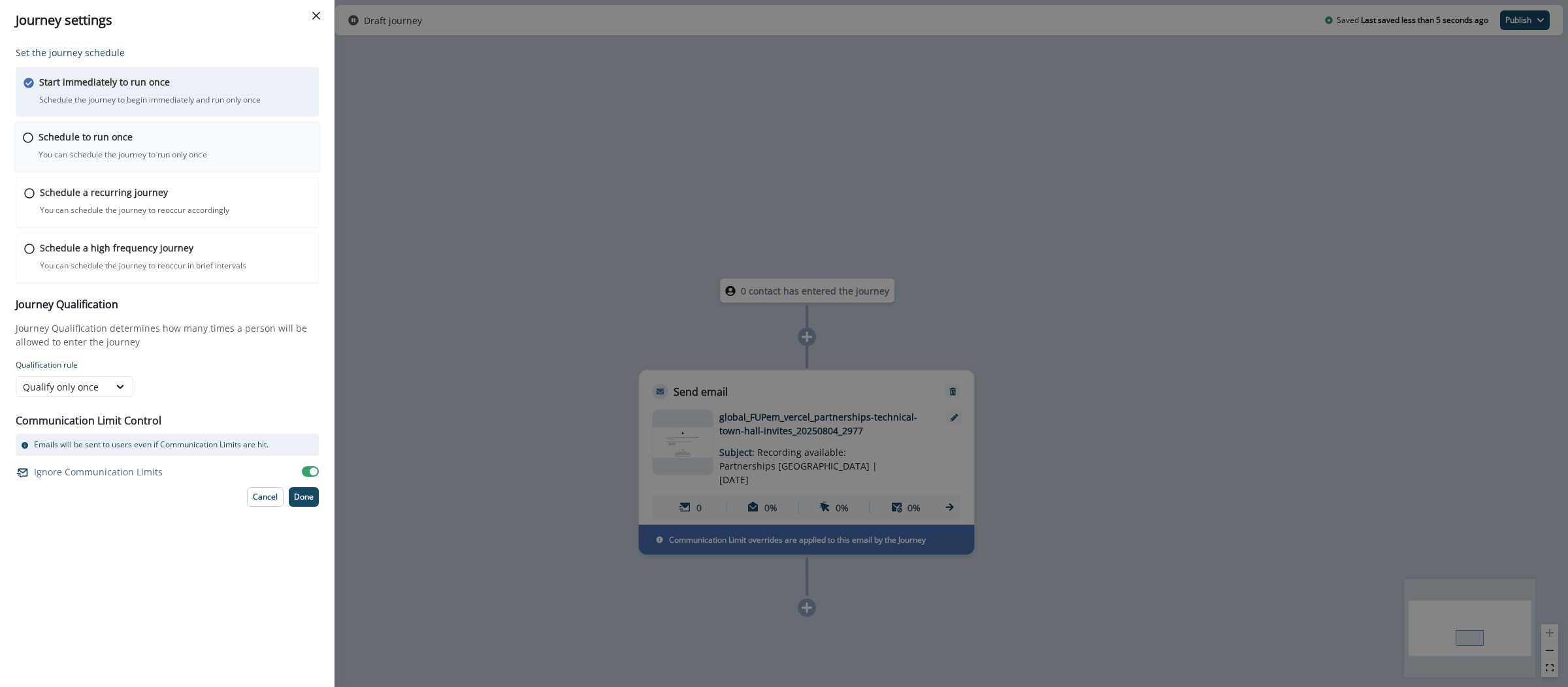
click at [209, 135] on div "Schedule to run once You can schedule the journey to run only once Journey is s…" at bounding box center [175, 145] width 273 height 31
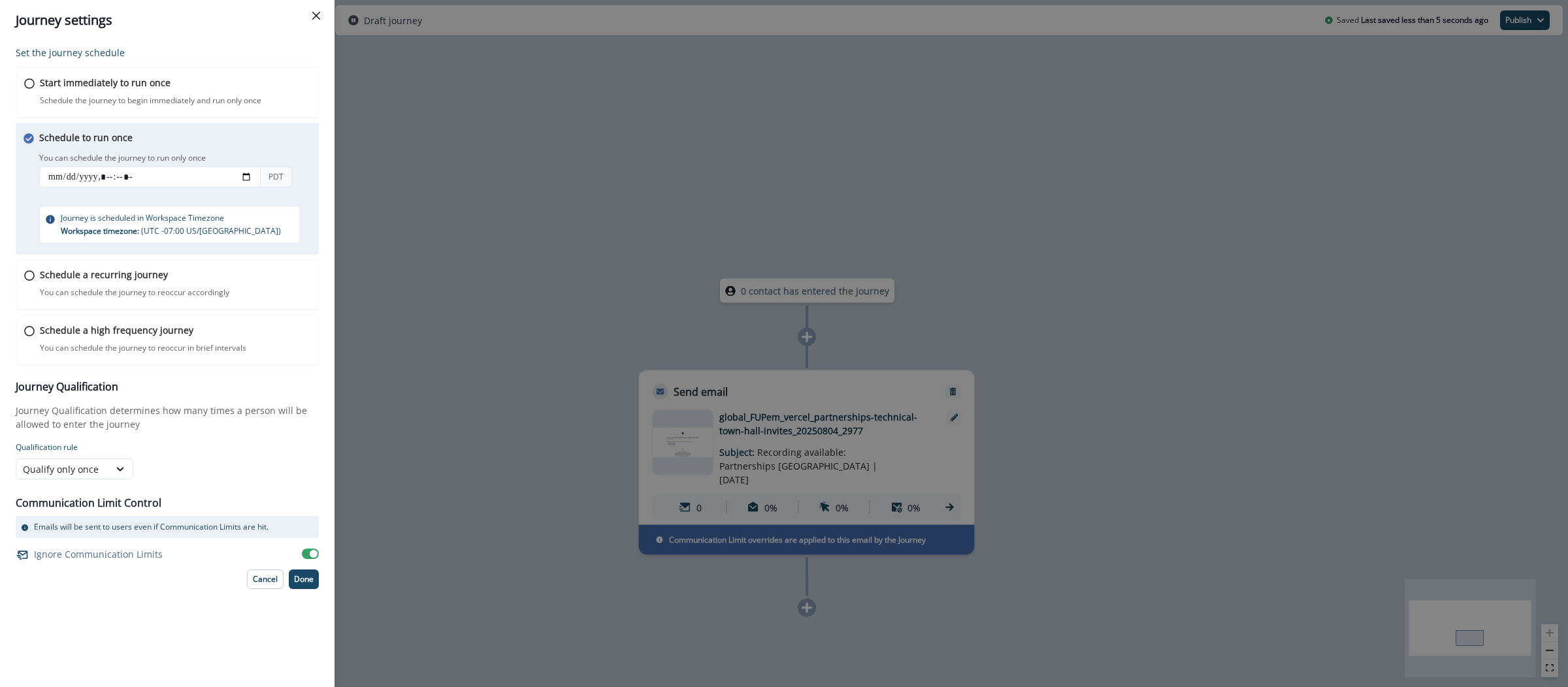
click at [410, 168] on div "Journey settings Set the journey schedule Start immediately to run once Schedul…" at bounding box center [784, 344] width 1568 height 687
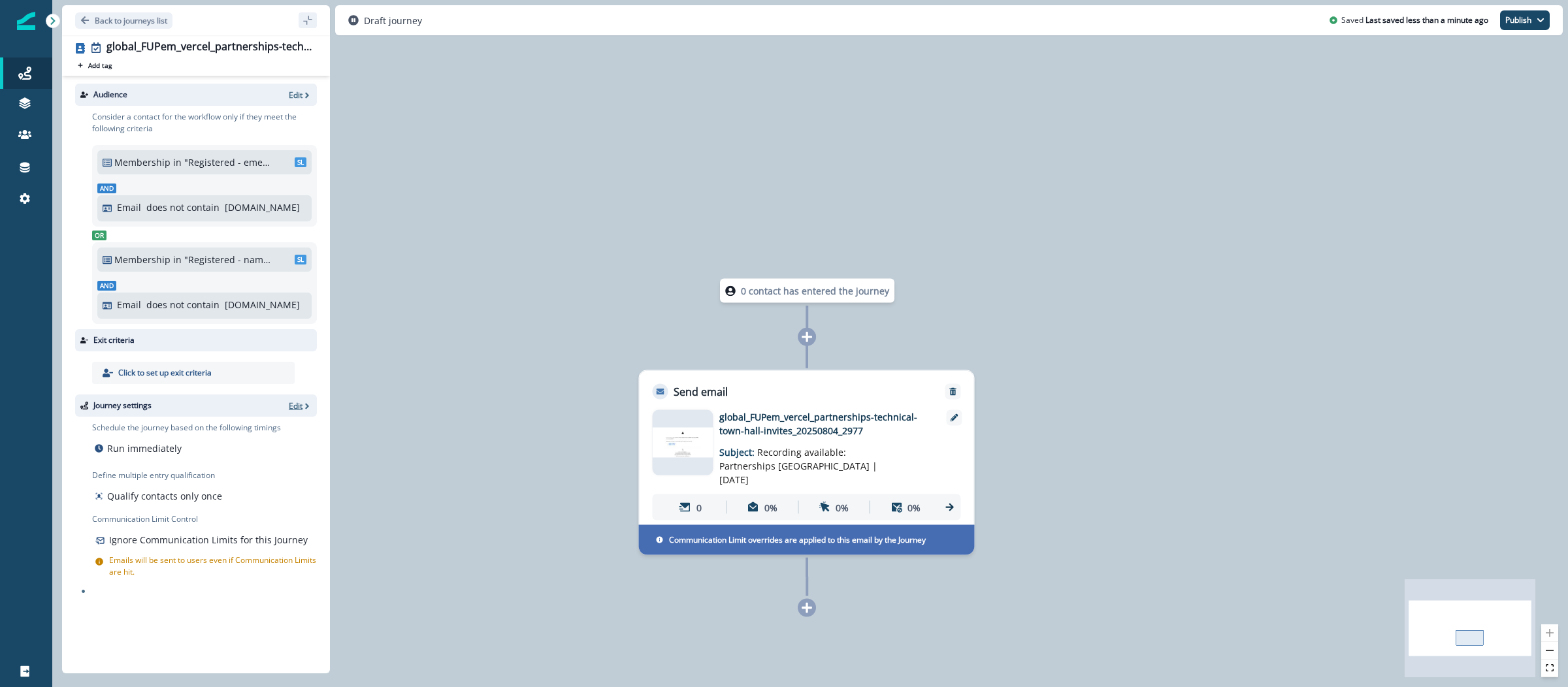
click at [299, 406] on p "Edit" at bounding box center [296, 406] width 14 height 11
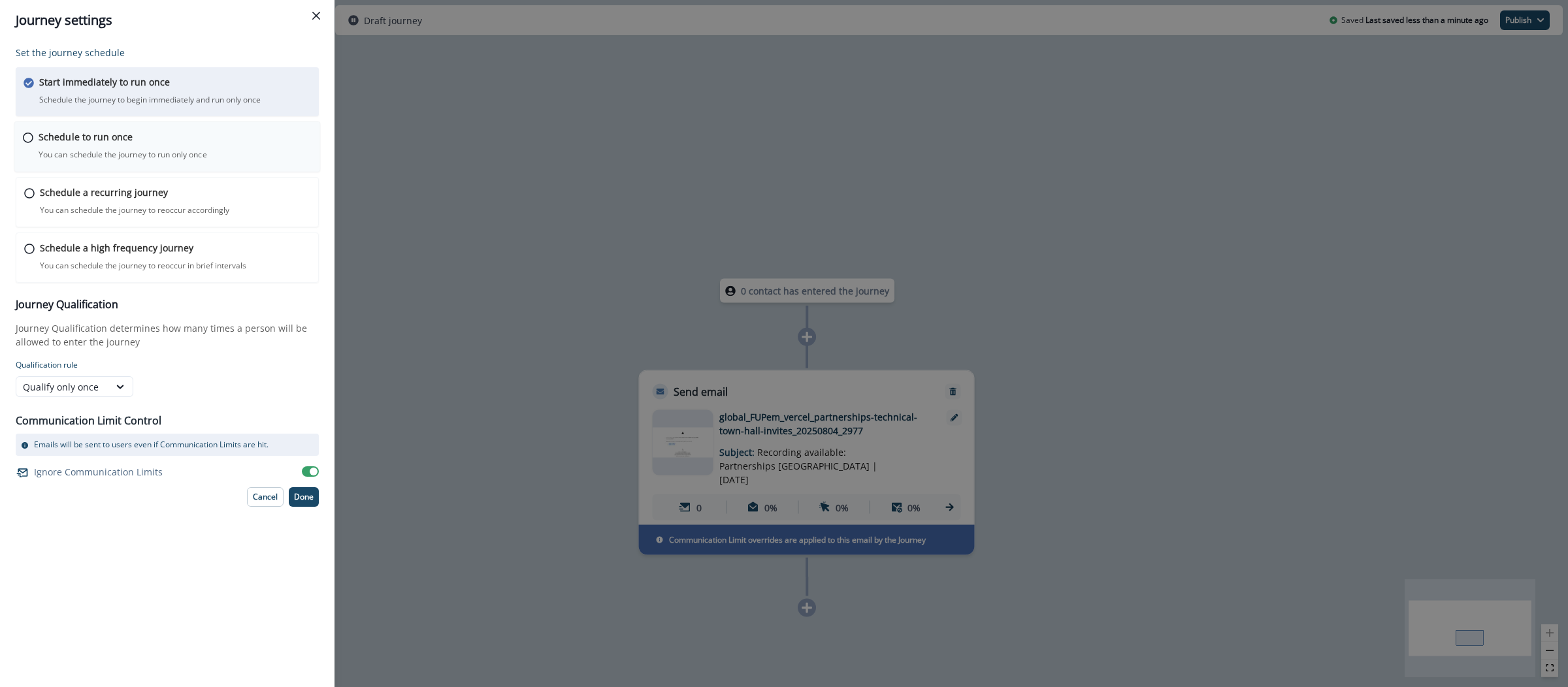
click at [129, 148] on div "Schedule to run once You can schedule the journey to run only once Journey is s…" at bounding box center [175, 145] width 273 height 31
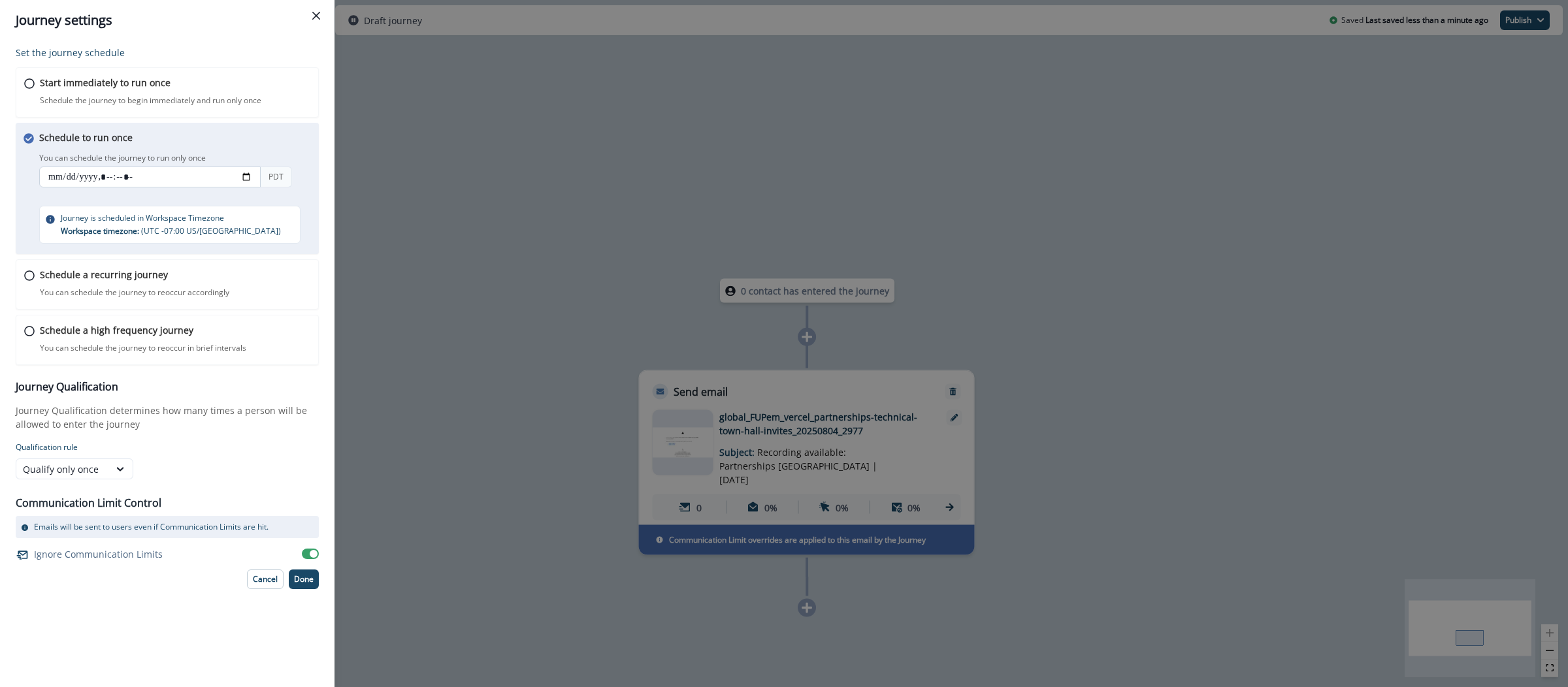
click at [249, 176] on input "datetime-local" at bounding box center [149, 177] width 221 height 21
type input "**********"
click at [332, 403] on div "Set the journey schedule Start immediately to run once Schedule the journey to …" at bounding box center [167, 364] width 335 height 646
click at [297, 584] on p "Done" at bounding box center [304, 579] width 20 height 9
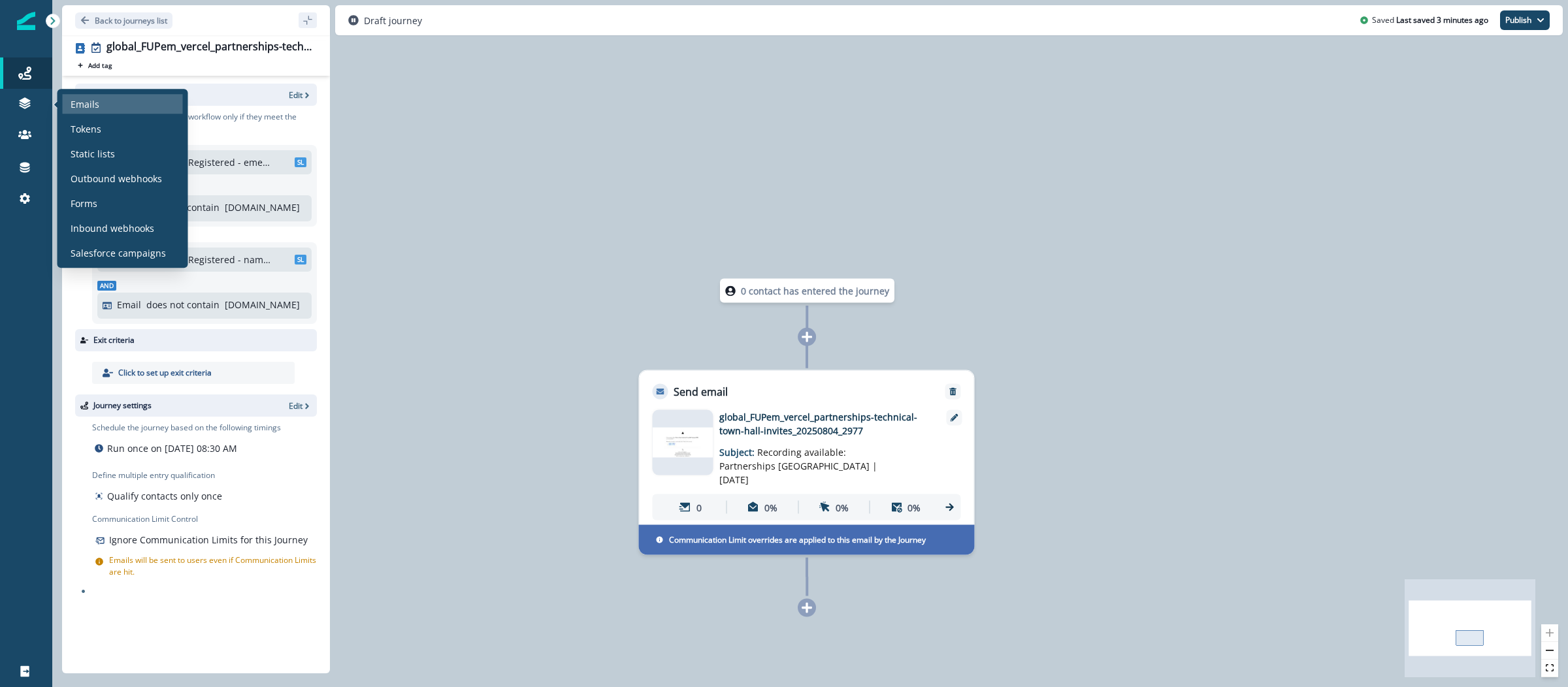
click at [68, 106] on div "Emails" at bounding box center [123, 104] width 120 height 20
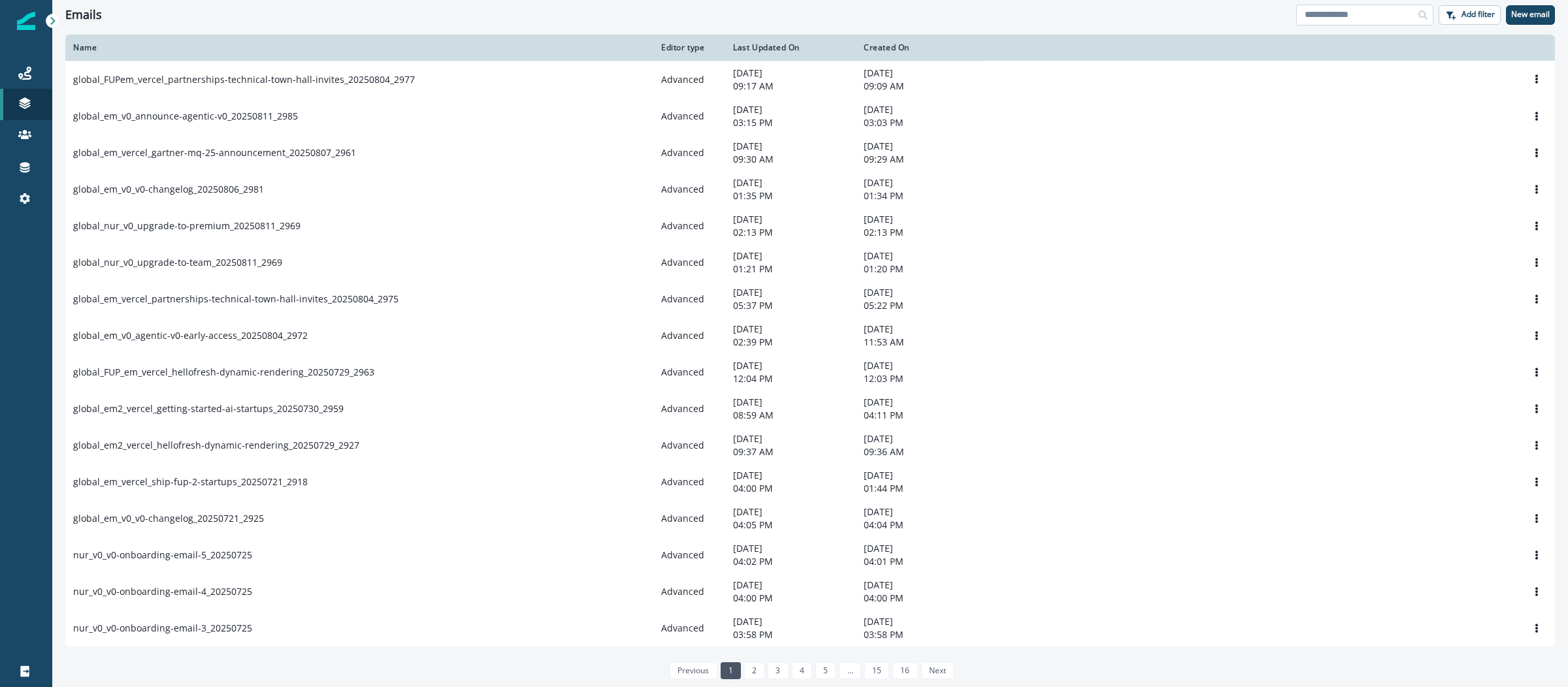
click at [1324, 18] on input at bounding box center [1365, 15] width 137 height 21
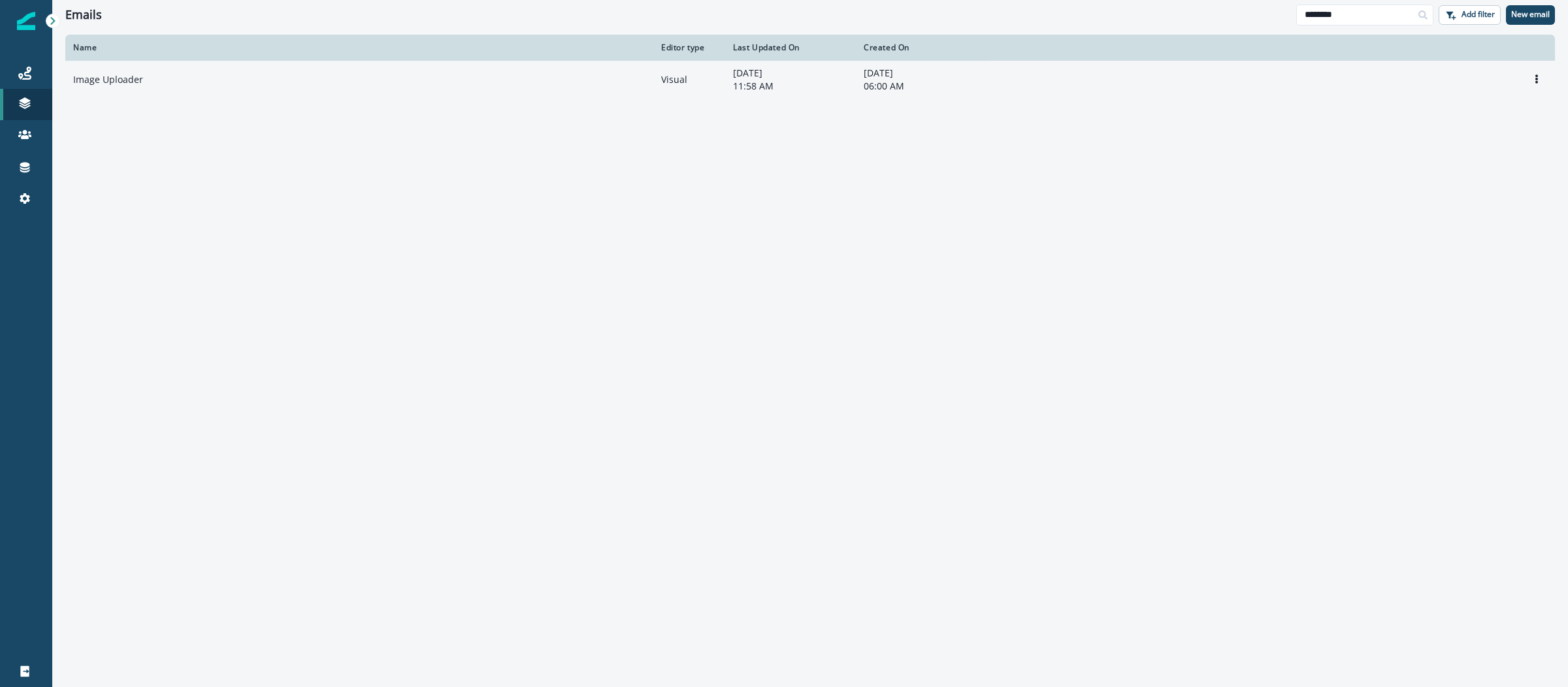
type input "********"
click at [134, 85] on p "Image Uploader" at bounding box center [108, 80] width 70 height 13
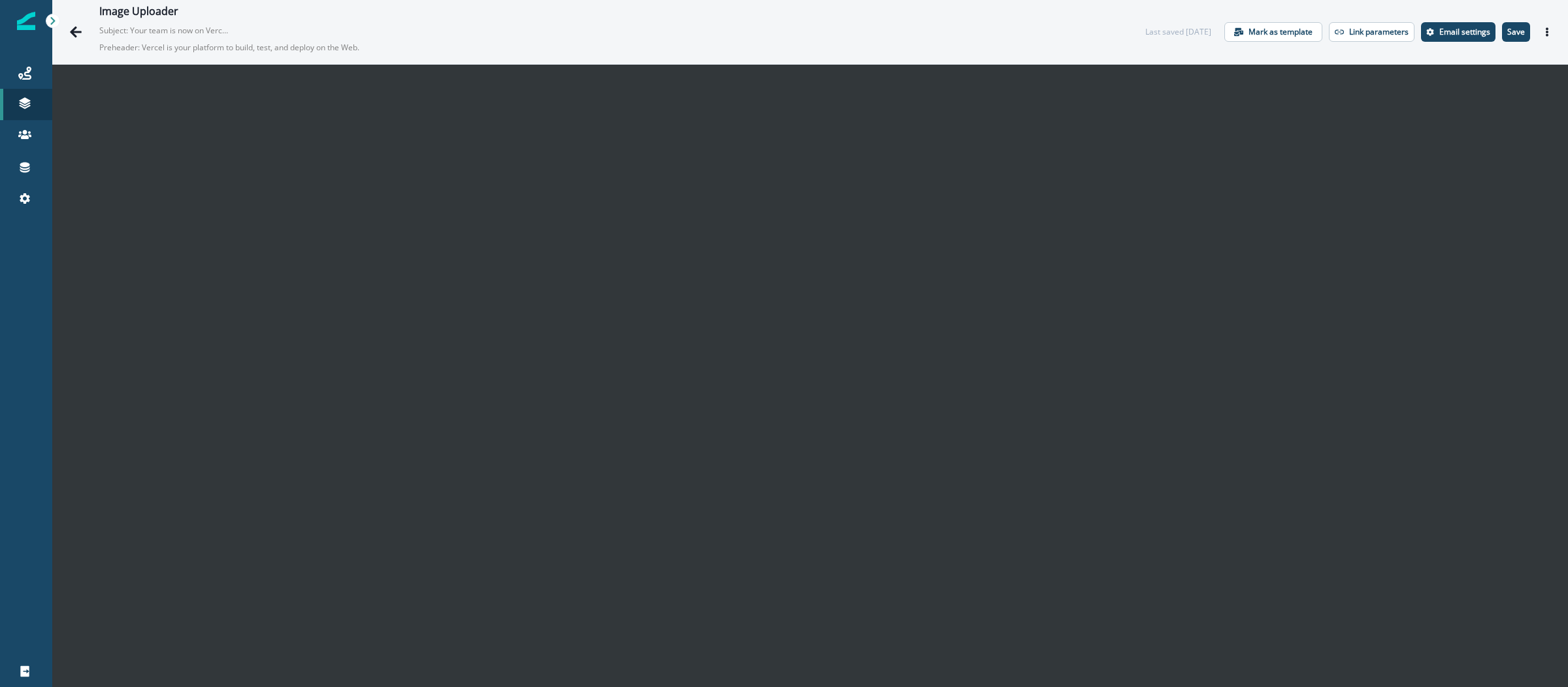
click at [29, 22] on img at bounding box center [26, 21] width 18 height 18
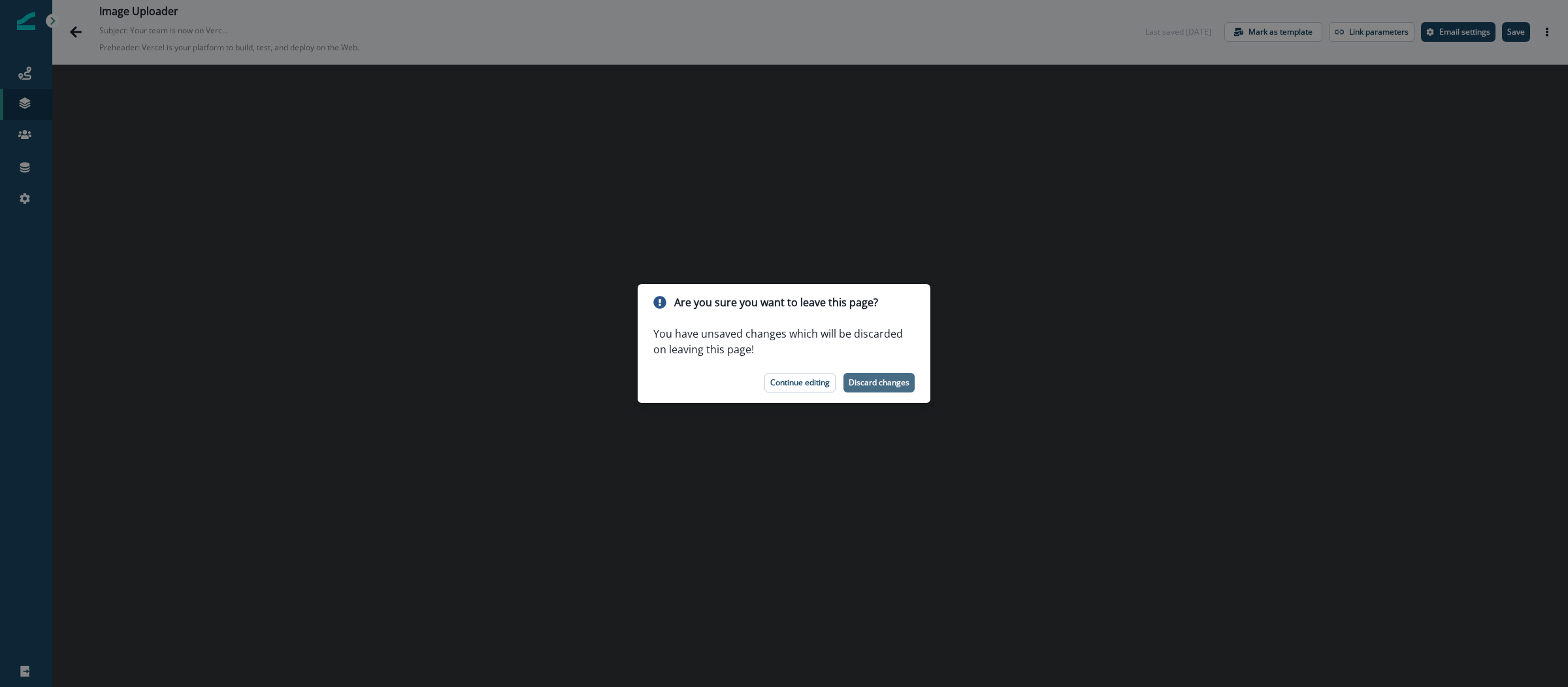
click at [858, 387] on p "Discard changes" at bounding box center [879, 382] width 61 height 9
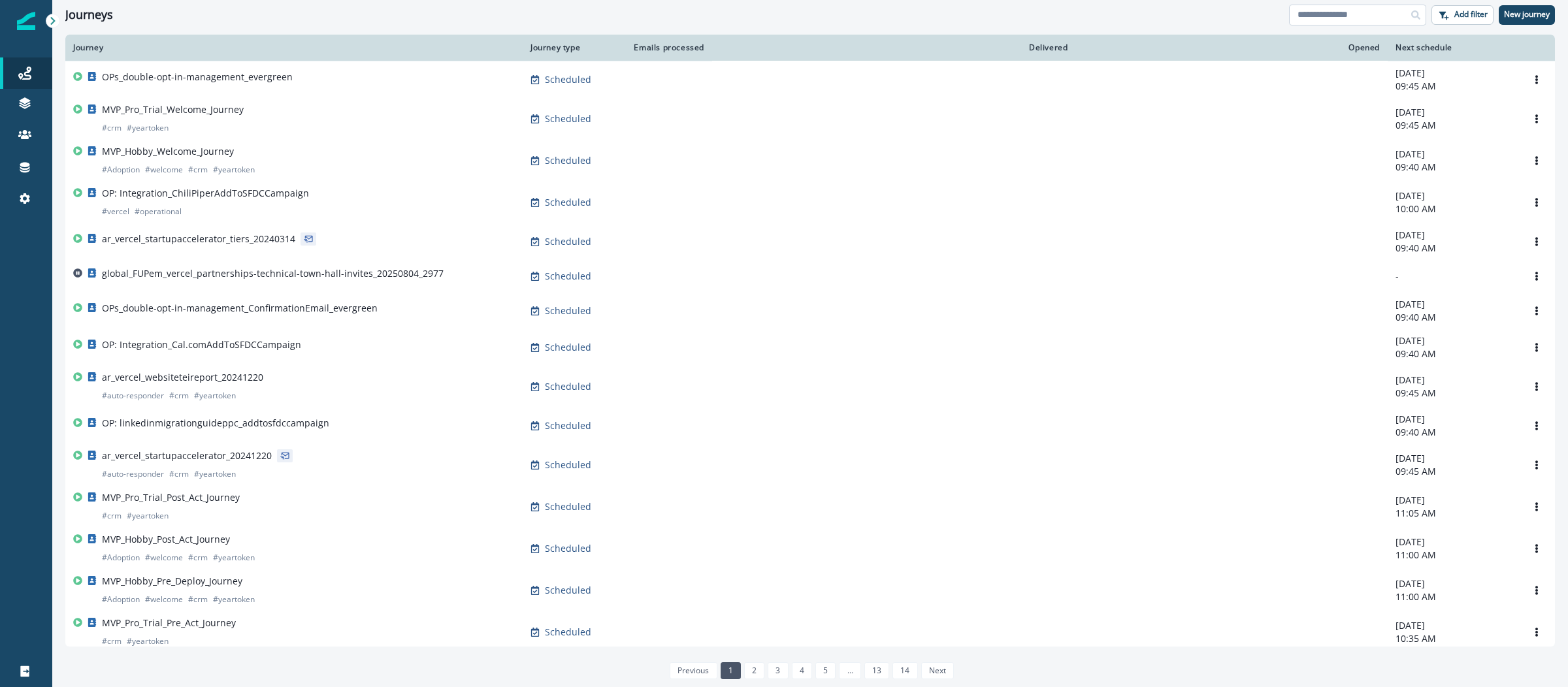
click at [1310, 22] on input at bounding box center [1357, 15] width 137 height 21
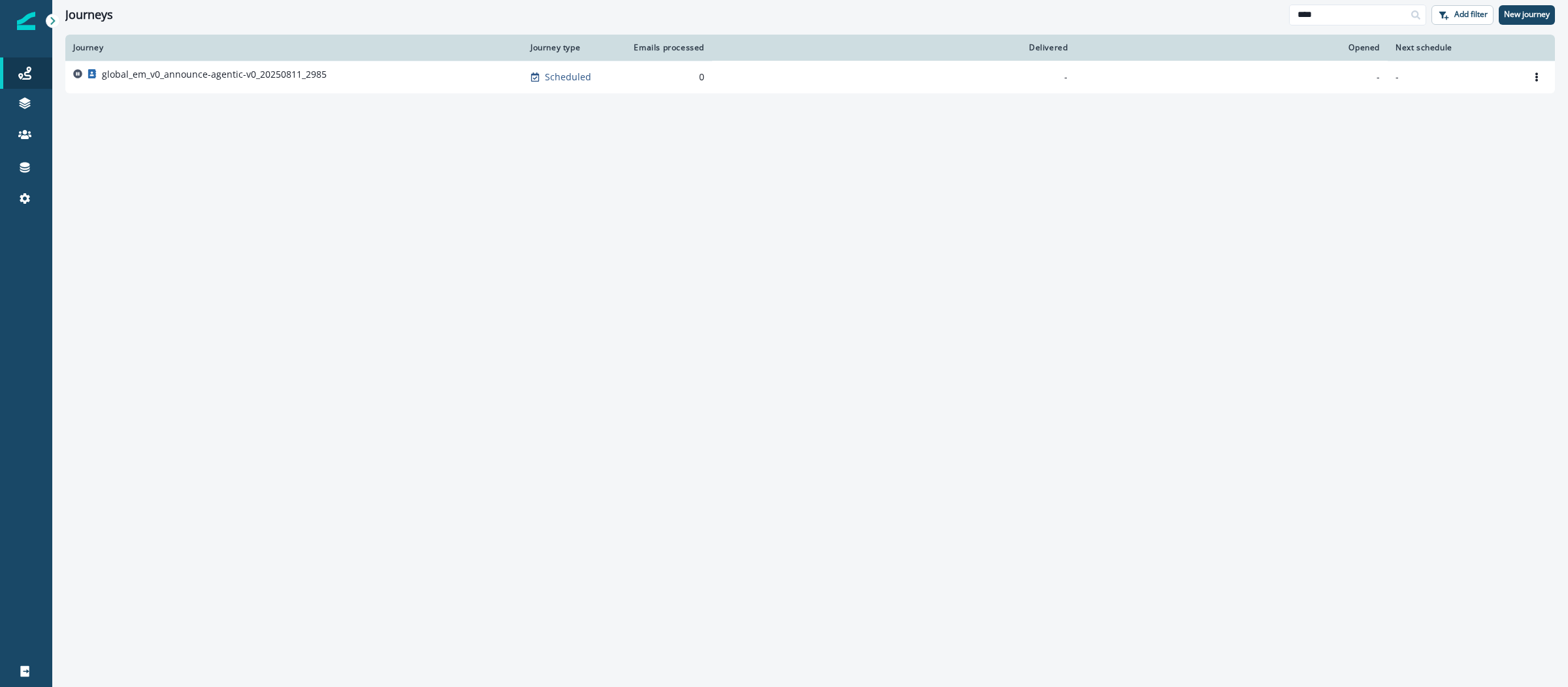
type input "****"
click at [226, 68] on p "global_em_v0_announce-agentic-v0_20250811_2985" at bounding box center [215, 74] width 225 height 13
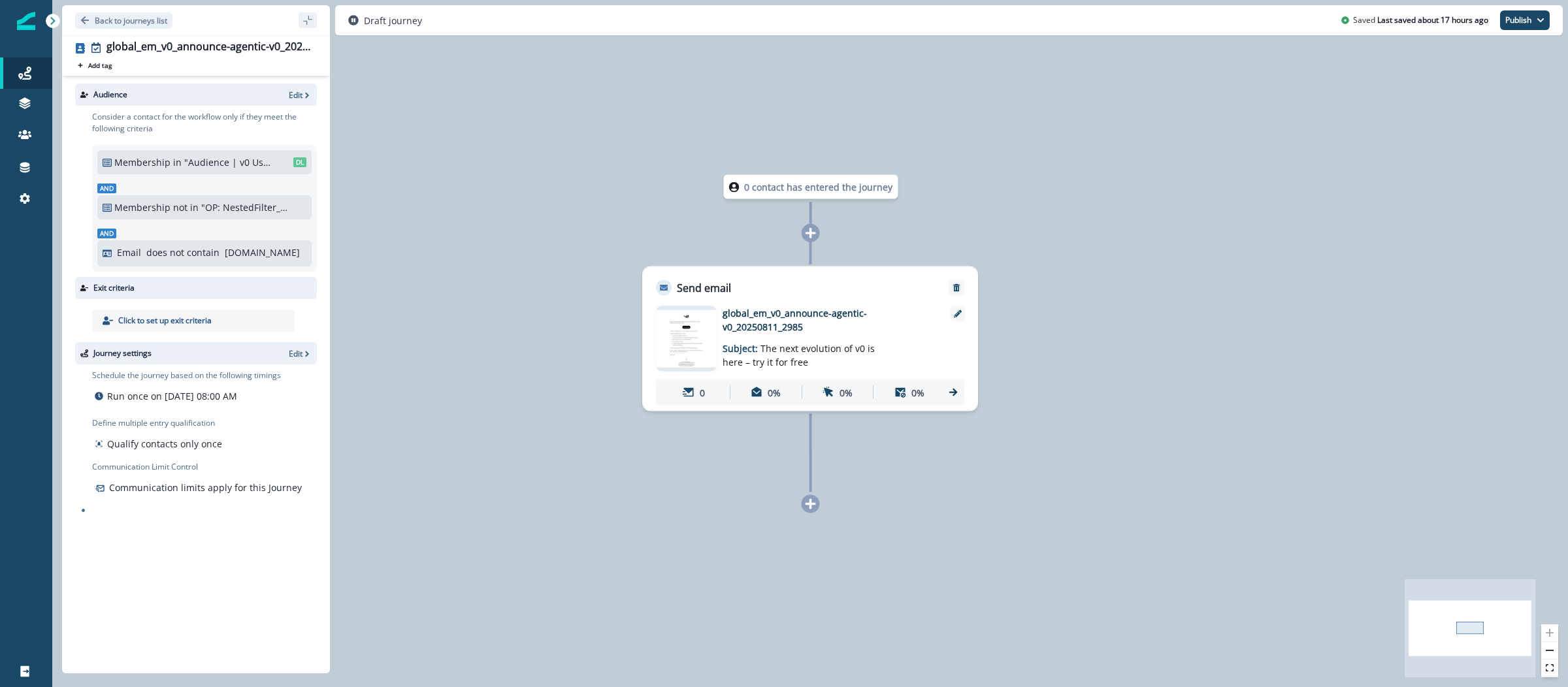
click at [674, 325] on img at bounding box center [686, 339] width 61 height 57
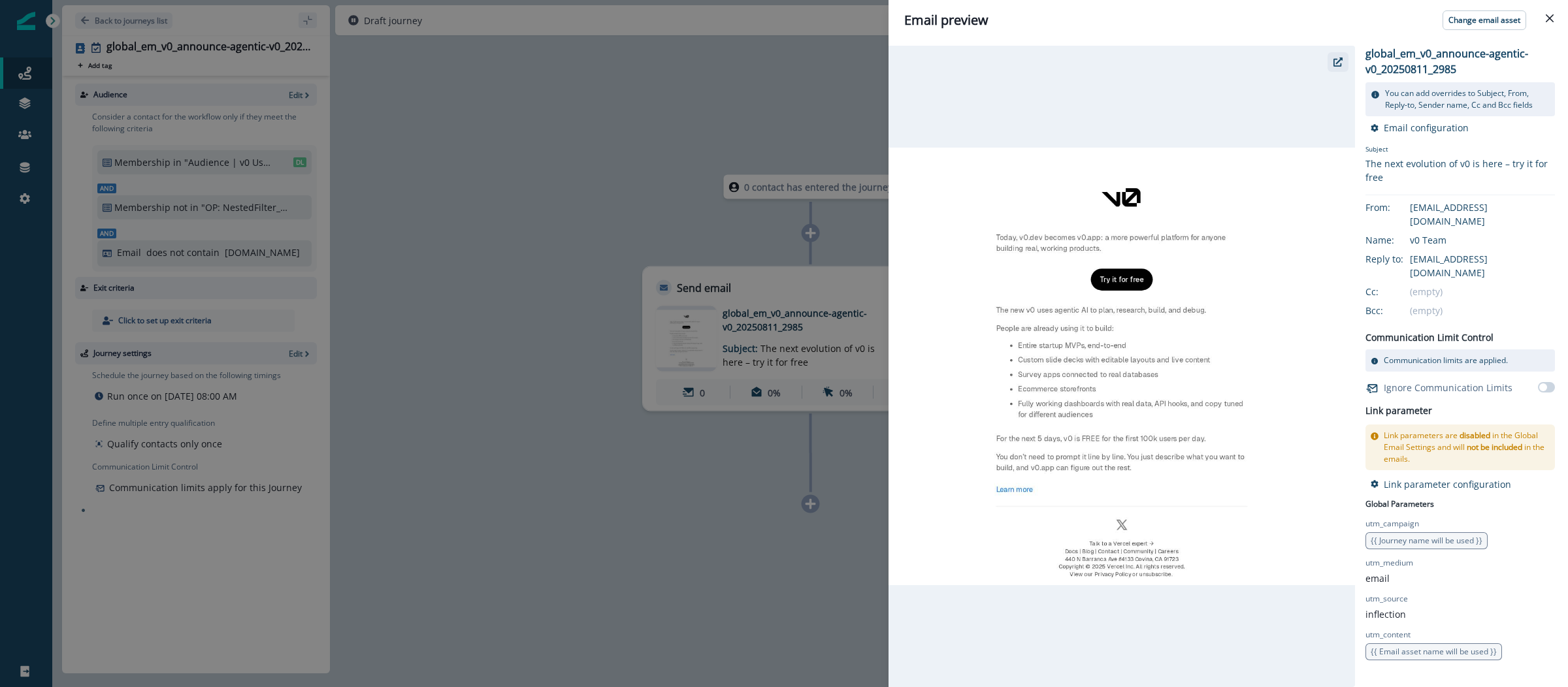
click at [1334, 63] on icon "button" at bounding box center [1338, 62] width 9 height 9
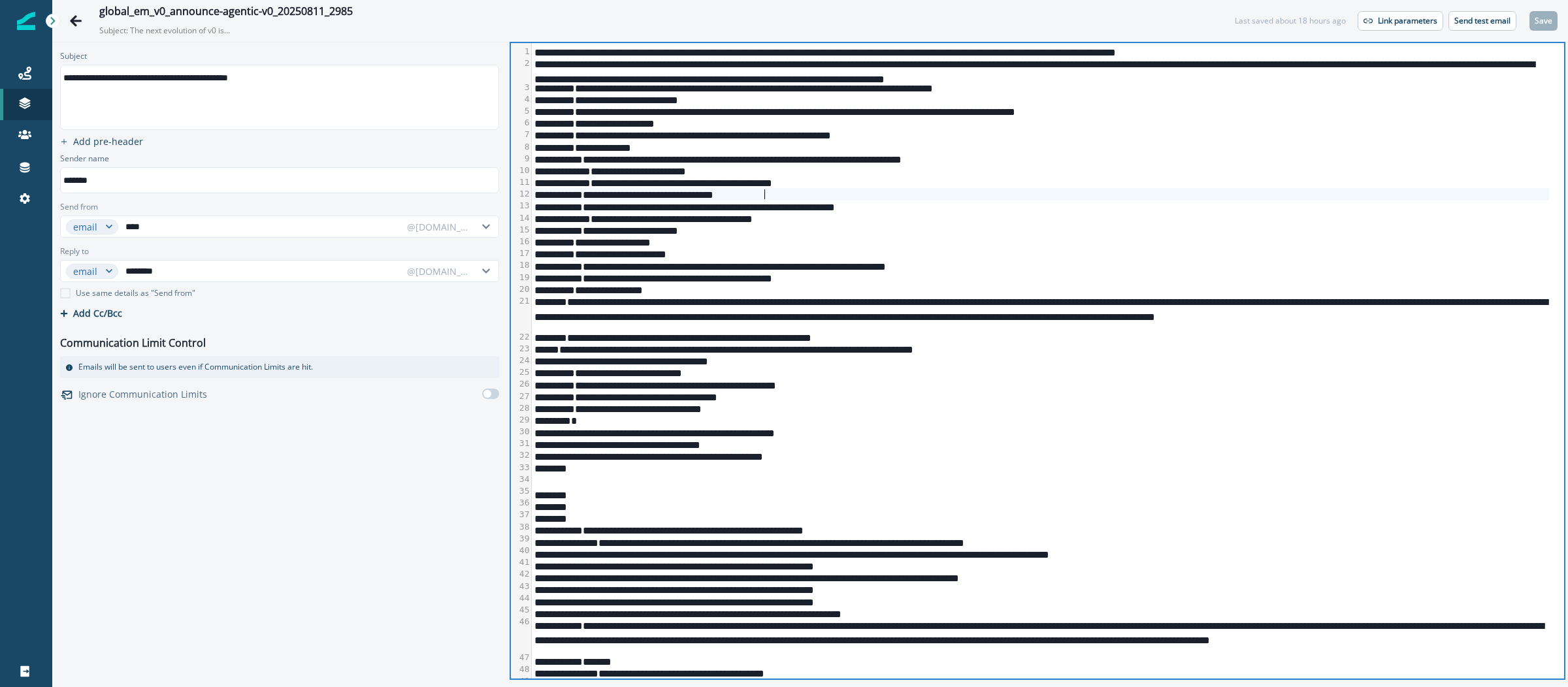
click at [948, 189] on div "**********" at bounding box center [1041, 194] width 1017 height 12
click at [1017, 394] on div "**********" at bounding box center [1041, 397] width 1017 height 12
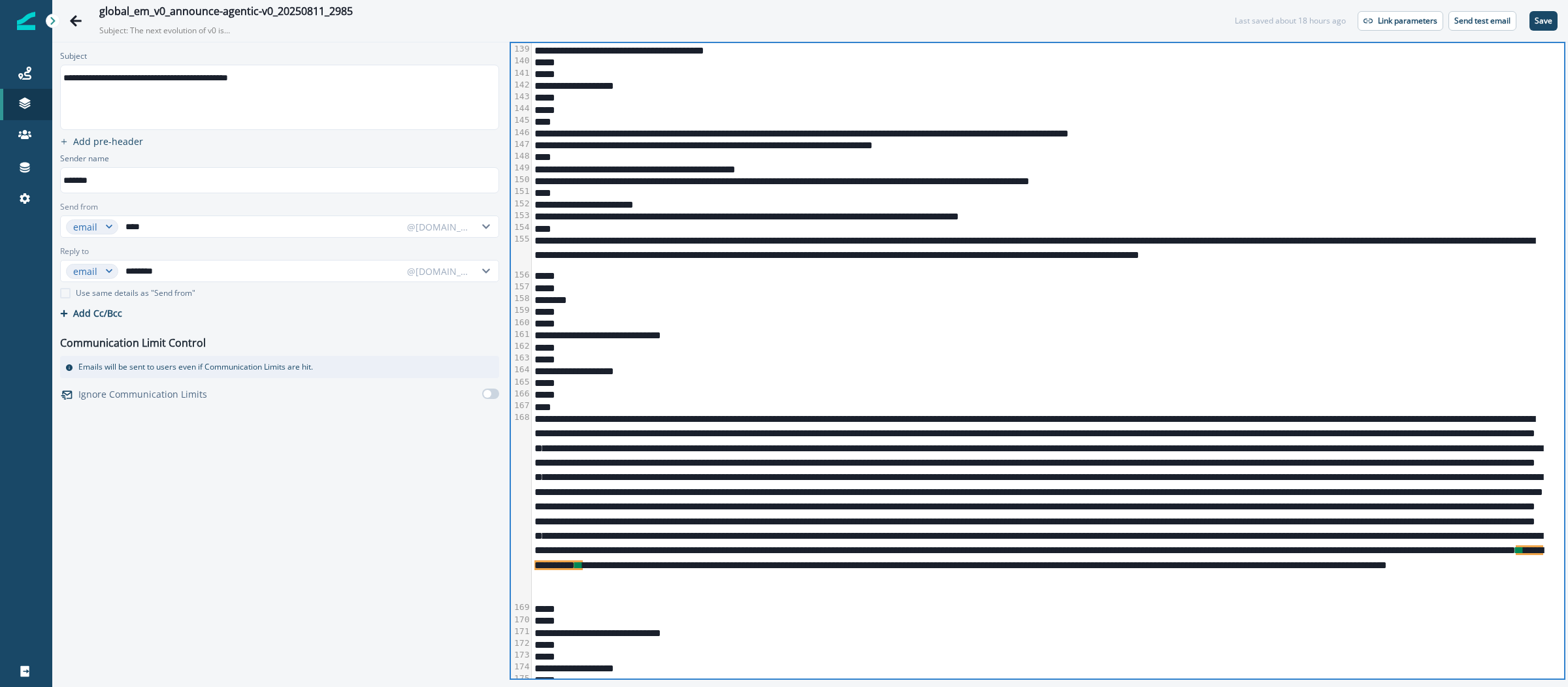
scroll to position [2478, 0]
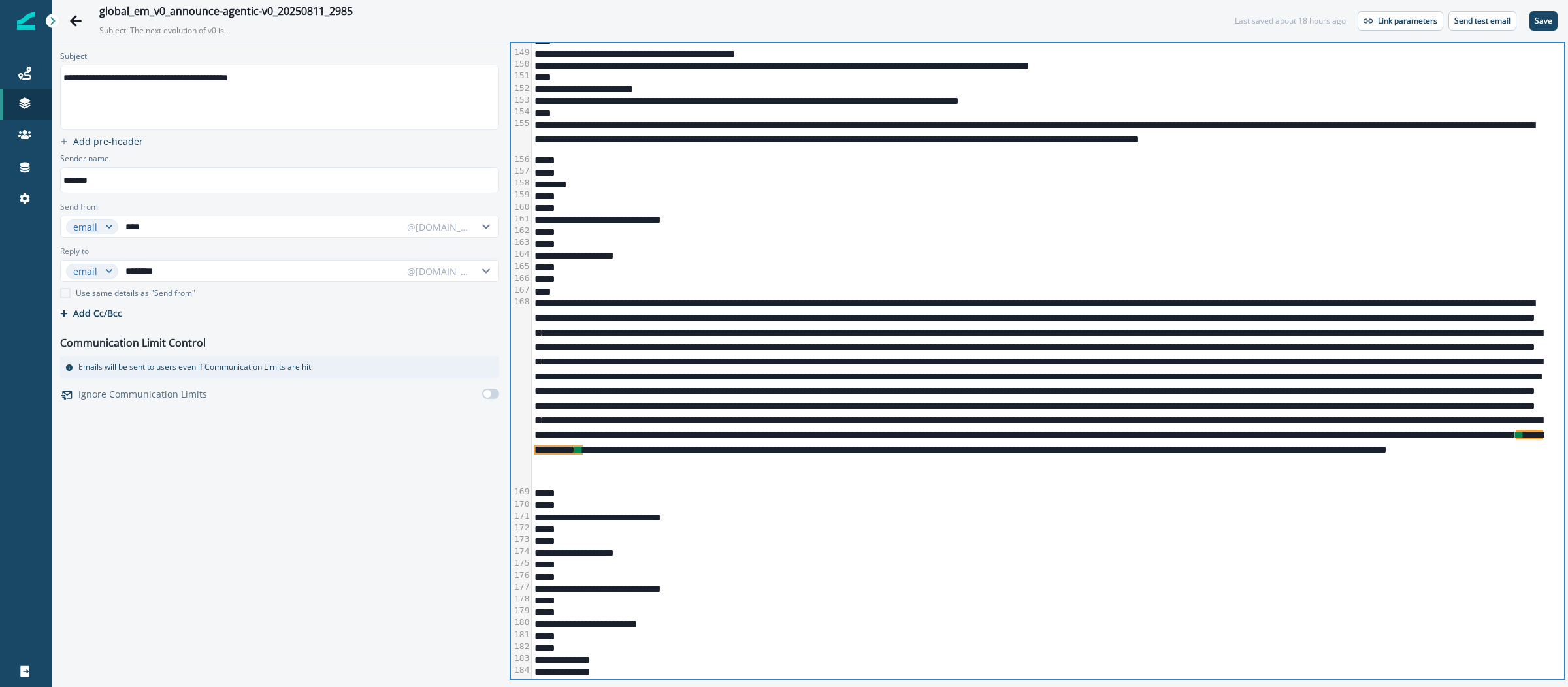
drag, startPoint x: 1228, startPoint y: 470, endPoint x: 1239, endPoint y: 464, distance: 12.5
click at [1229, 469] on div "**********" at bounding box center [1041, 391] width 1017 height 190
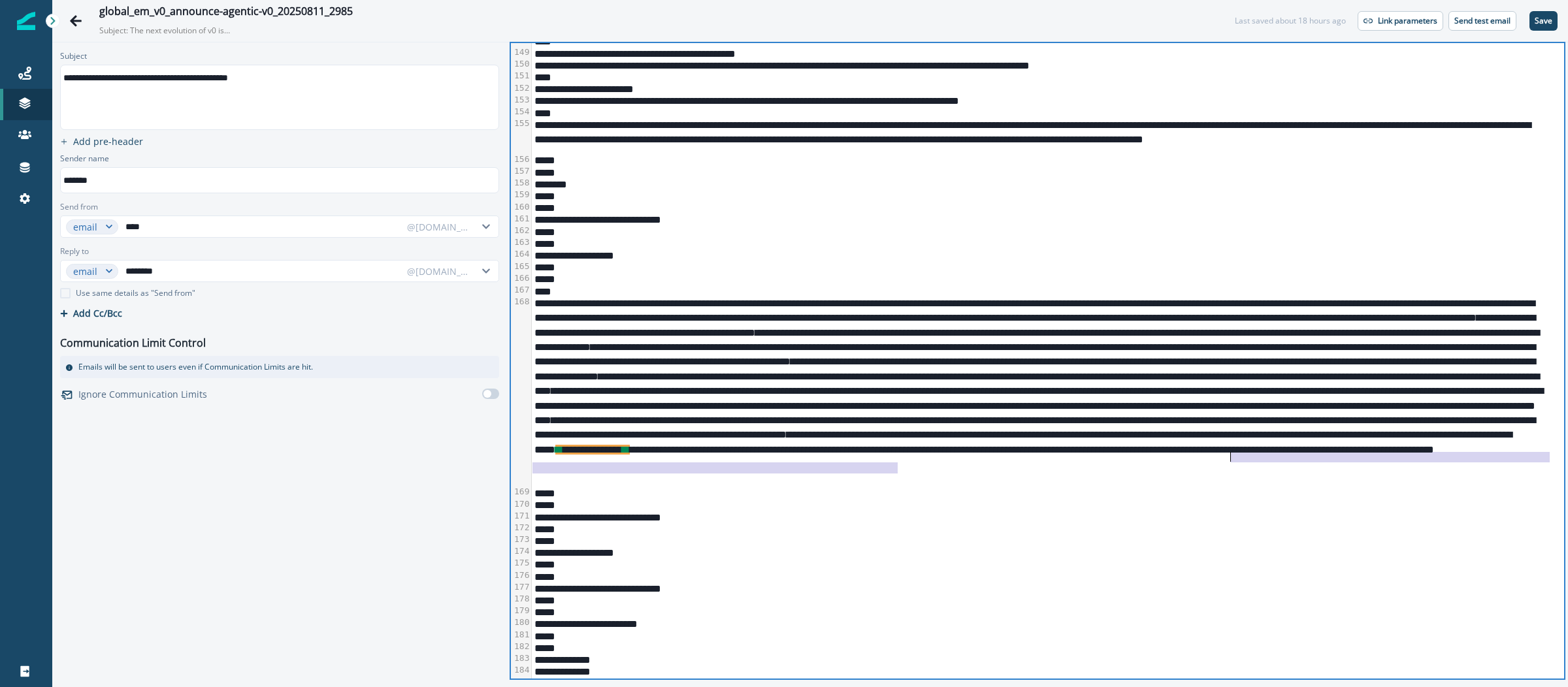
drag, startPoint x: 899, startPoint y: 466, endPoint x: 1233, endPoint y: 458, distance: 334.1
click at [1233, 458] on div "**********" at bounding box center [1041, 391] width 1017 height 190
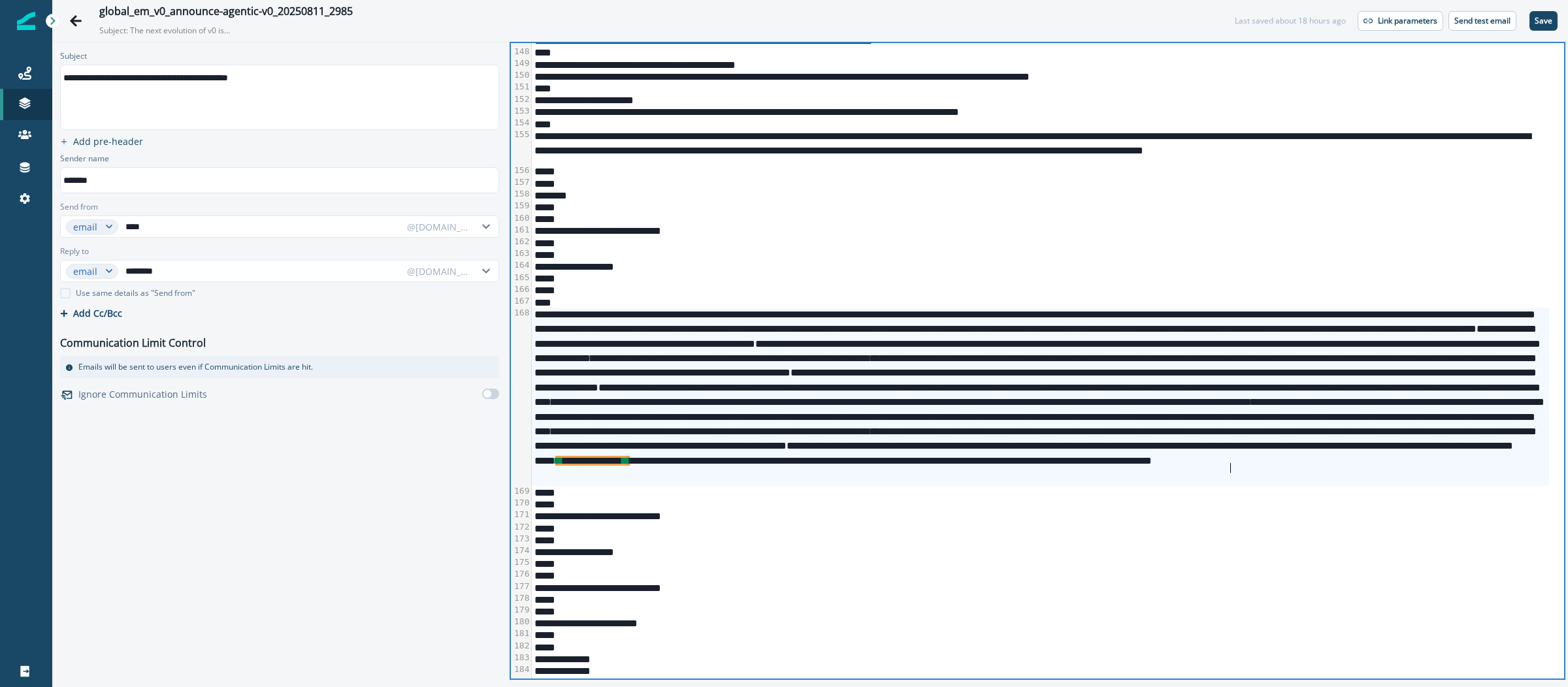
scroll to position [2467, 0]
click at [1544, 23] on p "Save" at bounding box center [1544, 21] width 18 height 9
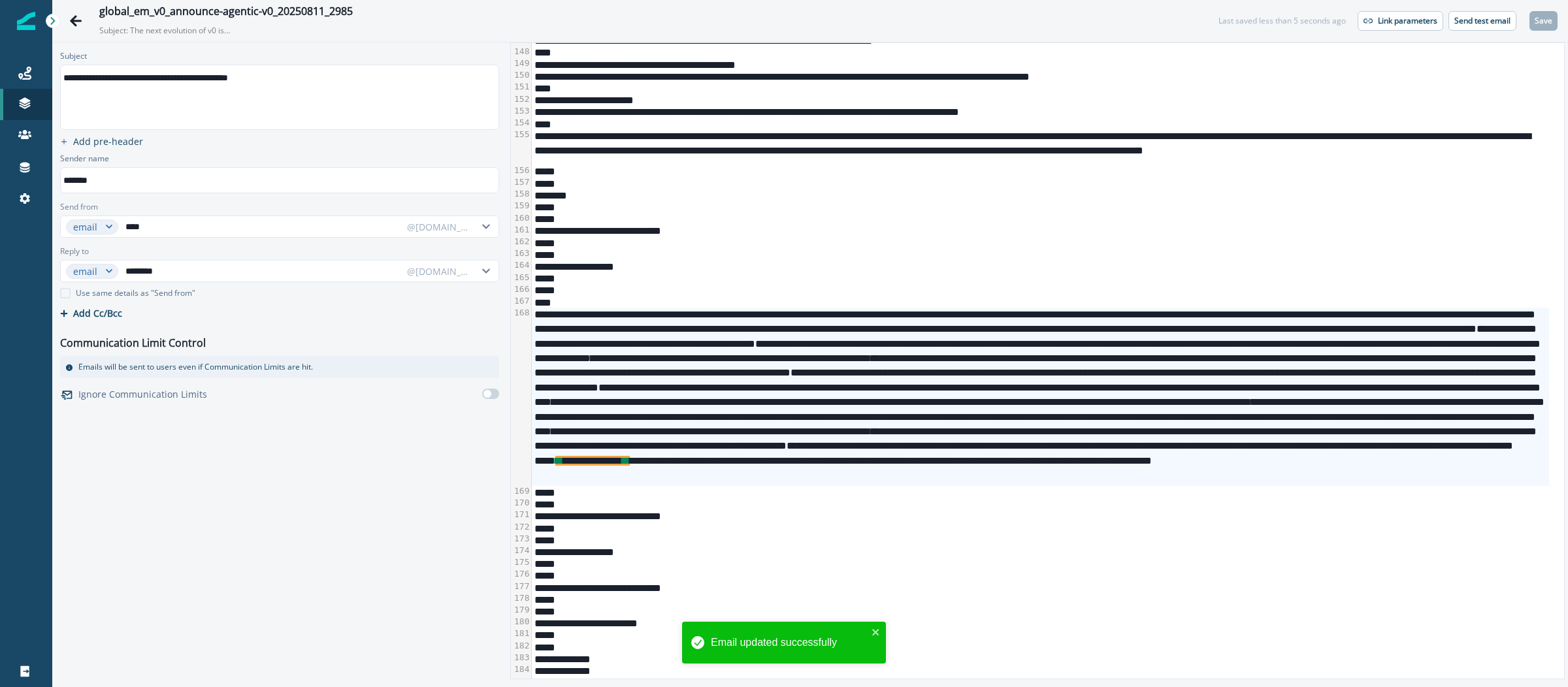
click at [237, 73] on div "**********" at bounding box center [278, 78] width 436 height 20
click at [238, 73] on div "**********" at bounding box center [278, 78] width 436 height 20
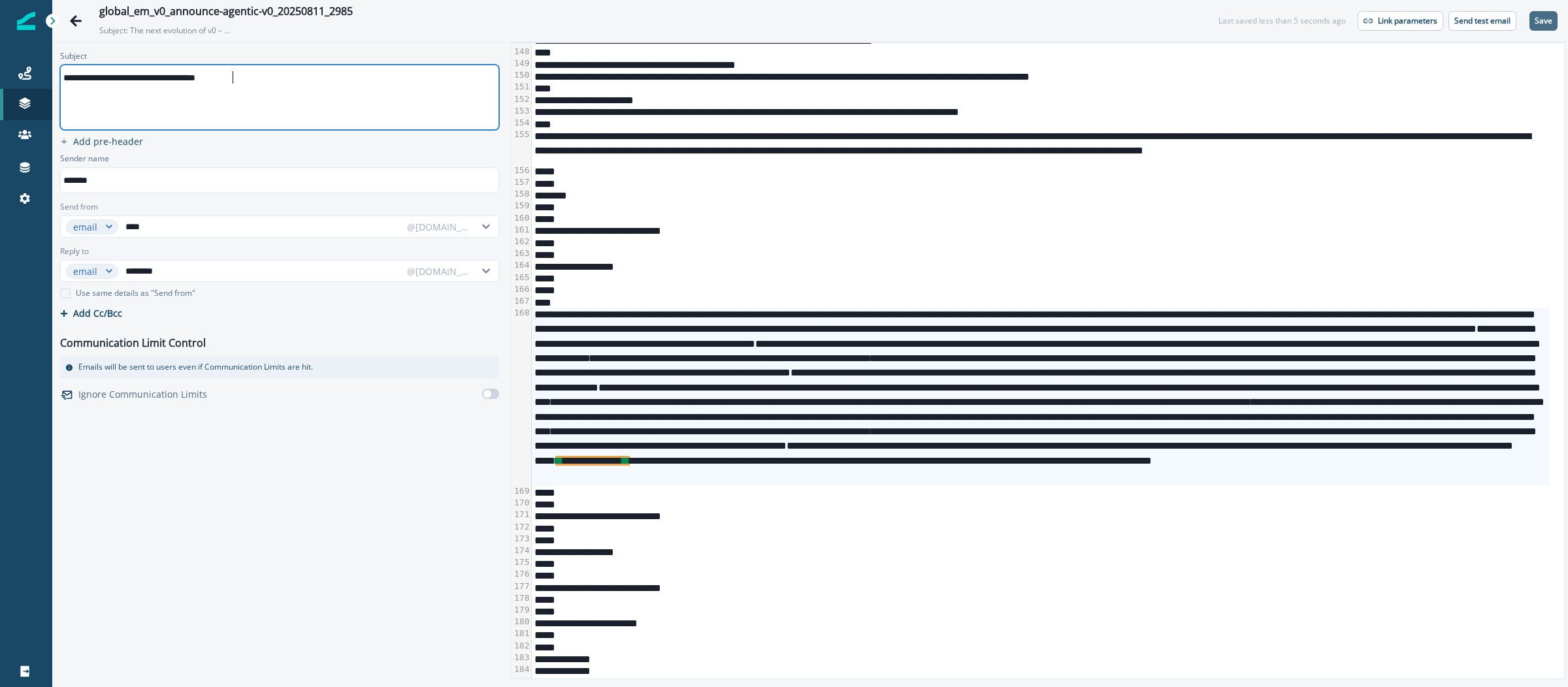
click at [1545, 16] on p "Save" at bounding box center [1544, 21] width 18 height 9
click at [1481, 26] on button "Send test email" at bounding box center [1482, 21] width 68 height 20
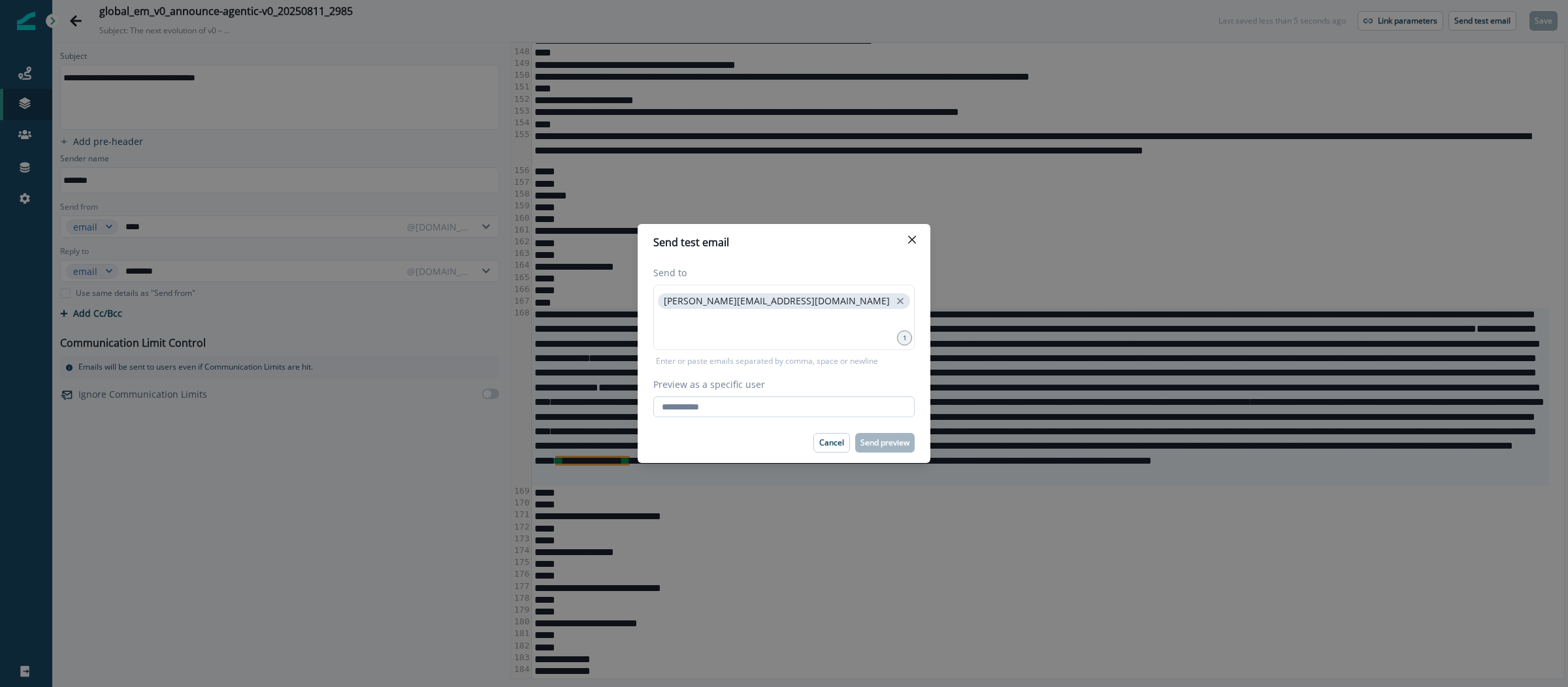
click at [815, 408] on input "Preview as a specific user" at bounding box center [784, 407] width 261 height 21
type input "**********"
click at [915, 374] on div "**********" at bounding box center [784, 342] width 293 height 162
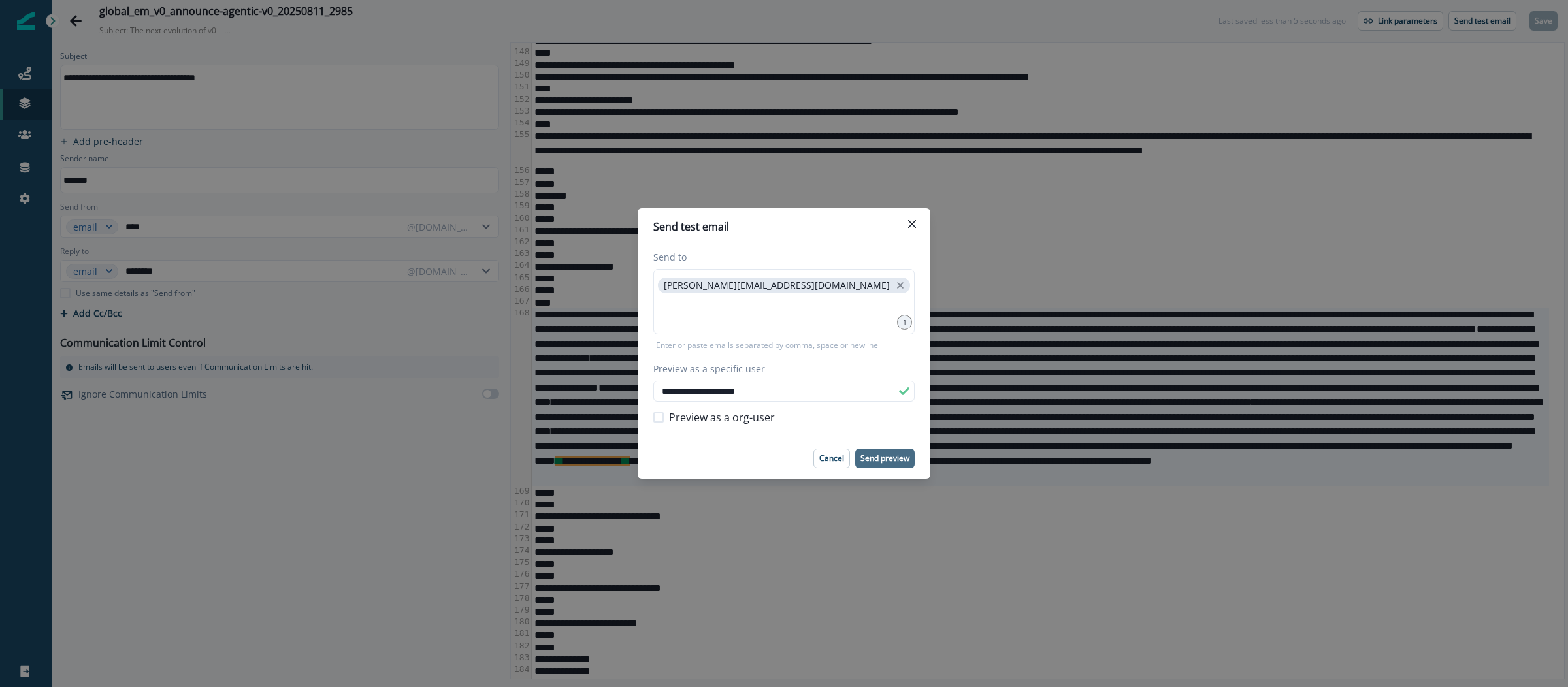
click at [900, 458] on p "Send preview" at bounding box center [885, 458] width 49 height 9
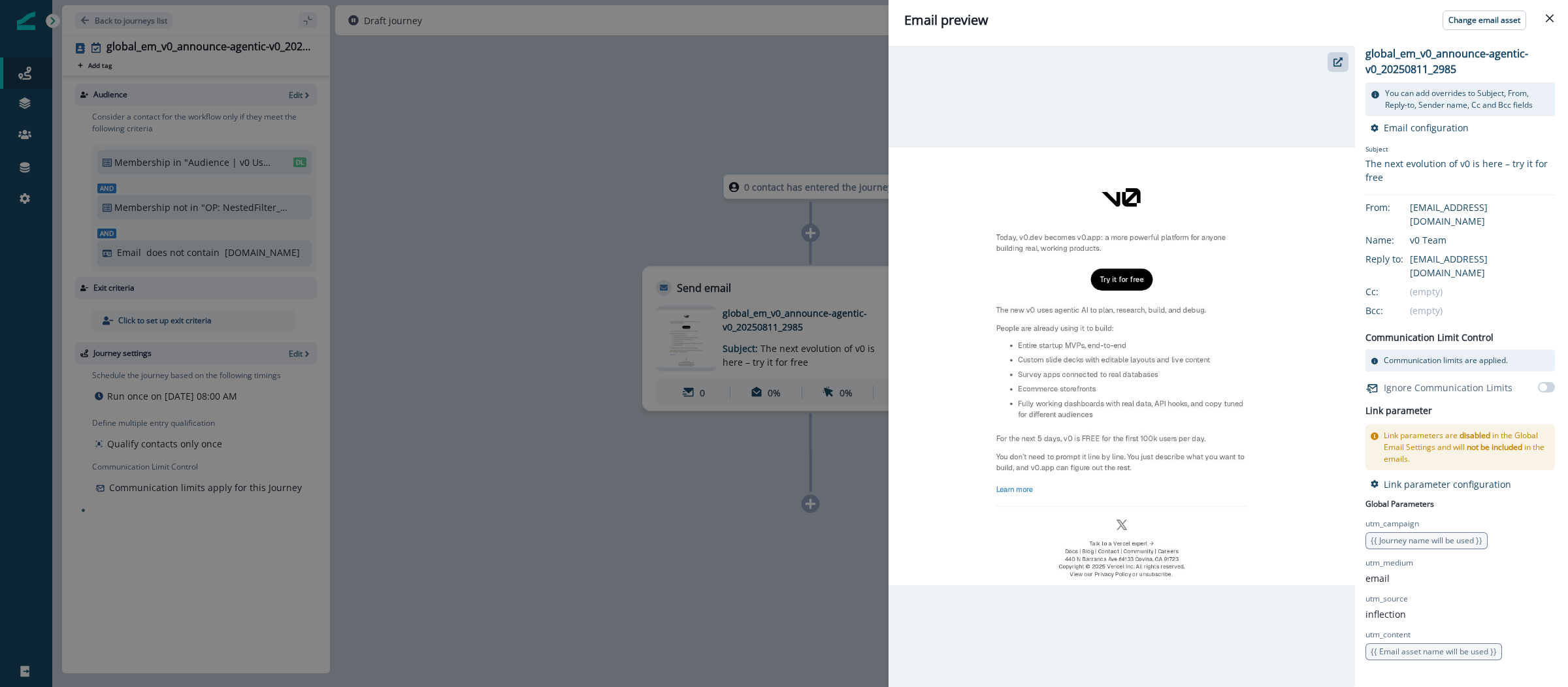
click at [1339, 50] on div at bounding box center [1122, 366] width 467 height 641
click at [1338, 63] on icon "button" at bounding box center [1338, 62] width 9 height 9
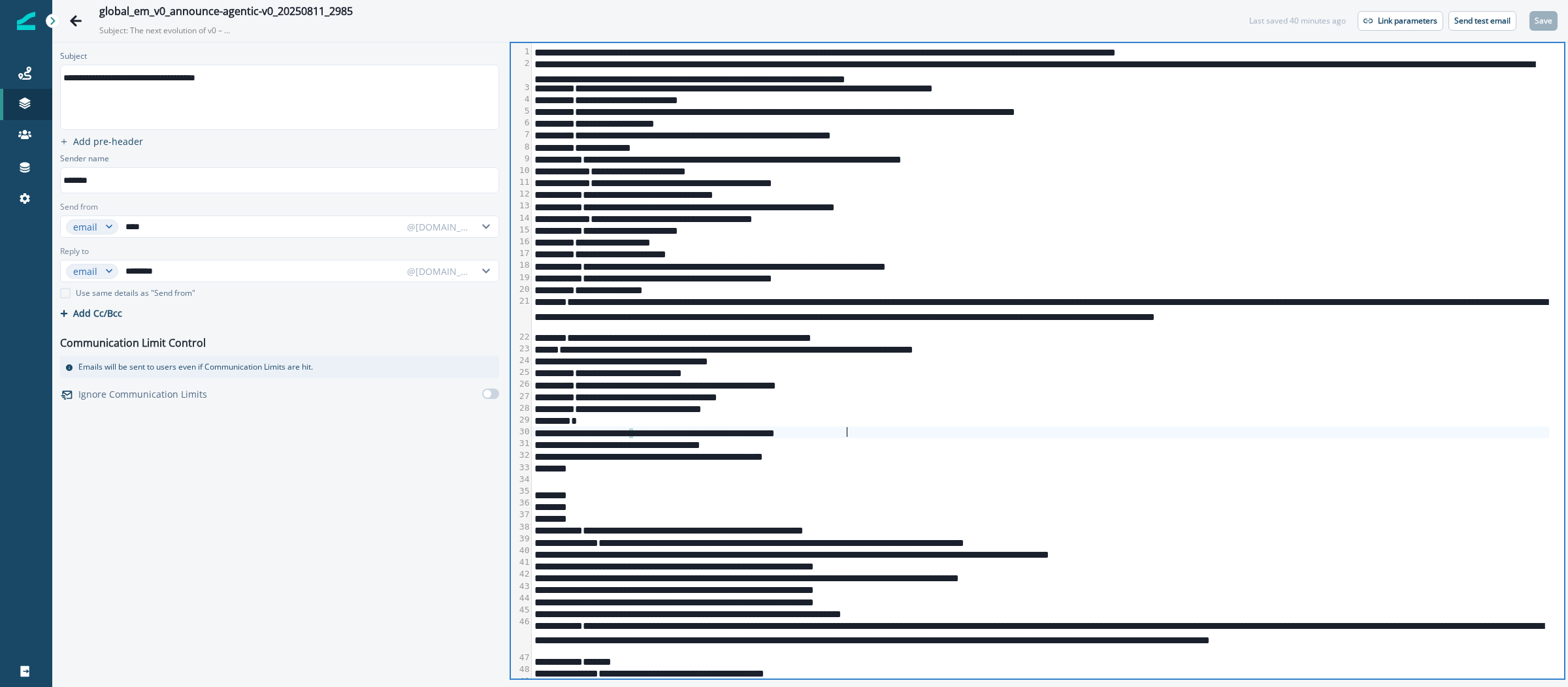
click at [855, 428] on div "**********" at bounding box center [1041, 433] width 1017 height 12
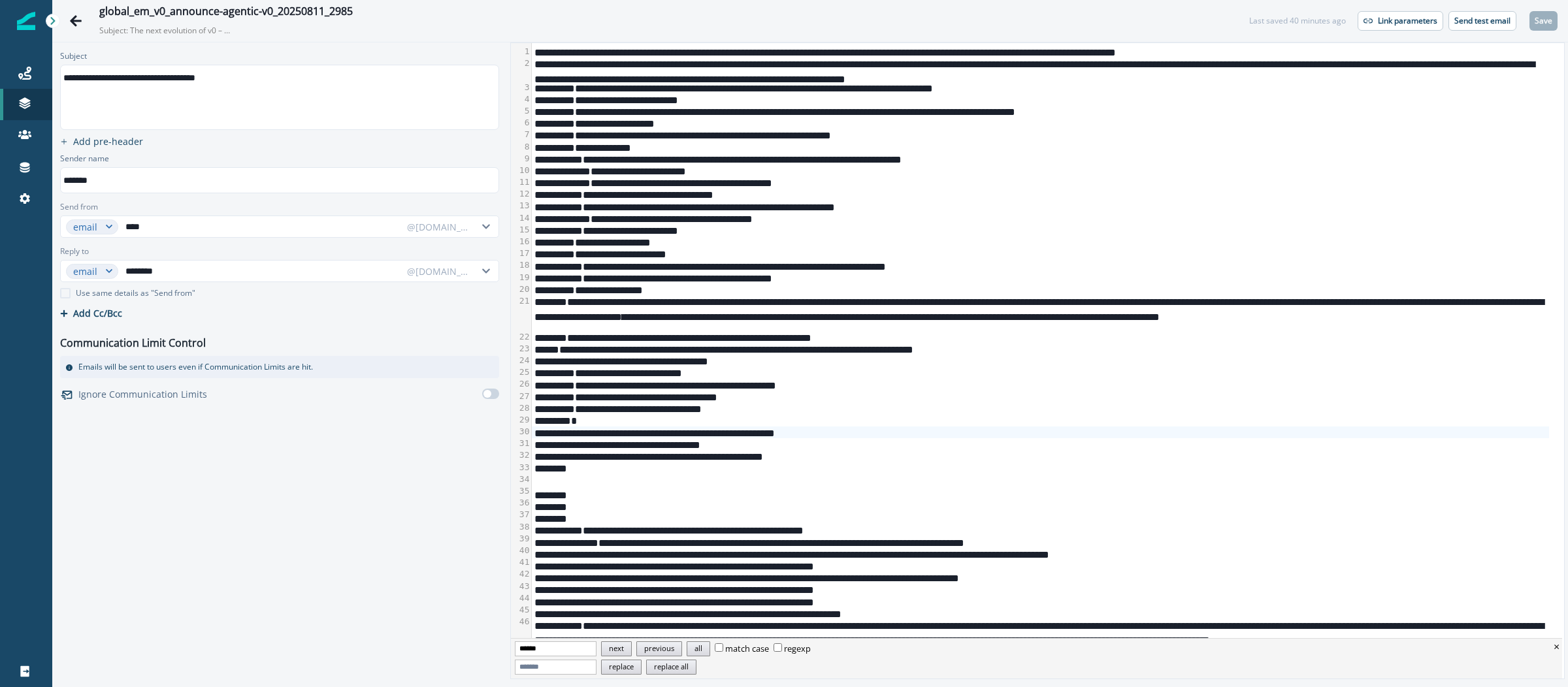
type input "******"
click at [632, 644] on button "next" at bounding box center [616, 649] width 31 height 15
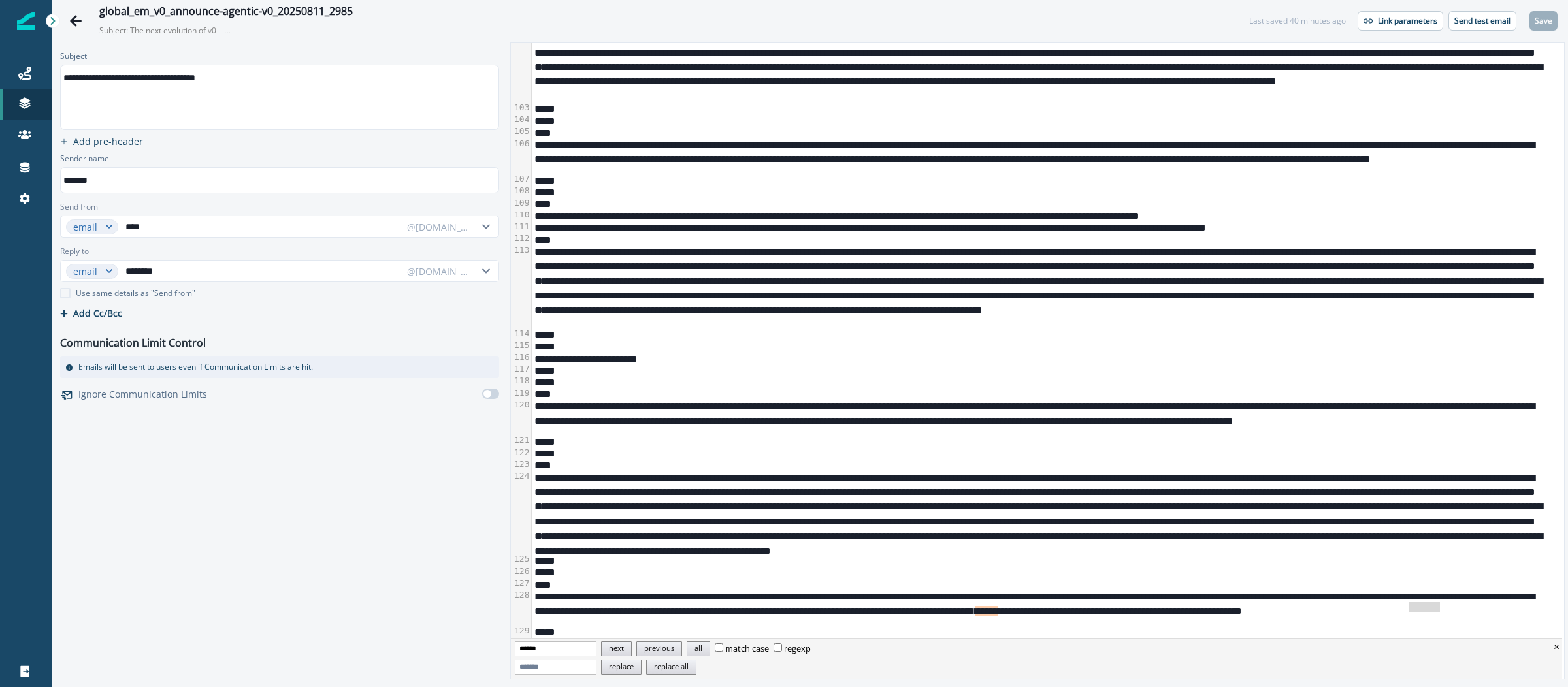
scroll to position [1327, 0]
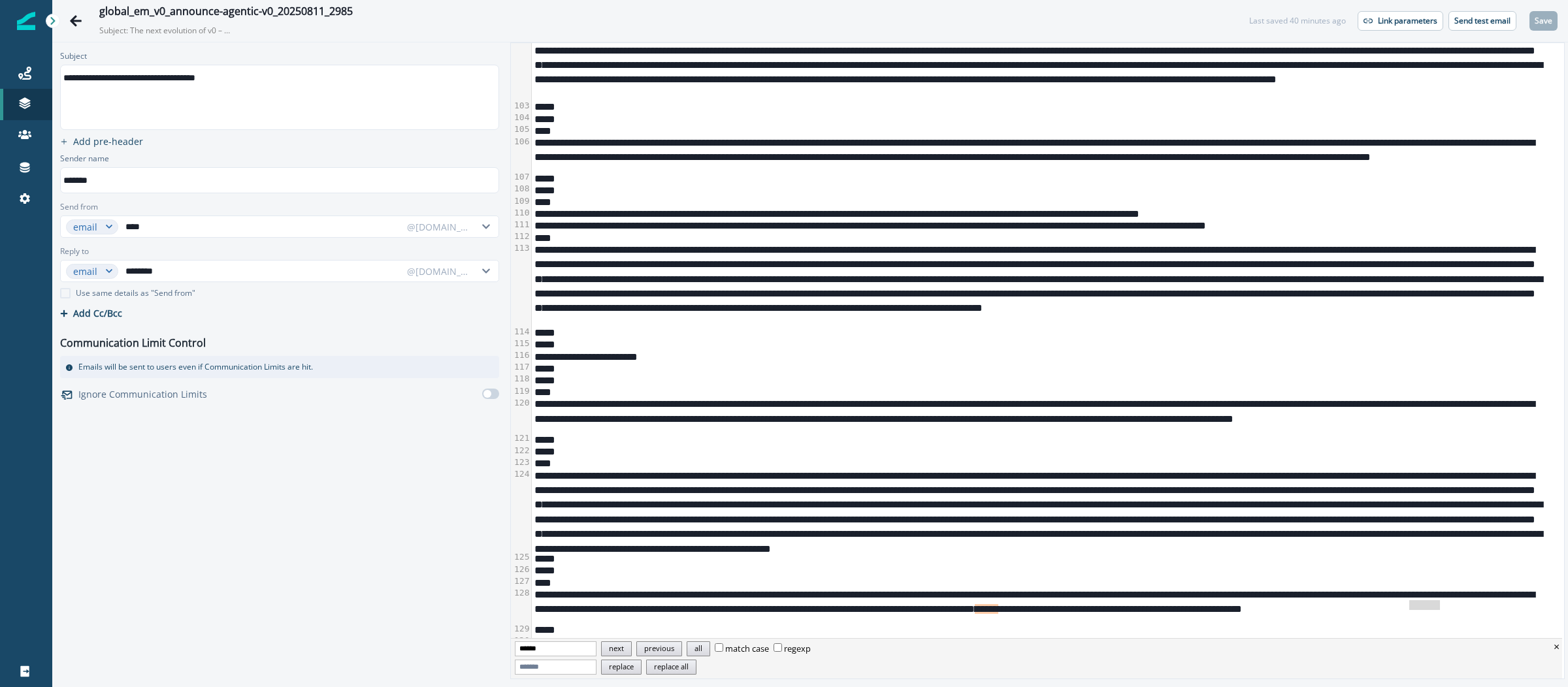
drag, startPoint x: 1416, startPoint y: 605, endPoint x: 1425, endPoint y: 616, distance: 14.2
click at [999, 606] on span "******" at bounding box center [986, 609] width 23 height 10
click at [1541, 22] on p "Save" at bounding box center [1544, 21] width 18 height 9
